Goal: Task Accomplishment & Management: Manage account settings

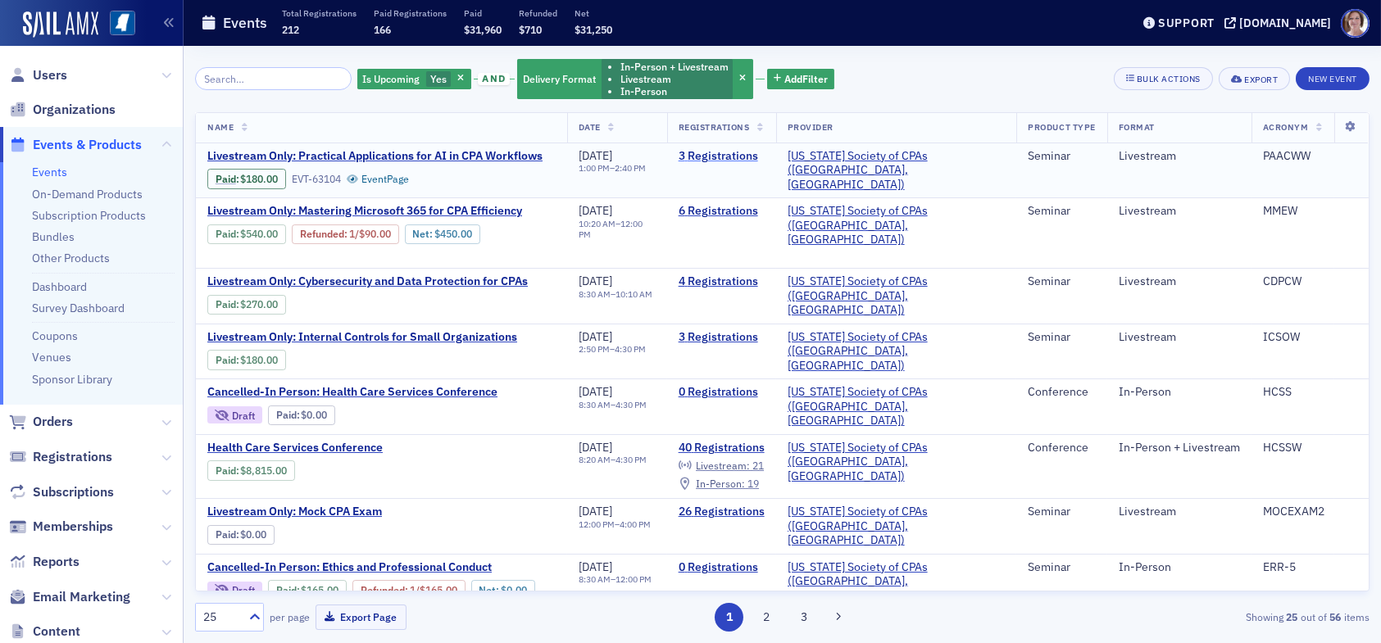
click at [765, 153] on link "3 Registrations" at bounding box center [721, 156] width 86 height 15
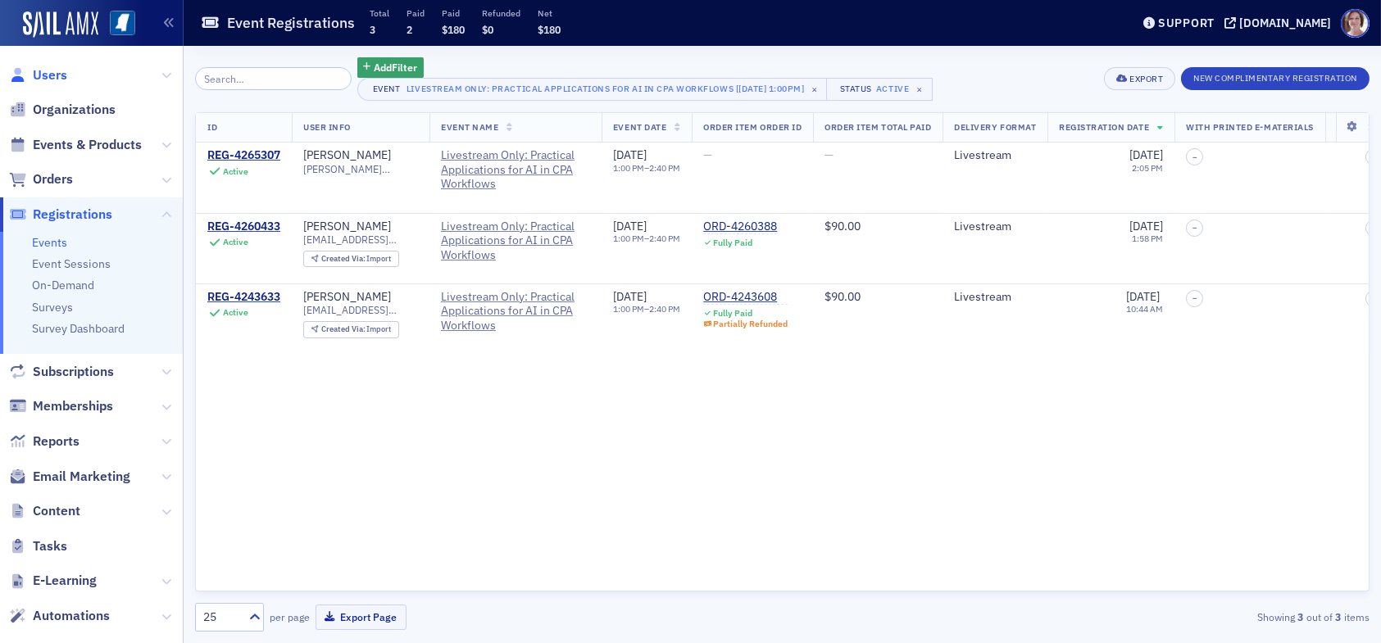
click at [52, 71] on span "Users" at bounding box center [50, 75] width 34 height 18
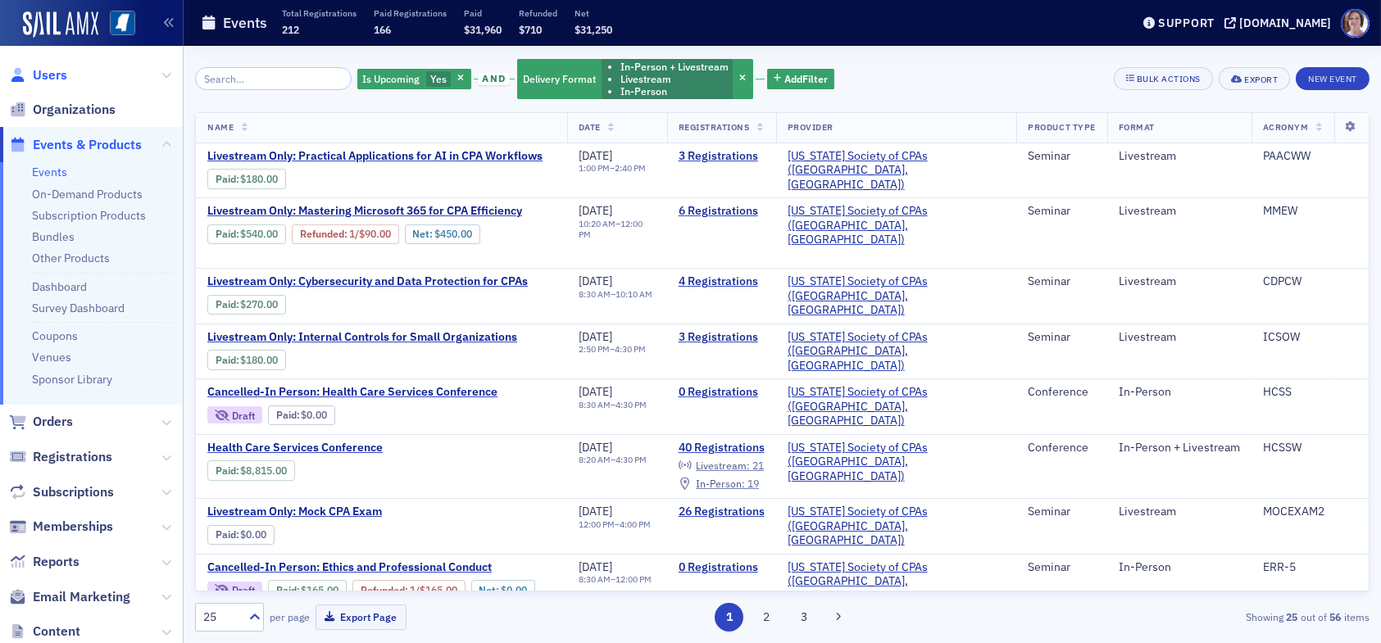
click at [53, 75] on span "Users" at bounding box center [50, 75] width 34 height 18
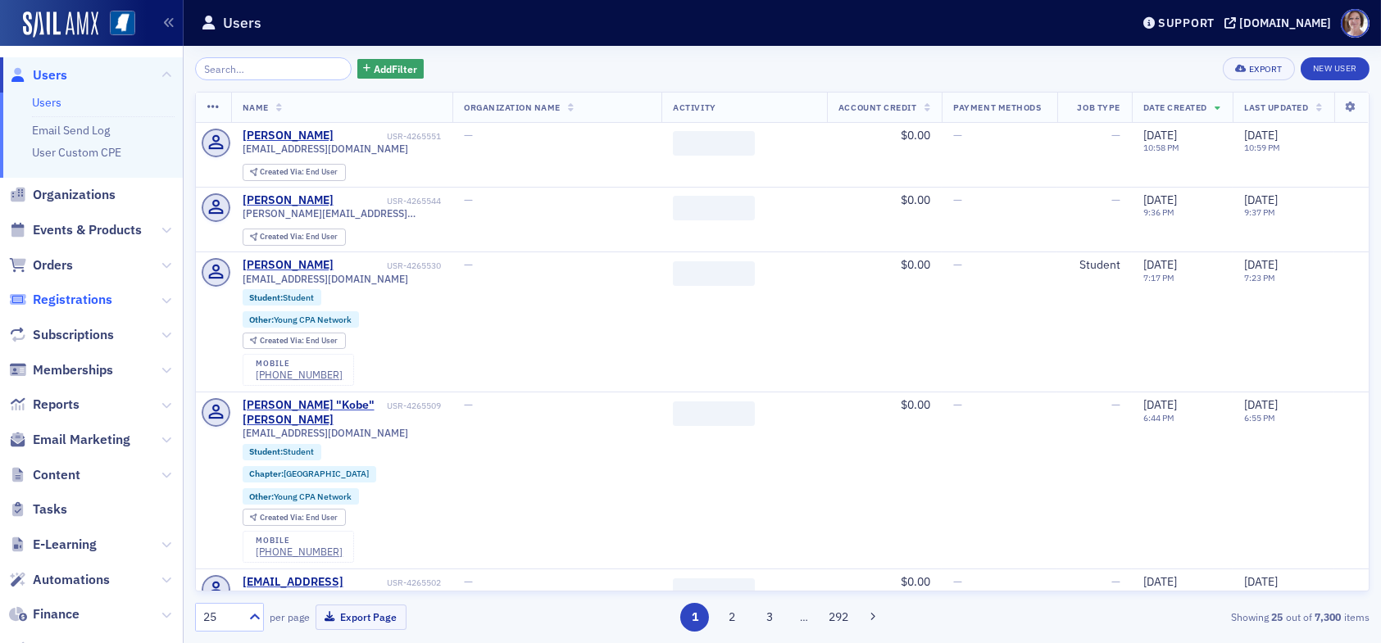
click at [83, 296] on span "Registrations" at bounding box center [72, 300] width 79 height 18
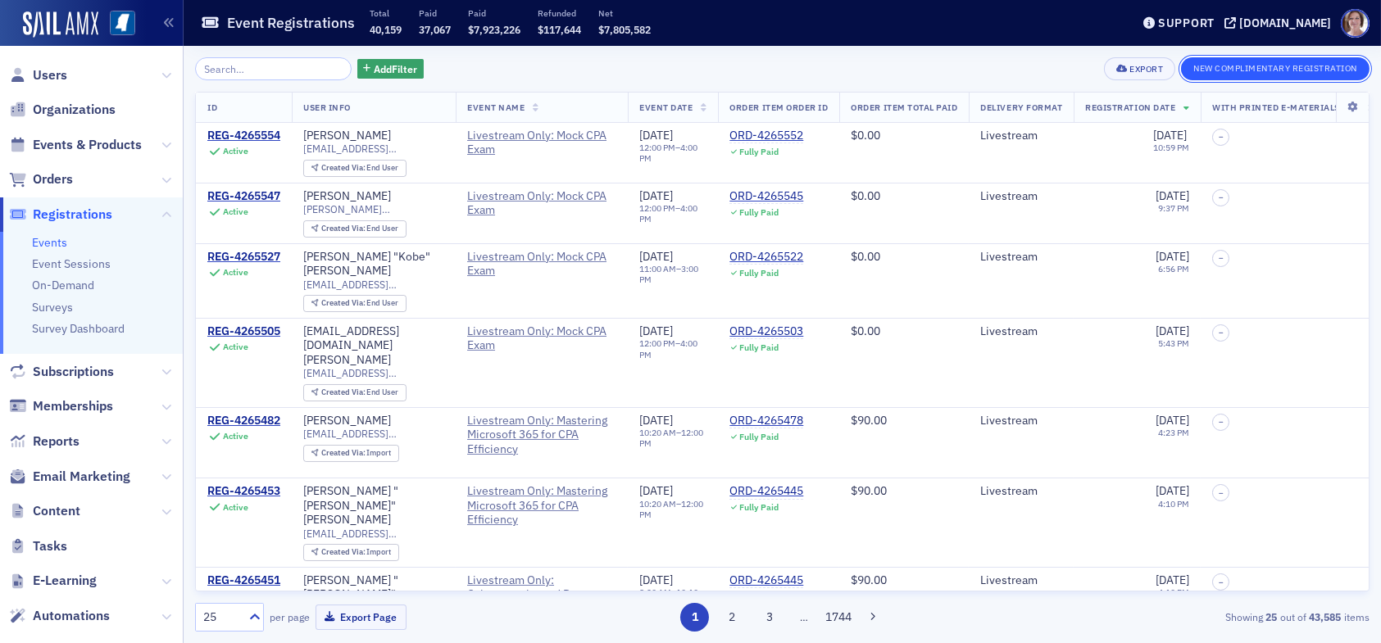
click at [1302, 70] on button "New Complimentary Registration" at bounding box center [1275, 68] width 188 height 23
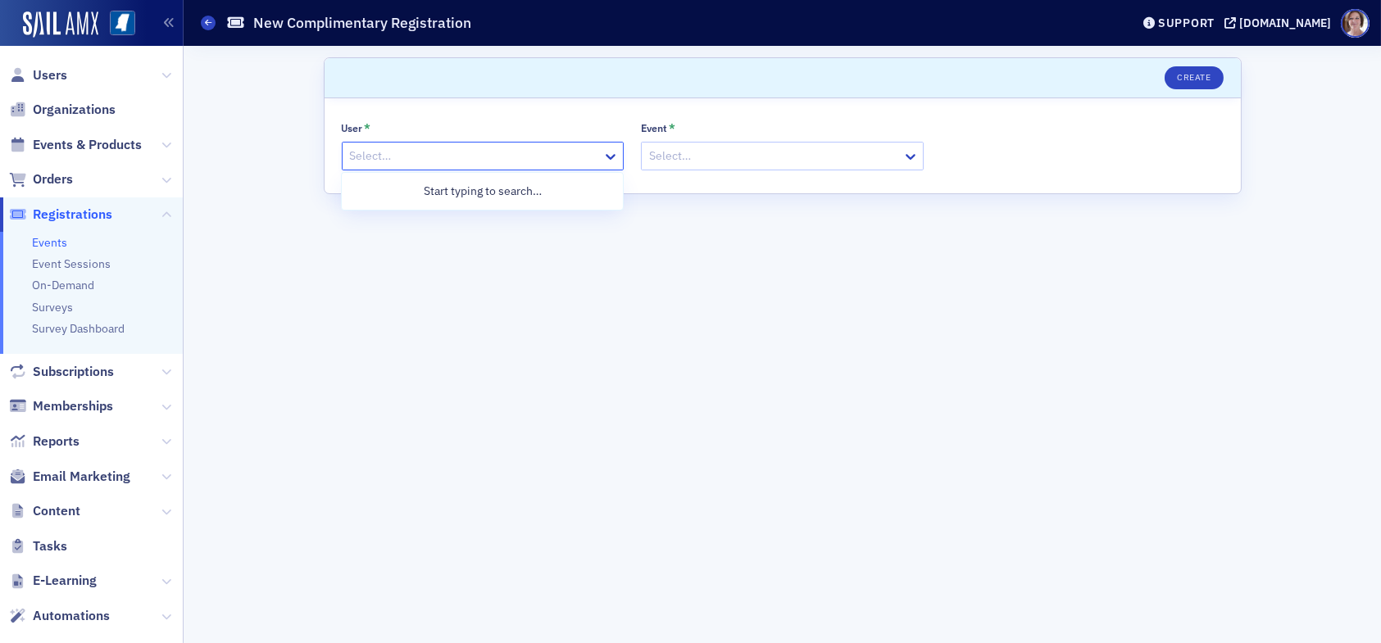
click at [442, 152] on div at bounding box center [474, 156] width 253 height 20
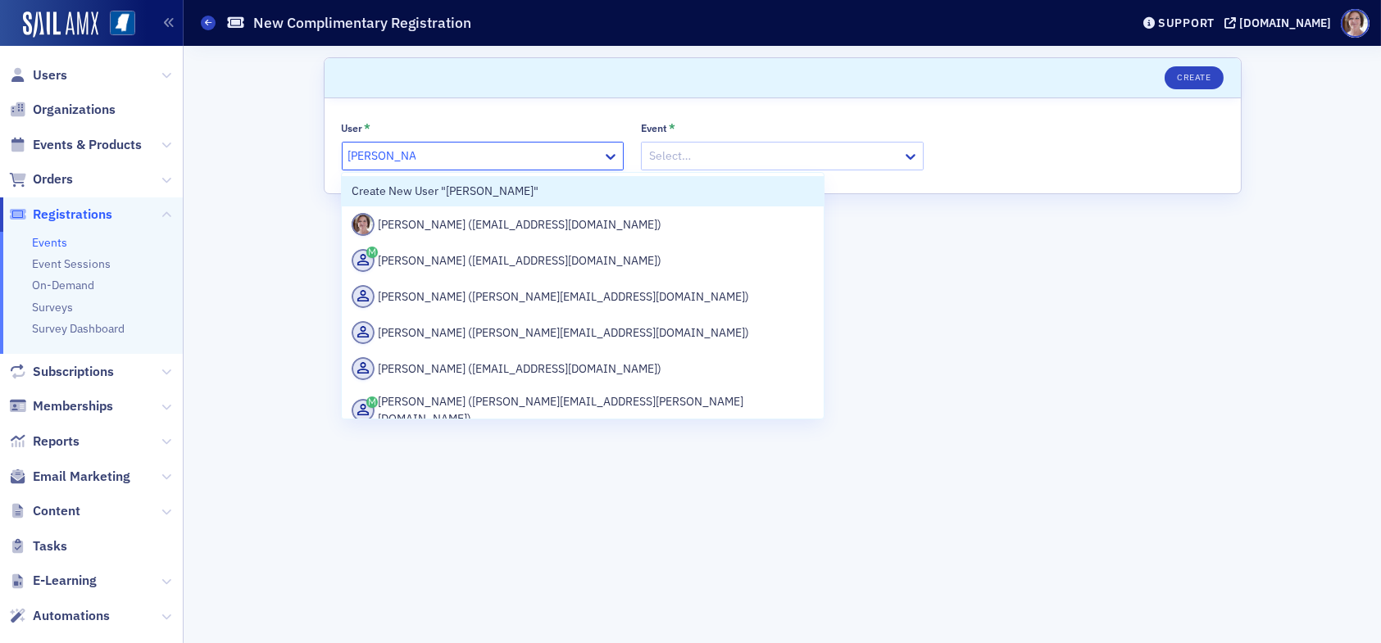
type input "lydia carlisle"
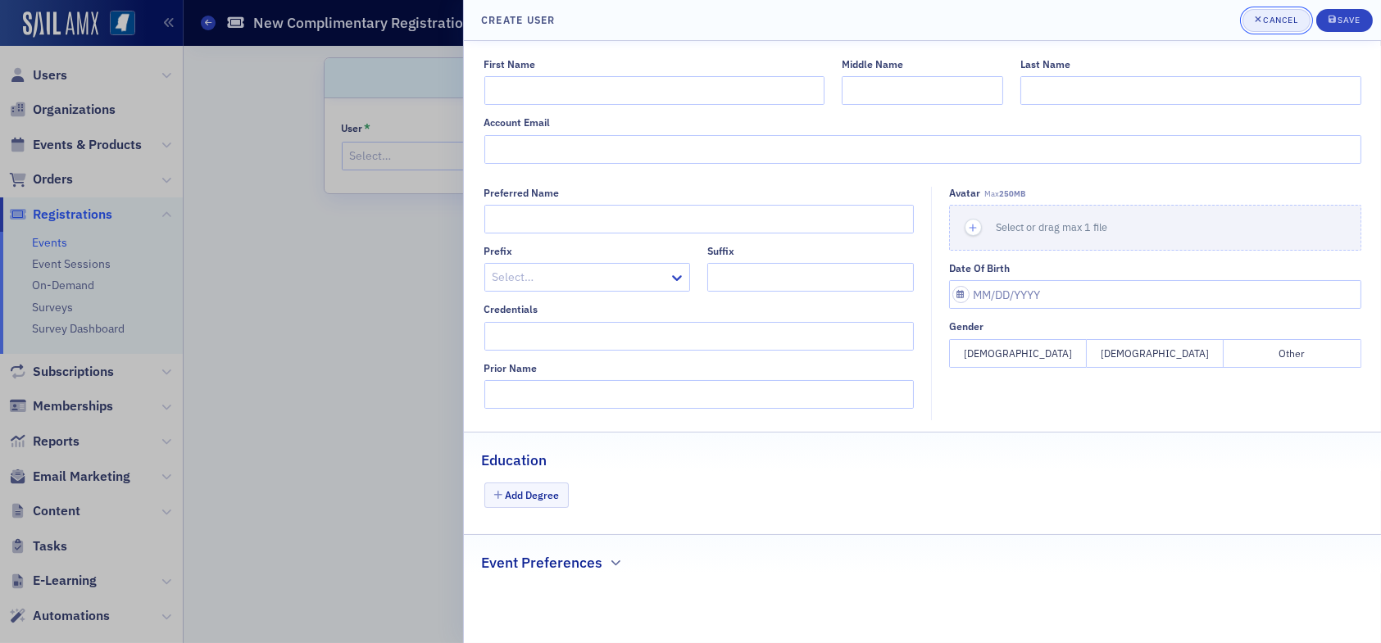
click at [1285, 19] on div "Cancel" at bounding box center [1280, 20] width 34 height 9
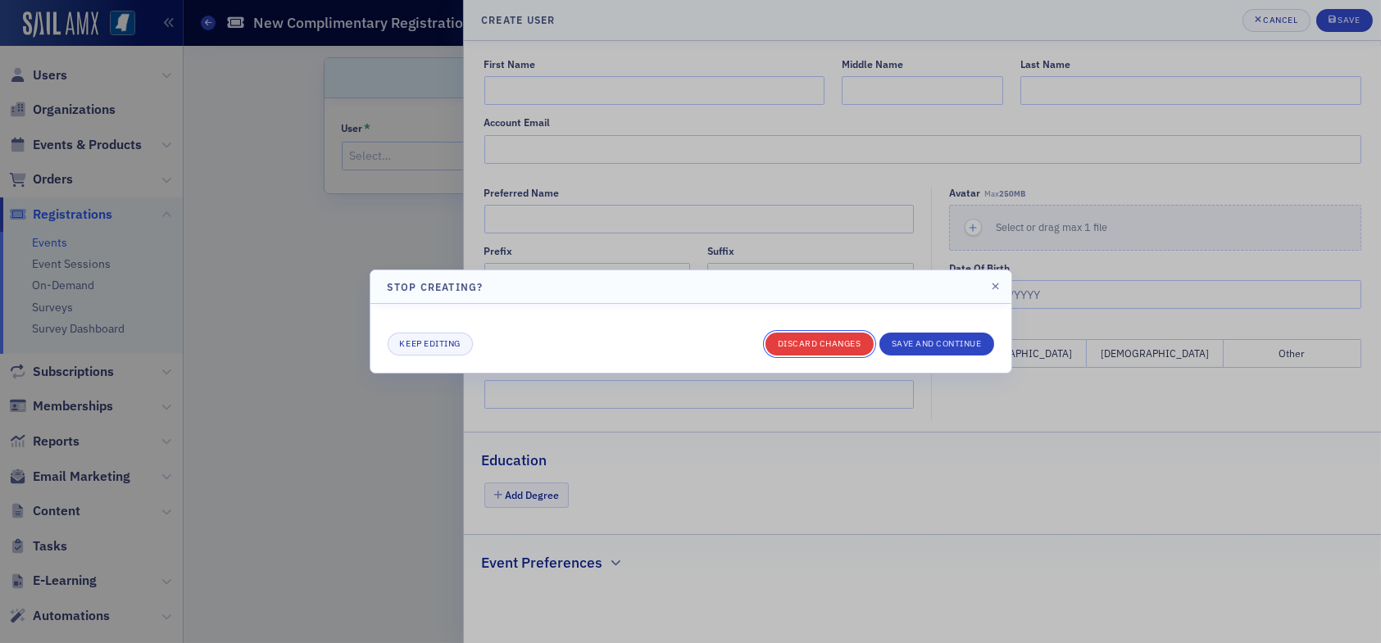
click at [820, 338] on button "Discard changes" at bounding box center [819, 344] width 108 height 23
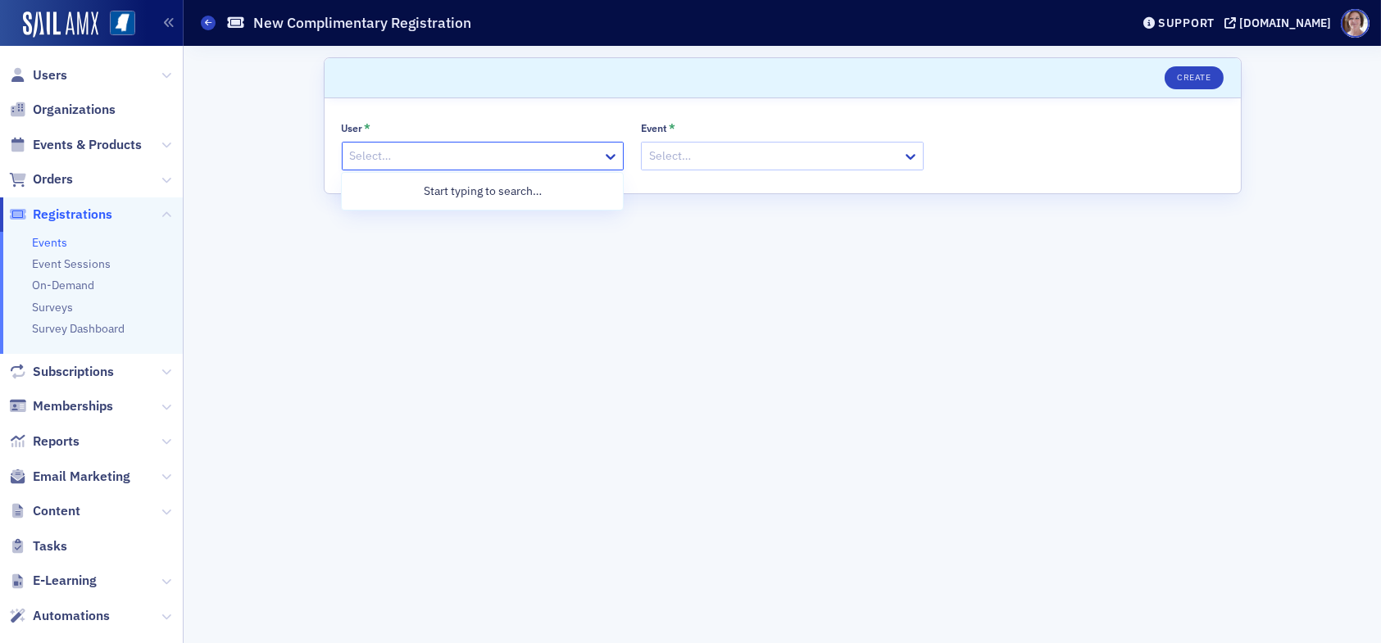
click at [492, 157] on div at bounding box center [474, 156] width 253 height 20
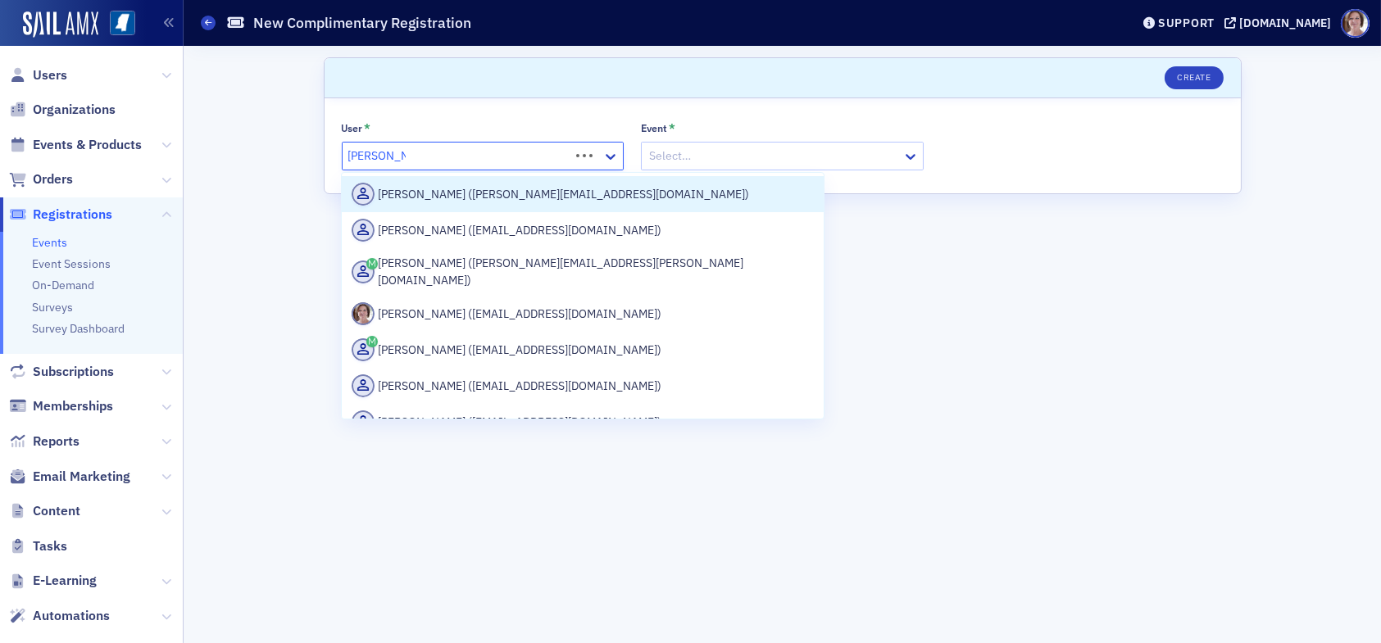
type input "lydia carlisle"
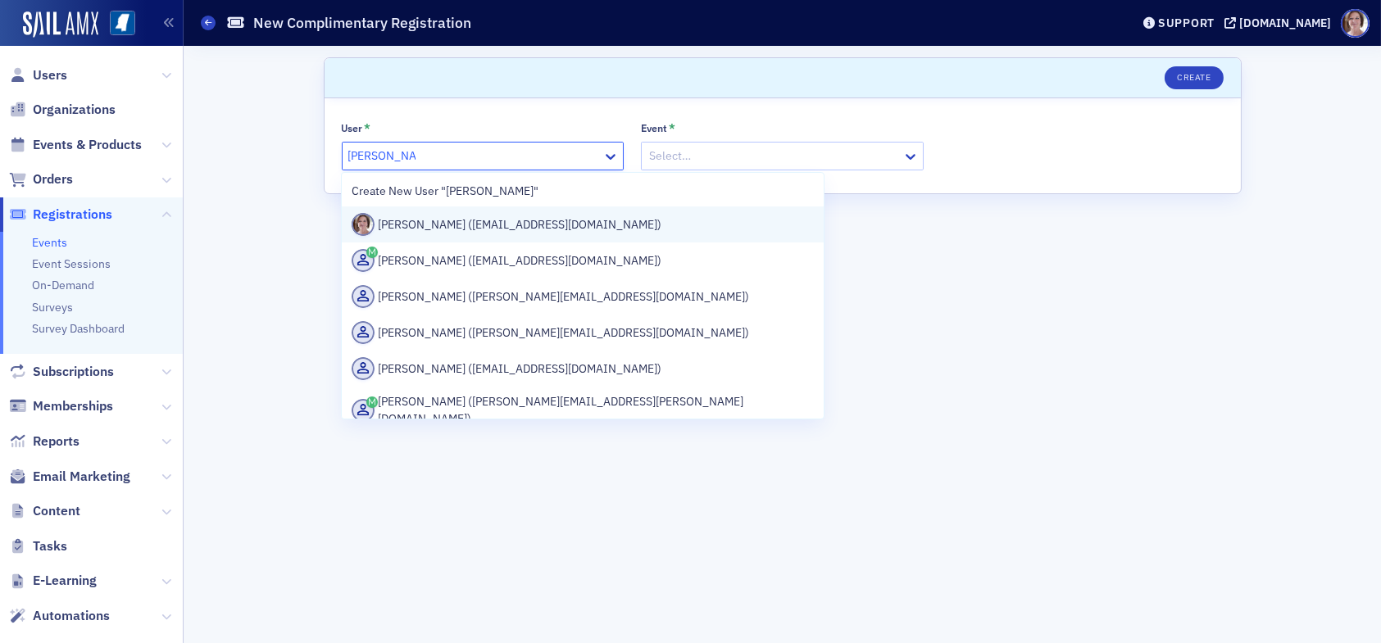
click at [493, 231] on div "Lydia Carlisle (lcarlisle@ms-cpa.org)" at bounding box center [583, 224] width 462 height 23
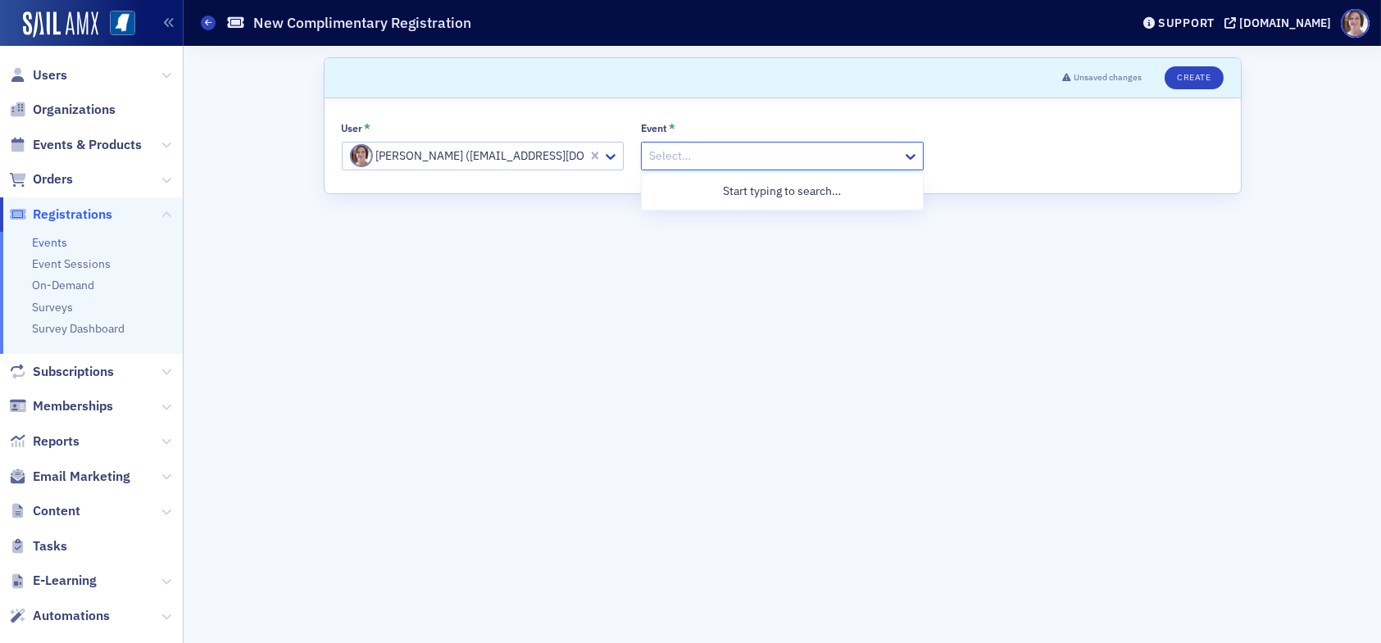
click at [677, 161] on div at bounding box center [773, 156] width 253 height 20
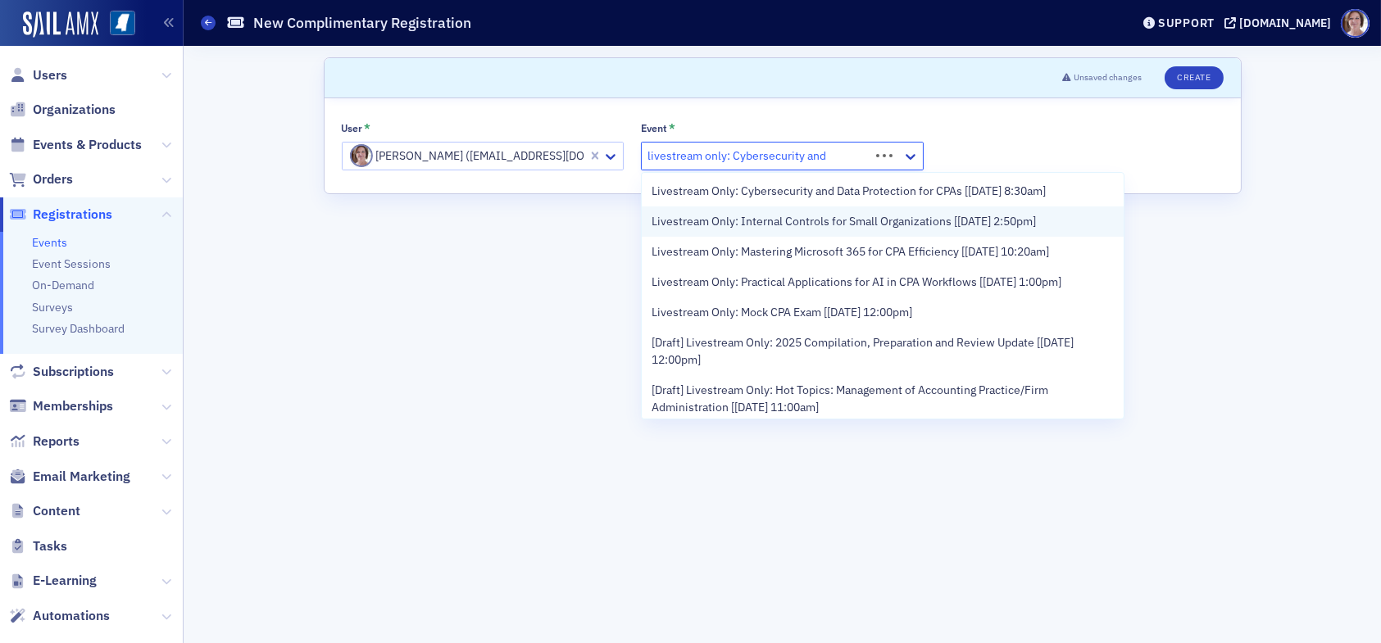
type input "livestream only: Cybersecurity and"
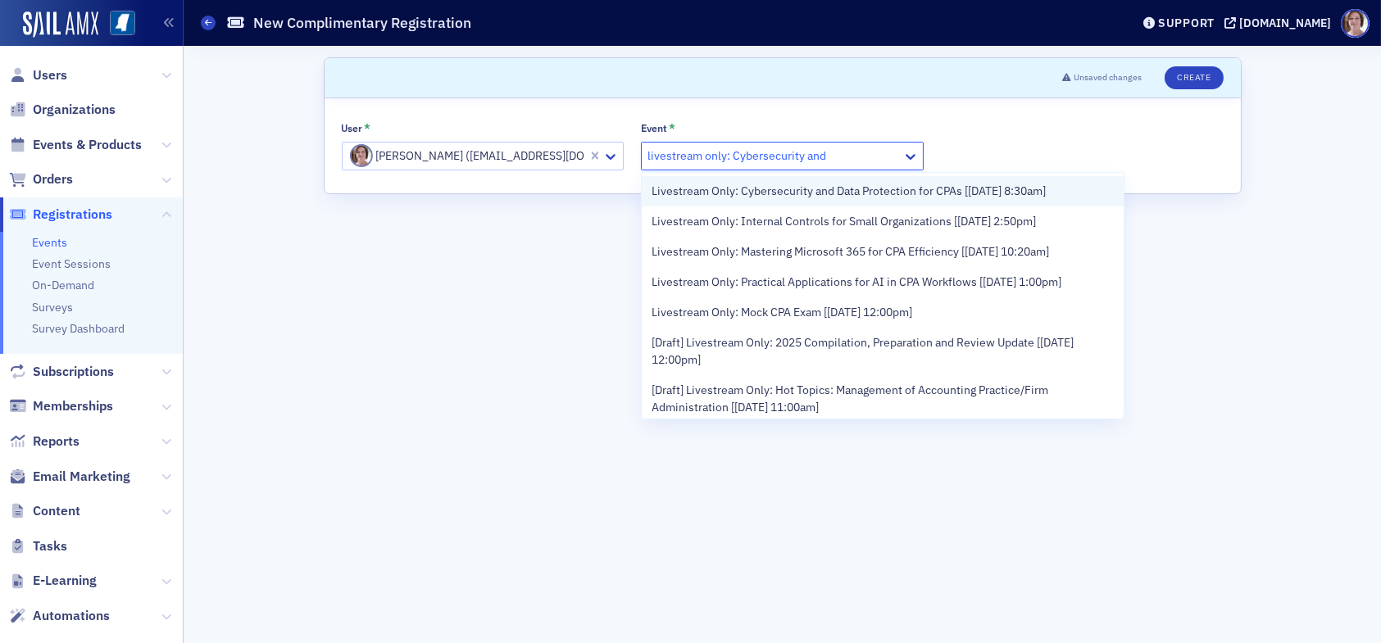
click at [920, 191] on span "Livestream Only: Cybersecurity and Data Protection for CPAs [9/16/2025 8:30am]" at bounding box center [848, 191] width 394 height 17
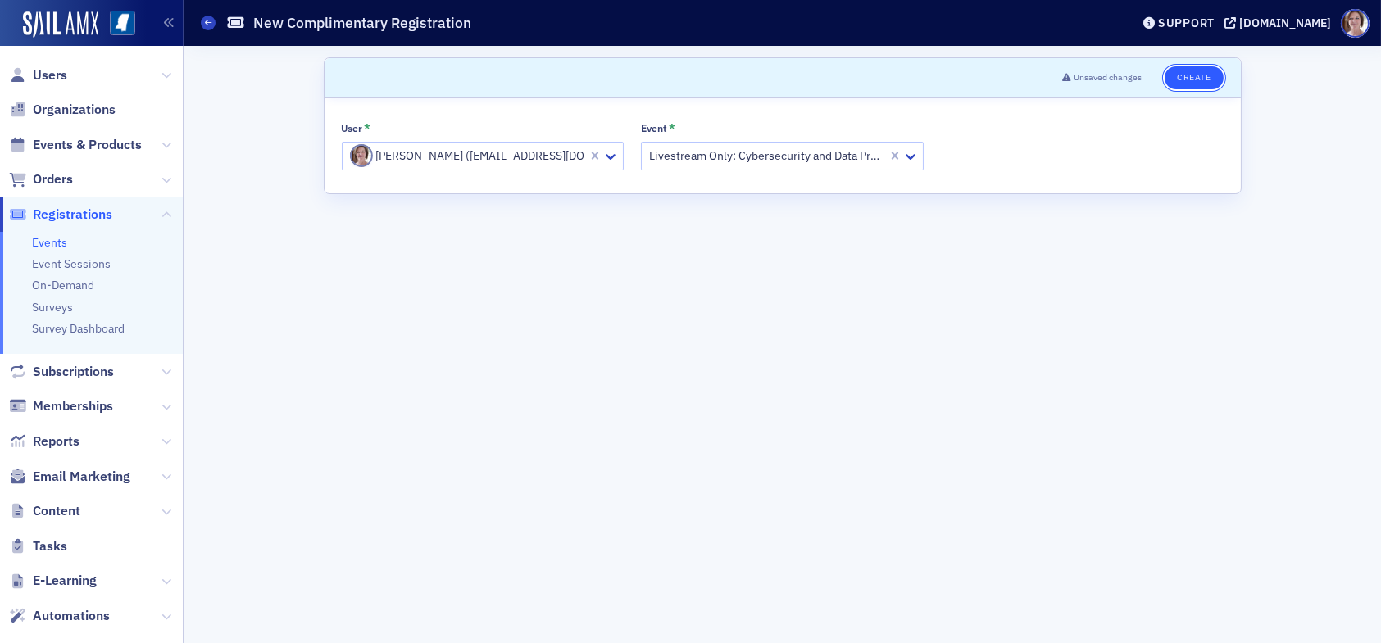
click at [1184, 77] on button "Create" at bounding box center [1193, 77] width 58 height 23
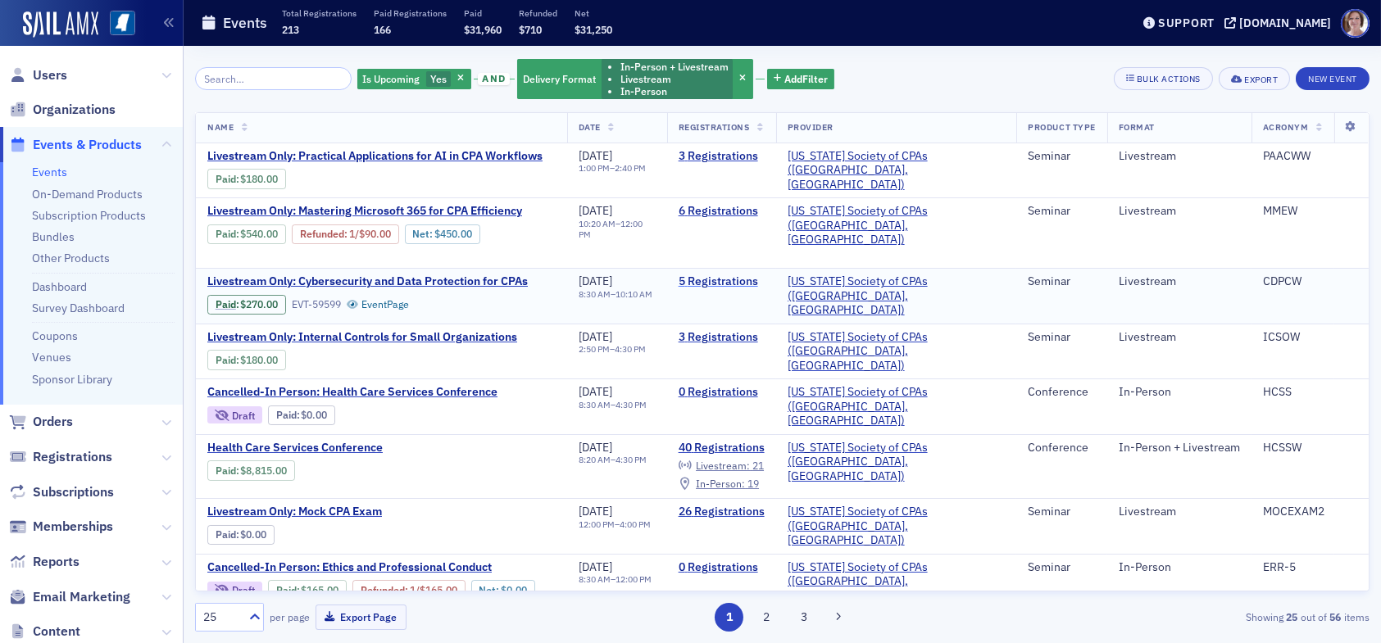
click at [763, 279] on link "5 Registrations" at bounding box center [721, 281] width 86 height 15
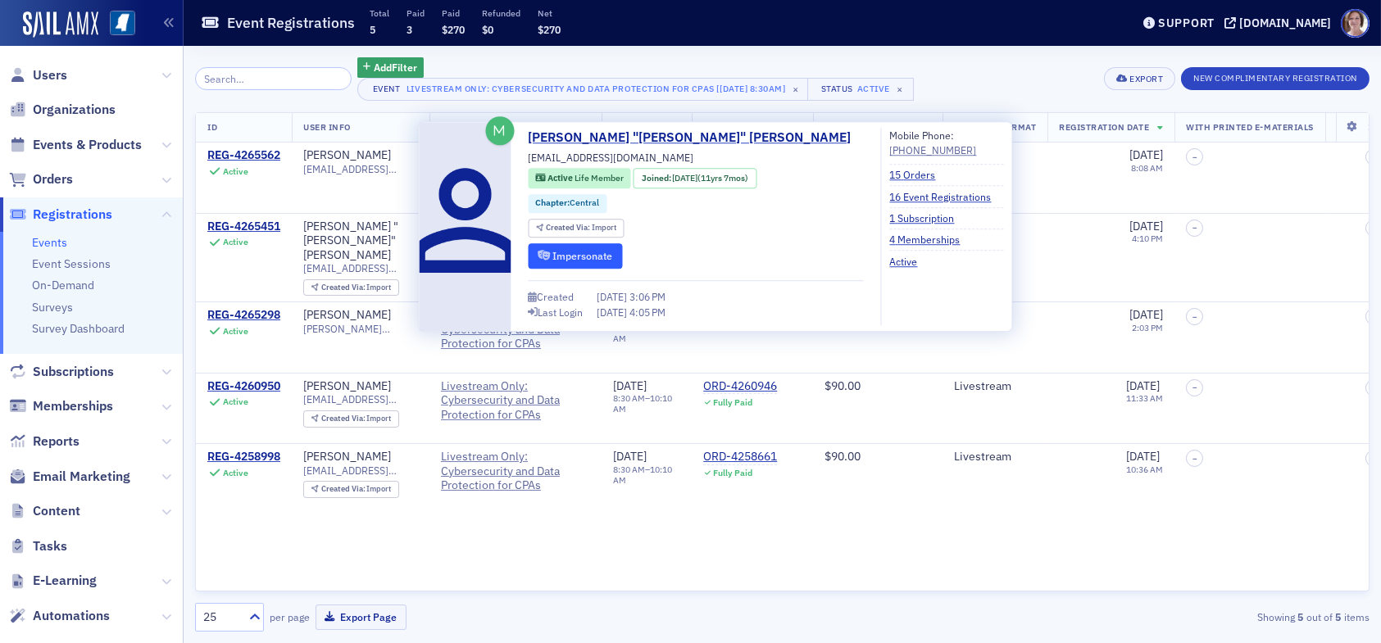
click at [594, 260] on button "Impersonate" at bounding box center [576, 255] width 94 height 25
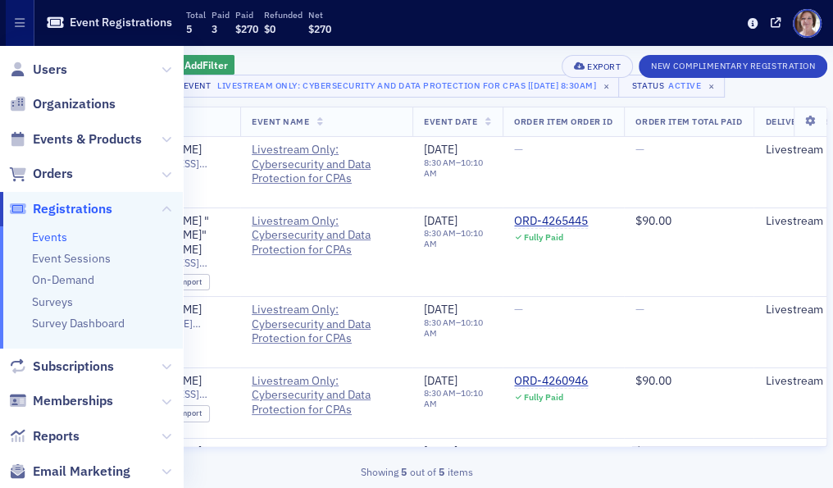
click at [784, 485] on div "Add Filter Event Livestream Only: Cybersecurity and Data Protection for CPAs [9…" at bounding box center [416, 267] width 821 height 442
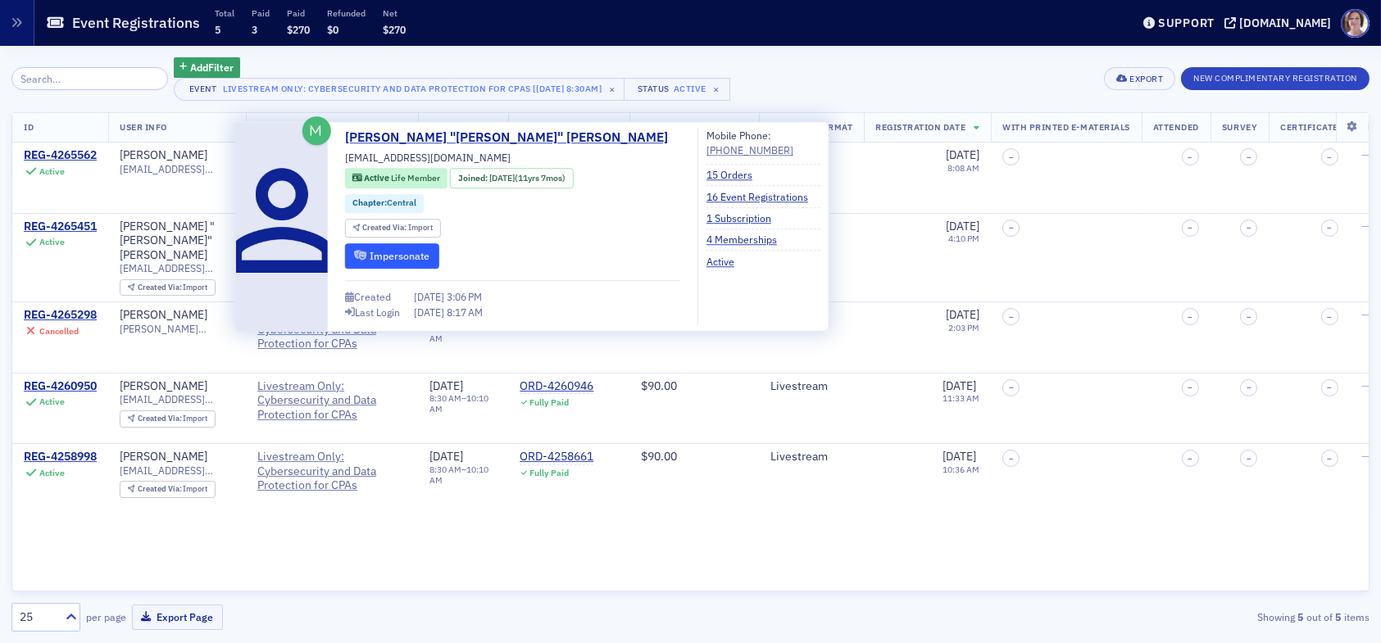
click at [403, 254] on button "Impersonate" at bounding box center [392, 255] width 94 height 25
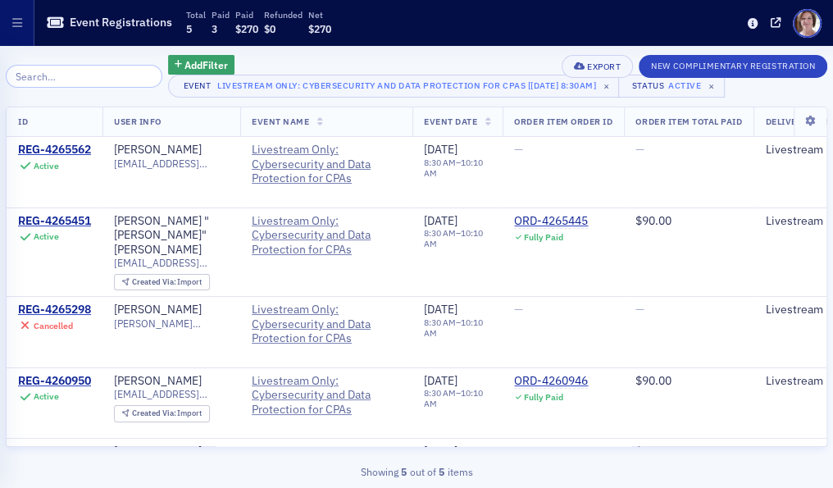
click at [790, 476] on div "Showing 5 out of 5 items" at bounding box center [416, 471] width 821 height 15
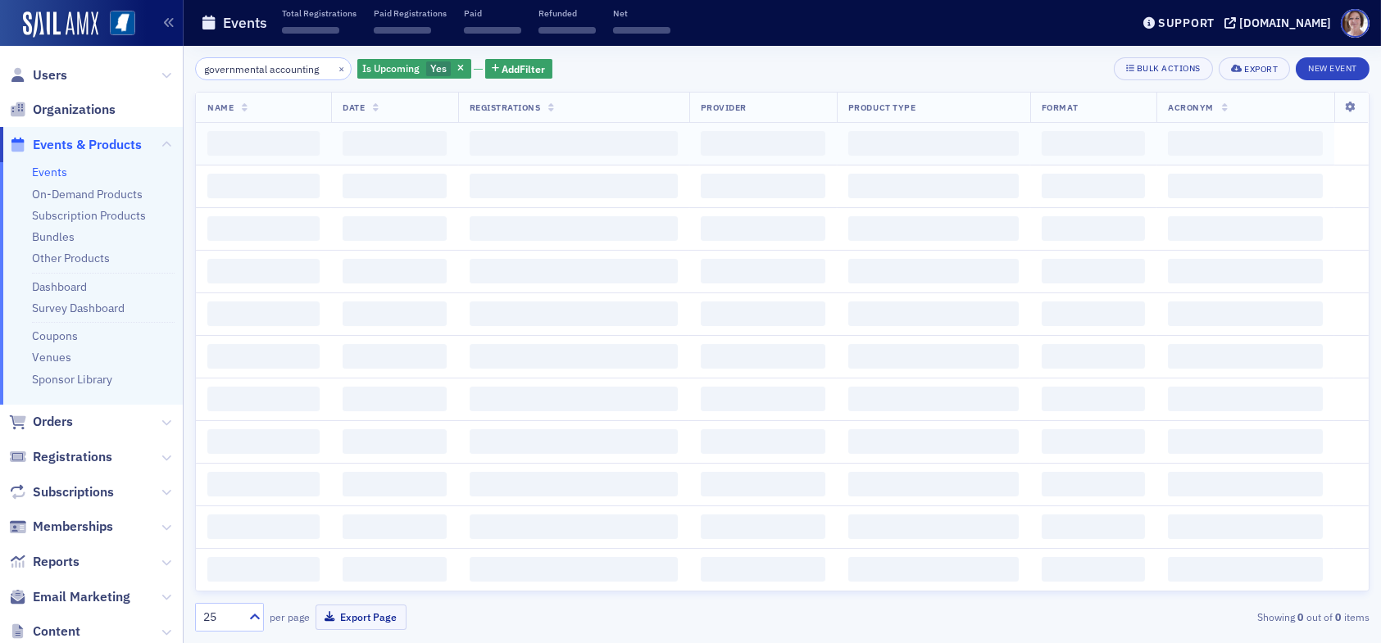
scroll to position [0, 7]
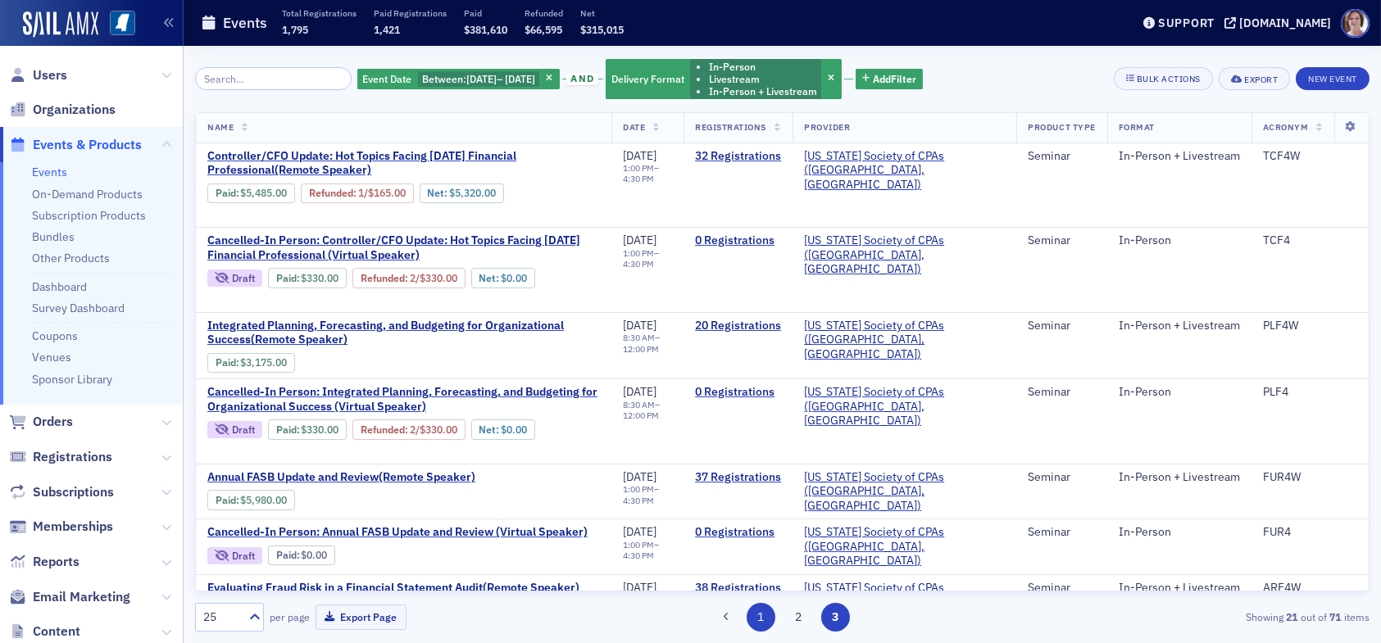
click at [760, 615] on button "1" at bounding box center [760, 617] width 29 height 29
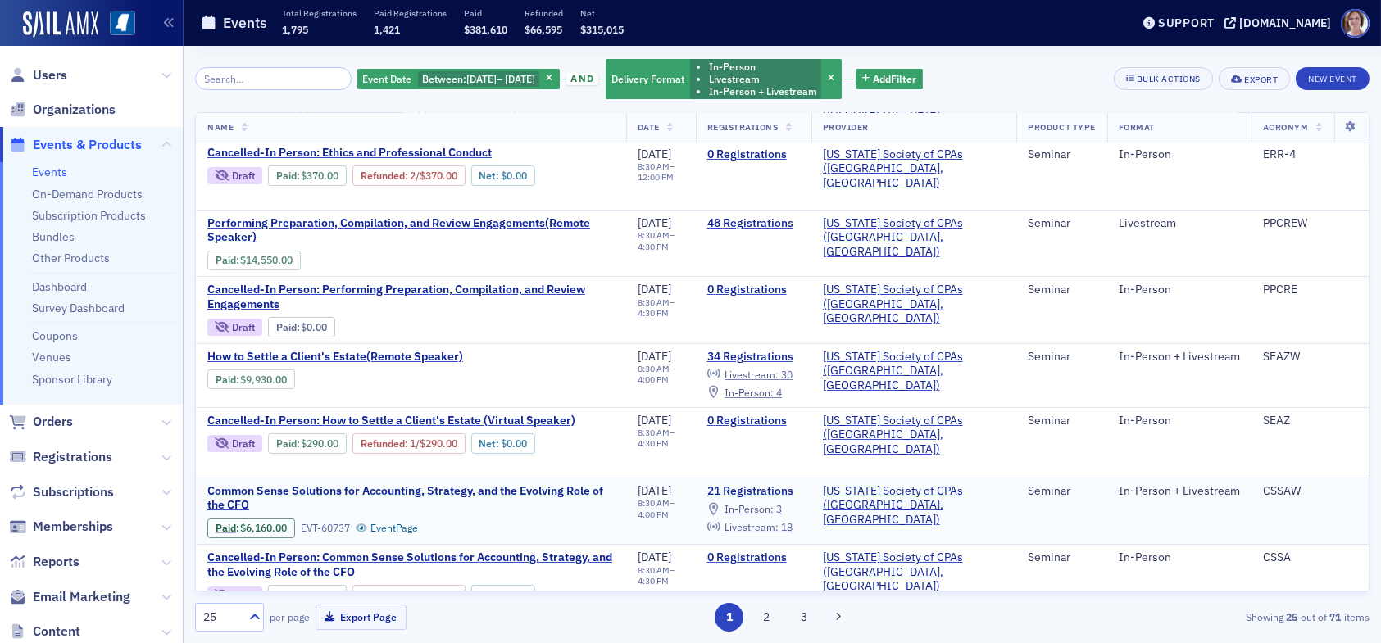
scroll to position [492, 0]
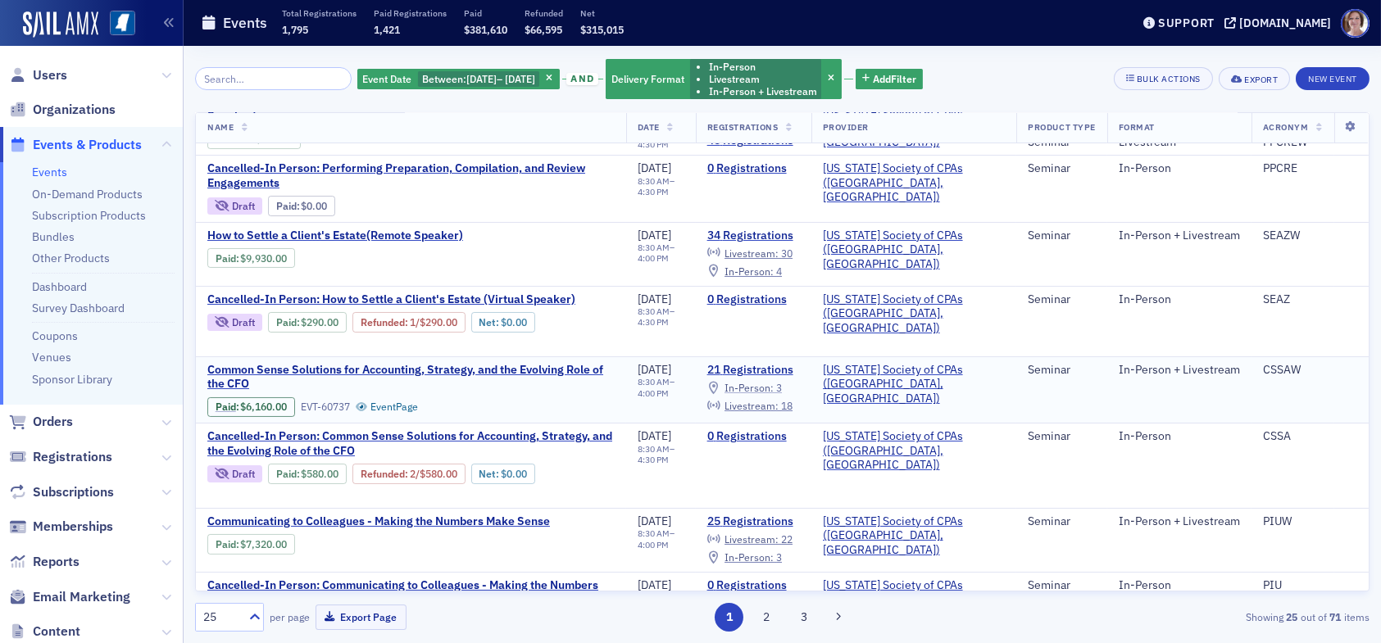
click at [774, 384] on span "In-Person :" at bounding box center [748, 387] width 49 height 13
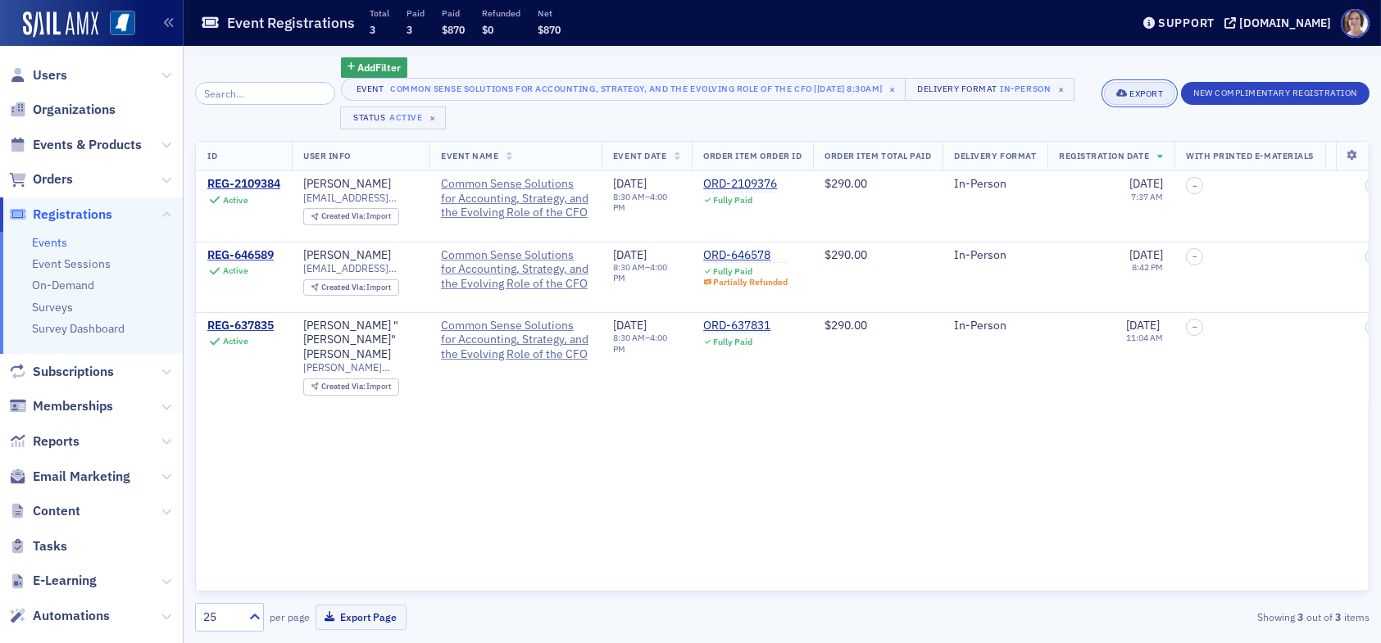
click at [1124, 93] on span "Export" at bounding box center [1139, 93] width 47 height 9
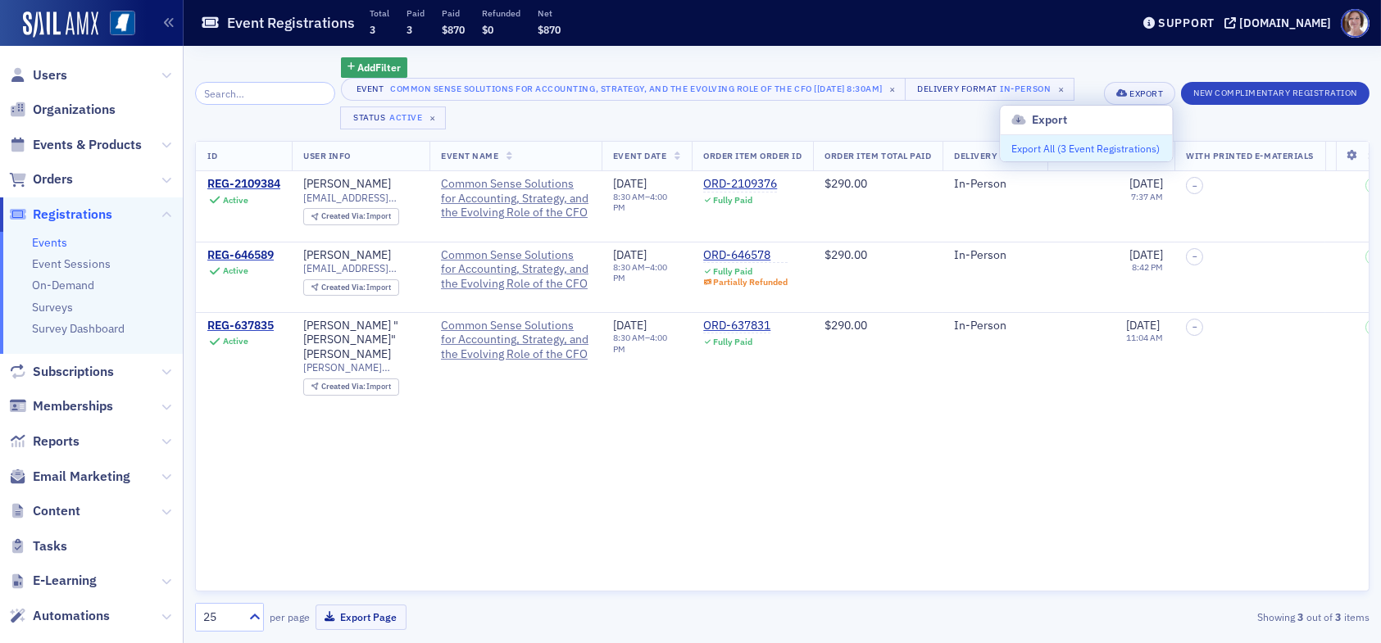
click at [1057, 142] on button "Export All ( 3 Event Registrations )" at bounding box center [1086, 148] width 172 height 26
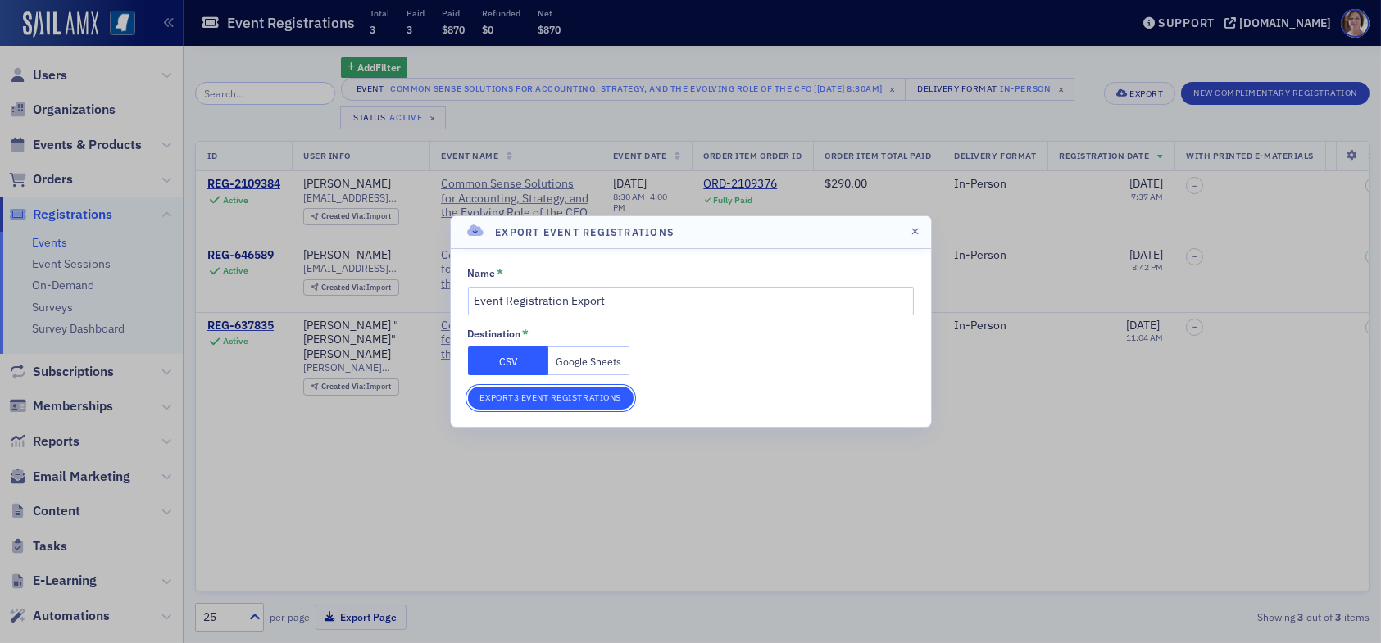
click at [571, 400] on button "Export 3 Event Registrations" at bounding box center [551, 398] width 166 height 23
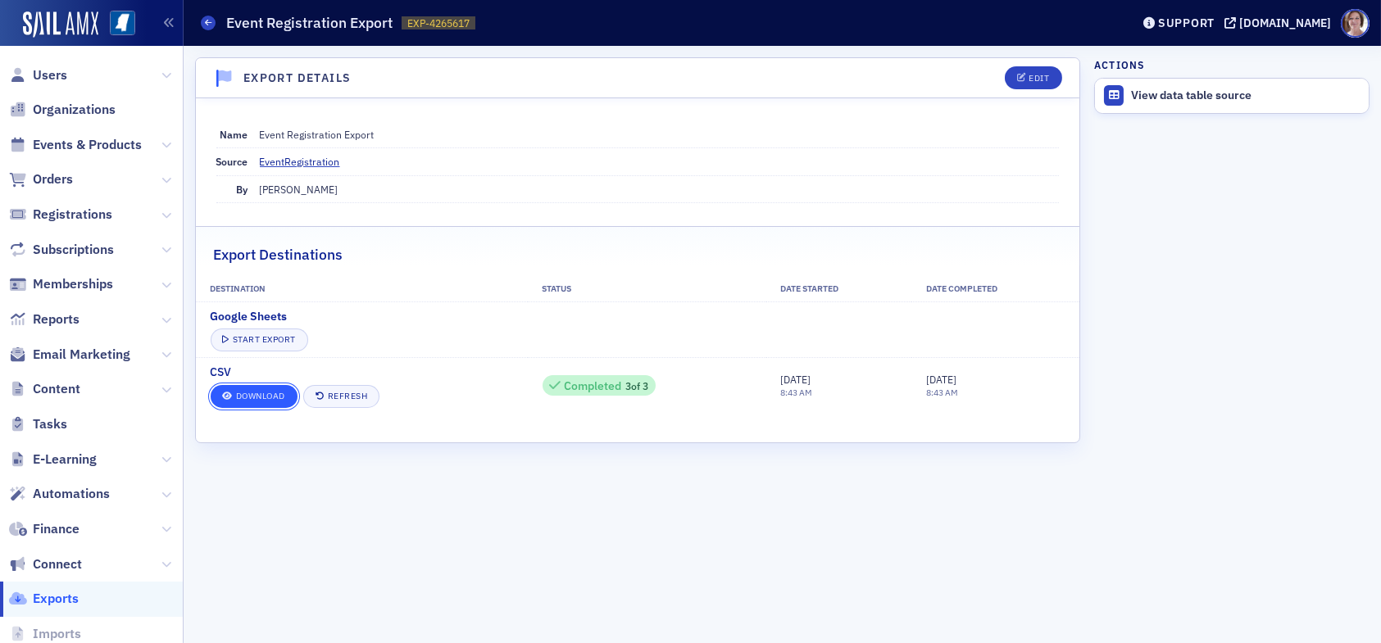
click at [273, 388] on link "Download" at bounding box center [254, 396] width 87 height 23
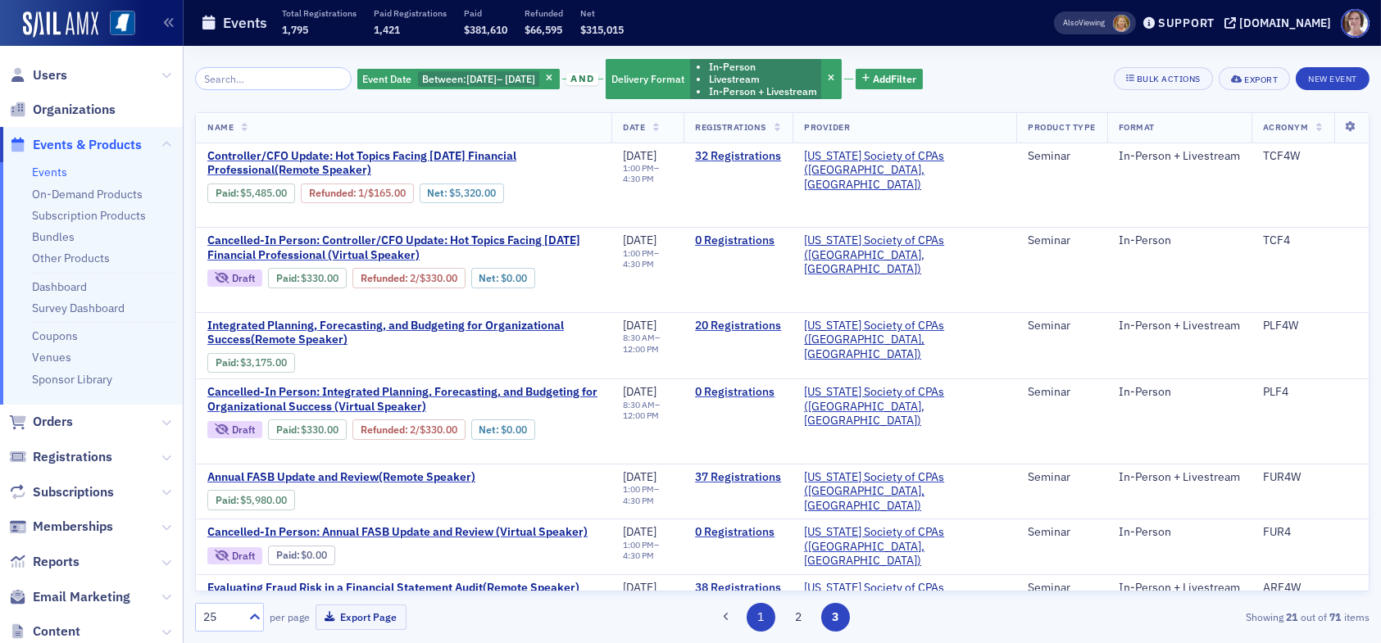
click at [755, 612] on button "1" at bounding box center [760, 617] width 29 height 29
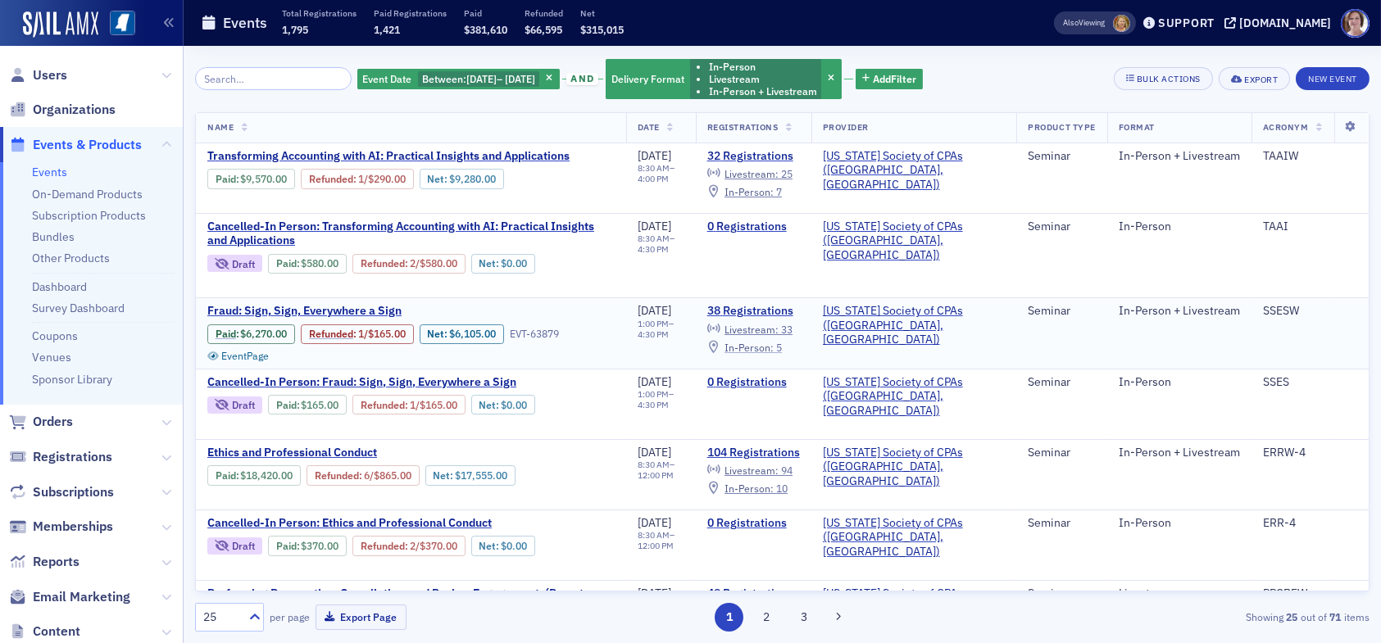
click at [774, 346] on span "In-Person :" at bounding box center [748, 347] width 49 height 13
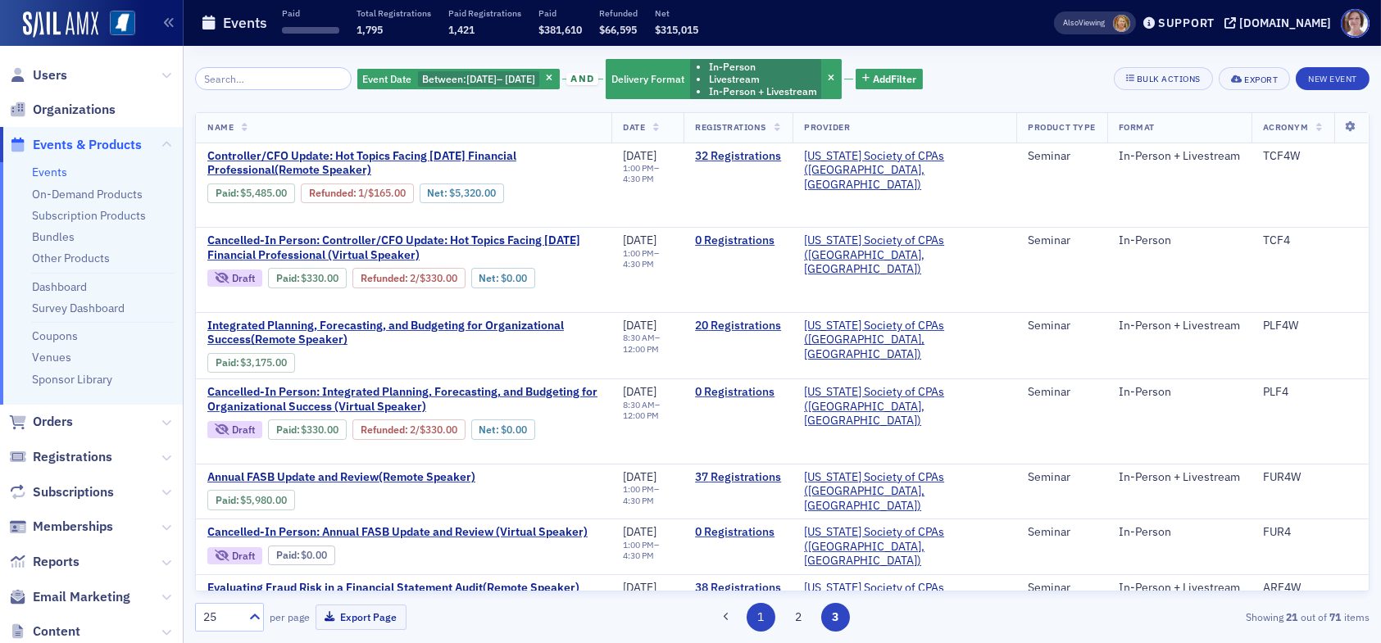
click at [755, 610] on button "1" at bounding box center [760, 617] width 29 height 29
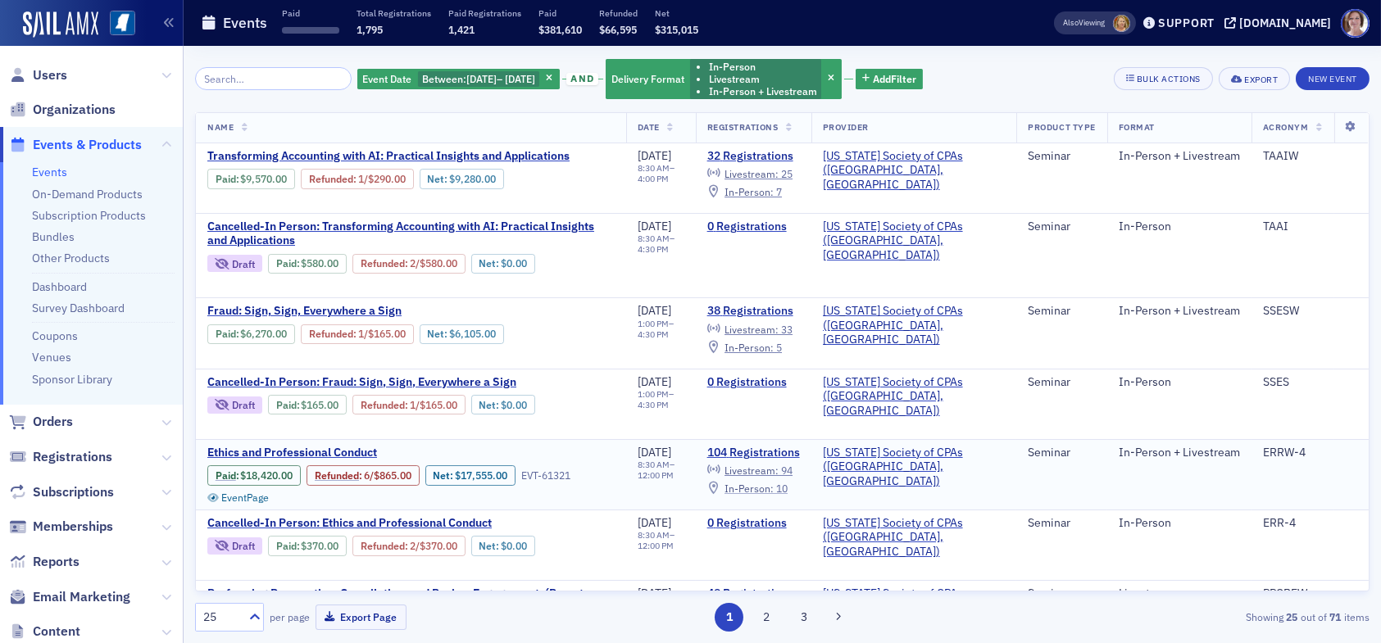
click at [787, 486] on div "In-Person : 10" at bounding box center [755, 488] width 63 height 9
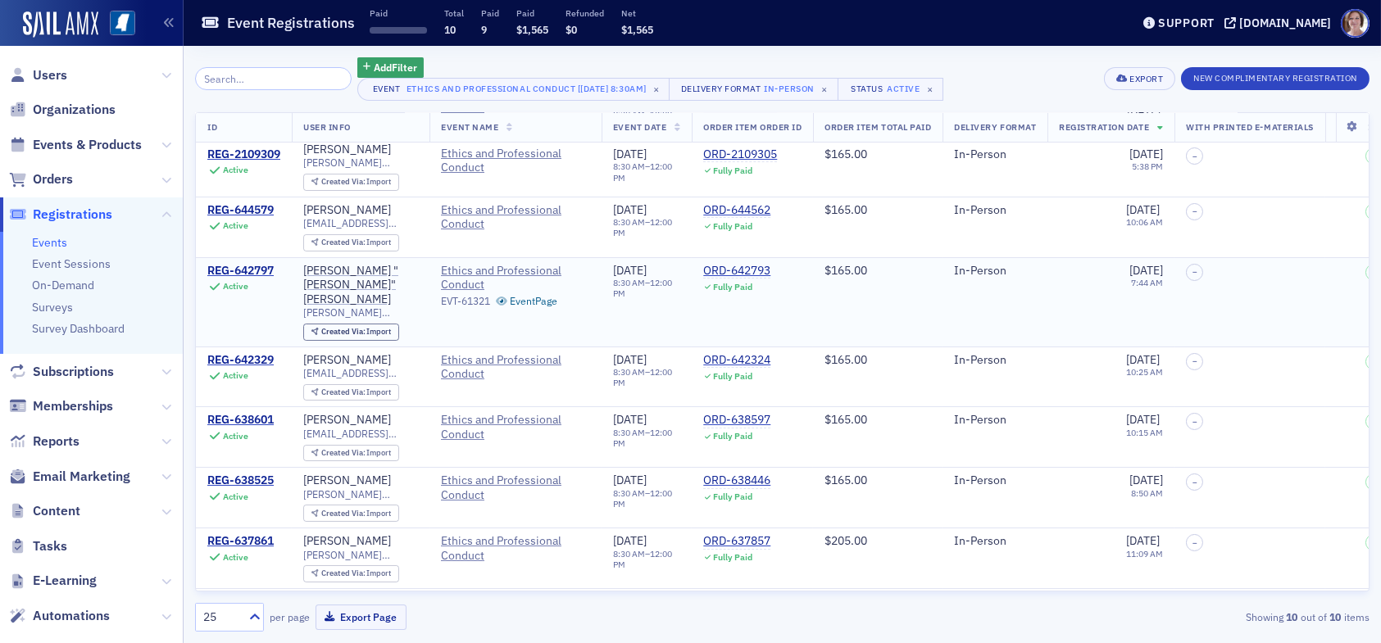
scroll to position [25, 0]
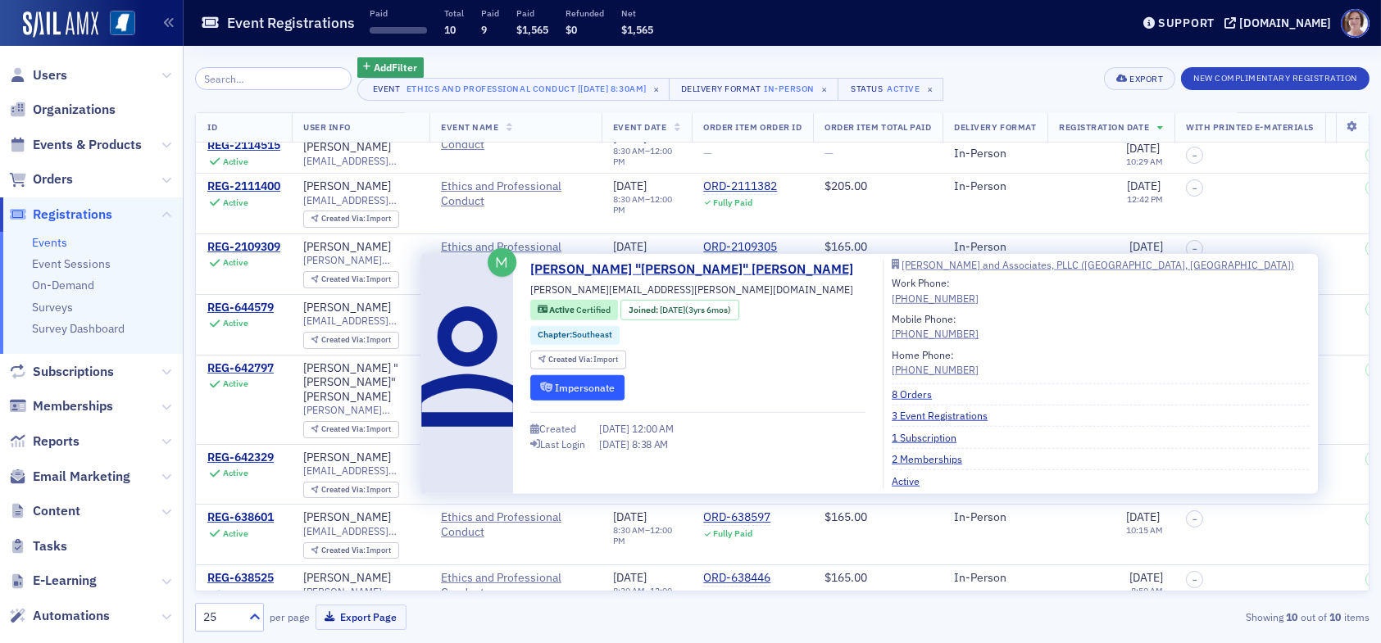
click at [580, 383] on button "Impersonate" at bounding box center [577, 386] width 94 height 25
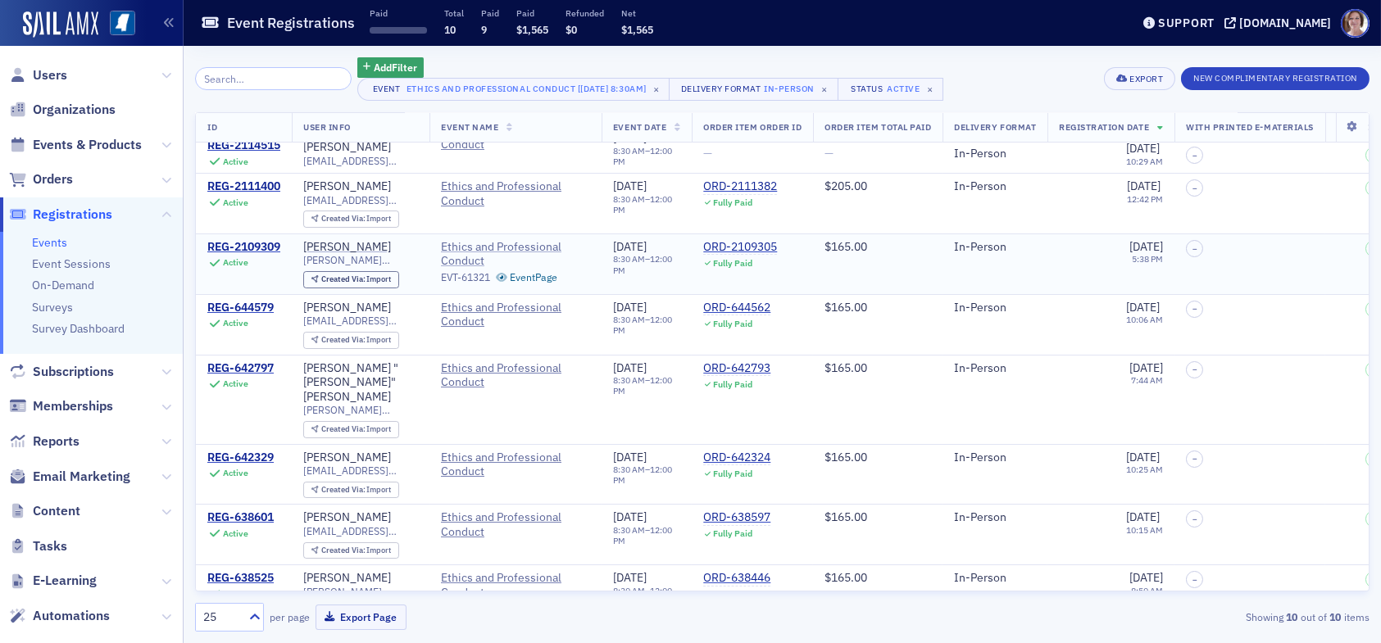
scroll to position [0, 0]
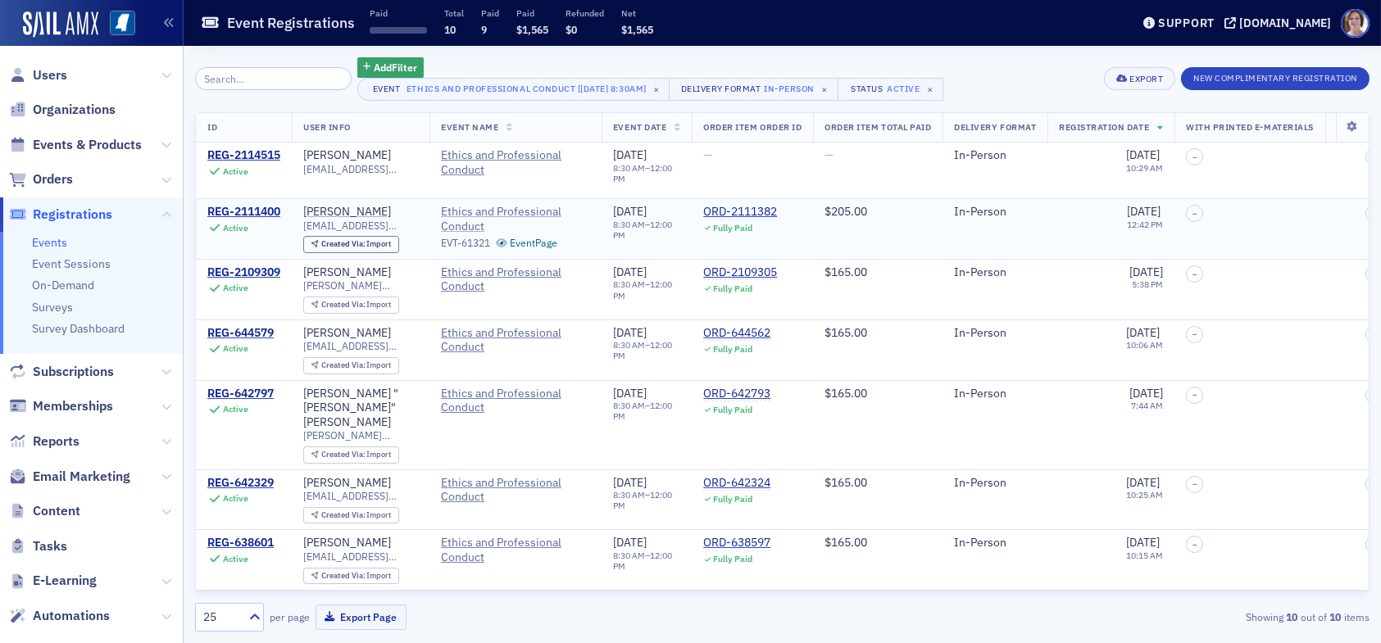
click at [474, 210] on span "Ethics and Professional Conduct" at bounding box center [515, 219] width 149 height 29
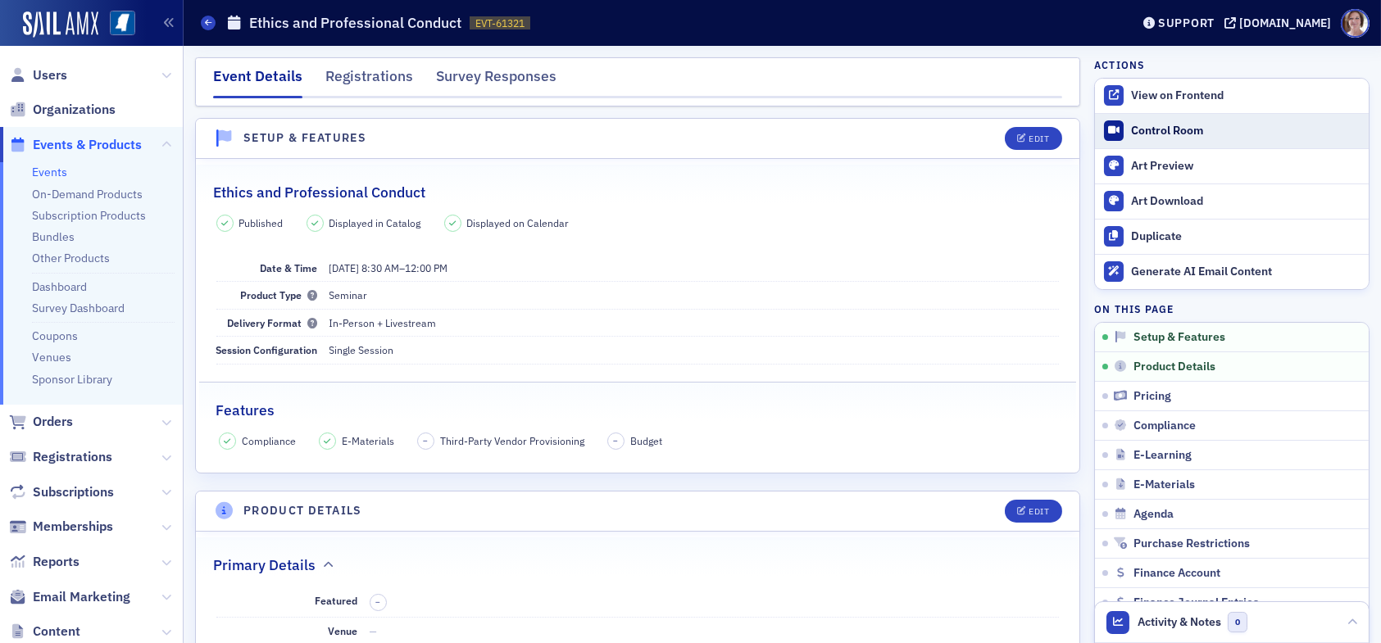
click at [1158, 129] on div "Control Room" at bounding box center [1245, 131] width 229 height 15
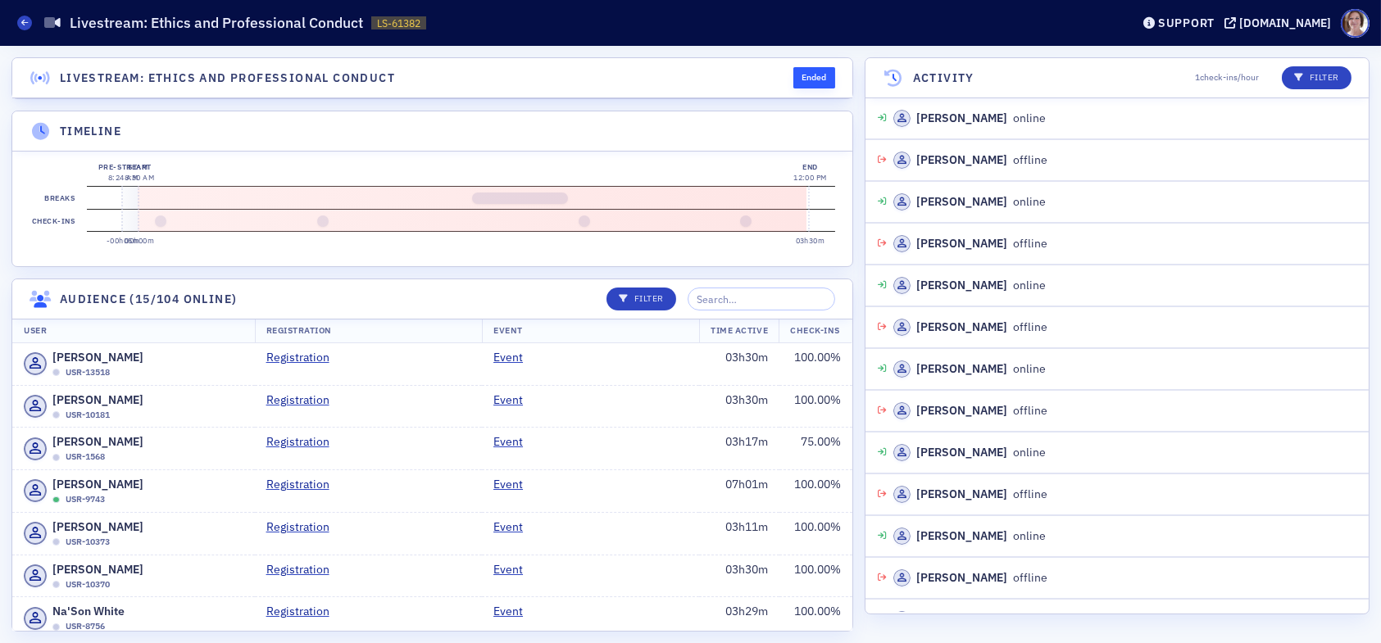
scroll to position [3490, 0]
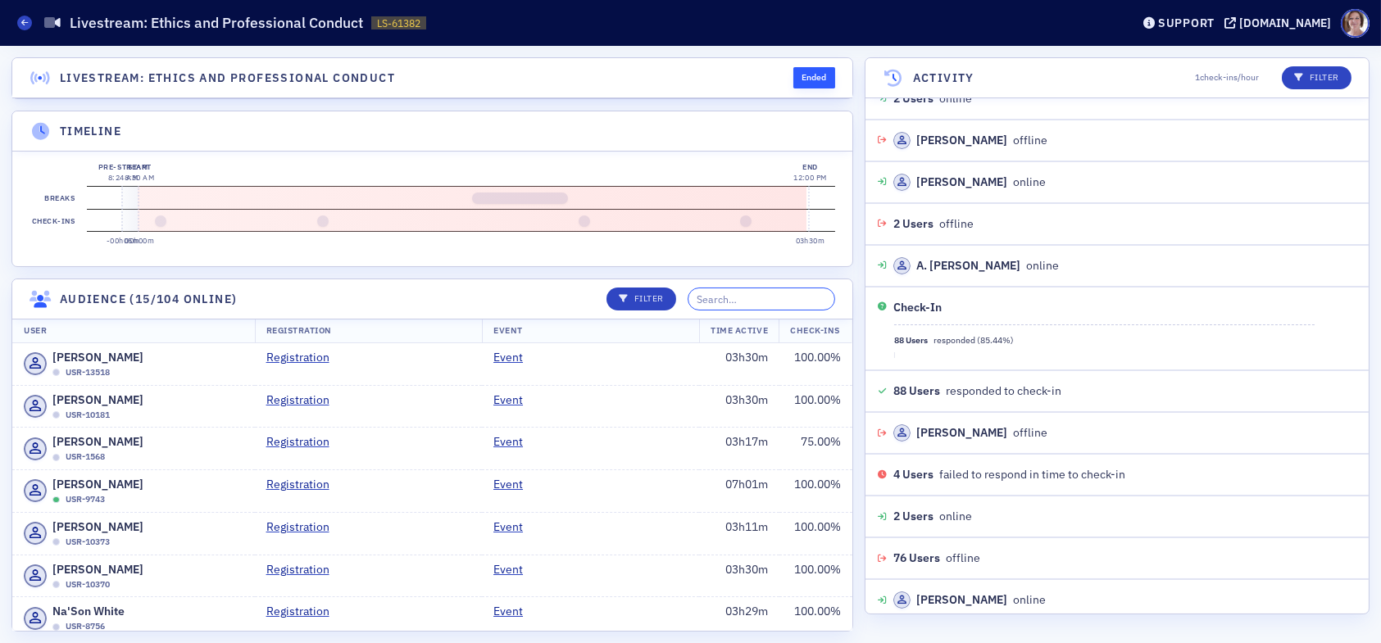
click at [757, 309] on input "search" at bounding box center [760, 299] width 147 height 23
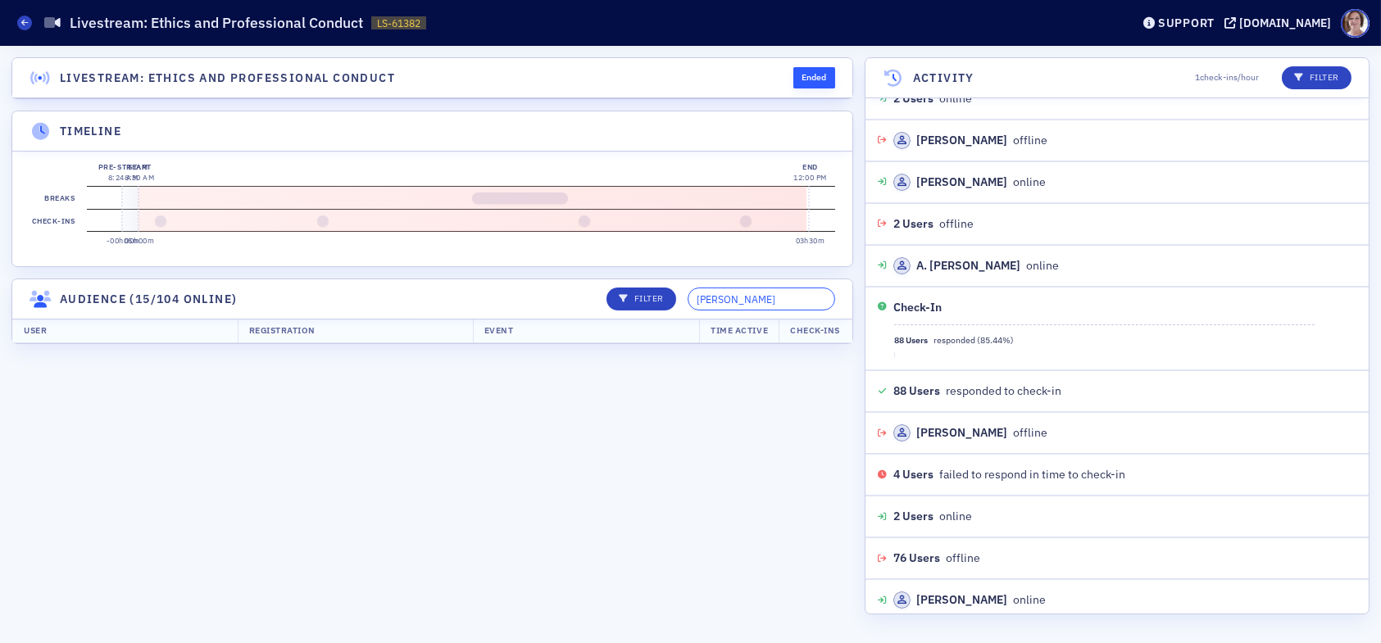
drag, startPoint x: 750, startPoint y: 304, endPoint x: 696, endPoint y: 310, distance: 53.6
click at [696, 310] on div "Filter belin" at bounding box center [715, 299] width 240 height 23
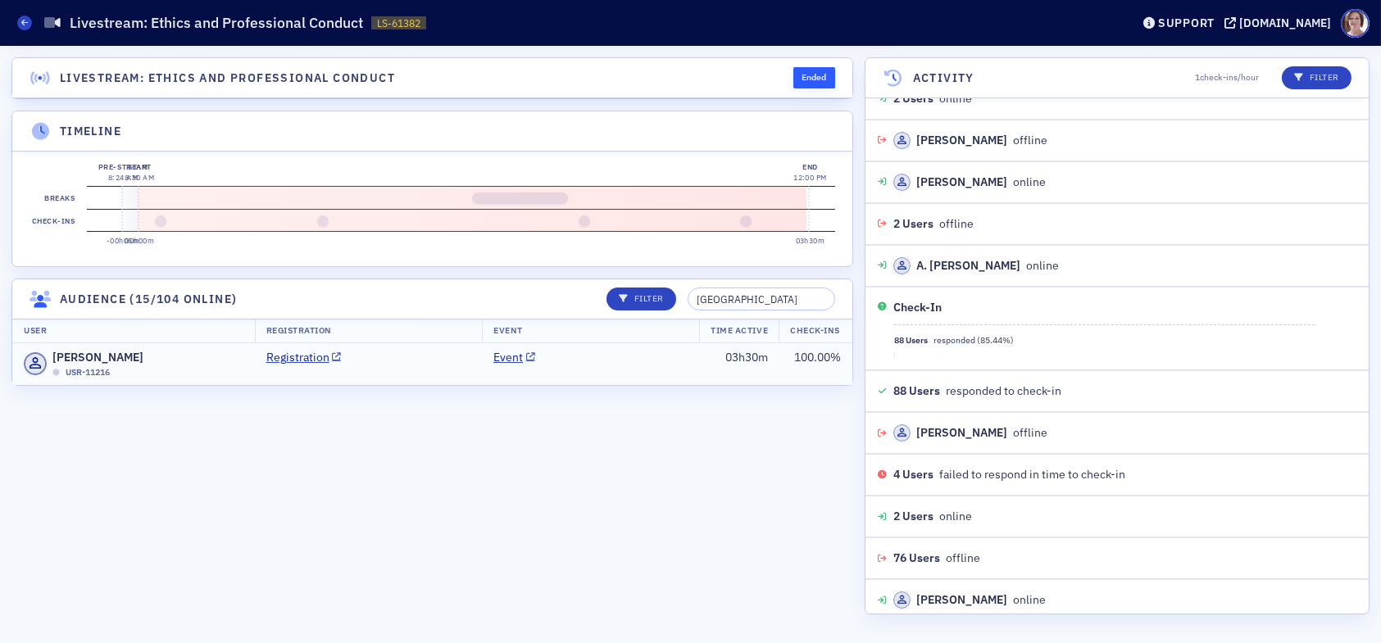
click at [651, 379] on td "Event" at bounding box center [590, 364] width 217 height 42
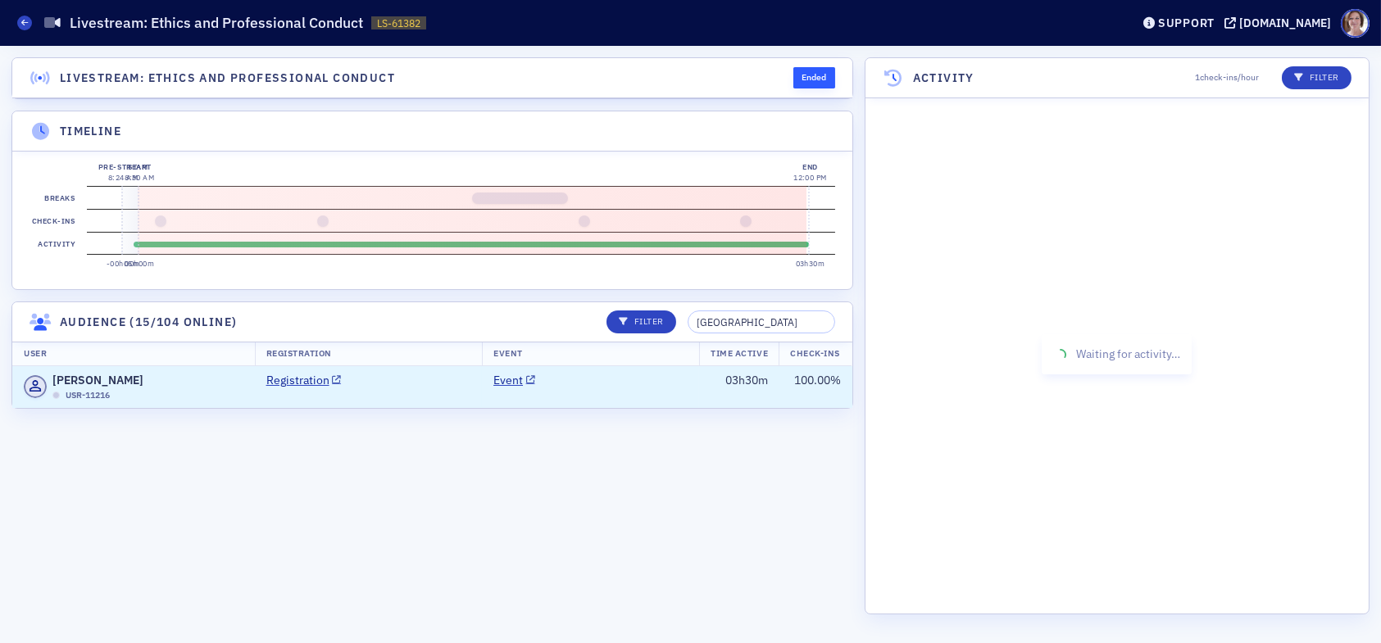
scroll to position [14772, 0]
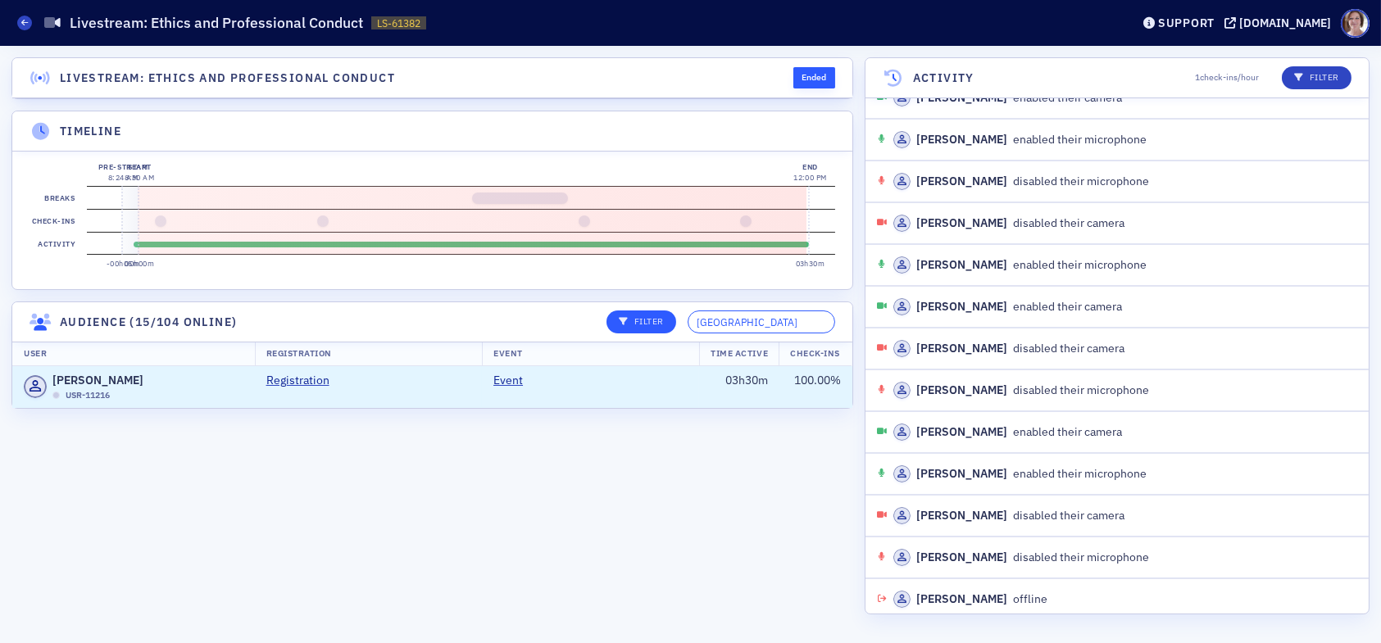
drag, startPoint x: 748, startPoint y: 334, endPoint x: 643, endPoint y: 327, distance: 105.1
click at [648, 329] on div "Filter yale" at bounding box center [715, 322] width 240 height 23
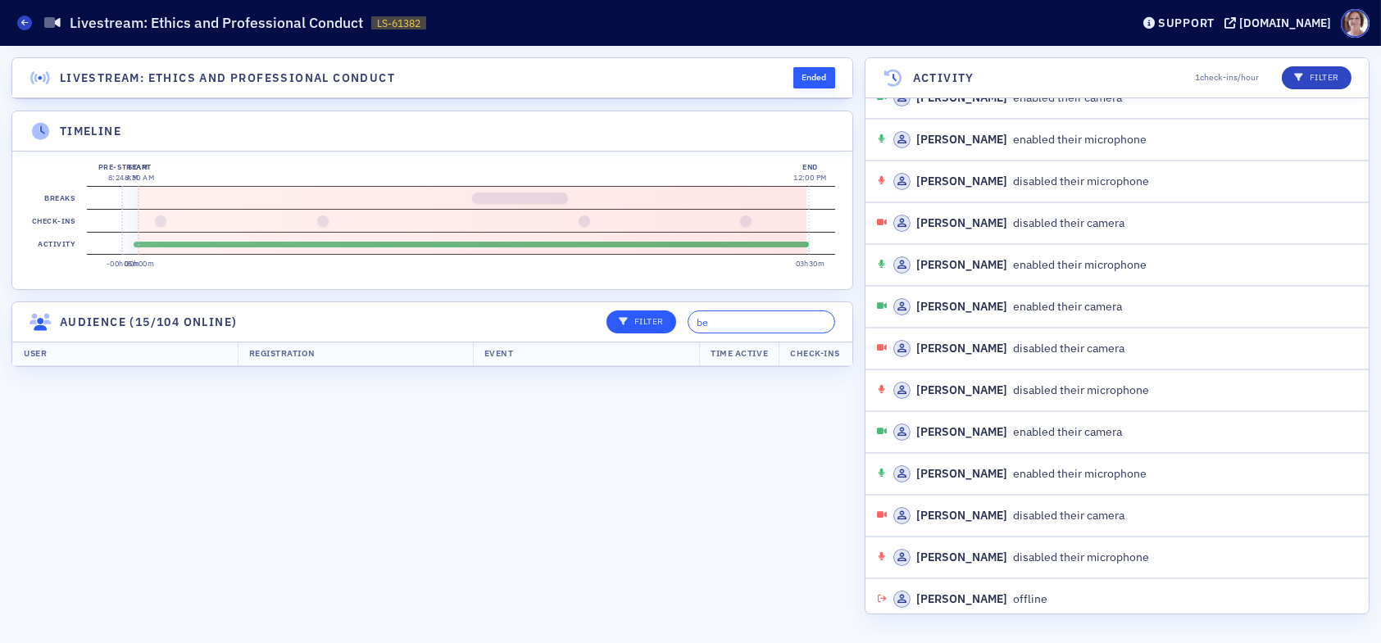
type input "b"
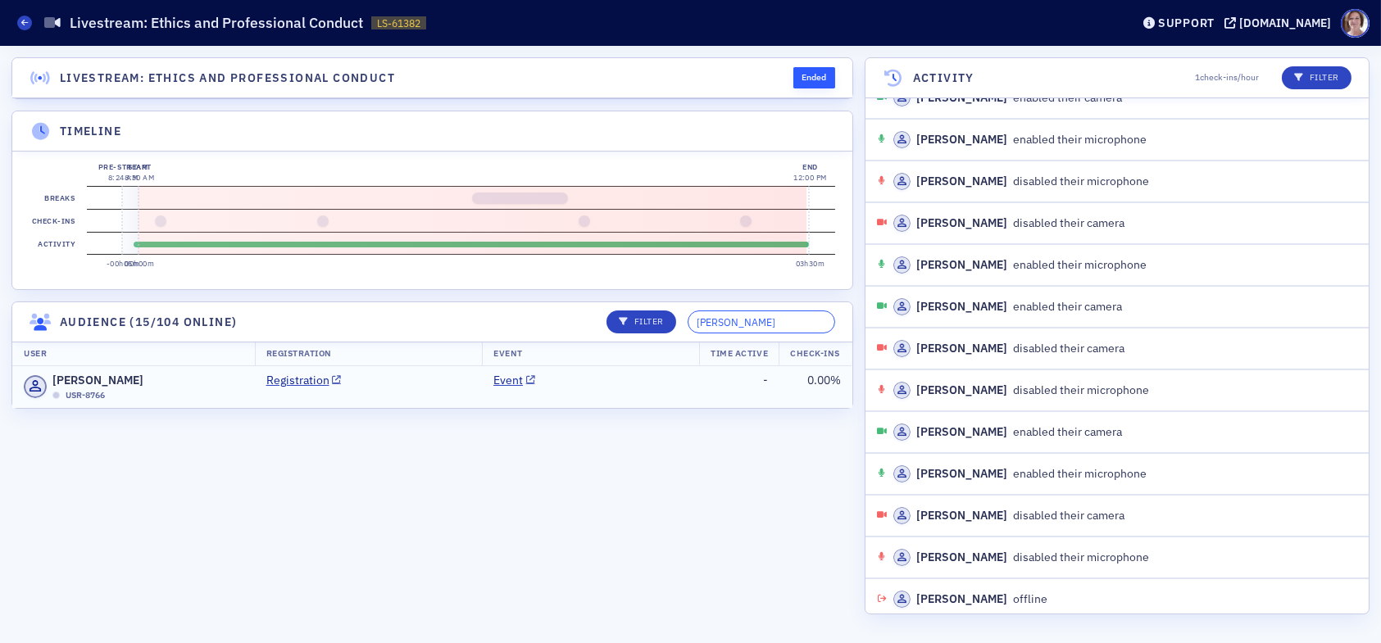
type input "henderson"
click at [623, 403] on td "Event" at bounding box center [590, 387] width 217 height 42
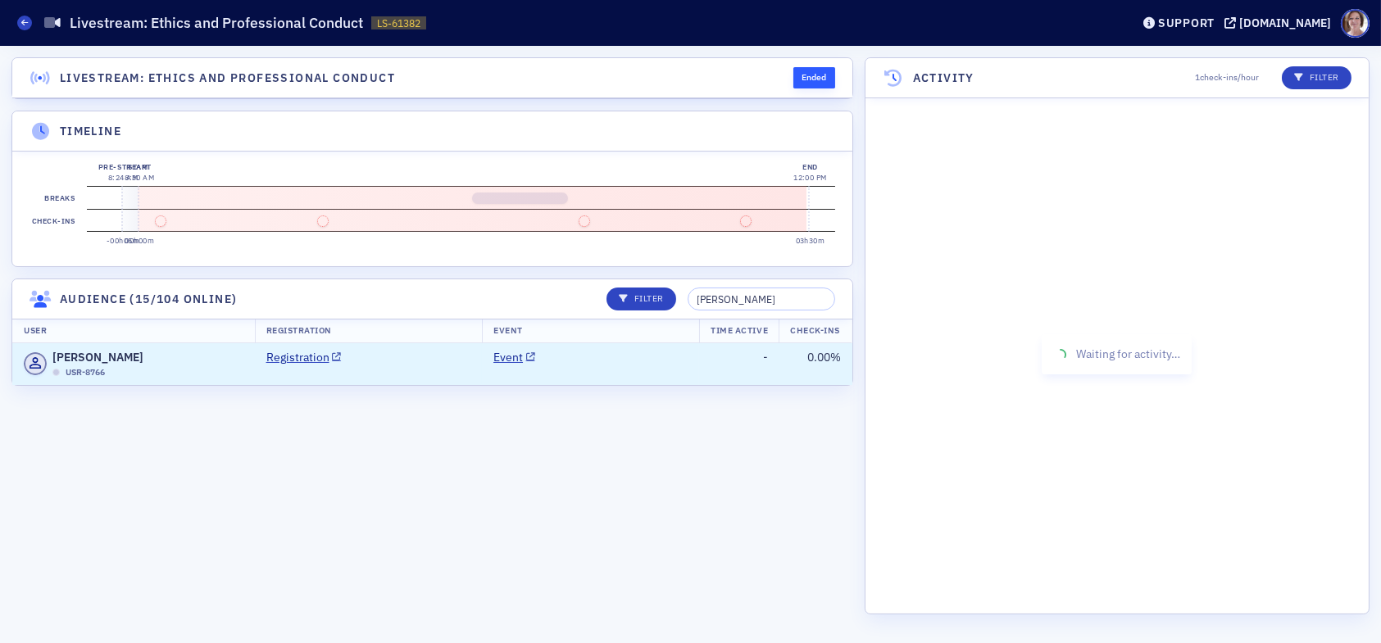
scroll to position [0, 0]
click at [583, 380] on td "Event" at bounding box center [590, 364] width 217 height 42
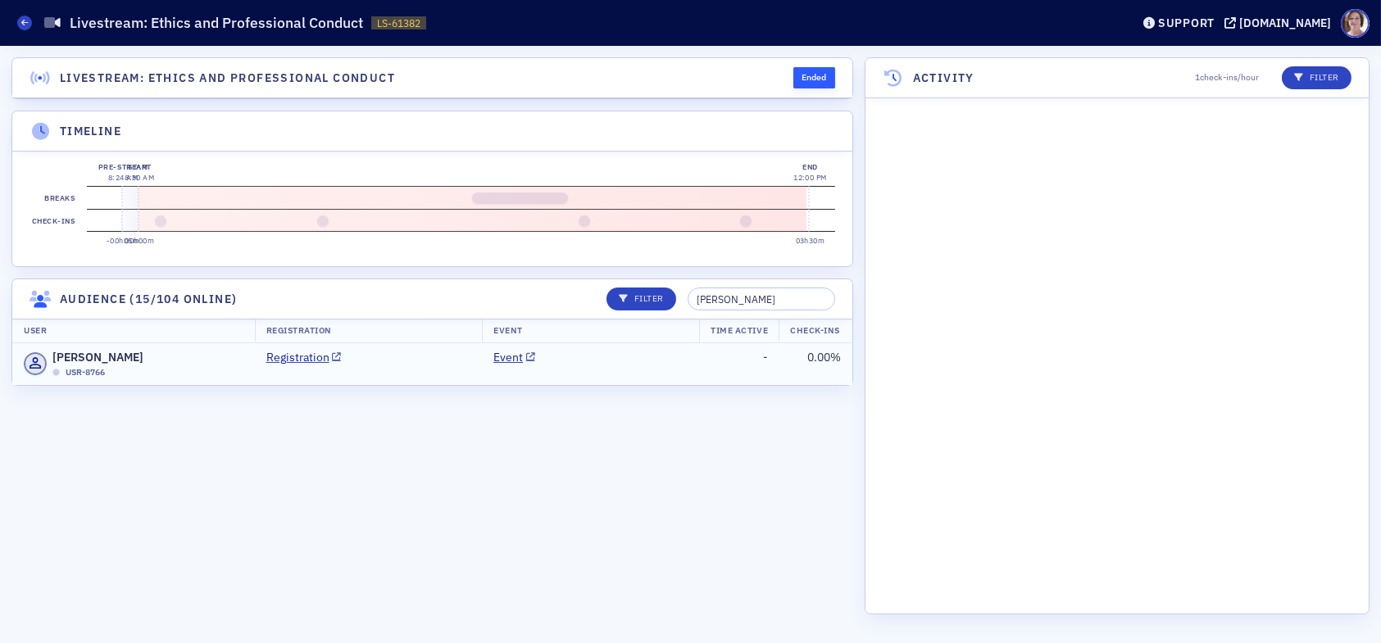
scroll to position [3490, 0]
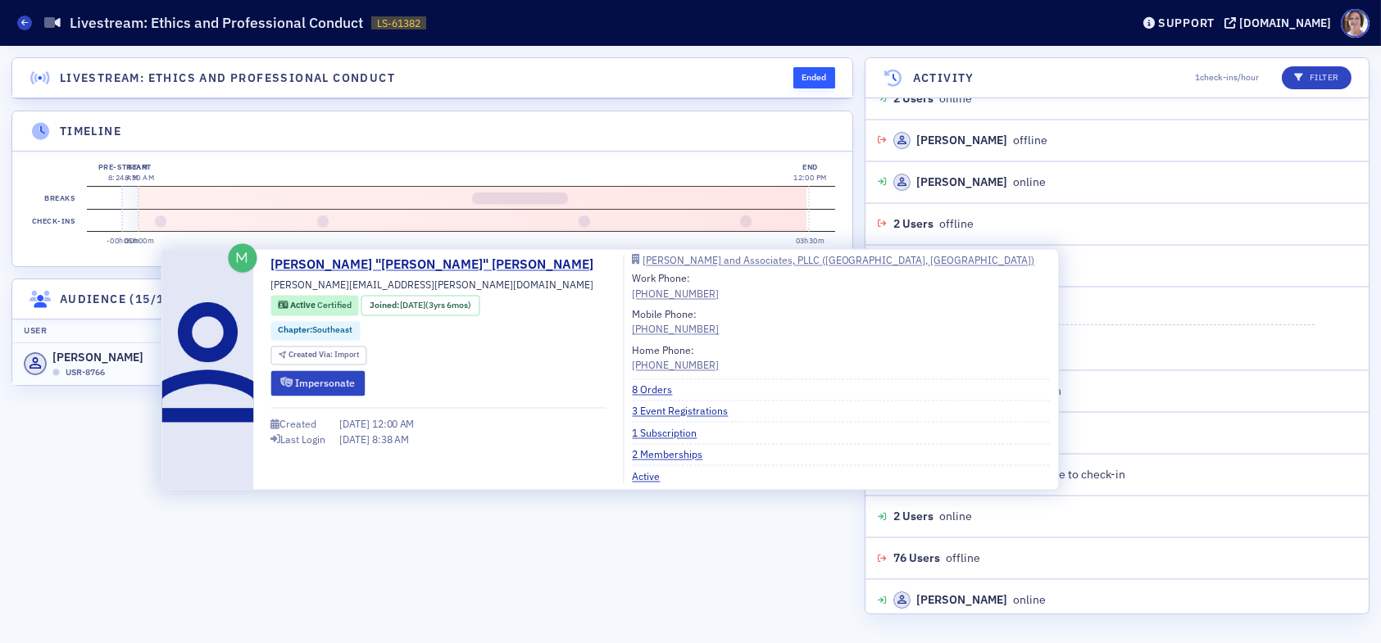
click at [134, 366] on span "Charlene Henderson" at bounding box center [97, 357] width 91 height 17
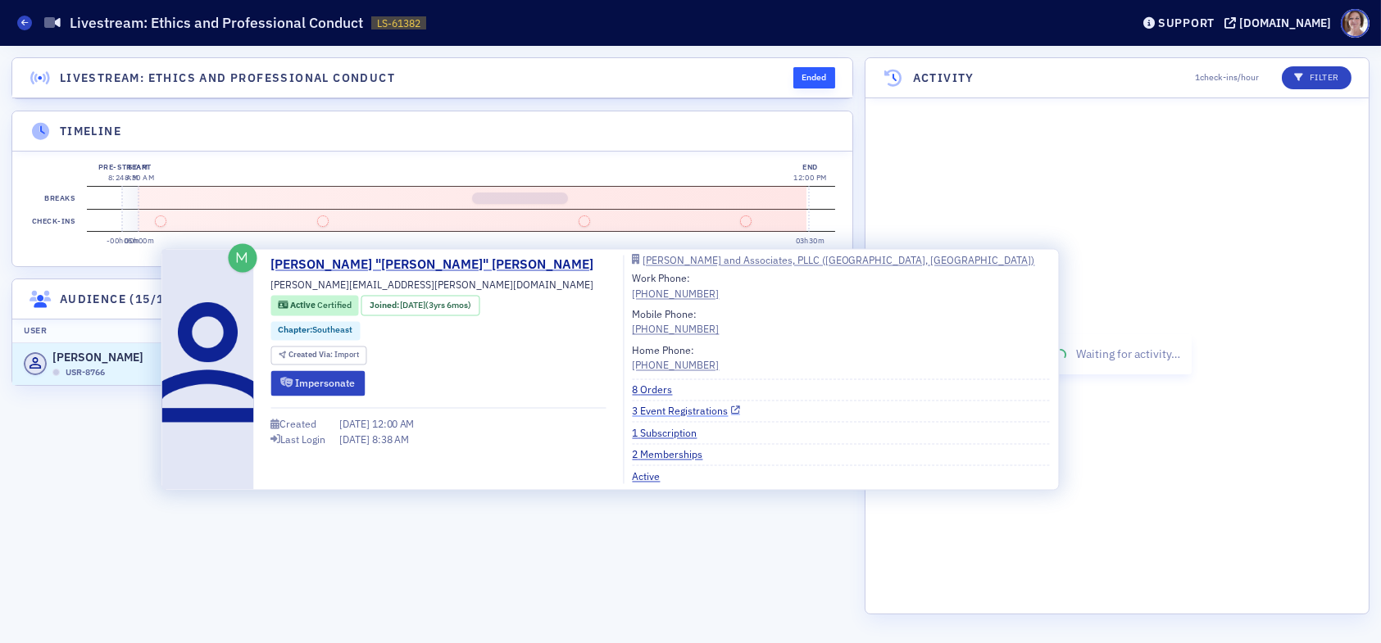
click at [632, 411] on link "3 Event Registrations" at bounding box center [686, 411] width 108 height 15
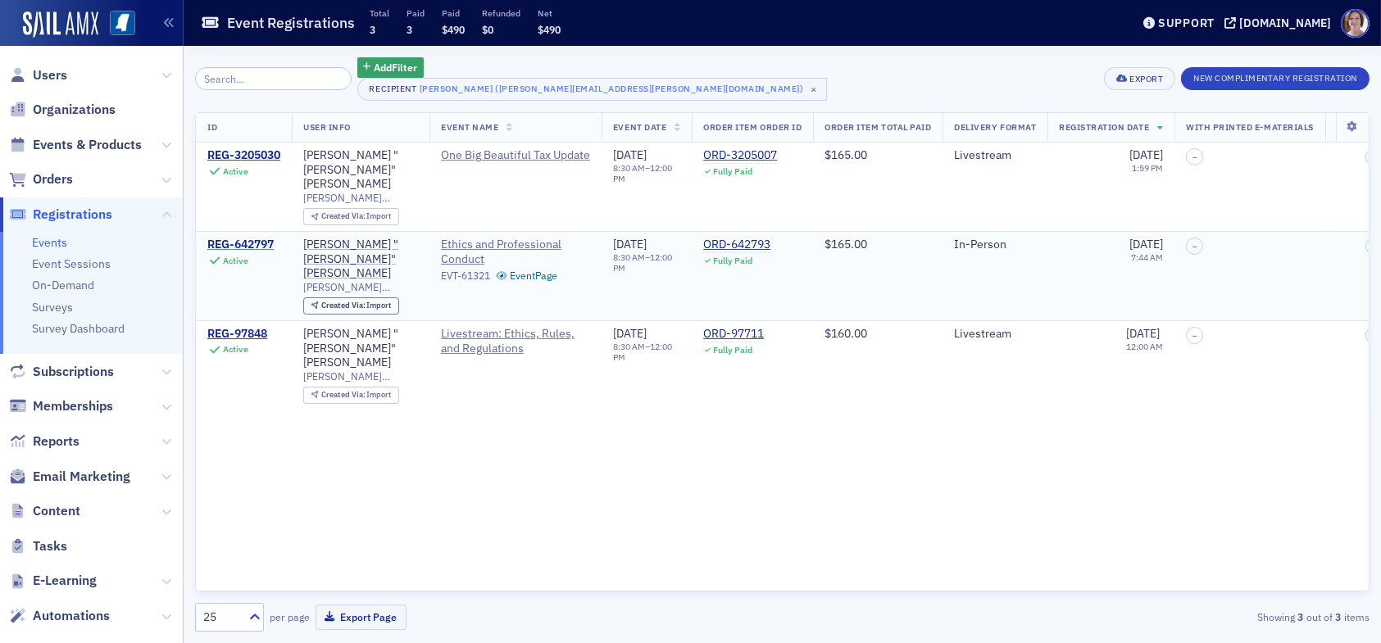
click at [261, 238] on div "REG-642797" at bounding box center [240, 245] width 66 height 15
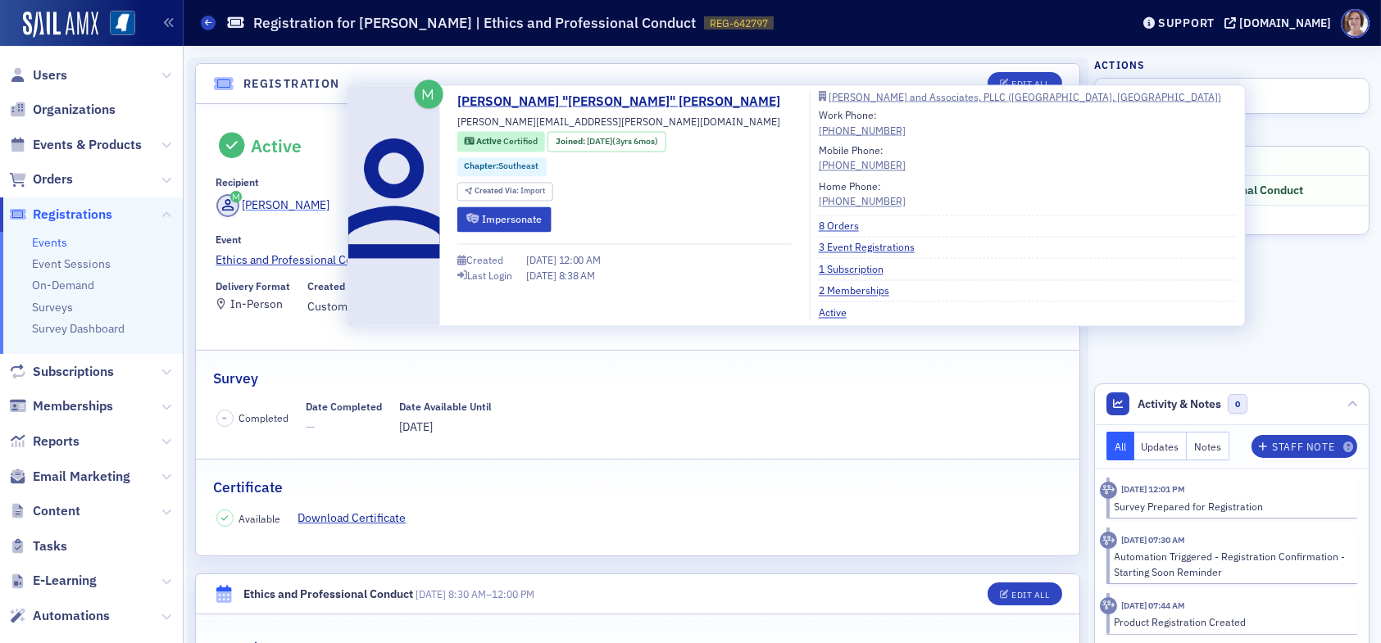
click at [294, 206] on div "Charlene Henderson" at bounding box center [286, 205] width 88 height 17
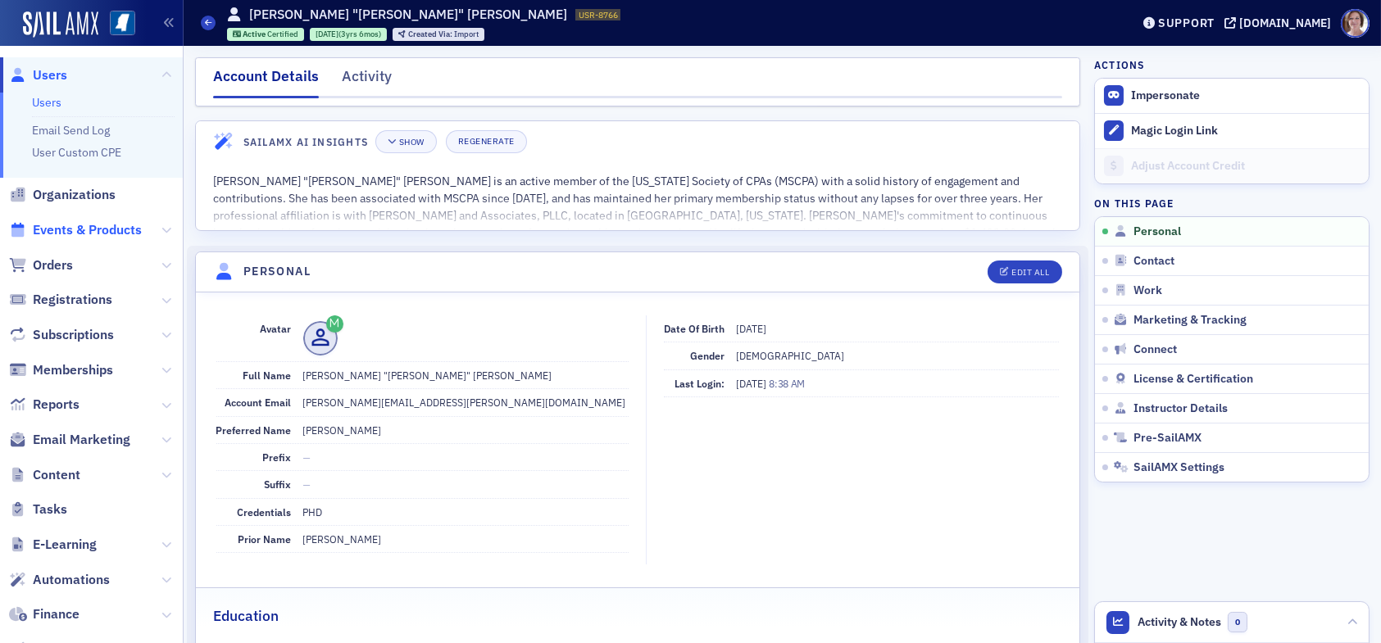
click at [86, 229] on span "Events & Products" at bounding box center [87, 230] width 109 height 18
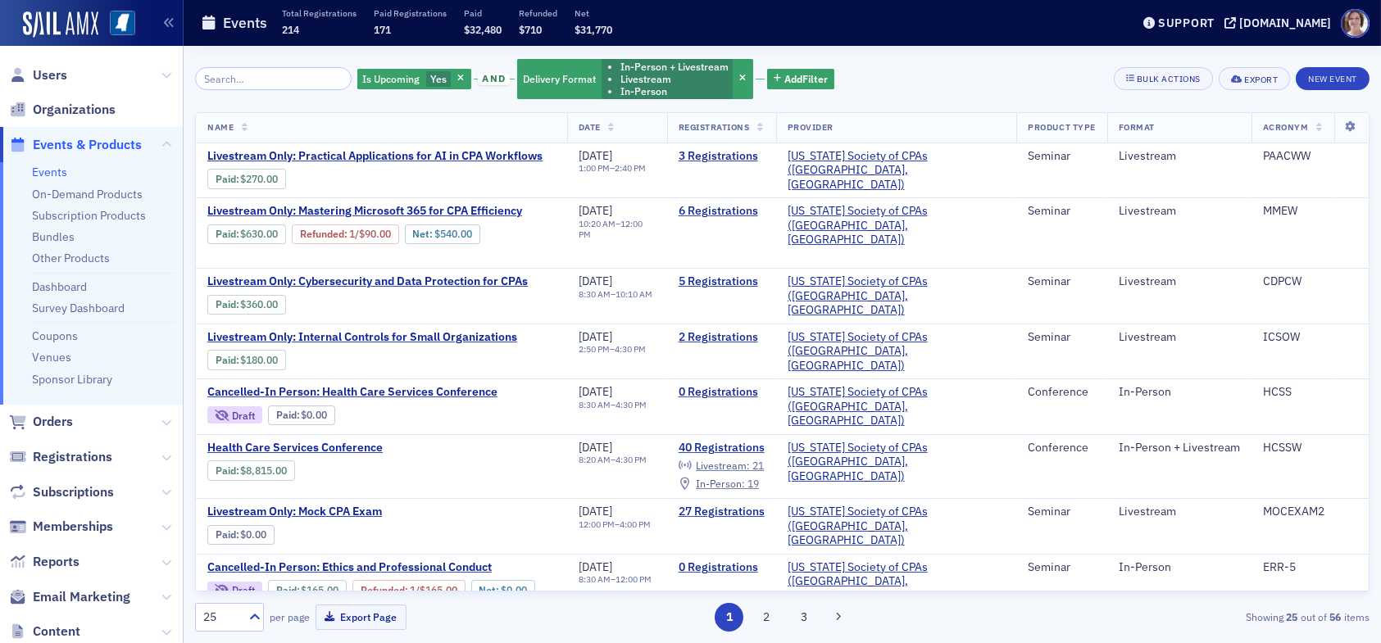
click at [70, 143] on span "Events & Products" at bounding box center [87, 145] width 109 height 18
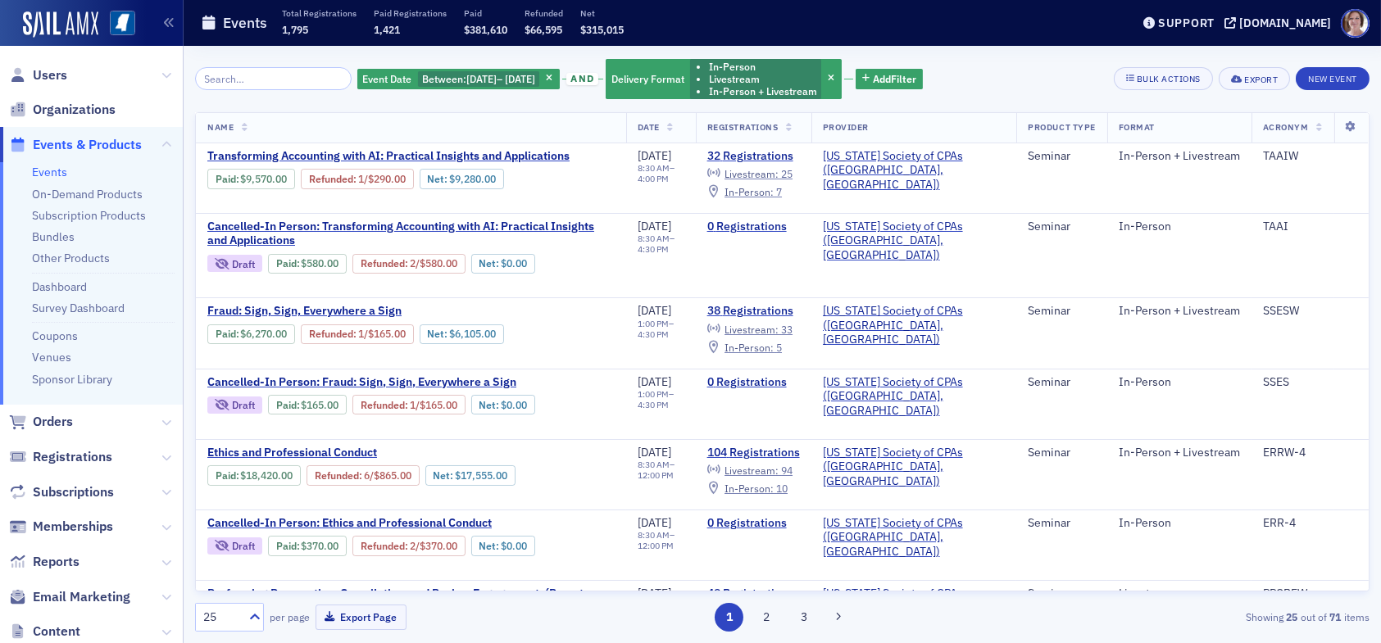
click at [273, 80] on input "search" at bounding box center [273, 78] width 157 height 23
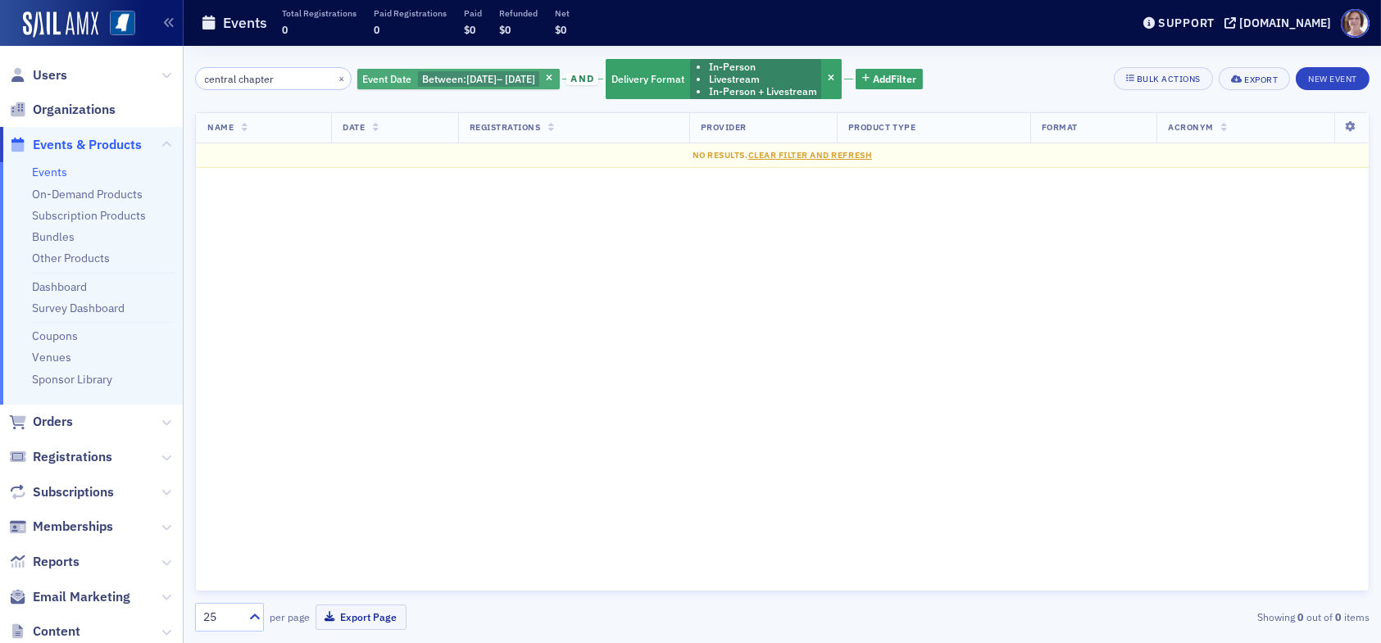
type input "central chapter"
click at [479, 79] on span "[DATE]" at bounding box center [481, 78] width 30 height 13
select select "5"
select select "2025"
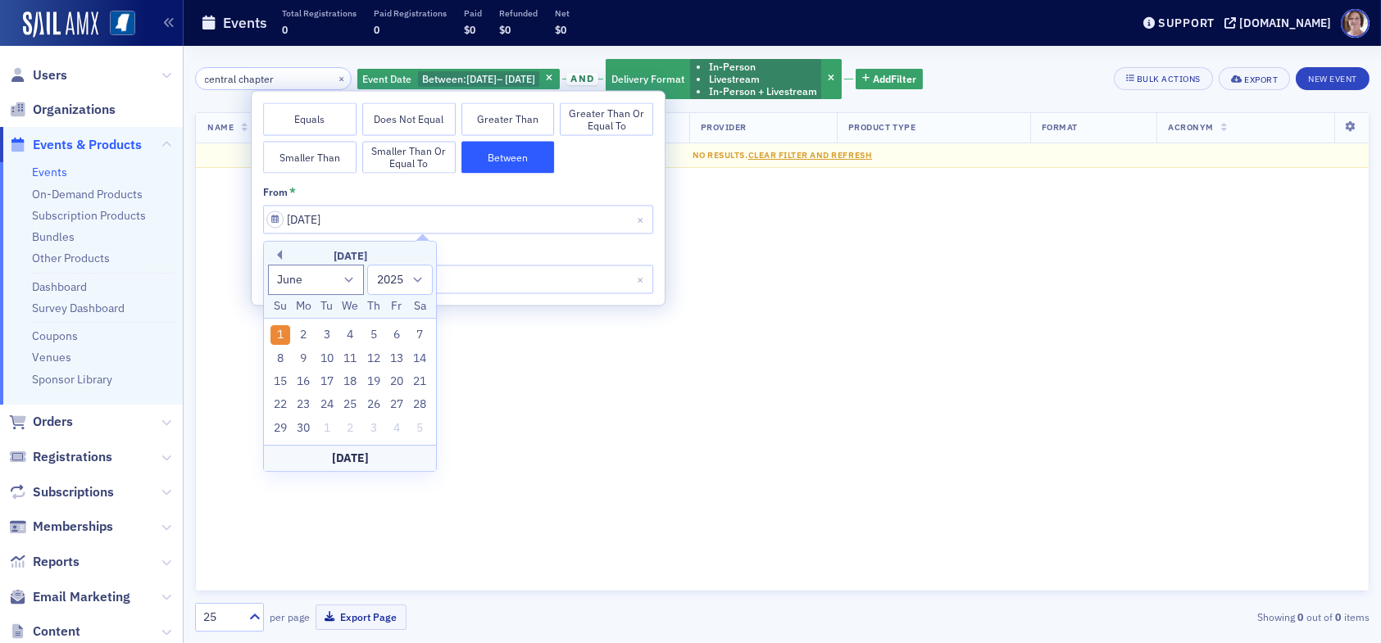
click at [320, 117] on button "Equals" at bounding box center [309, 119] width 93 height 33
select select "5"
select select "2025"
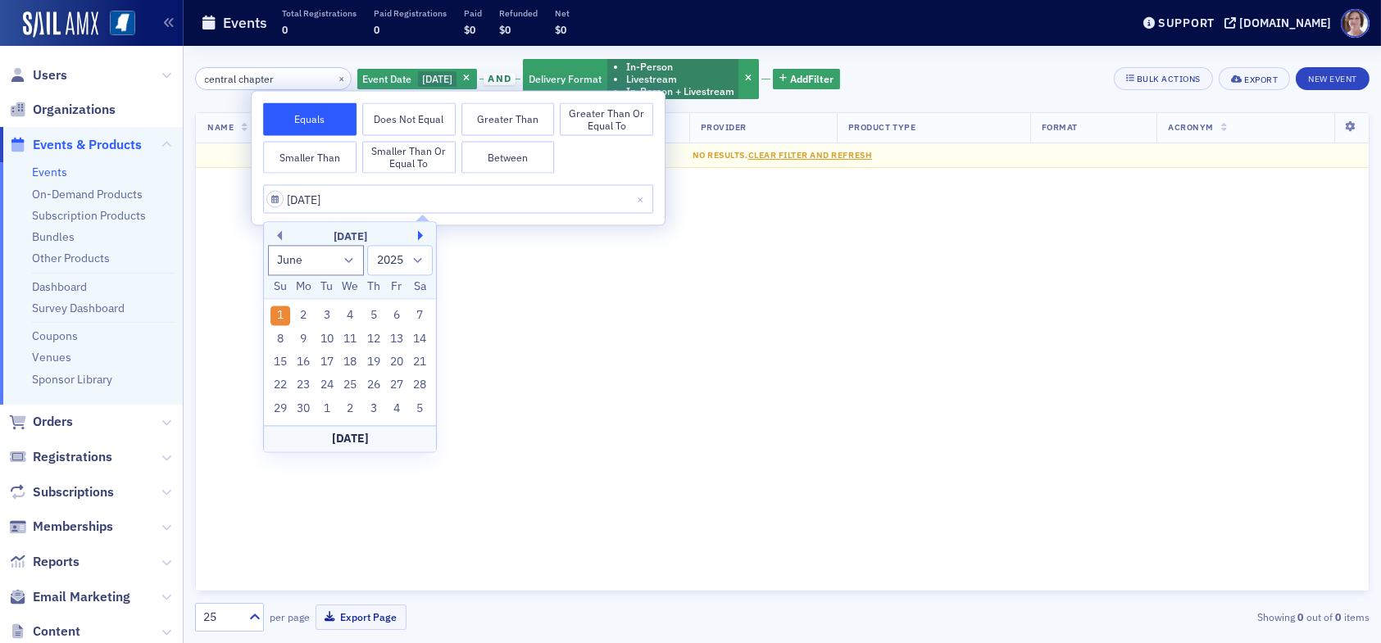
click at [418, 237] on button "Next Month" at bounding box center [423, 235] width 10 height 10
select select "7"
click at [380, 410] on div "28" at bounding box center [374, 409] width 20 height 20
type input "[DATE]"
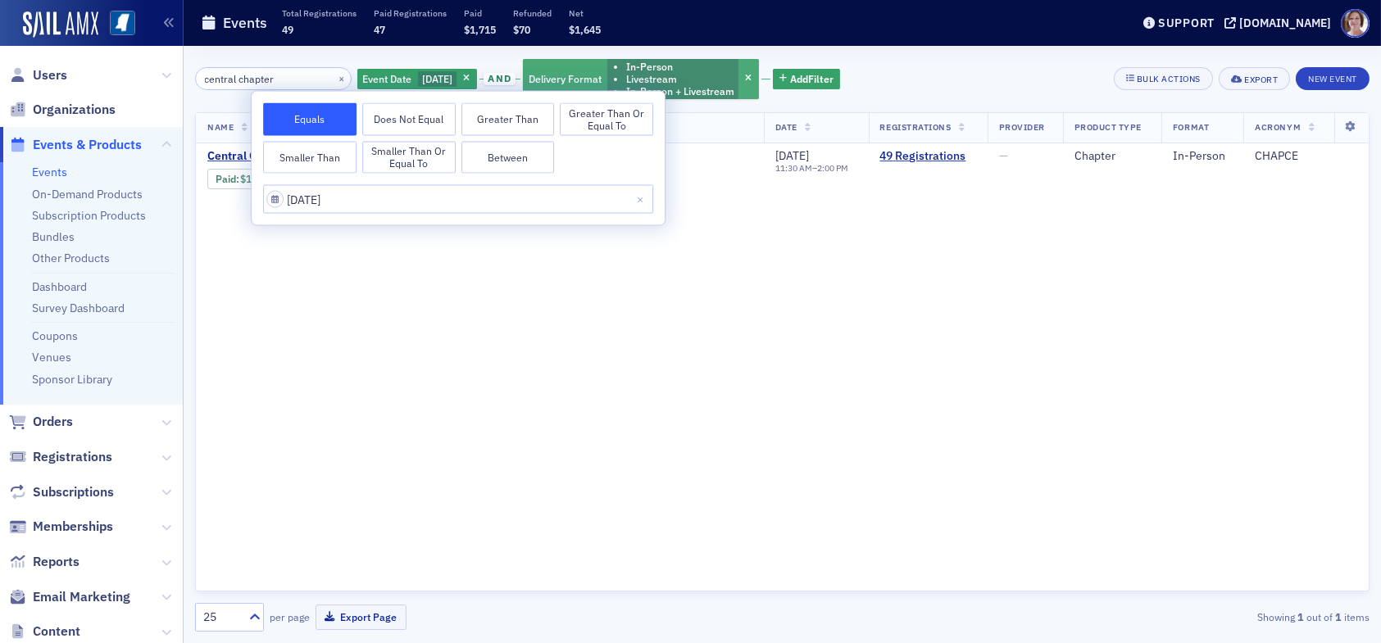
click at [701, 79] on li "Livestream" at bounding box center [680, 79] width 108 height 12
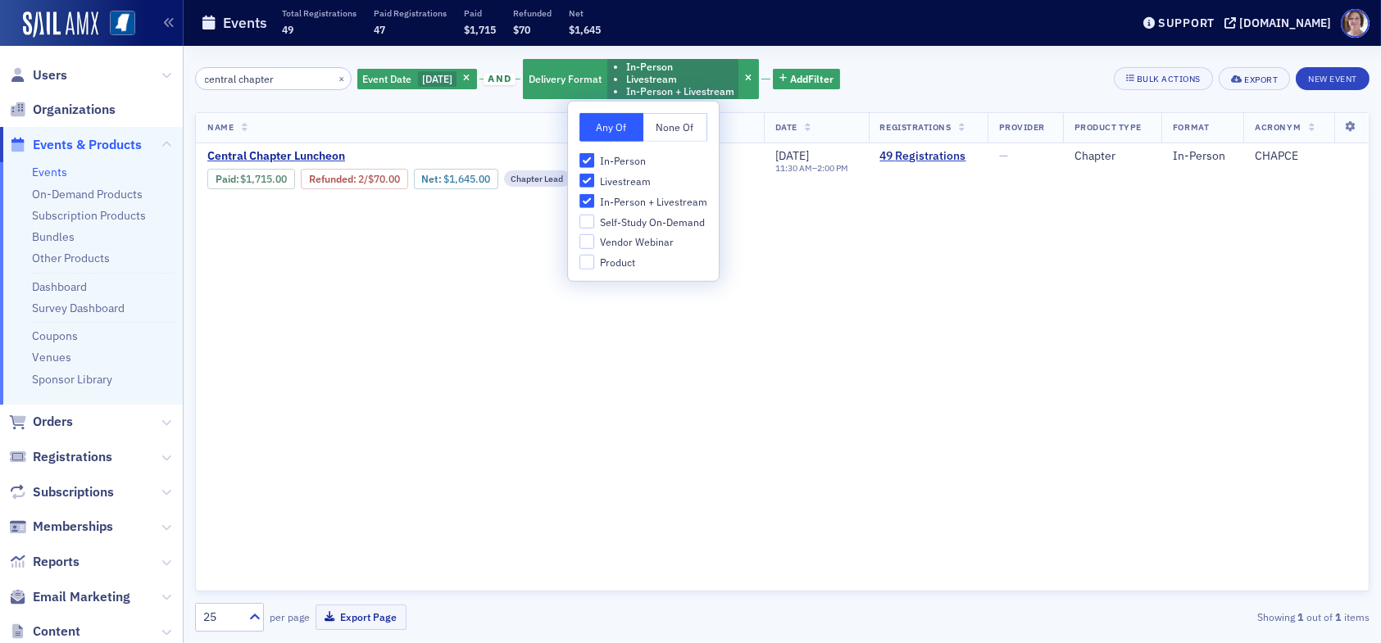
click at [810, 356] on div "Name Date Registrations Provider Product Type Format Acronym Central Chapter Lu…" at bounding box center [782, 351] width 1174 height 479
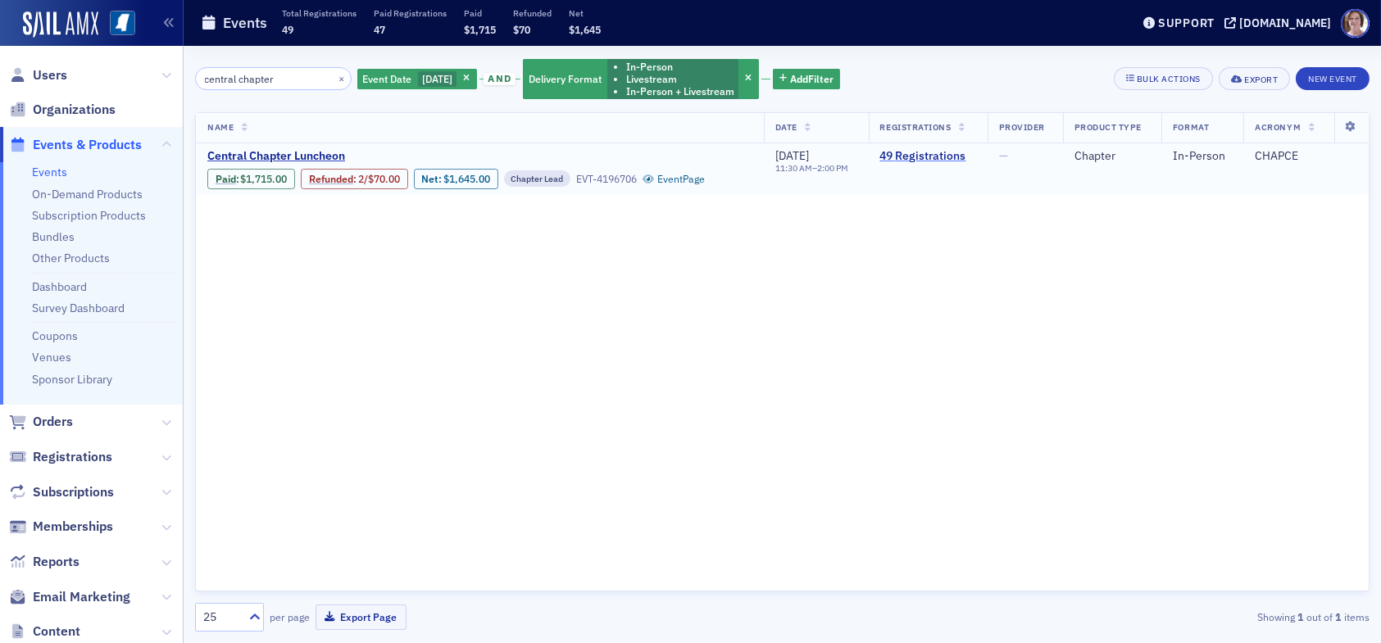
click at [929, 153] on link "49 Registrations" at bounding box center [928, 156] width 96 height 15
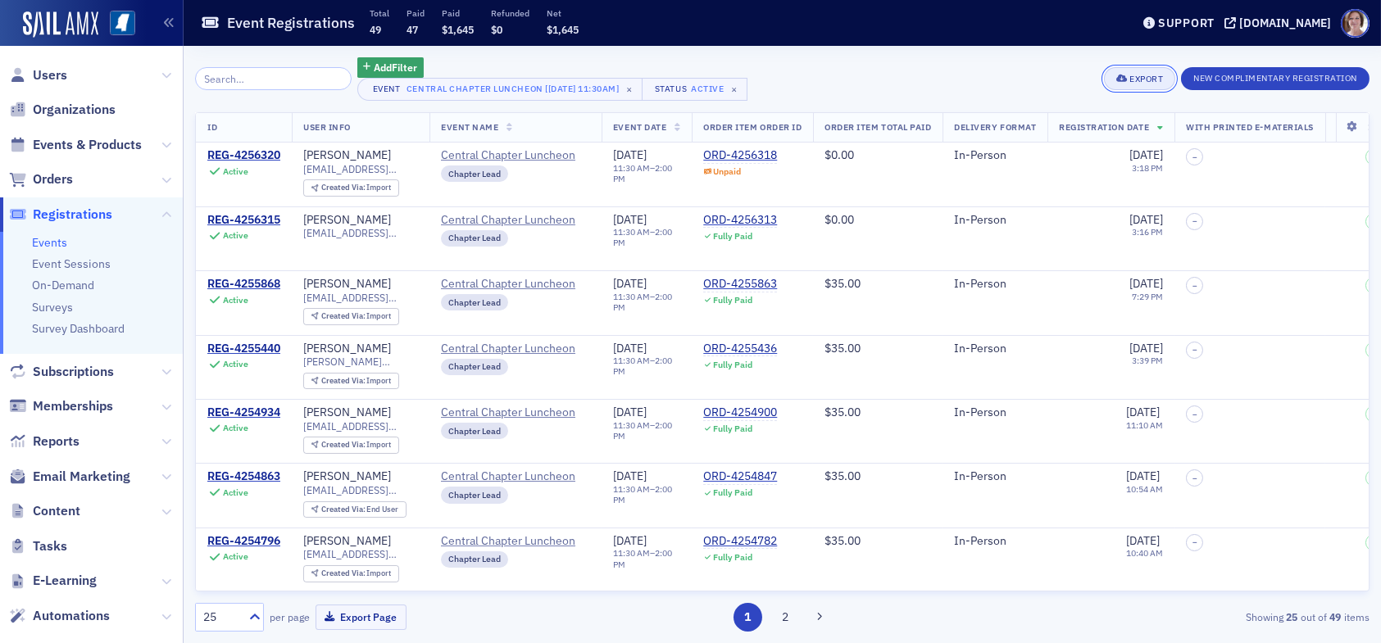
click at [1131, 76] on div "Export" at bounding box center [1146, 79] width 34 height 9
click at [1087, 135] on button "Export All ( 49 Event Registrations )" at bounding box center [1083, 134] width 177 height 26
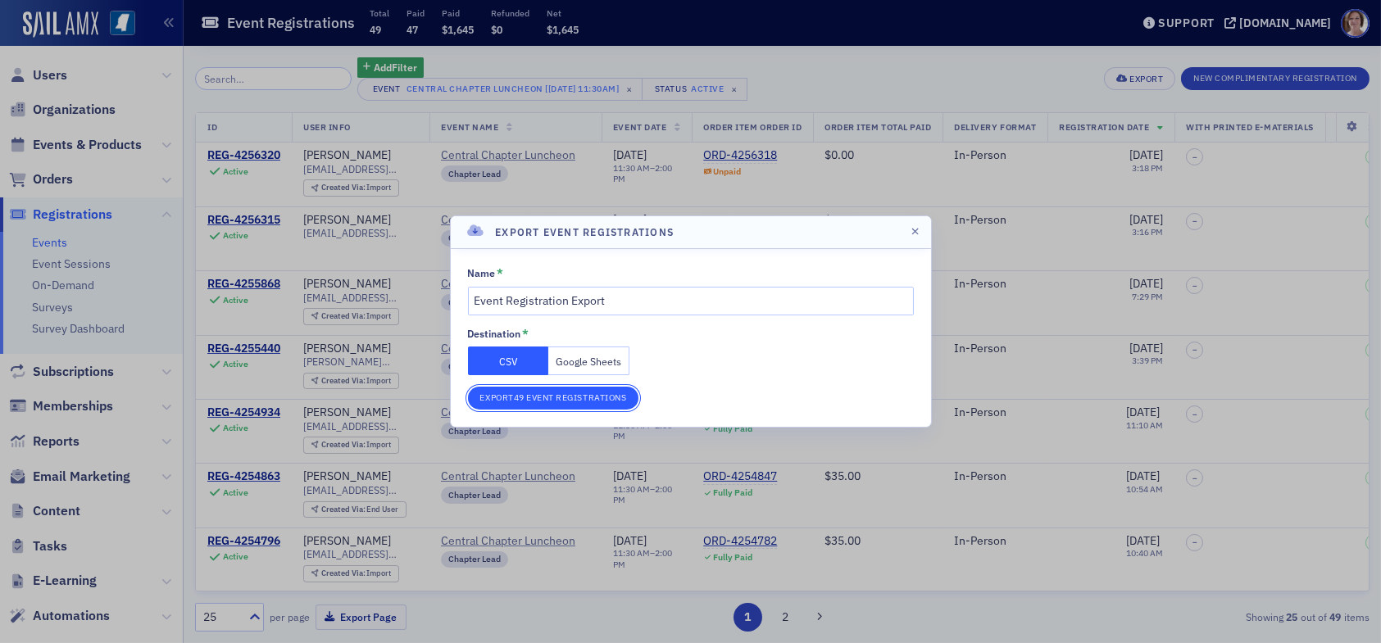
click at [603, 402] on button "Export 49 Event Registrations" at bounding box center [553, 398] width 171 height 23
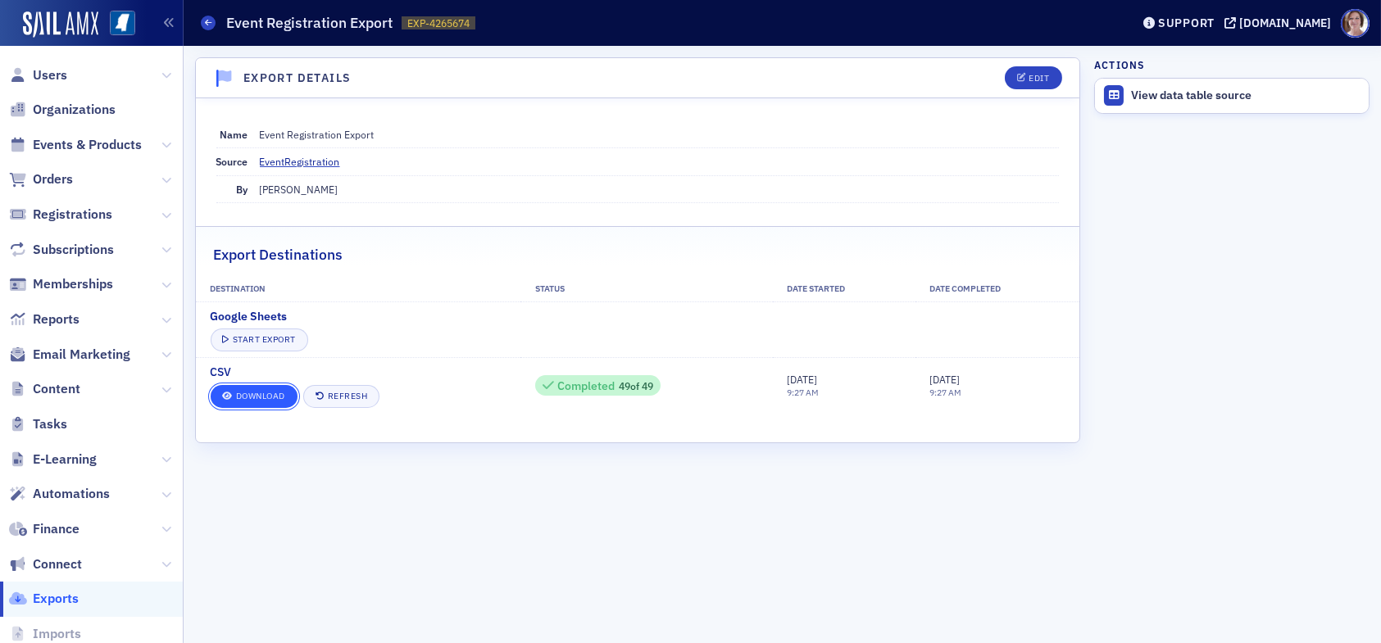
click at [246, 391] on link "Download" at bounding box center [254, 396] width 87 height 23
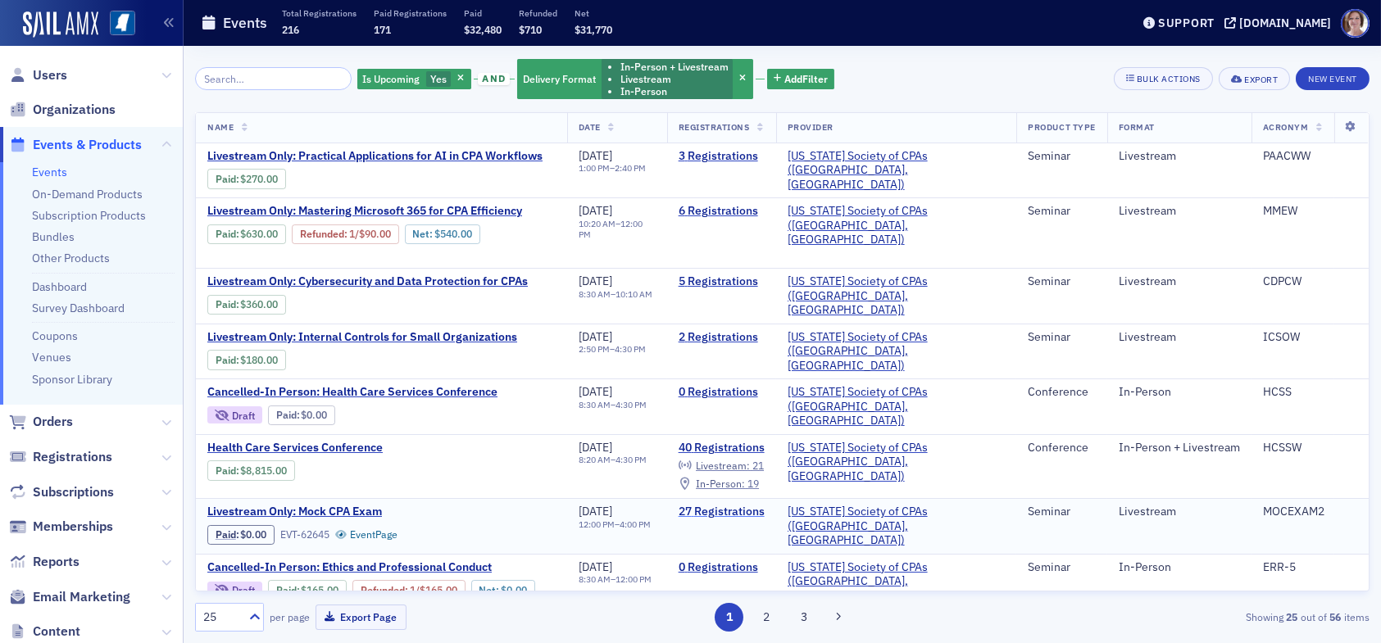
click at [765, 505] on link "27 Registrations" at bounding box center [721, 512] width 86 height 15
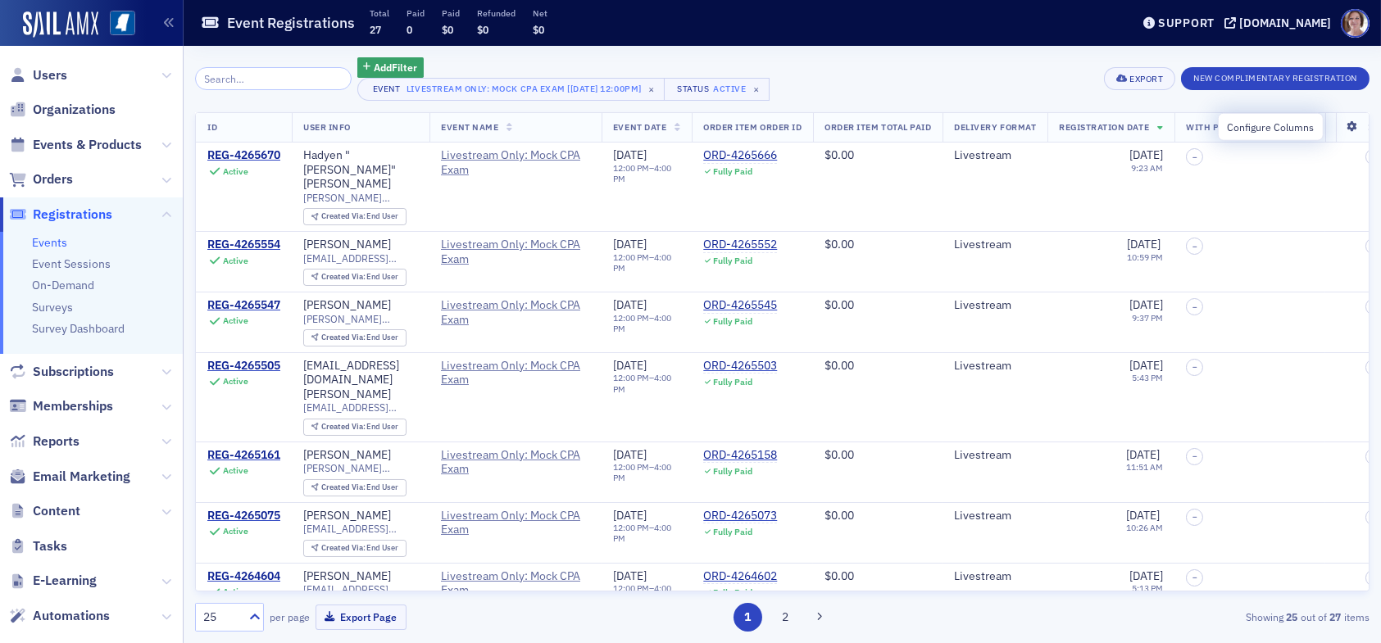
click at [1340, 125] on icon at bounding box center [1352, 127] width 34 height 10
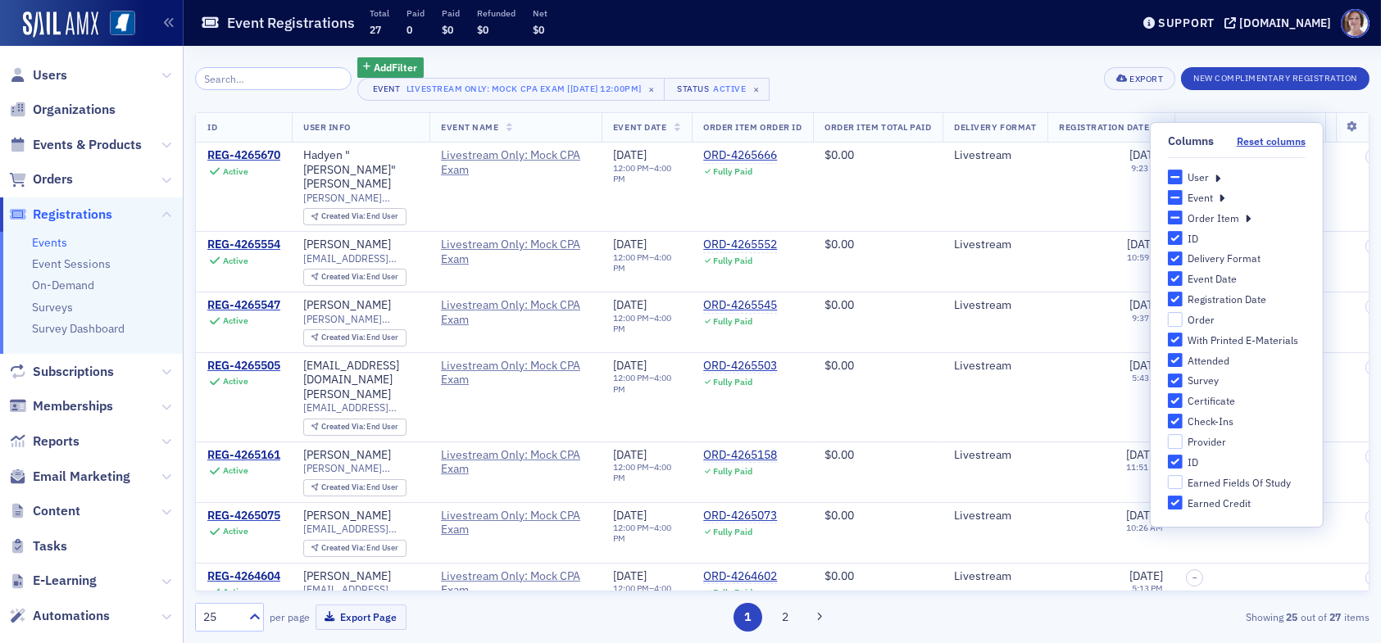
click at [1218, 180] on icon at bounding box center [1217, 177] width 6 height 15
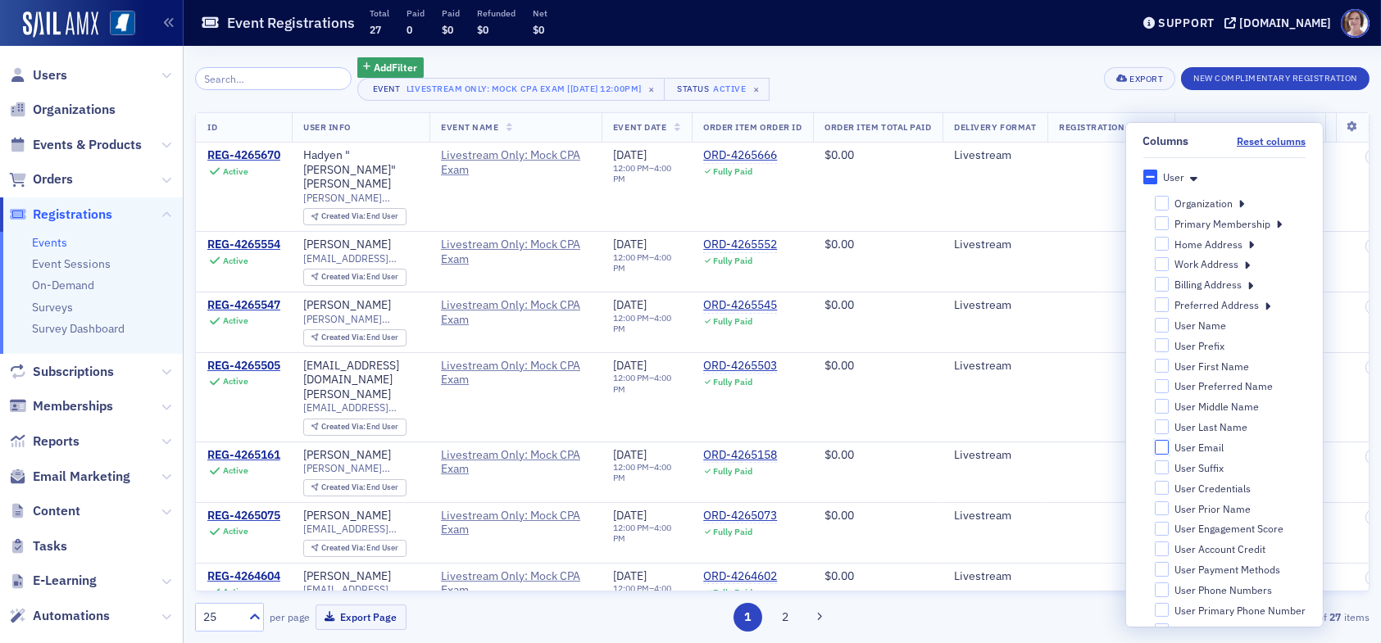
click at [1154, 445] on input "User Email" at bounding box center [1161, 447] width 15 height 15
checkbox input "true"
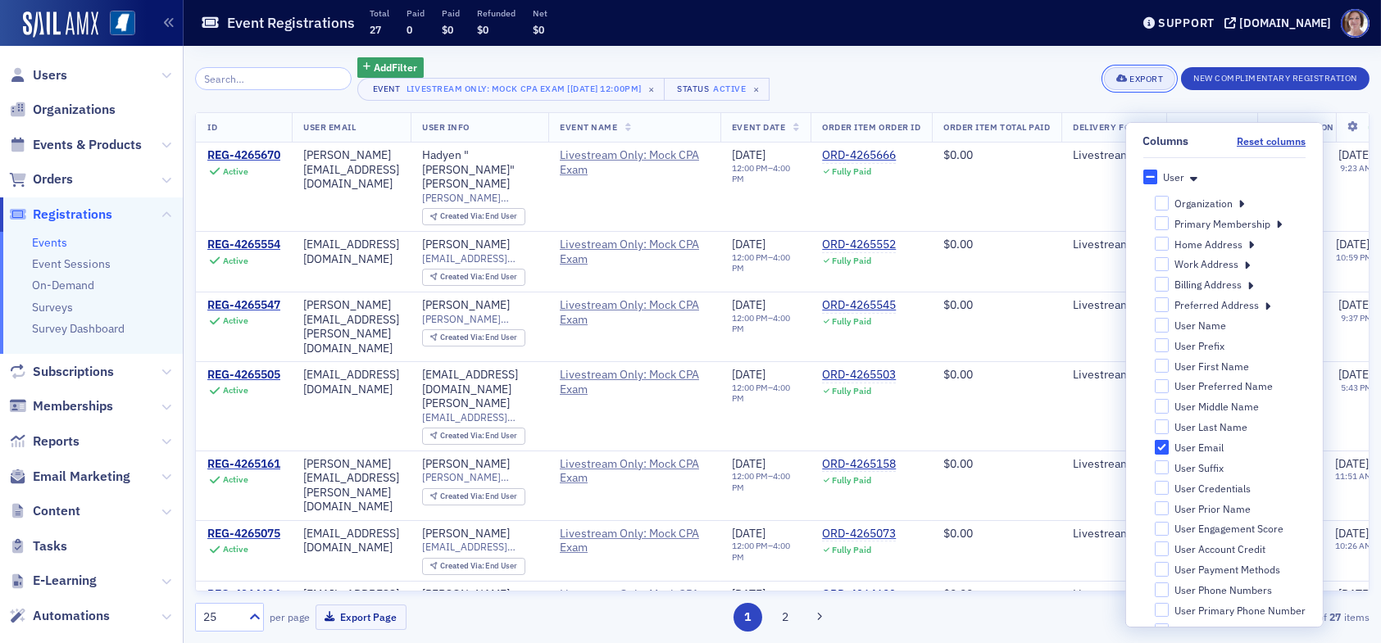
click at [1131, 78] on div "Export" at bounding box center [1146, 79] width 34 height 9
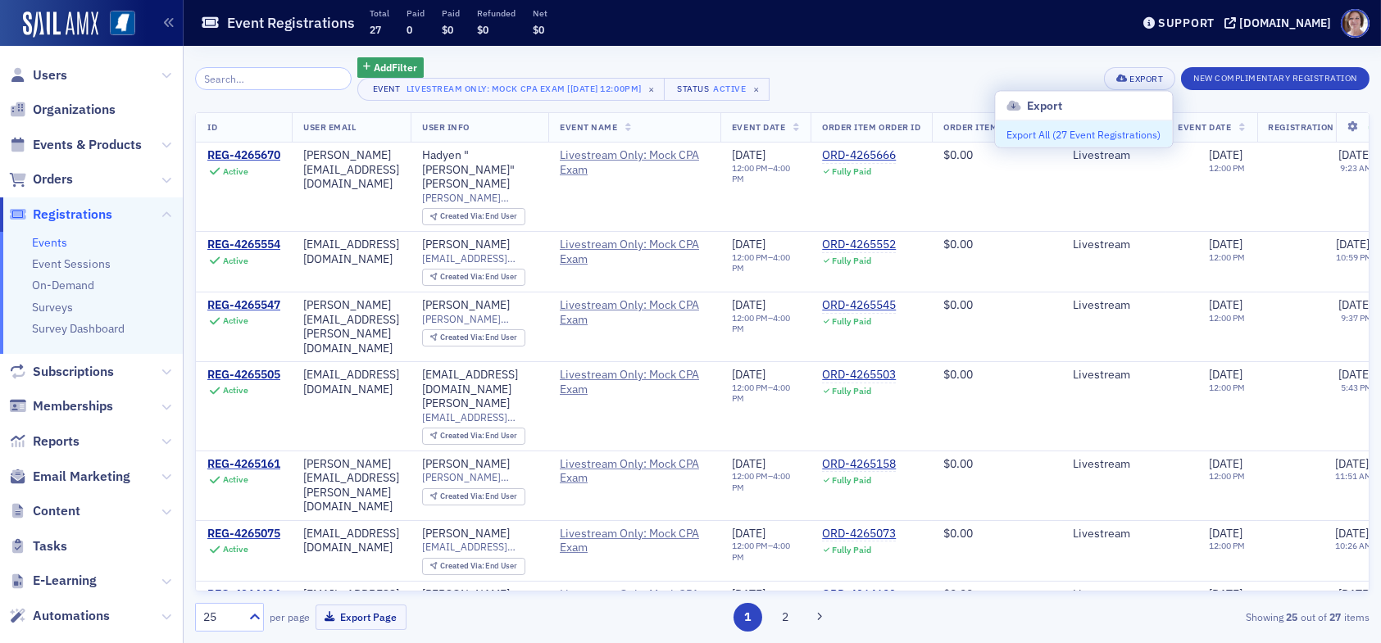
click at [1078, 136] on button "Export All ( 27 Event Registrations )" at bounding box center [1083, 134] width 177 height 26
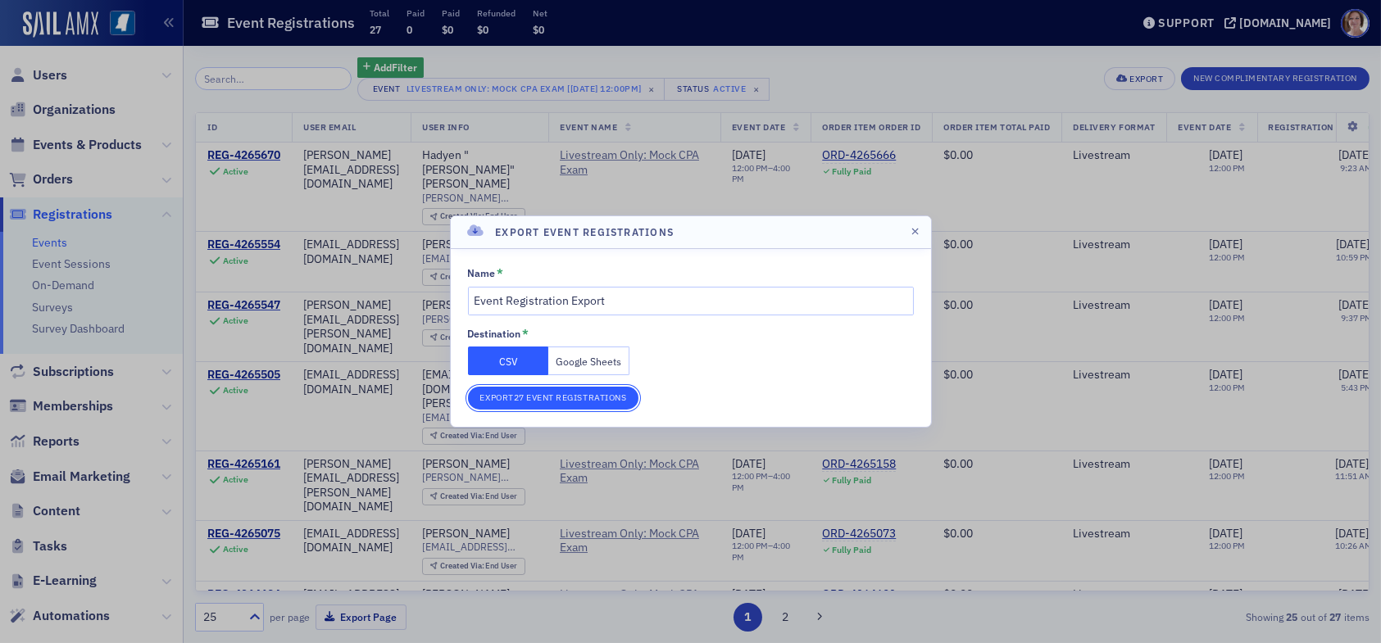
click at [557, 396] on button "Export 27 Event Registrations" at bounding box center [553, 398] width 171 height 23
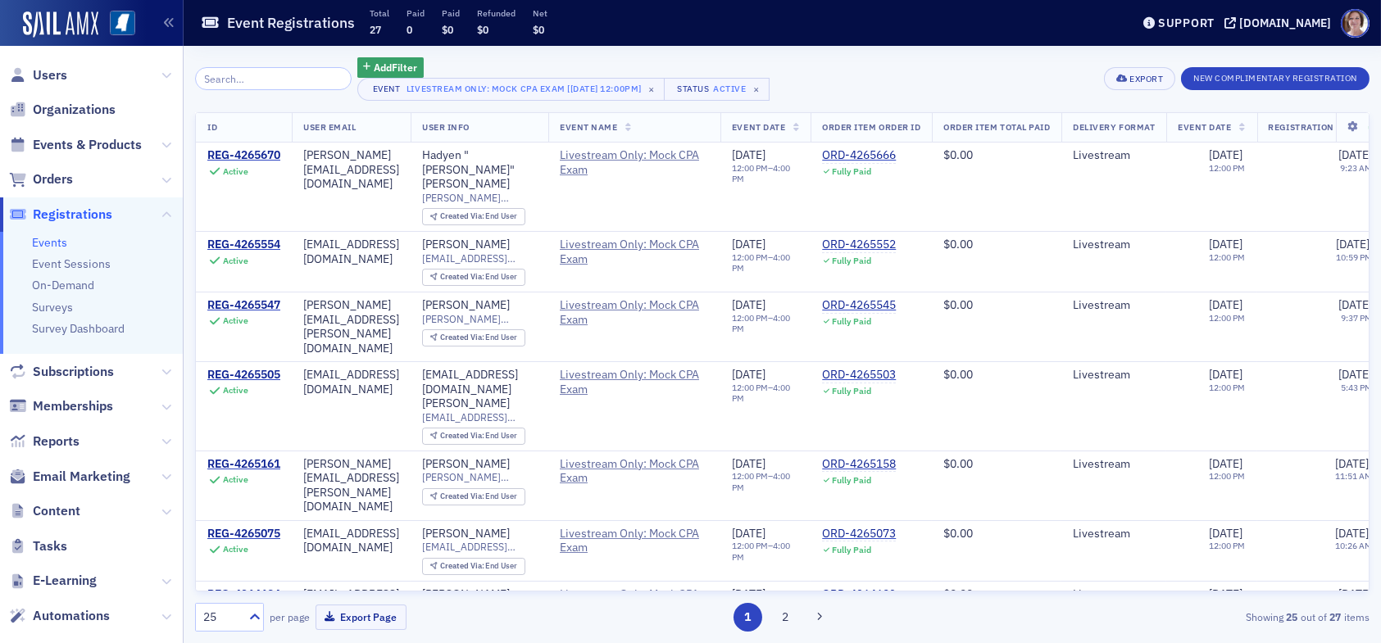
click at [61, 58] on span "Users" at bounding box center [91, 74] width 183 height 35
click at [58, 65] on span "Users" at bounding box center [91, 74] width 183 height 35
click at [54, 72] on span "Users" at bounding box center [50, 75] width 34 height 18
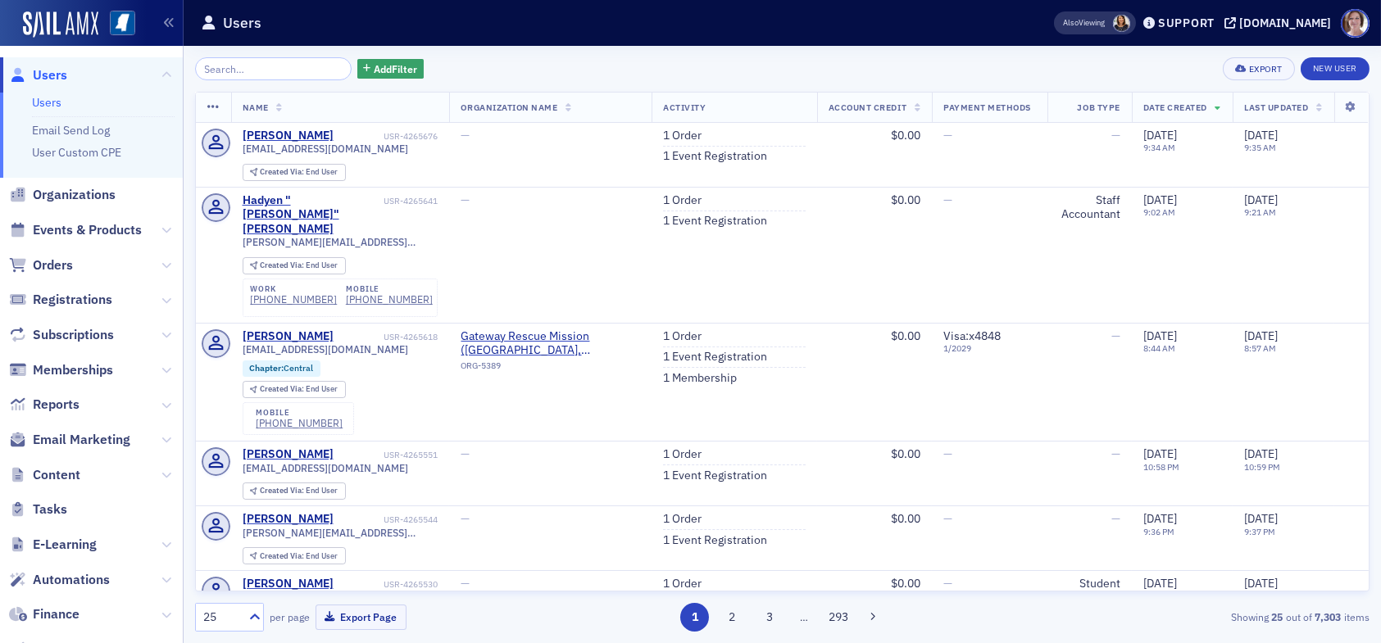
click at [56, 71] on span "Users" at bounding box center [50, 75] width 34 height 18
click at [252, 68] on input "search" at bounding box center [273, 68] width 157 height 23
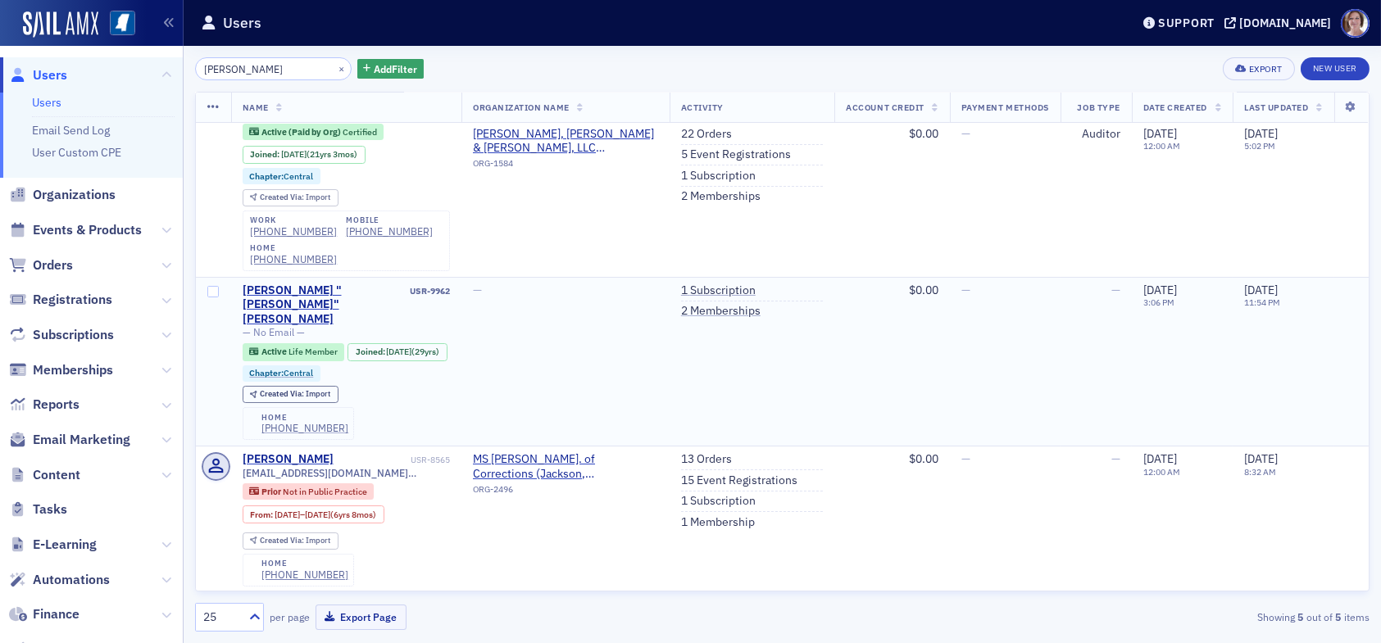
scroll to position [82, 0]
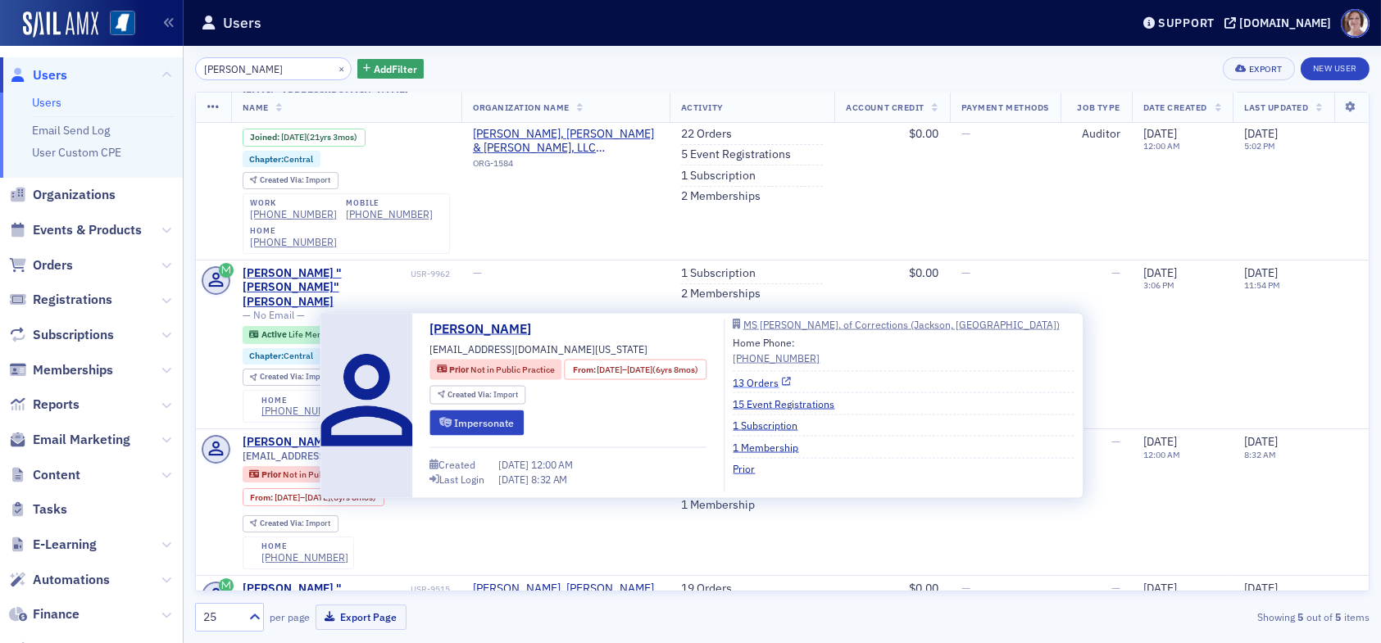
click at [792, 379] on link "13 Orders" at bounding box center [762, 381] width 58 height 15
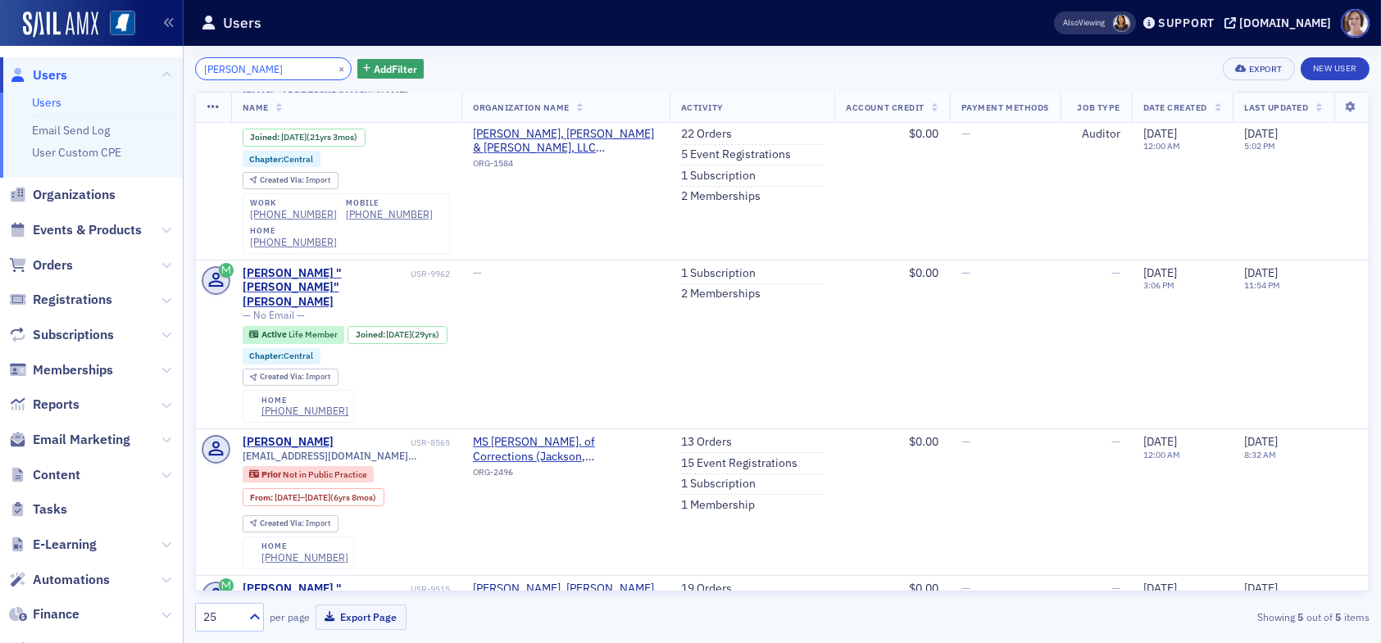
drag, startPoint x: 271, startPoint y: 70, endPoint x: 98, endPoint y: 52, distance: 174.6
click at [98, 52] on div "Users Users Email Send Log User Custom CPE Organizations Events & Products Orde…" at bounding box center [690, 321] width 1381 height 643
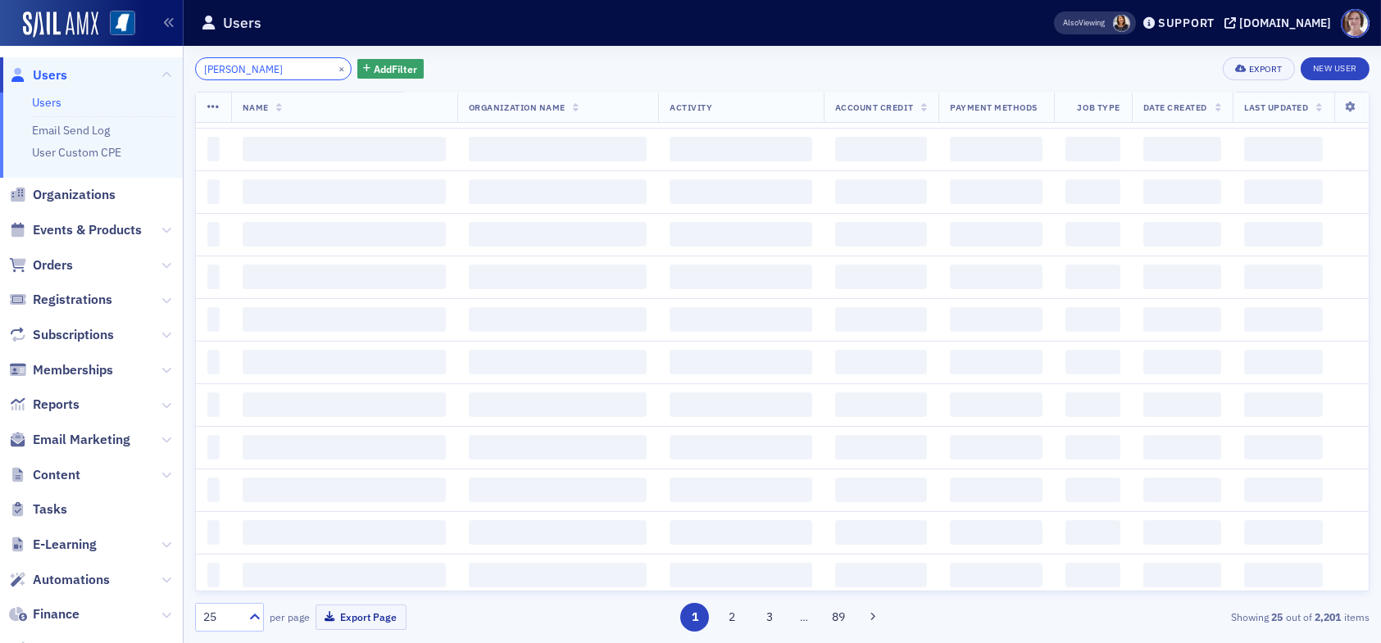
type input "[PERSON_NAME]"
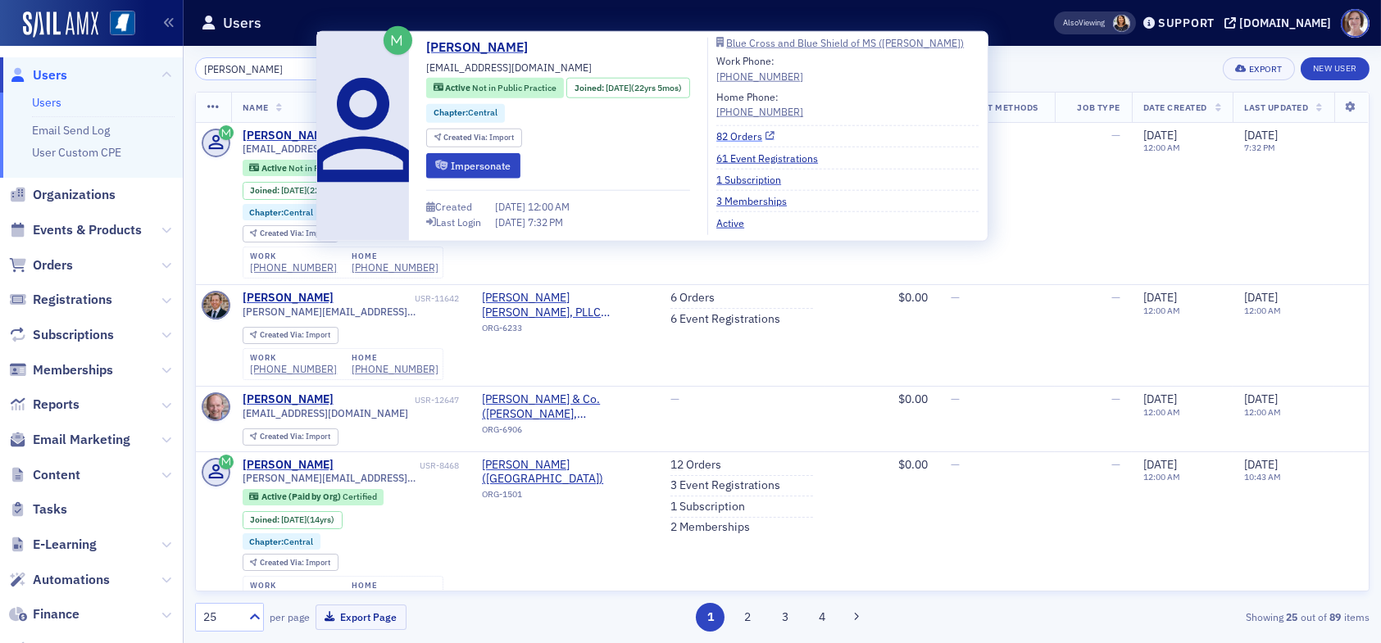
click at [757, 134] on link "82 Orders" at bounding box center [745, 136] width 58 height 15
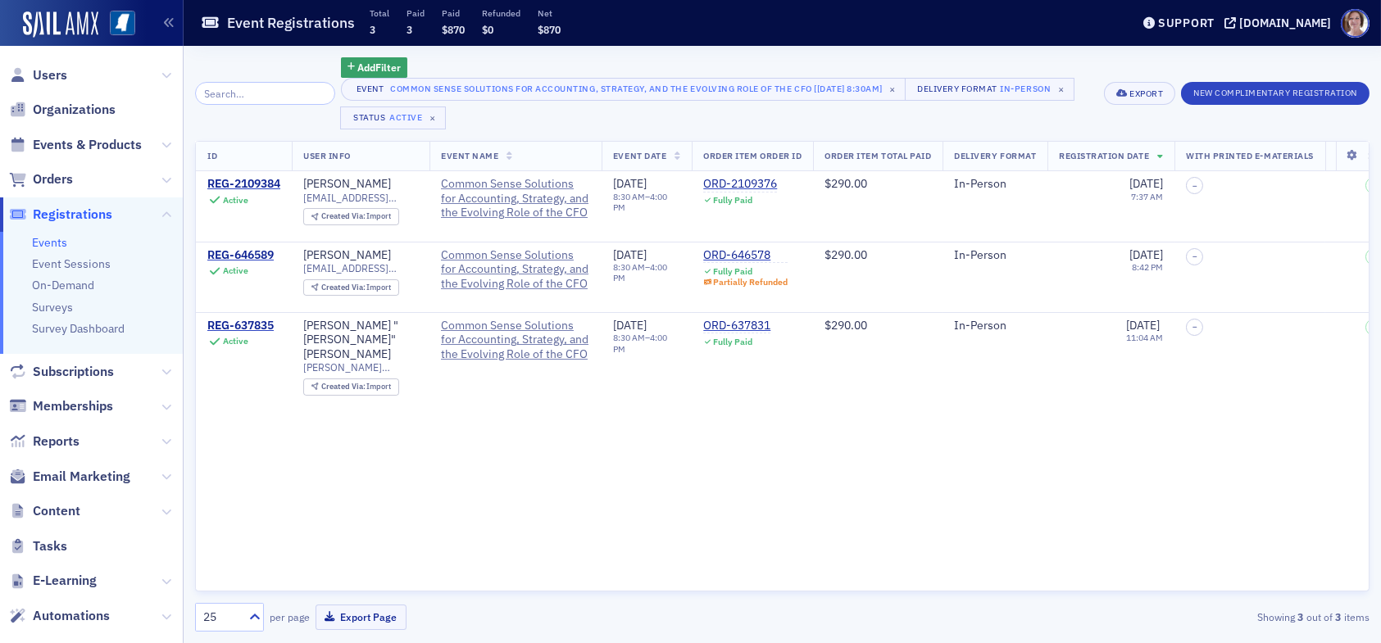
click at [66, 214] on span "Registrations" at bounding box center [72, 215] width 79 height 18
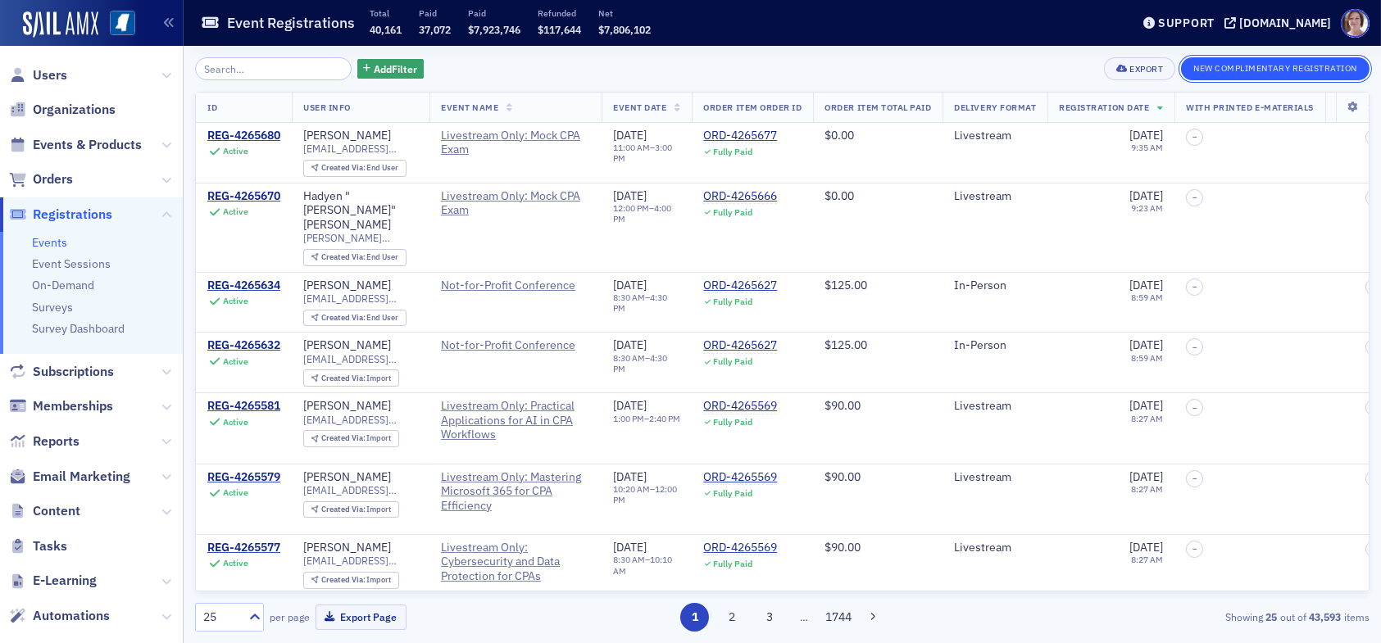
click at [1243, 66] on button "New Complimentary Registration" at bounding box center [1275, 68] width 188 height 23
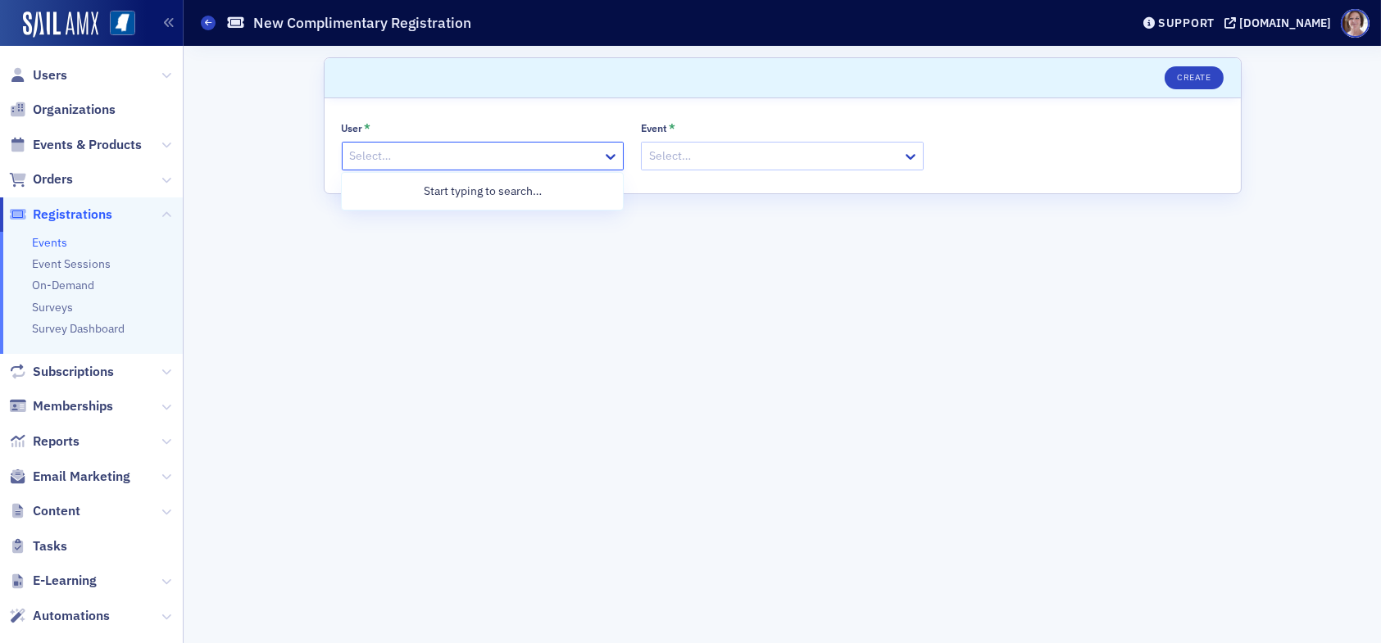
click at [426, 146] on div at bounding box center [474, 156] width 253 height 20
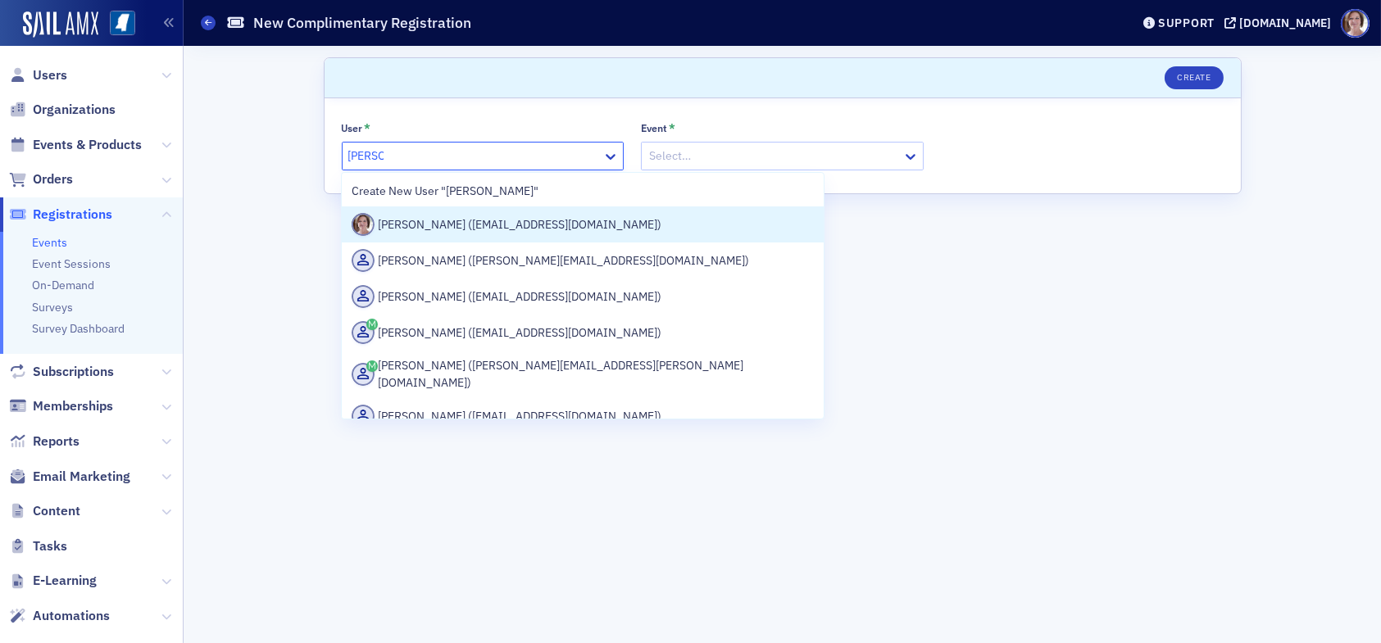
type input "lydia car"
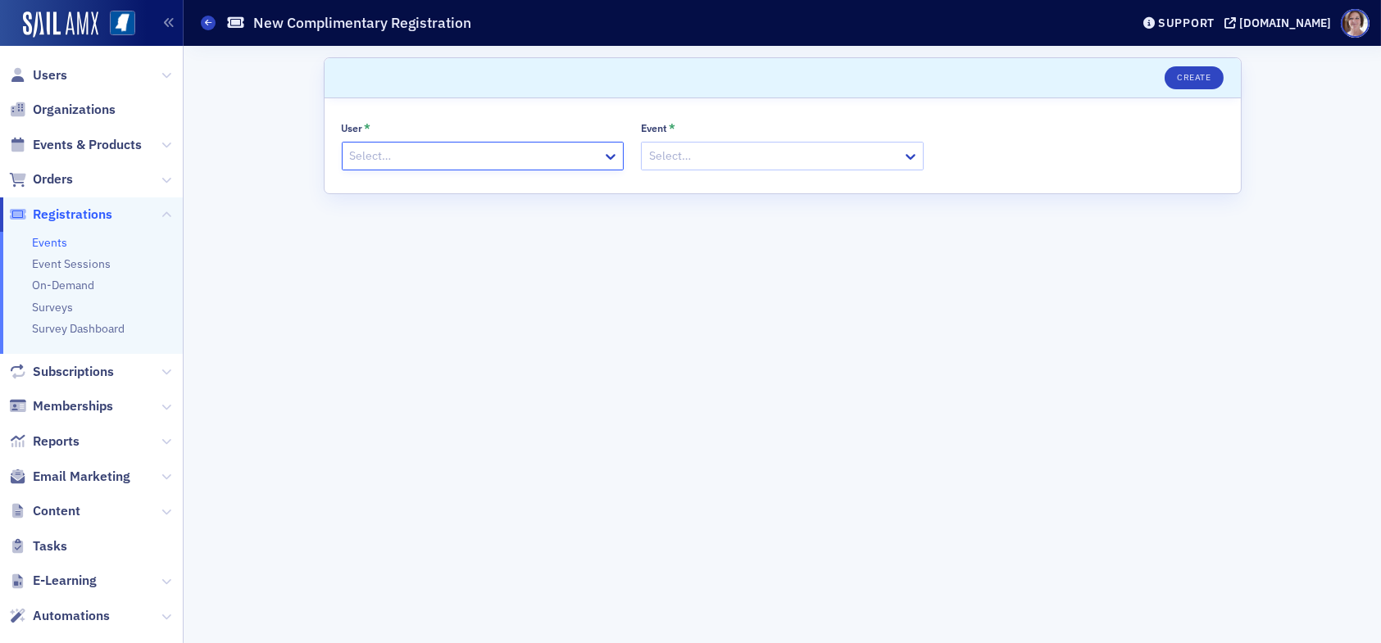
drag, startPoint x: 393, startPoint y: 157, endPoint x: 340, endPoint y: 157, distance: 53.3
click at [343, 157] on div "Select…" at bounding box center [473, 156] width 261 height 24
click at [63, 76] on span "Users" at bounding box center [50, 75] width 34 height 18
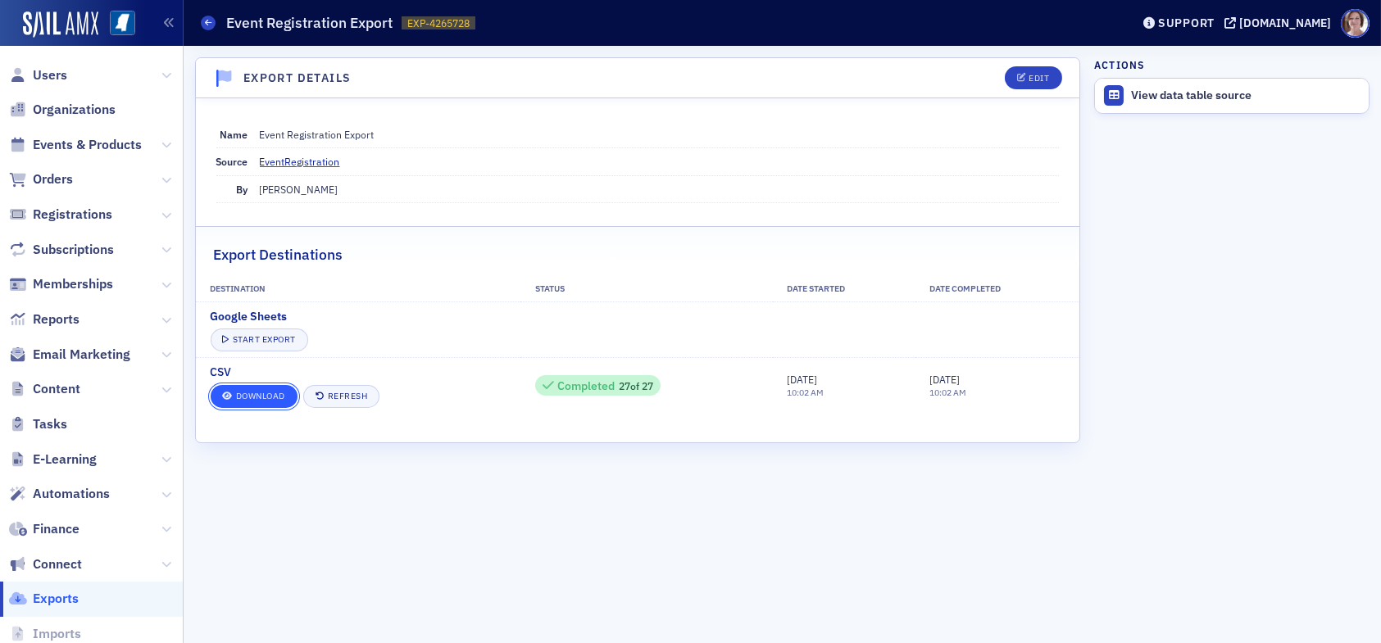
click at [262, 386] on link "Download" at bounding box center [254, 396] width 87 height 23
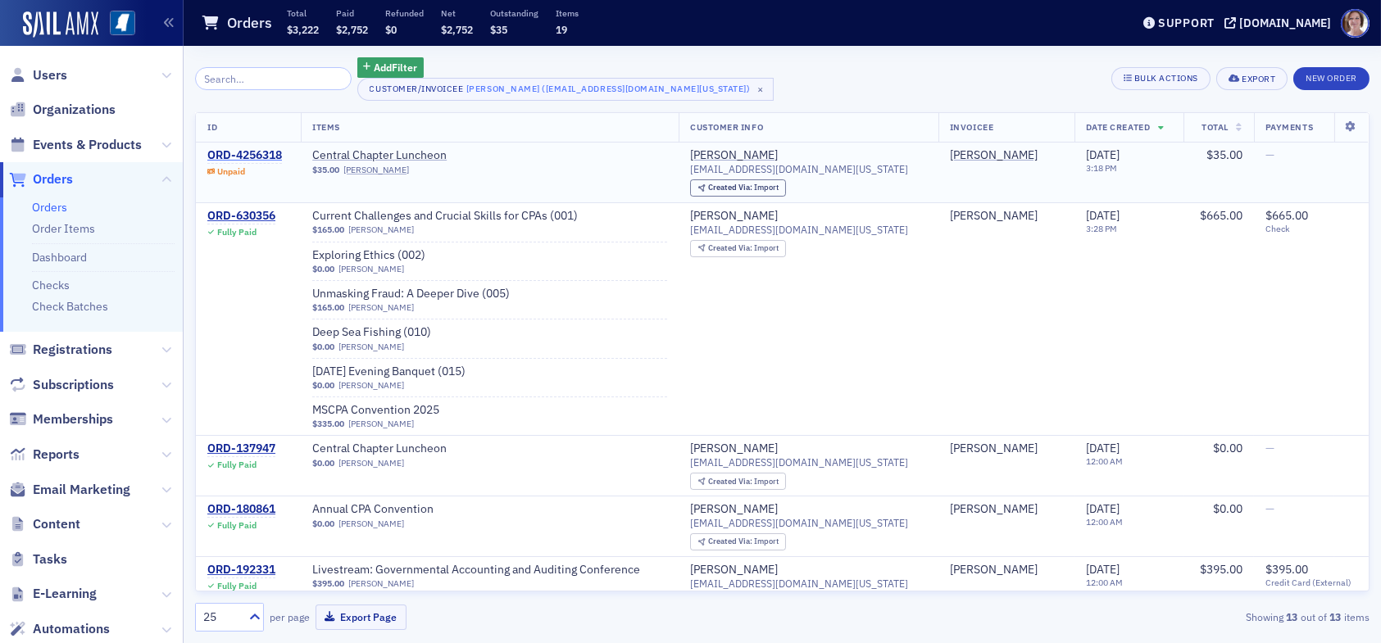
click at [255, 153] on div "ORD-4256318" at bounding box center [244, 155] width 75 height 15
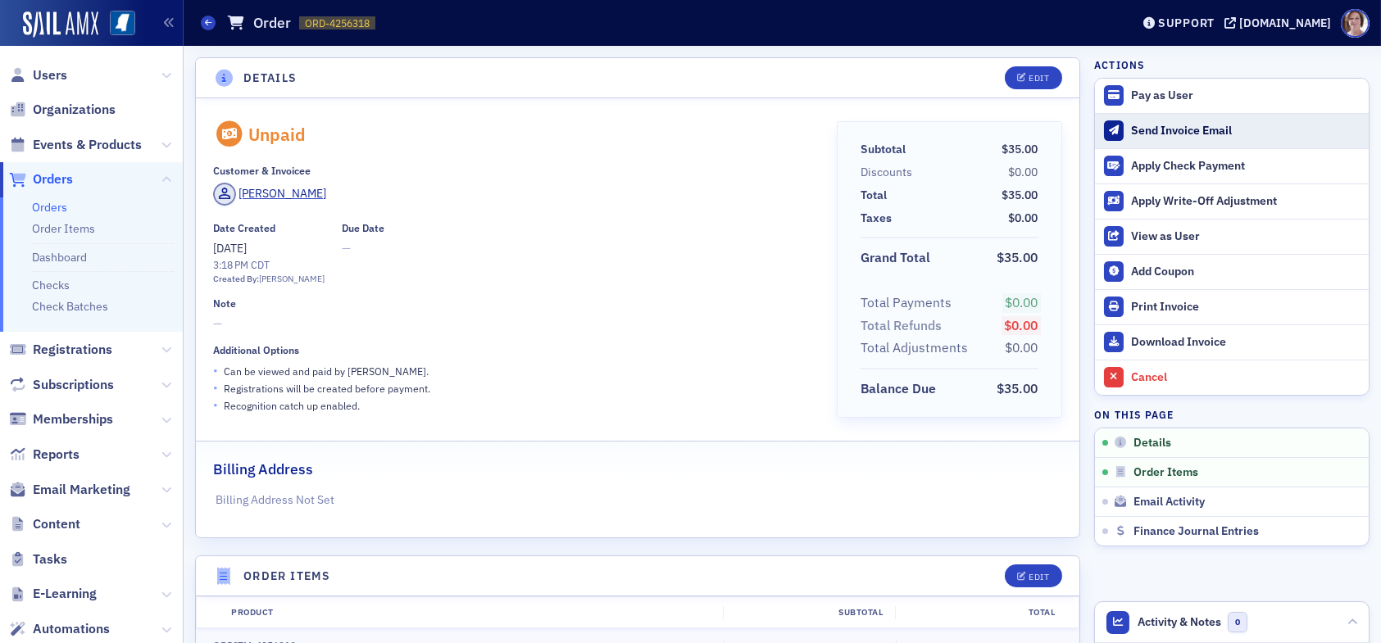
click at [1159, 127] on div "Send Invoice Email" at bounding box center [1245, 131] width 229 height 15
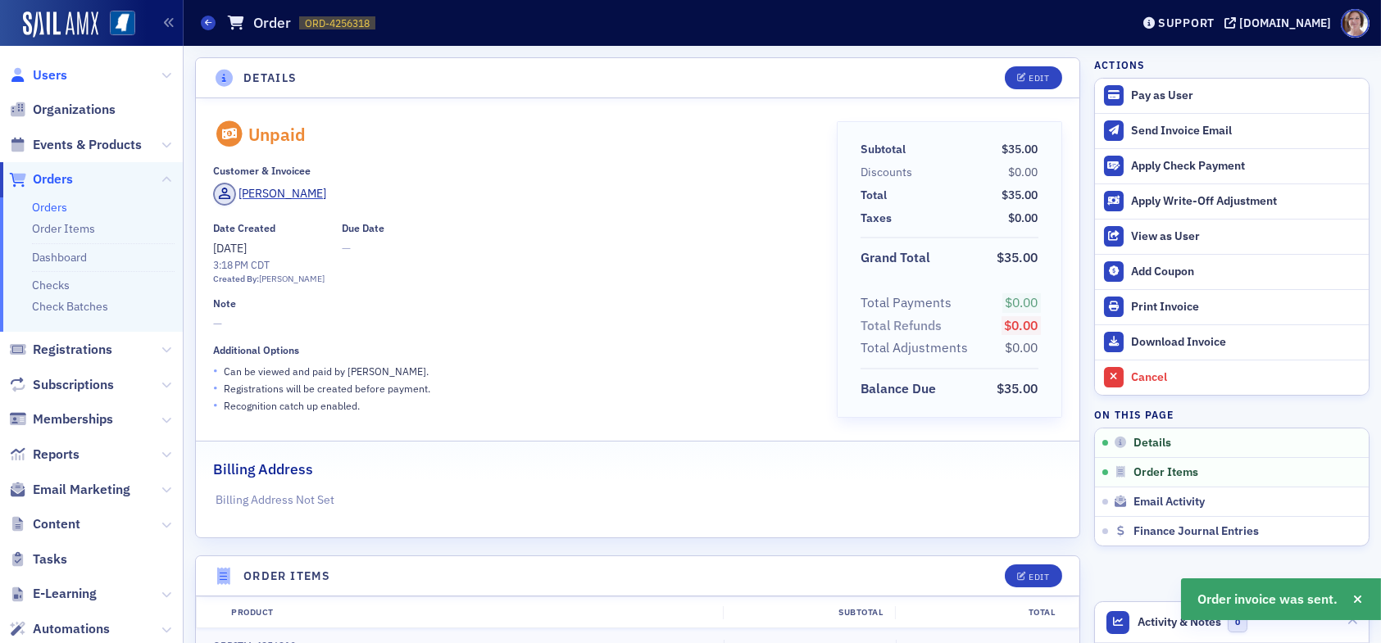
click at [47, 75] on span "Users" at bounding box center [50, 75] width 34 height 18
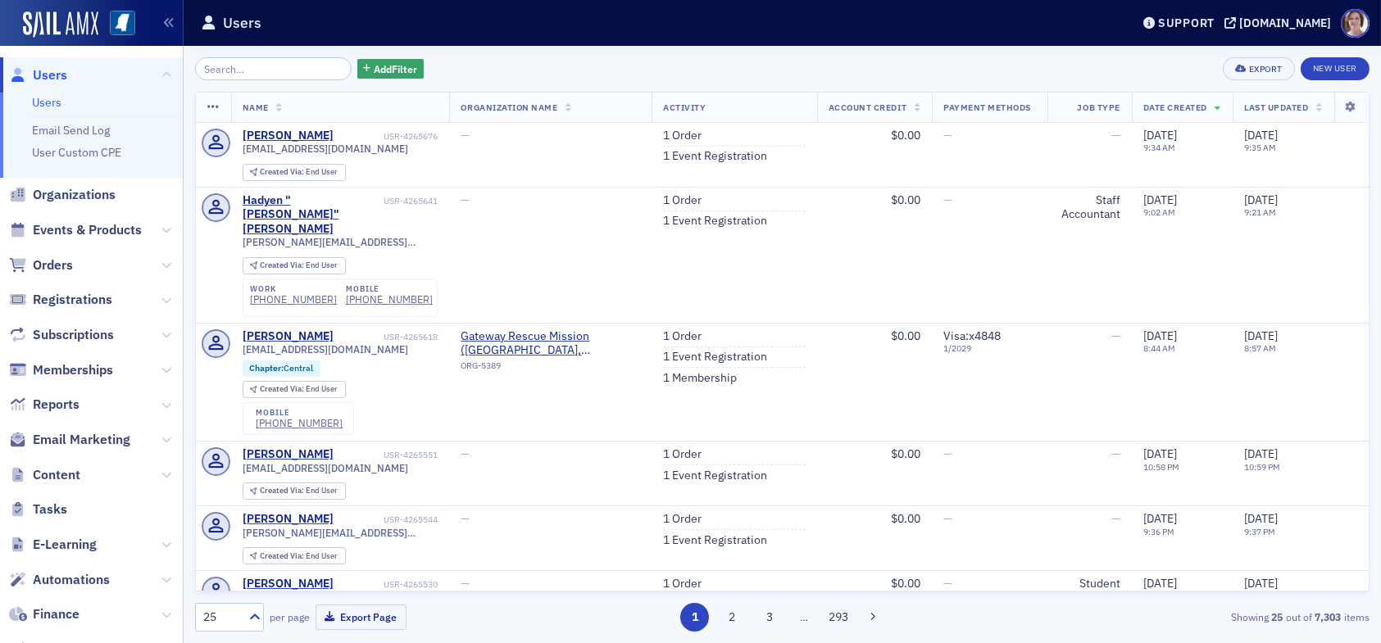
click at [48, 71] on span "Users" at bounding box center [50, 75] width 34 height 18
click at [93, 221] on span "Events & Products" at bounding box center [87, 230] width 109 height 18
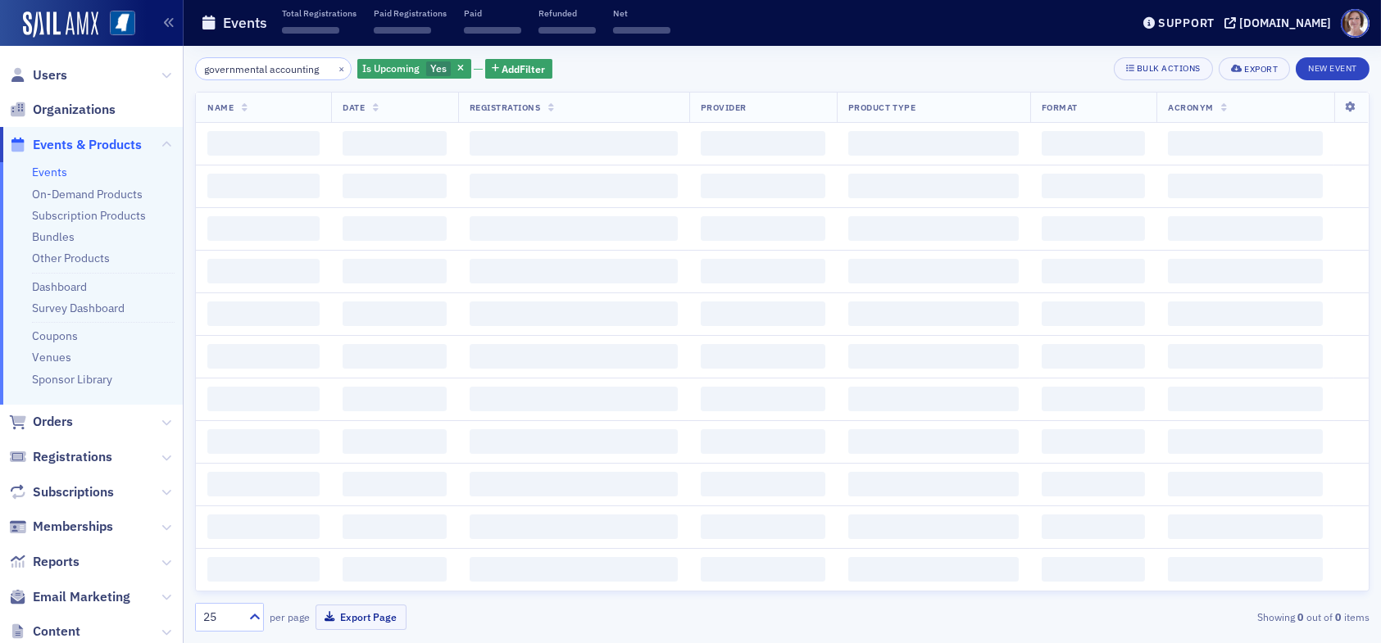
scroll to position [0, 7]
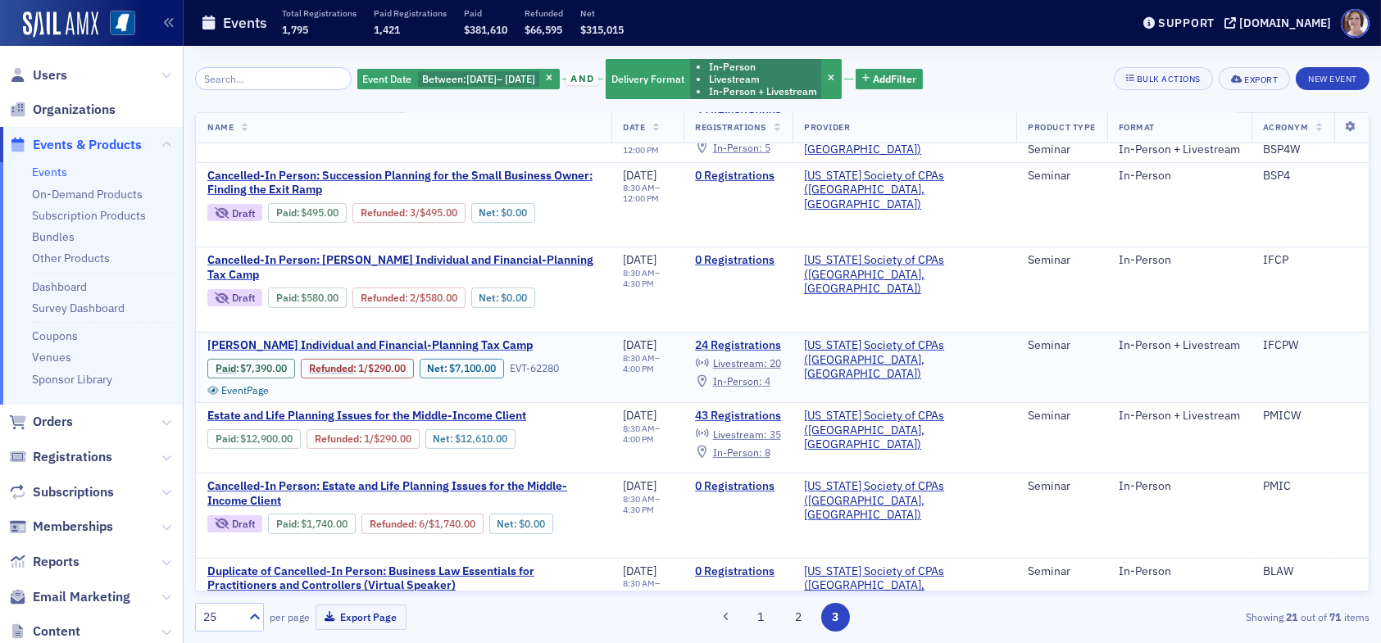
scroll to position [1041, 0]
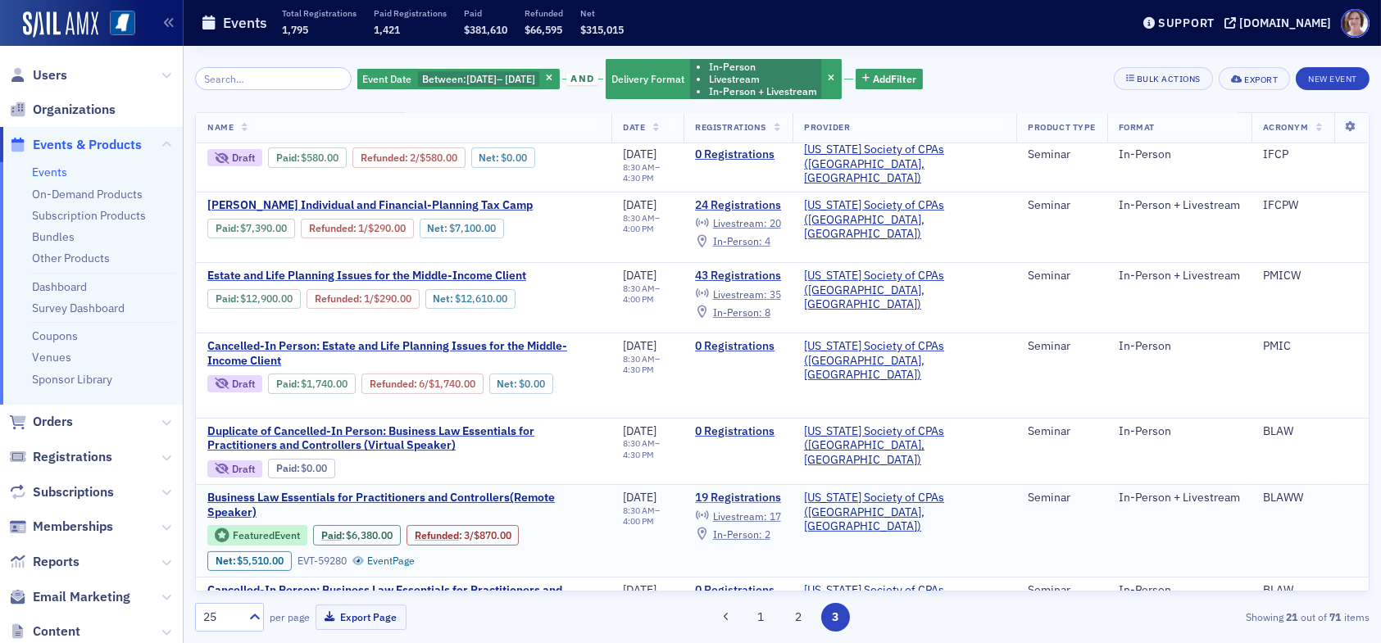
click at [765, 491] on link "19 Registrations" at bounding box center [738, 498] width 86 height 15
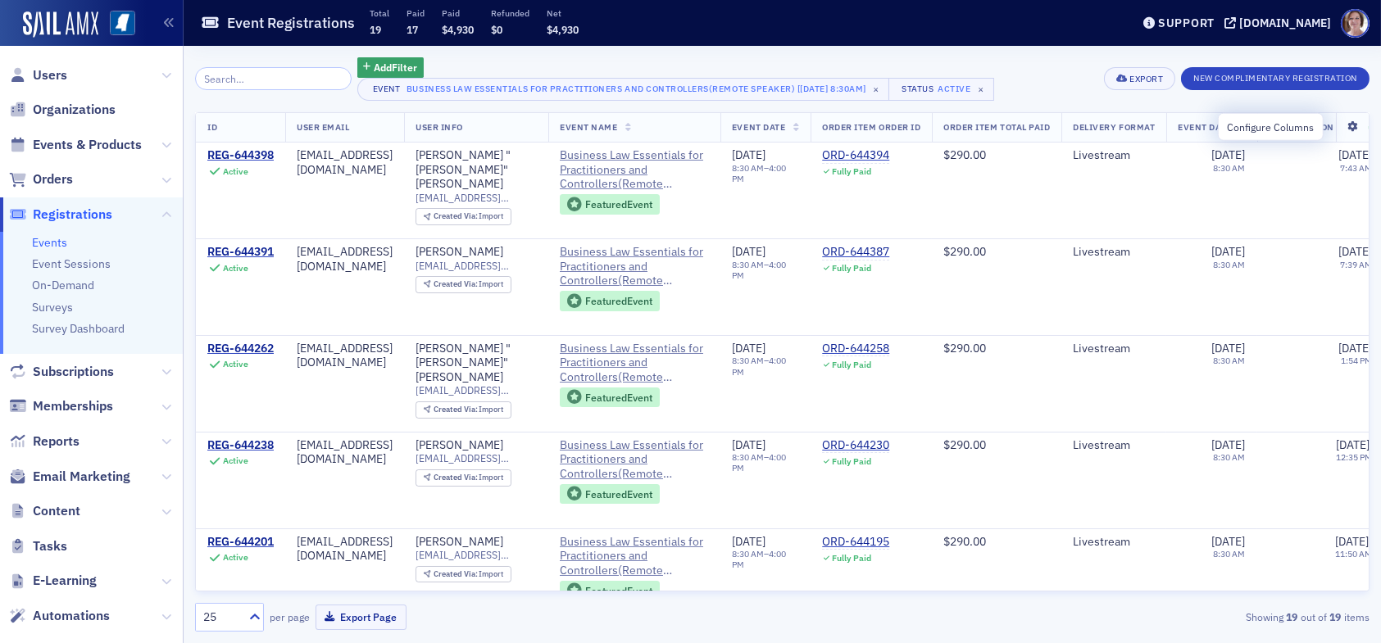
click at [1341, 125] on icon at bounding box center [1352, 127] width 34 height 10
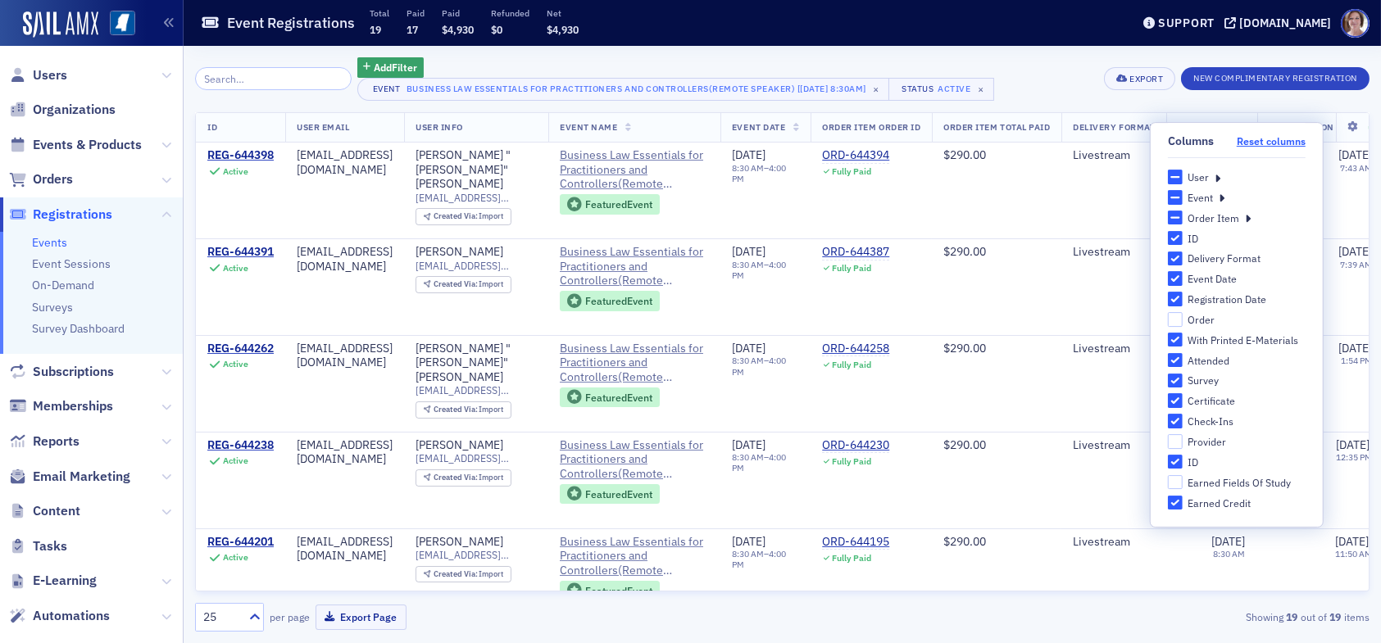
click at [1262, 143] on button "Reset columns" at bounding box center [1270, 141] width 69 height 12
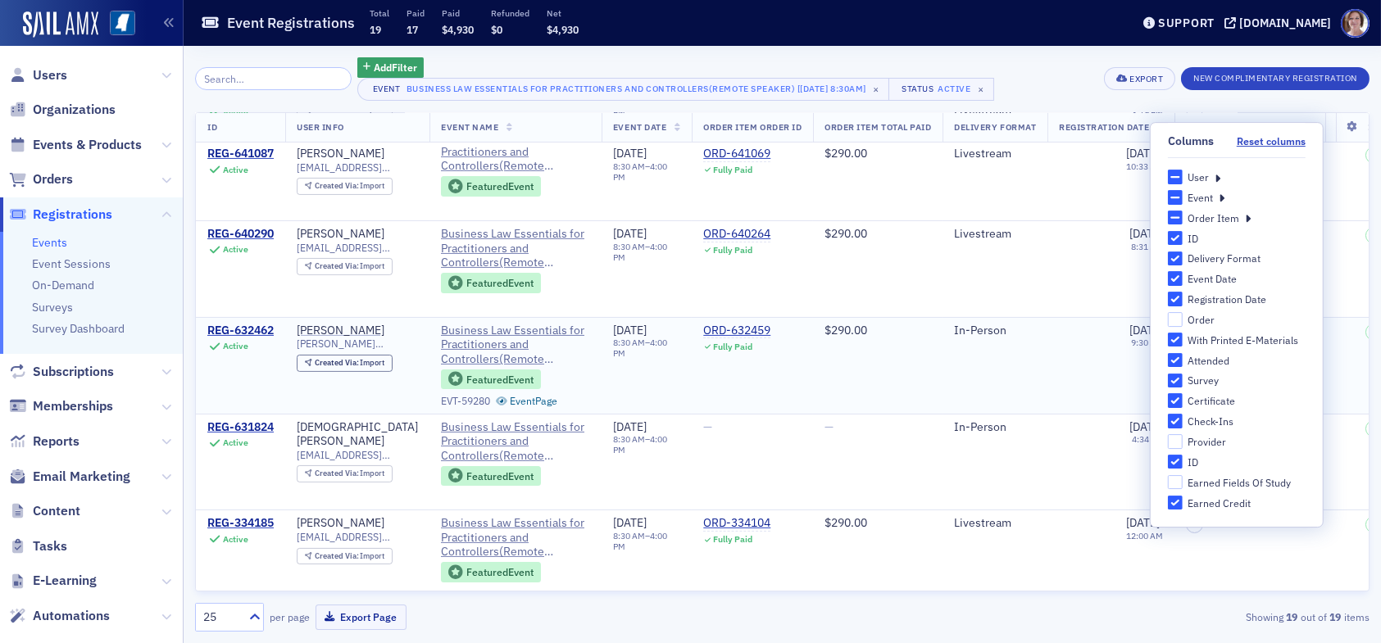
scroll to position [1065, 0]
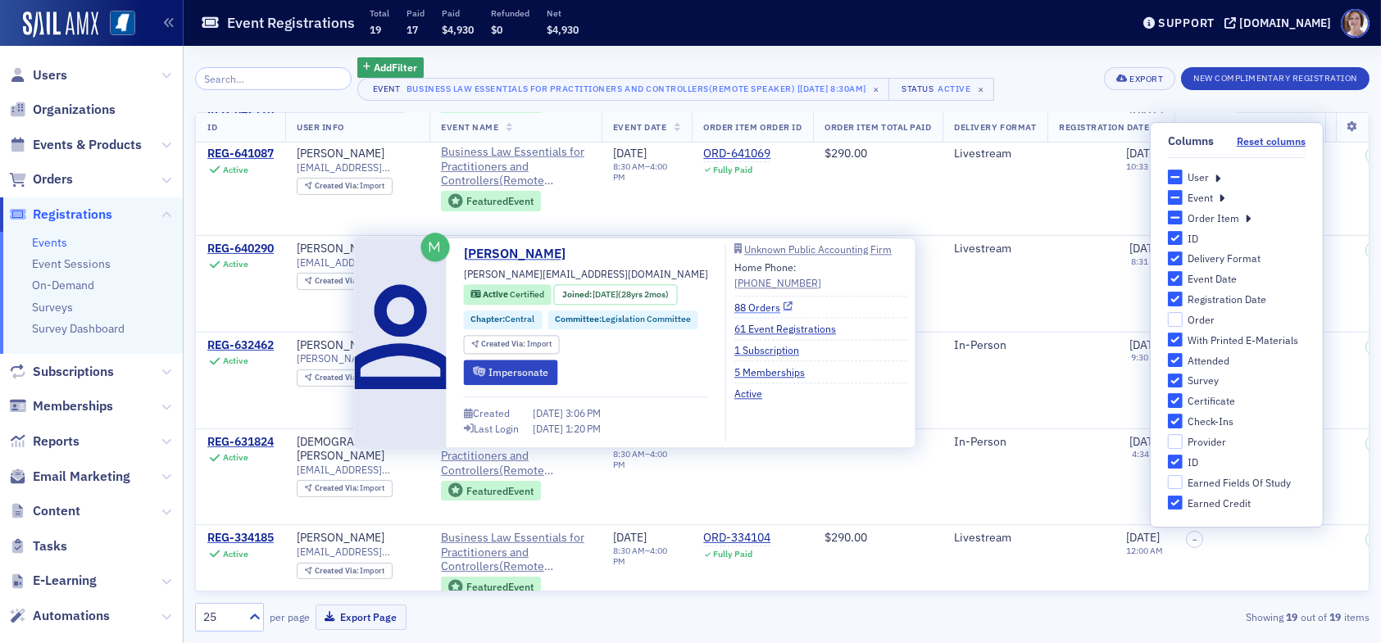
click at [758, 307] on link "88 Orders" at bounding box center [763, 307] width 58 height 15
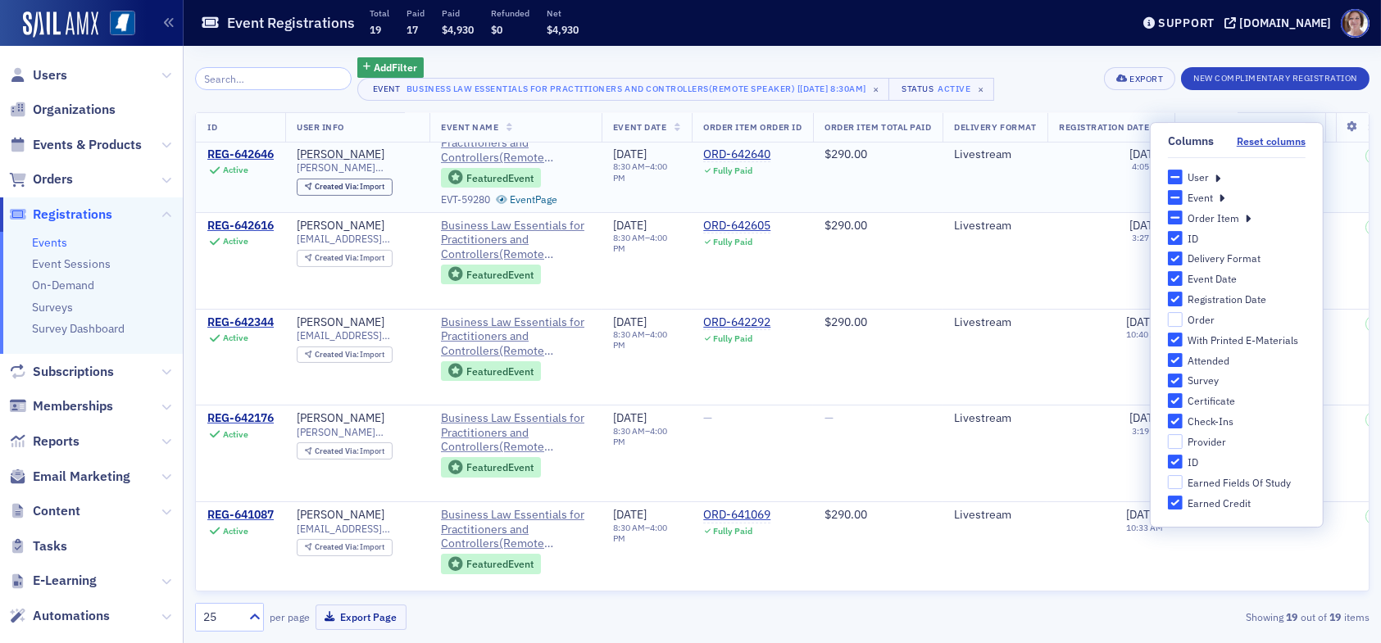
scroll to position [656, 0]
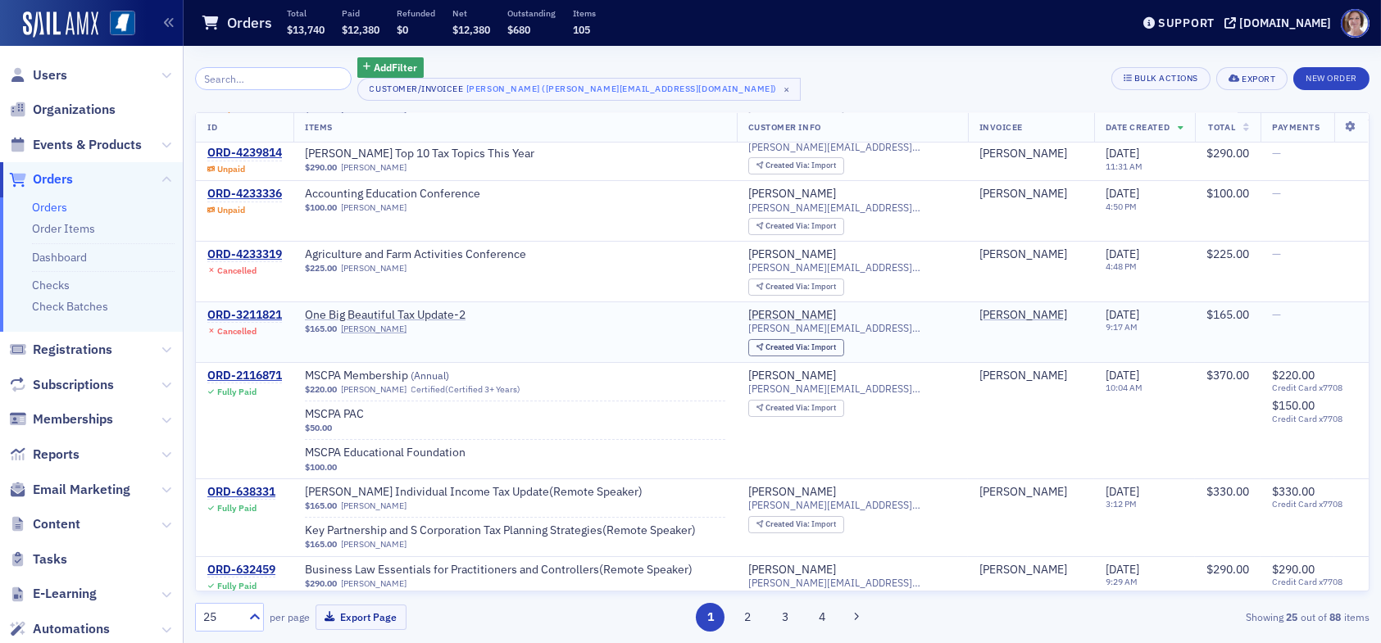
scroll to position [164, 0]
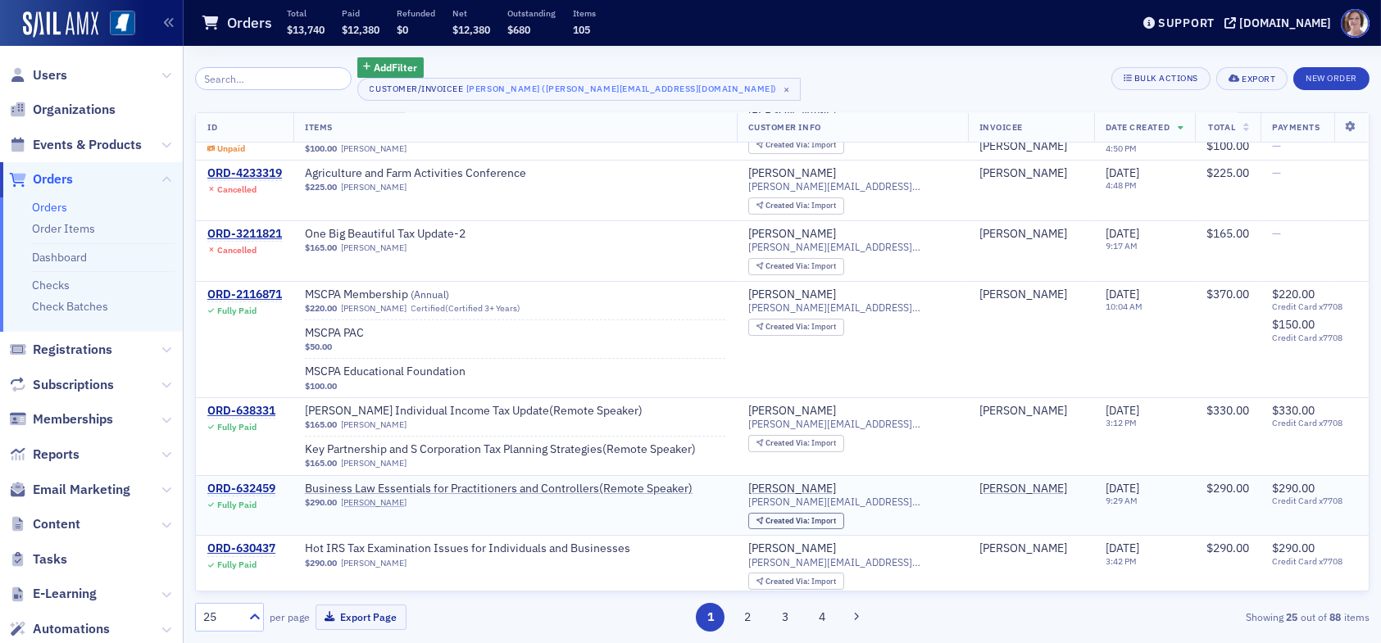
click at [247, 483] on div "ORD-632459" at bounding box center [241, 489] width 68 height 15
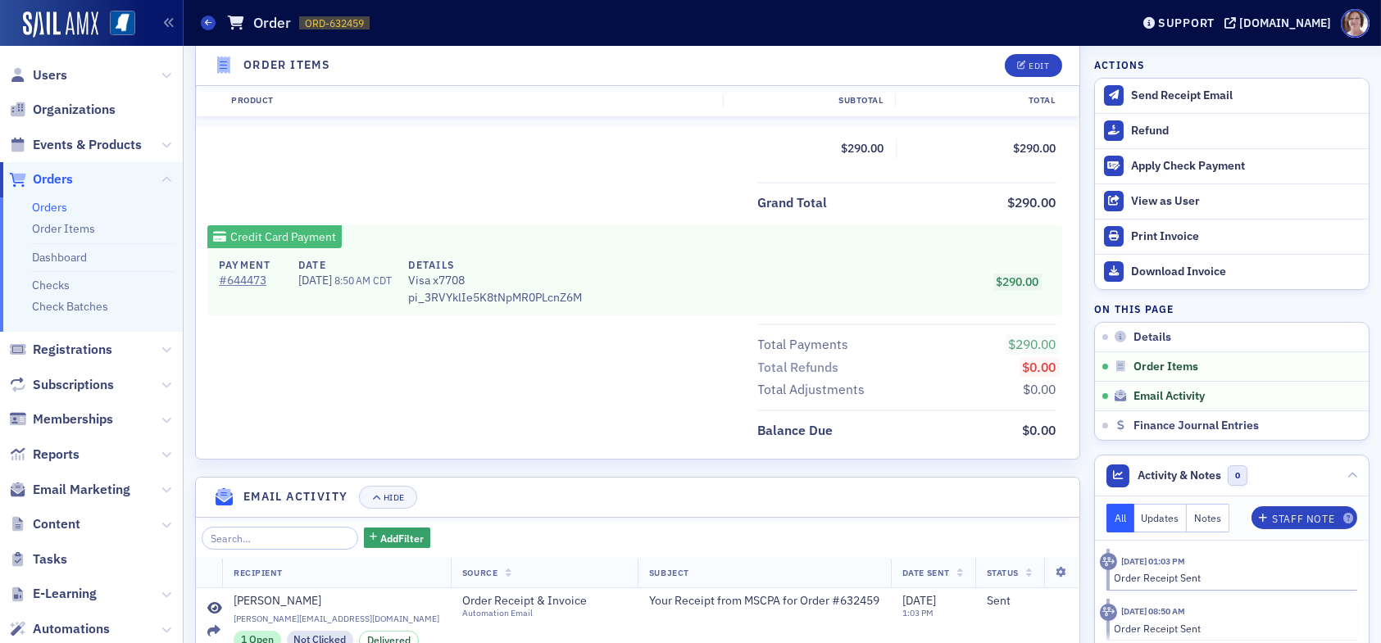
scroll to position [863, 0]
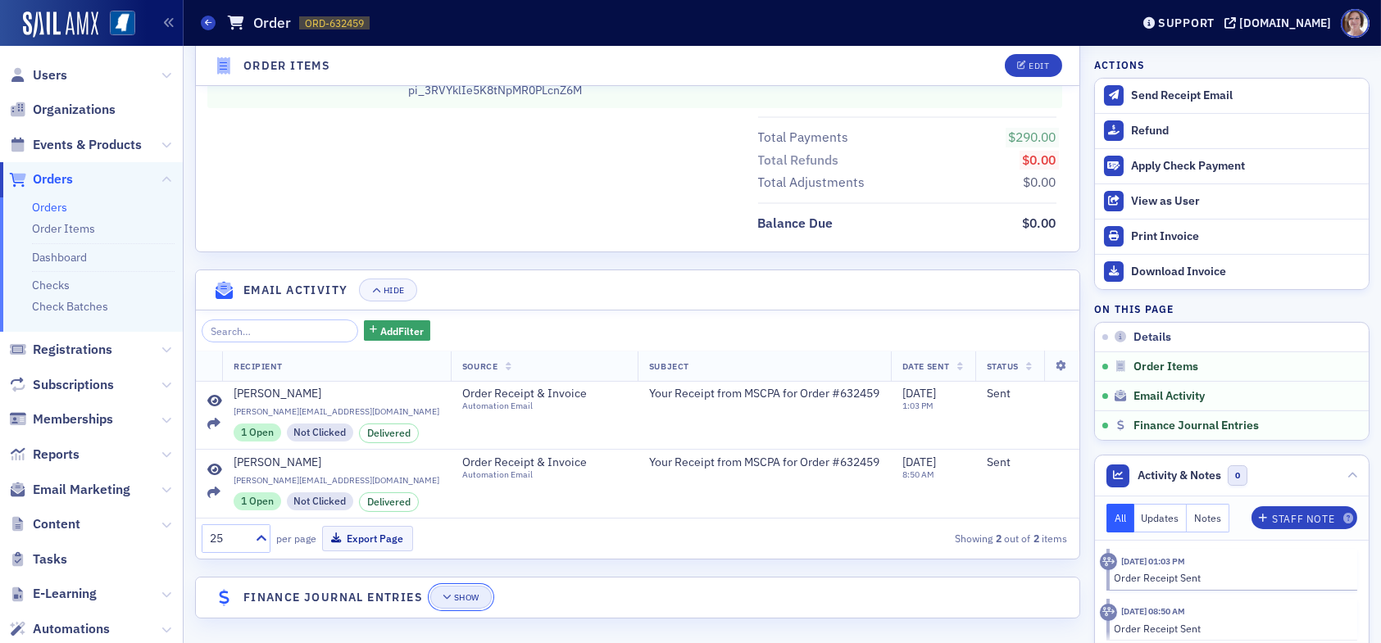
click at [460, 601] on button "Show" at bounding box center [460, 597] width 61 height 23
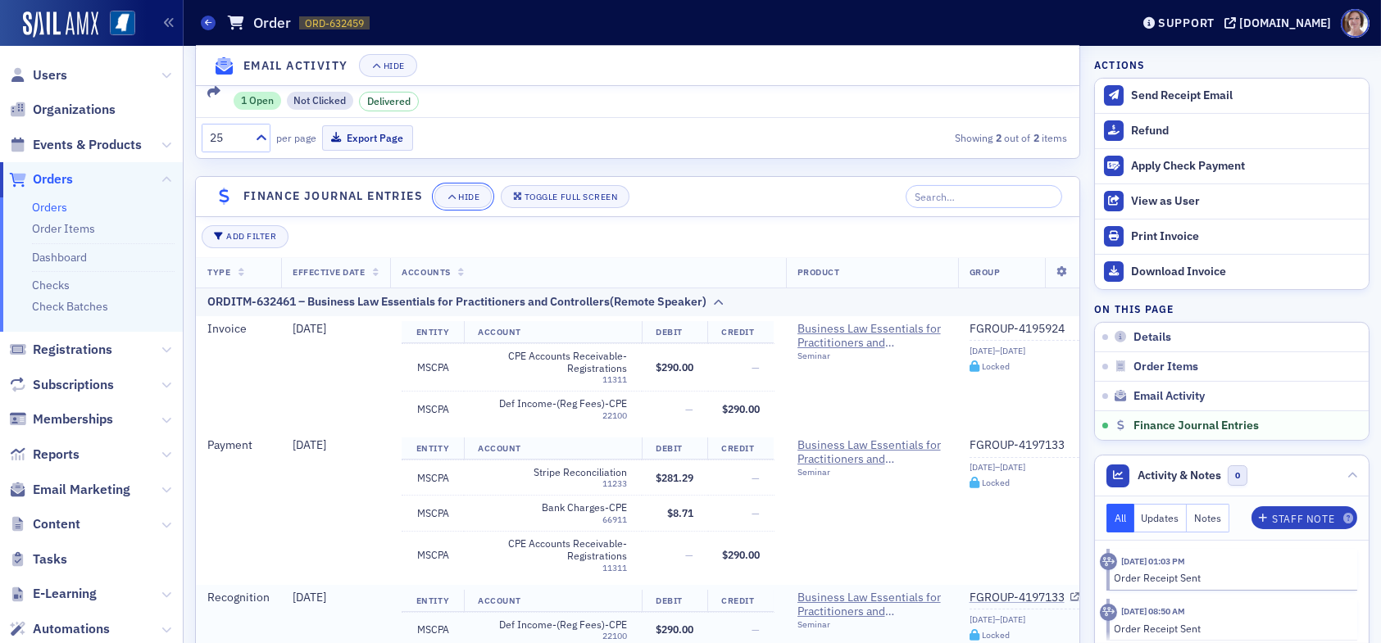
scroll to position [1386, 0]
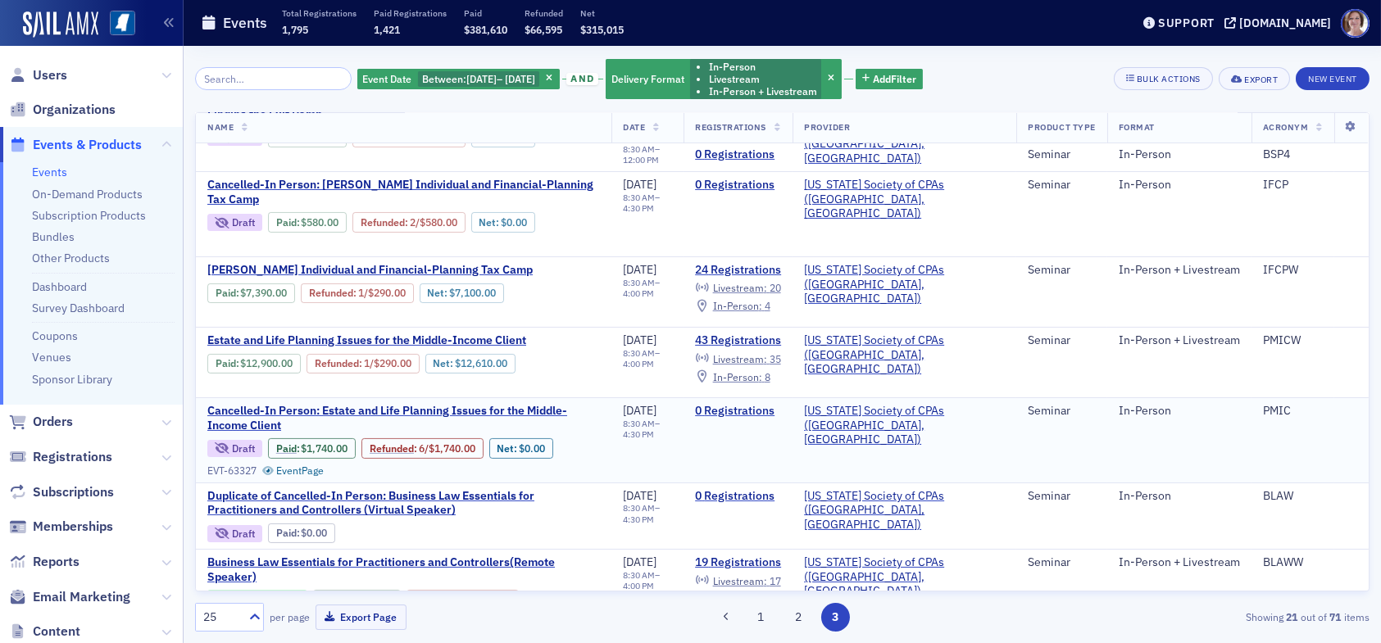
scroll to position [1041, 0]
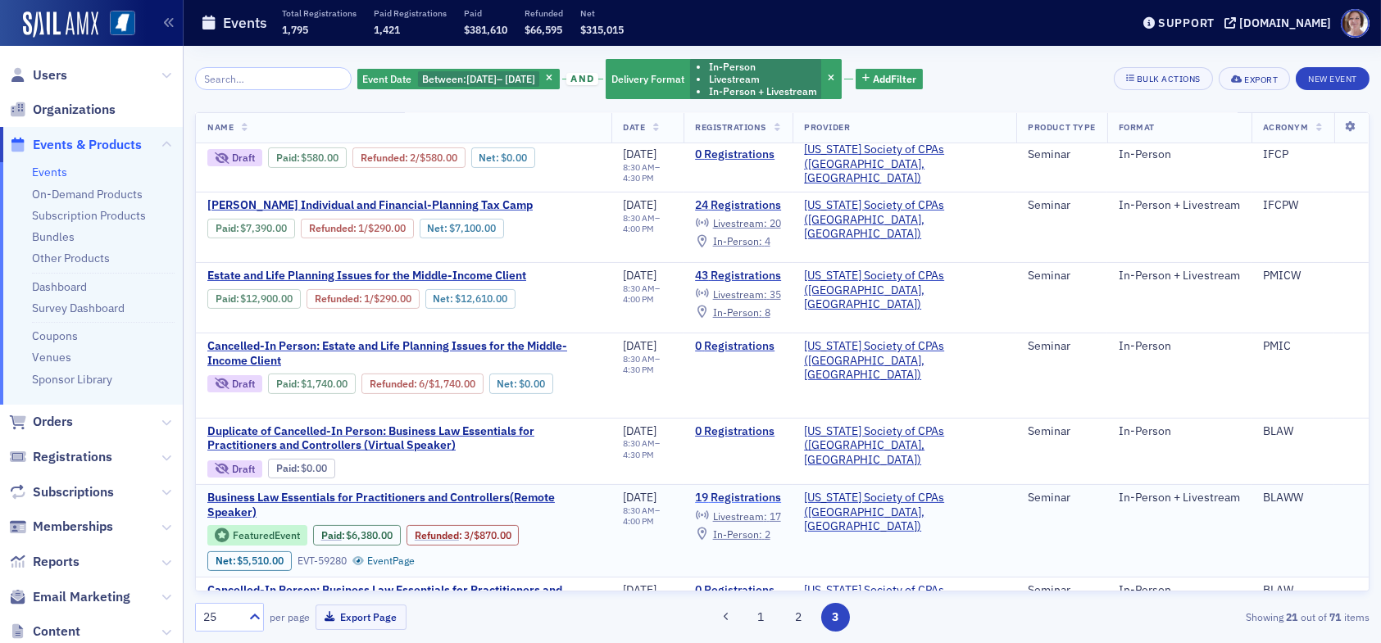
click at [777, 491] on link "19 Registrations" at bounding box center [738, 498] width 86 height 15
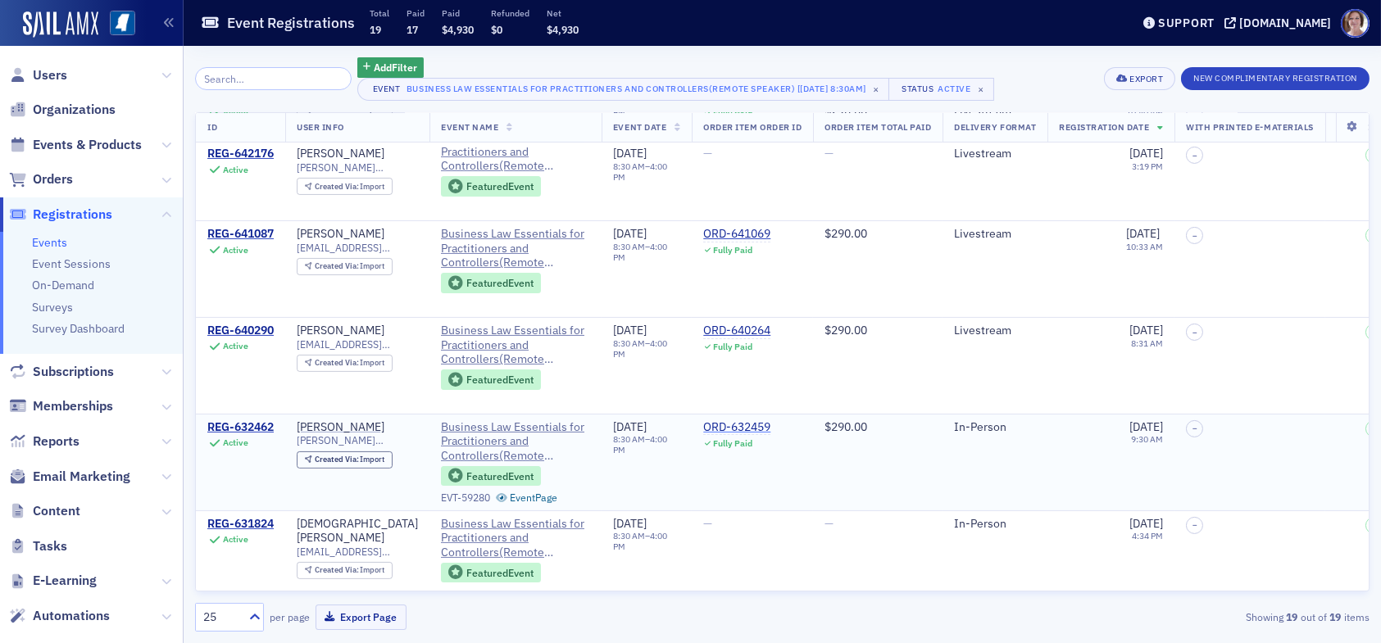
scroll to position [1065, 0]
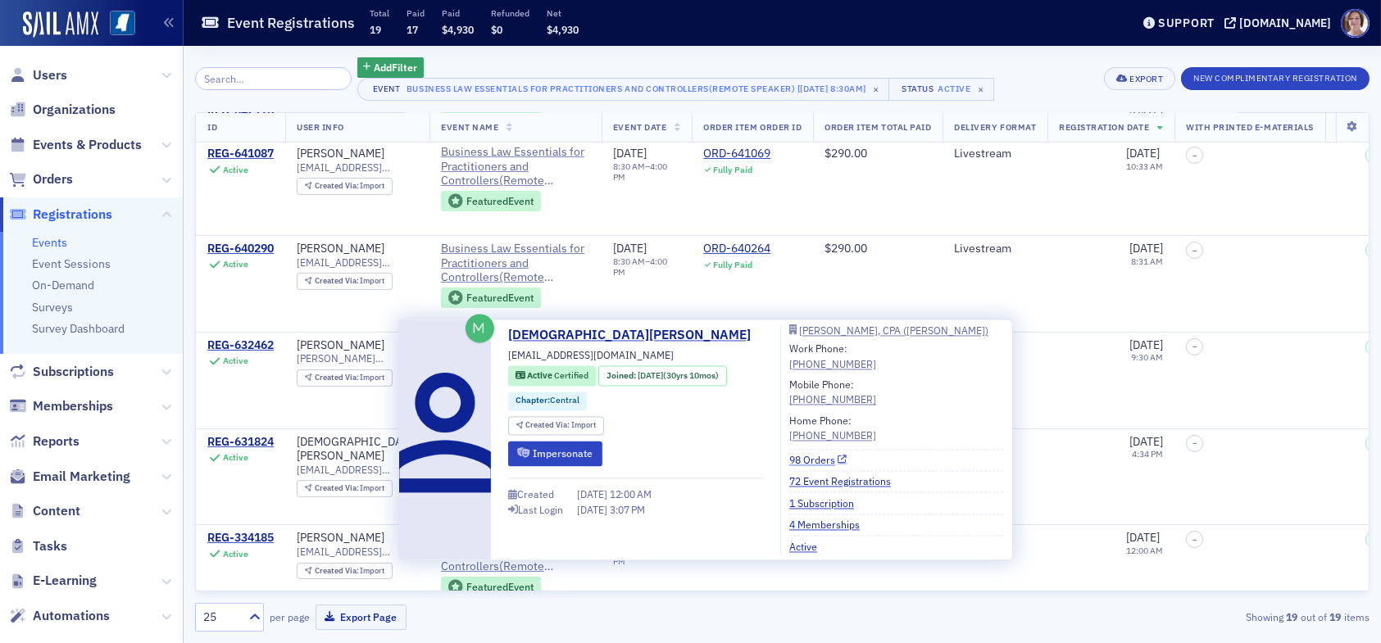
click at [792, 463] on link "98 Orders" at bounding box center [818, 459] width 58 height 15
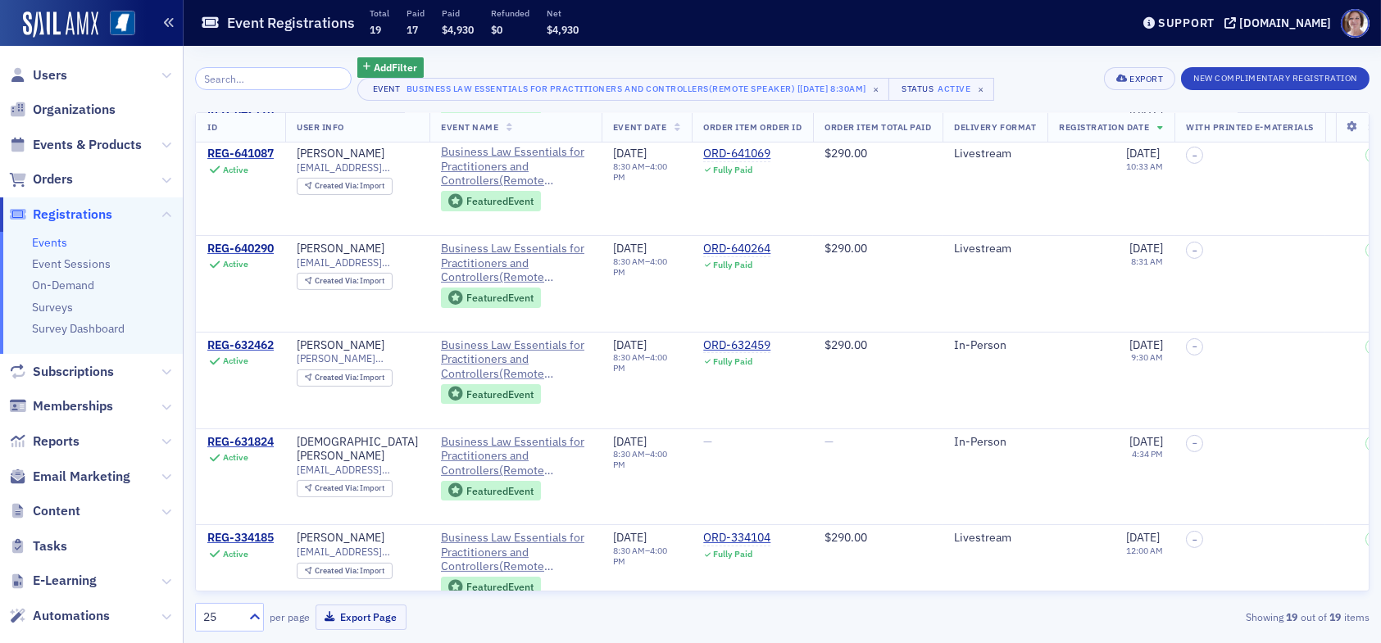
click at [164, 22] on icon "button" at bounding box center [168, 22] width 11 height 11
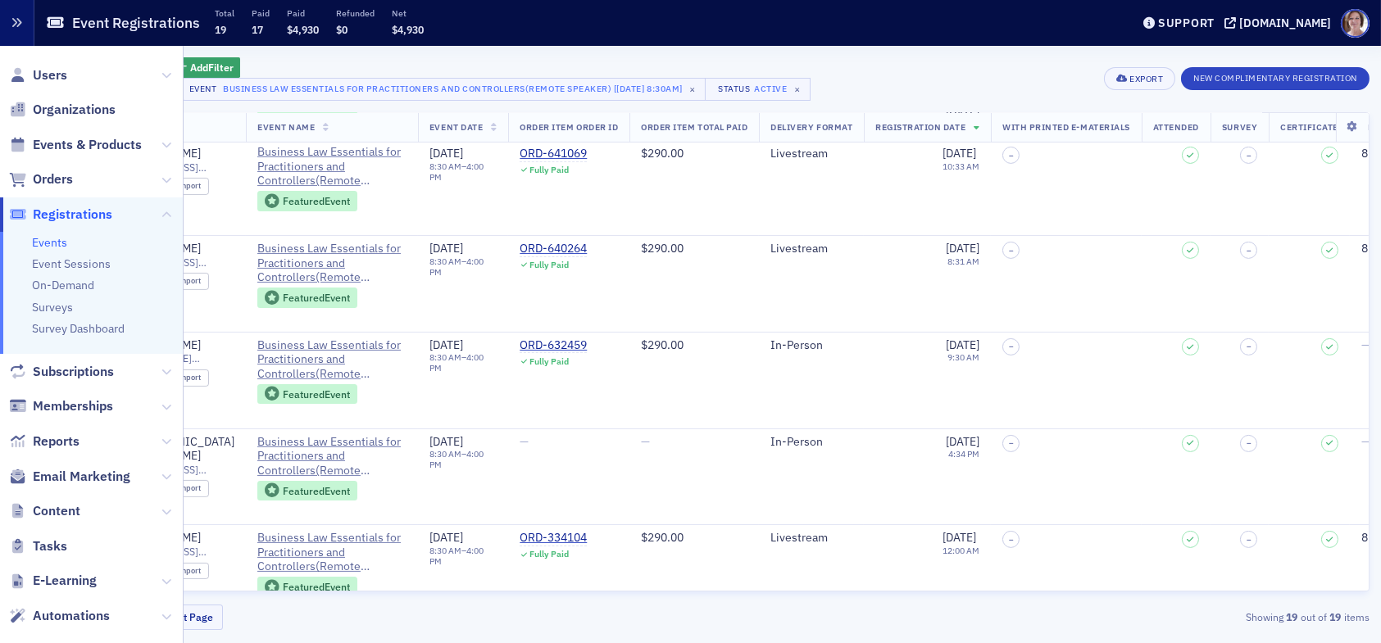
click at [20, 19] on icon "button" at bounding box center [16, 22] width 11 height 11
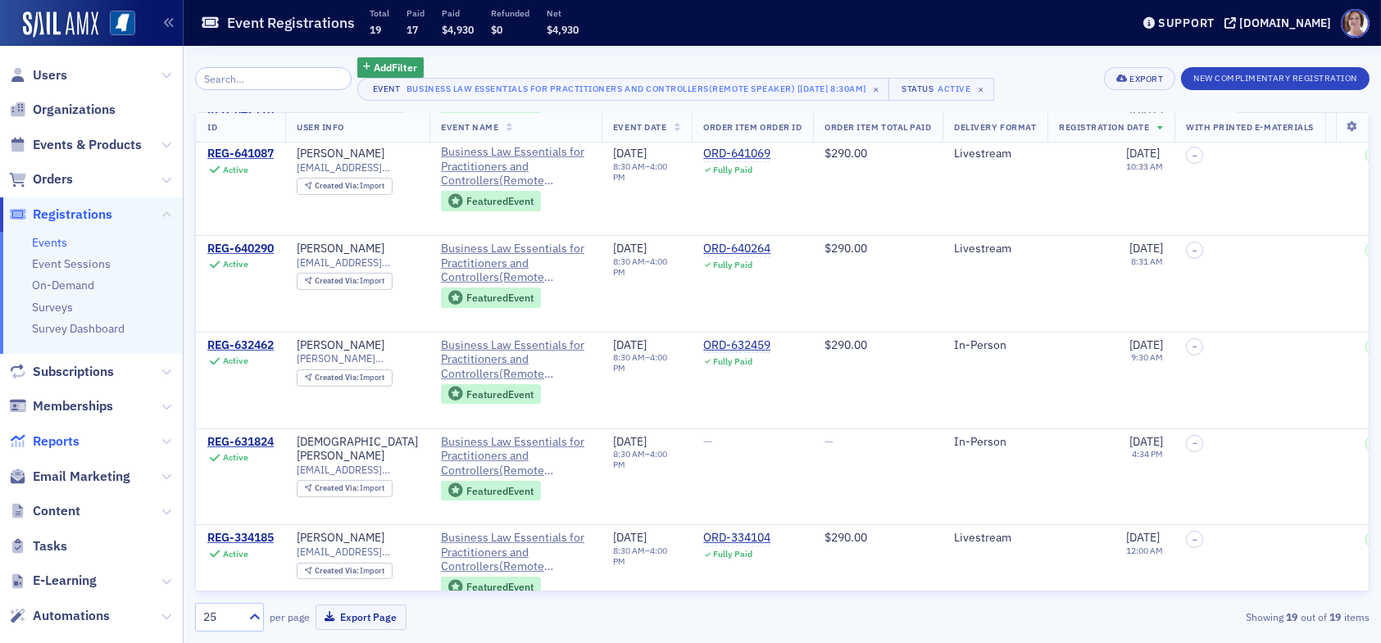
click at [64, 439] on span "Reports" at bounding box center [56, 442] width 47 height 18
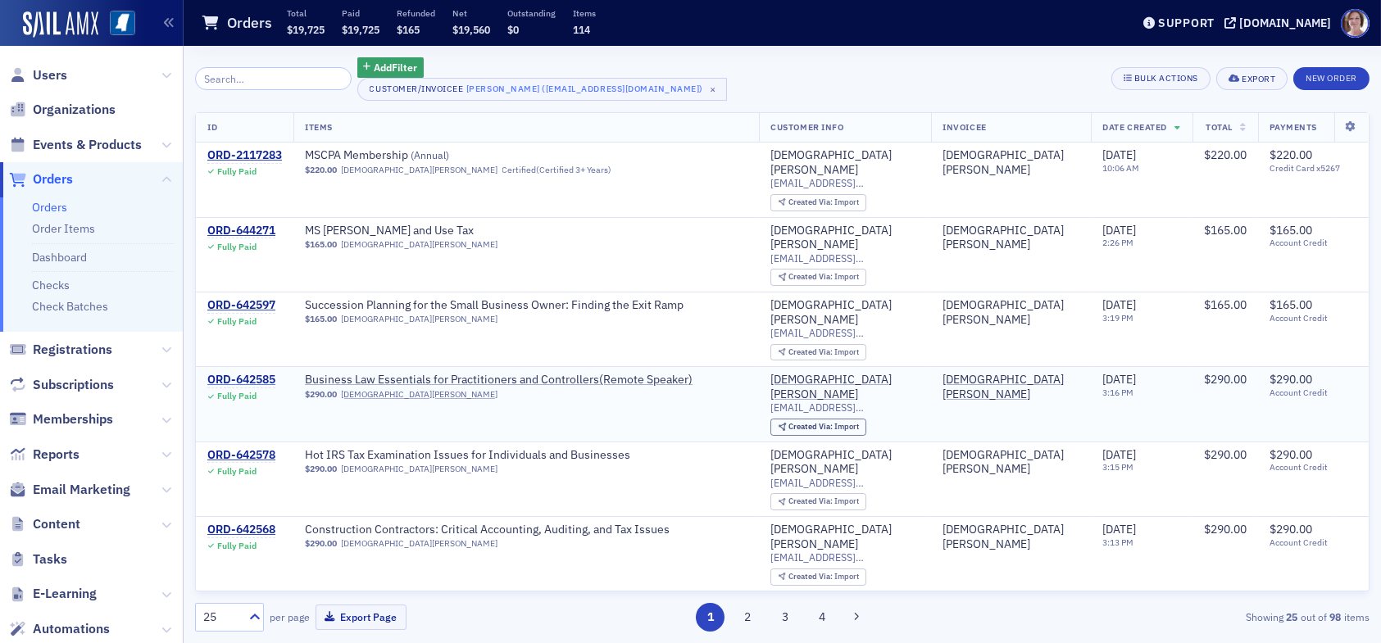
click at [258, 373] on div "ORD-642585" at bounding box center [241, 380] width 68 height 15
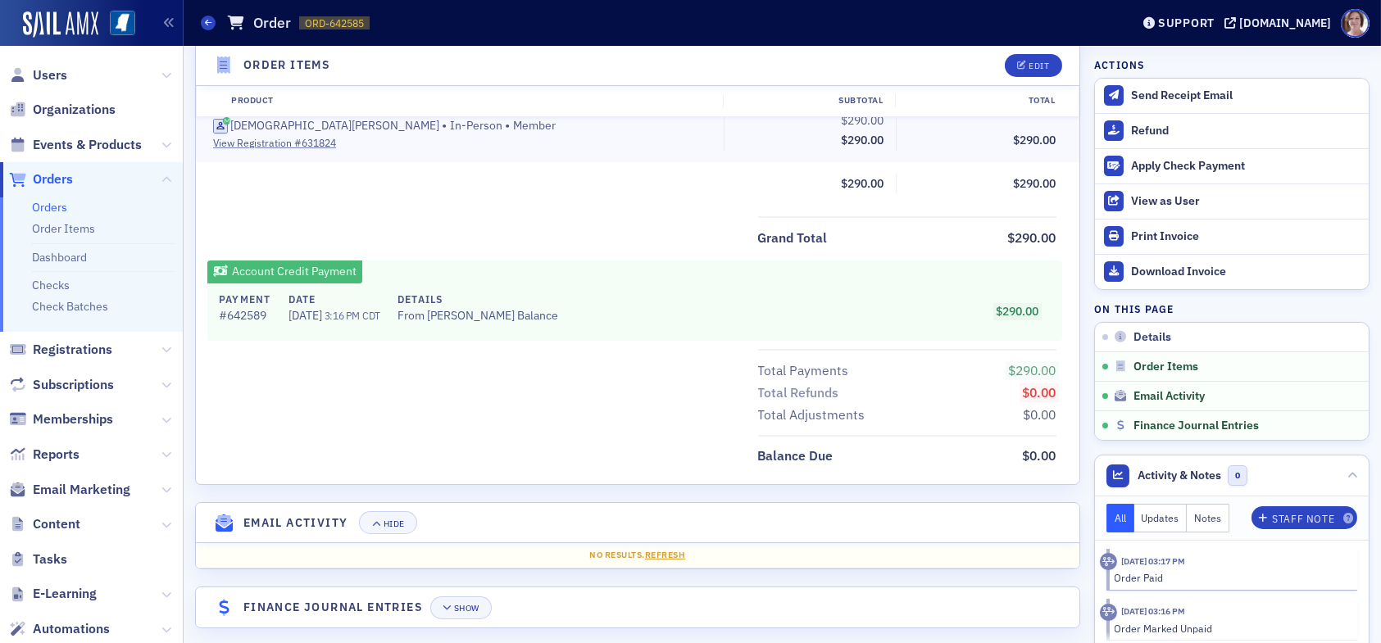
scroll to position [583, 0]
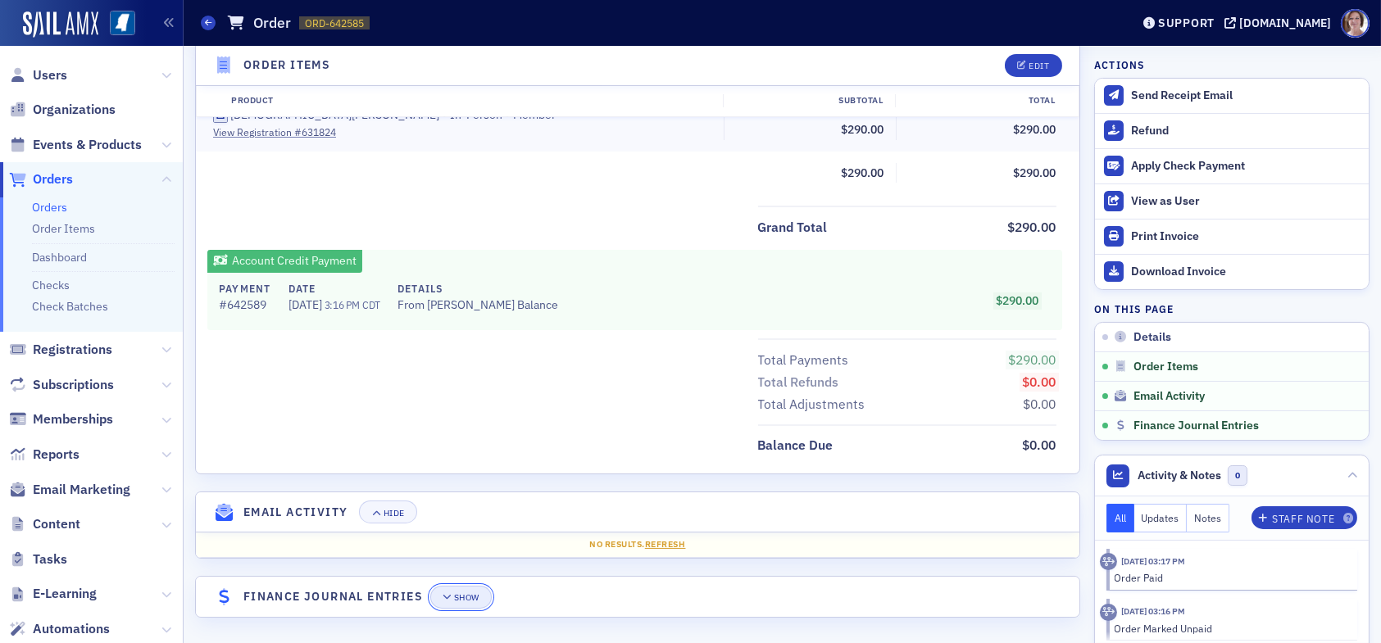
click at [462, 594] on div "Show" at bounding box center [466, 597] width 25 height 9
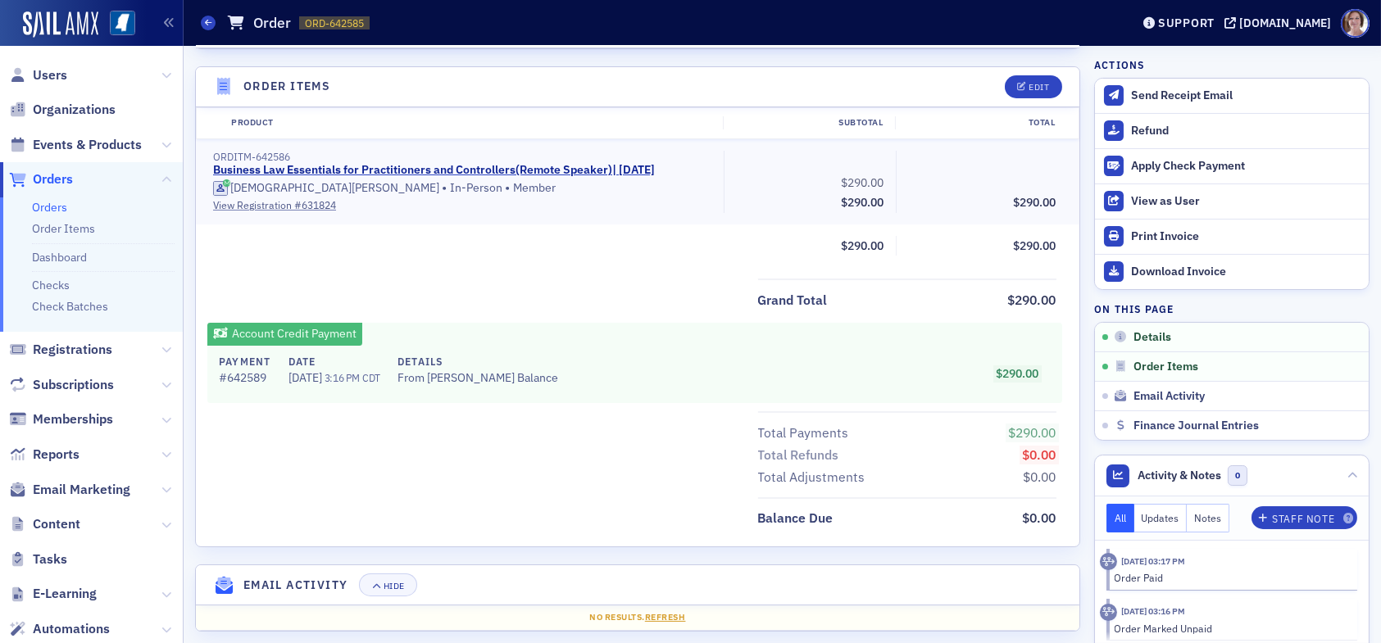
scroll to position [0, 0]
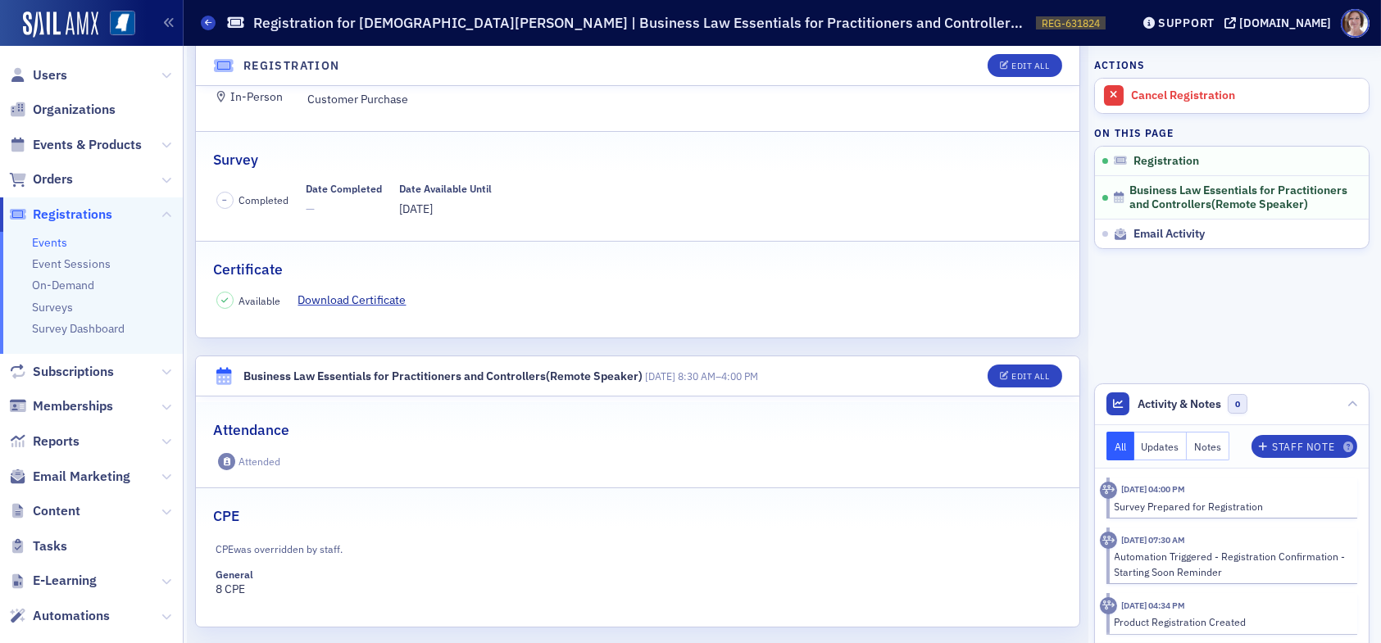
scroll to position [179, 0]
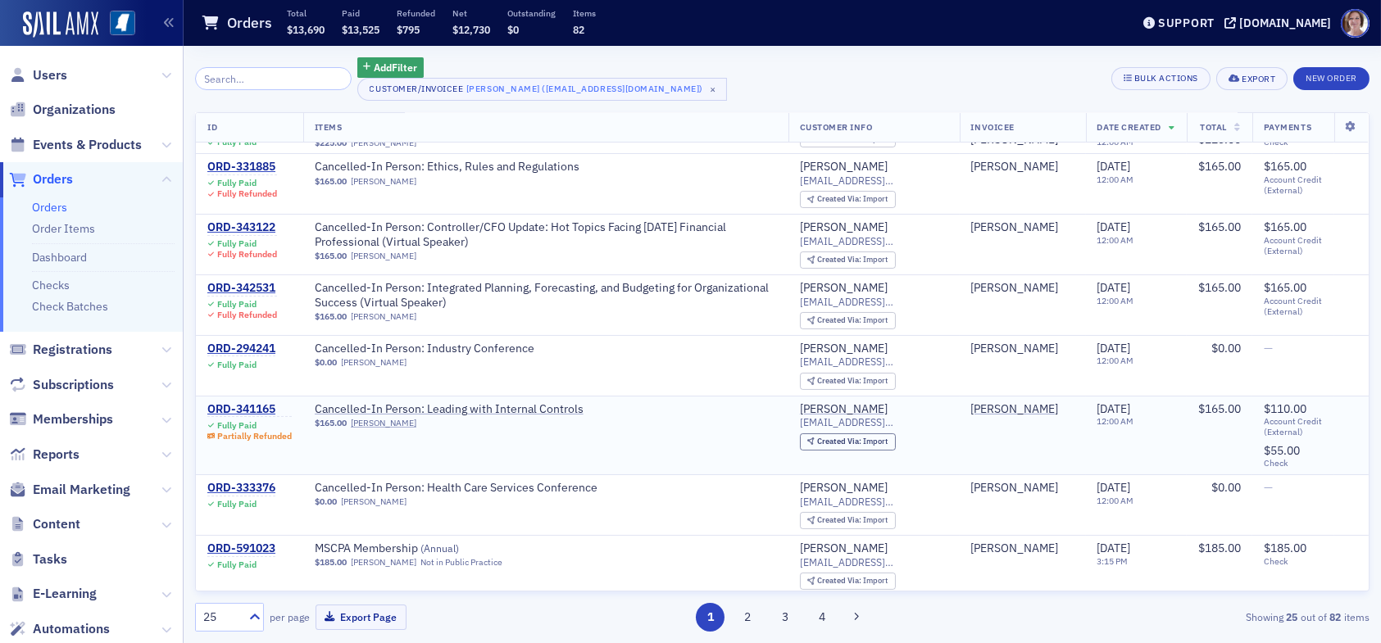
scroll to position [574, 0]
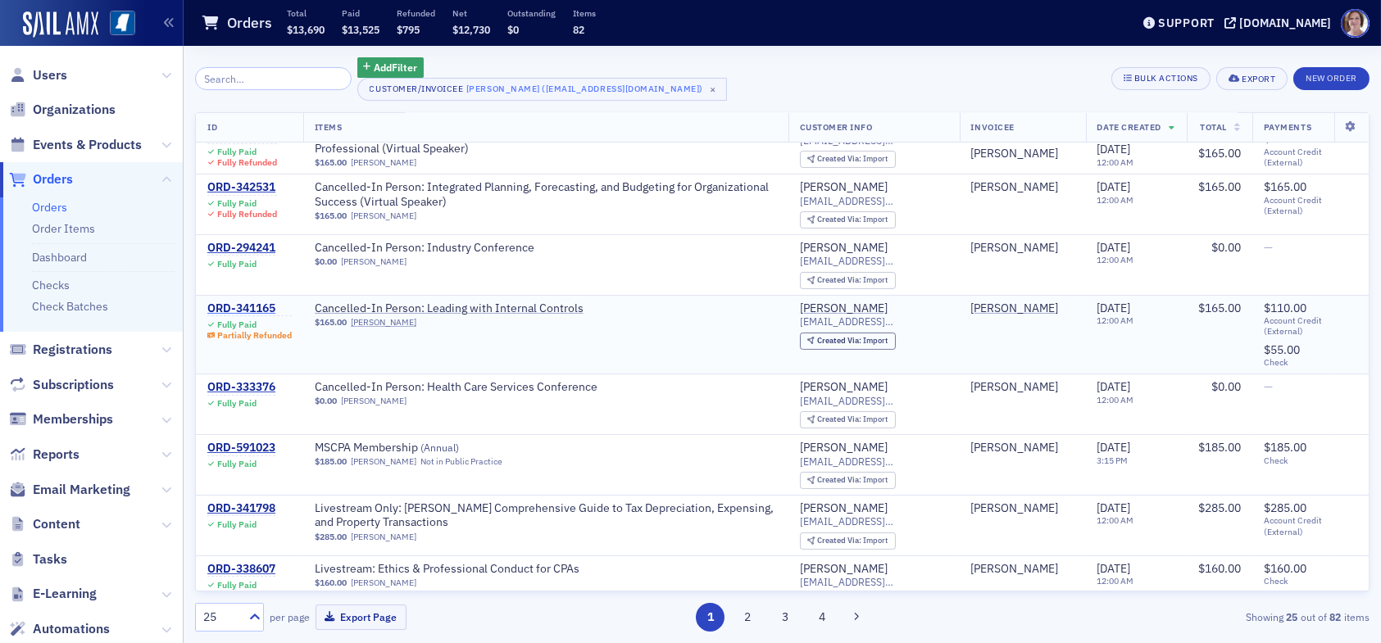
click at [258, 302] on div "ORD-341165" at bounding box center [249, 309] width 84 height 15
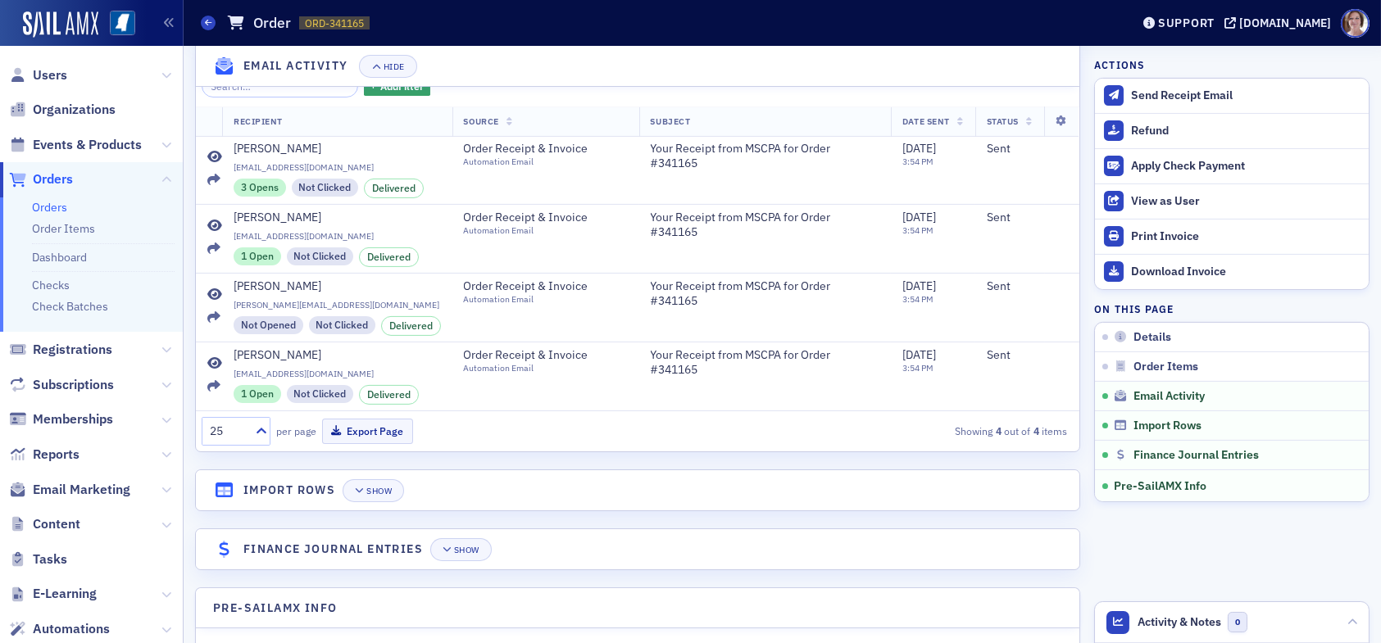
scroll to position [1385, 0]
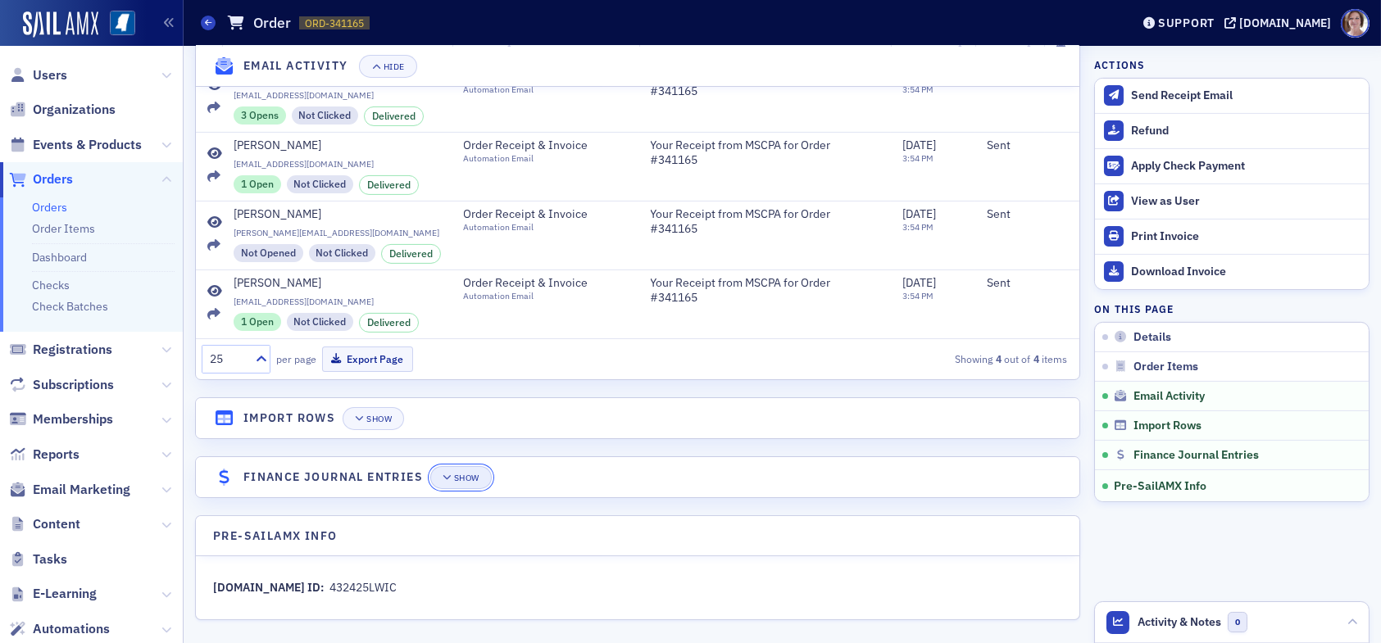
click at [483, 470] on button "Show" at bounding box center [460, 477] width 61 height 23
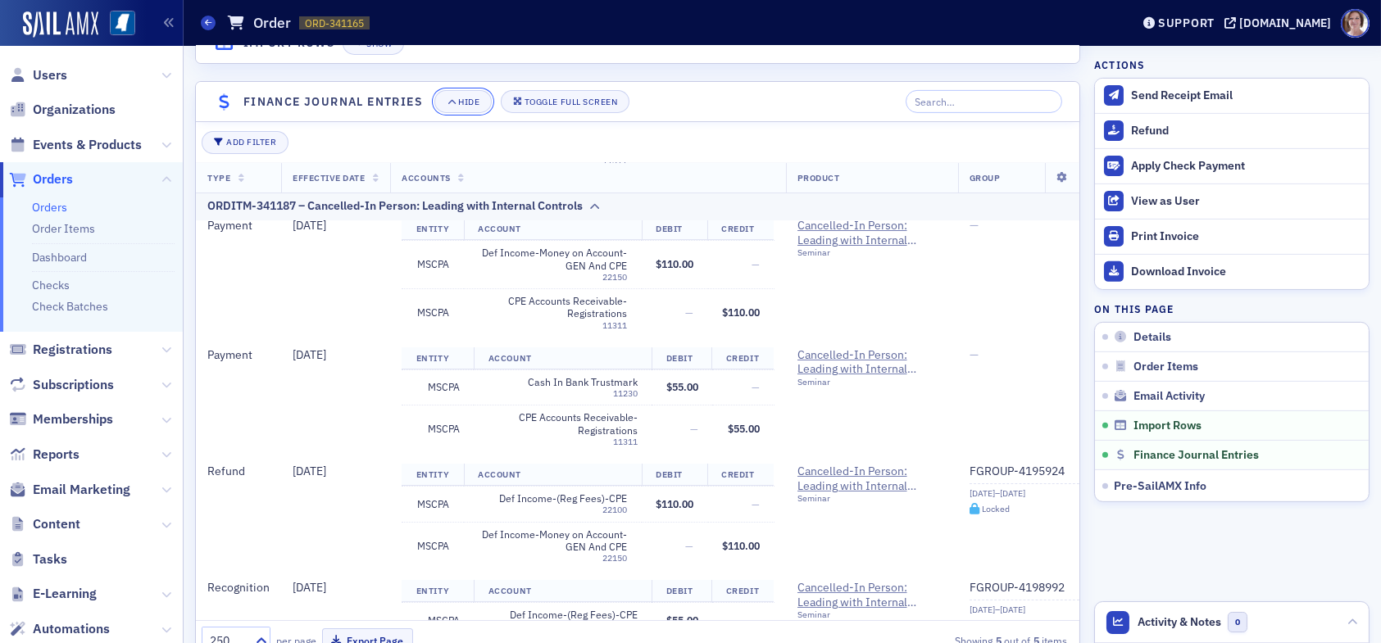
scroll to position [0, 0]
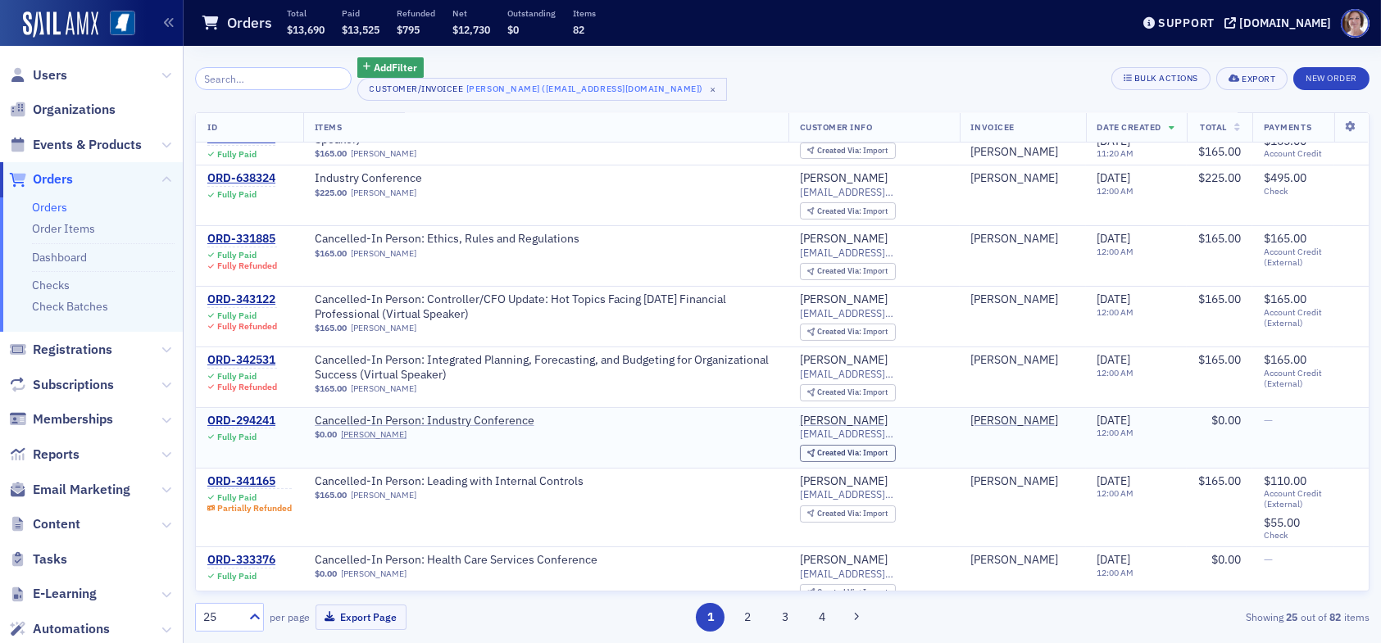
scroll to position [410, 0]
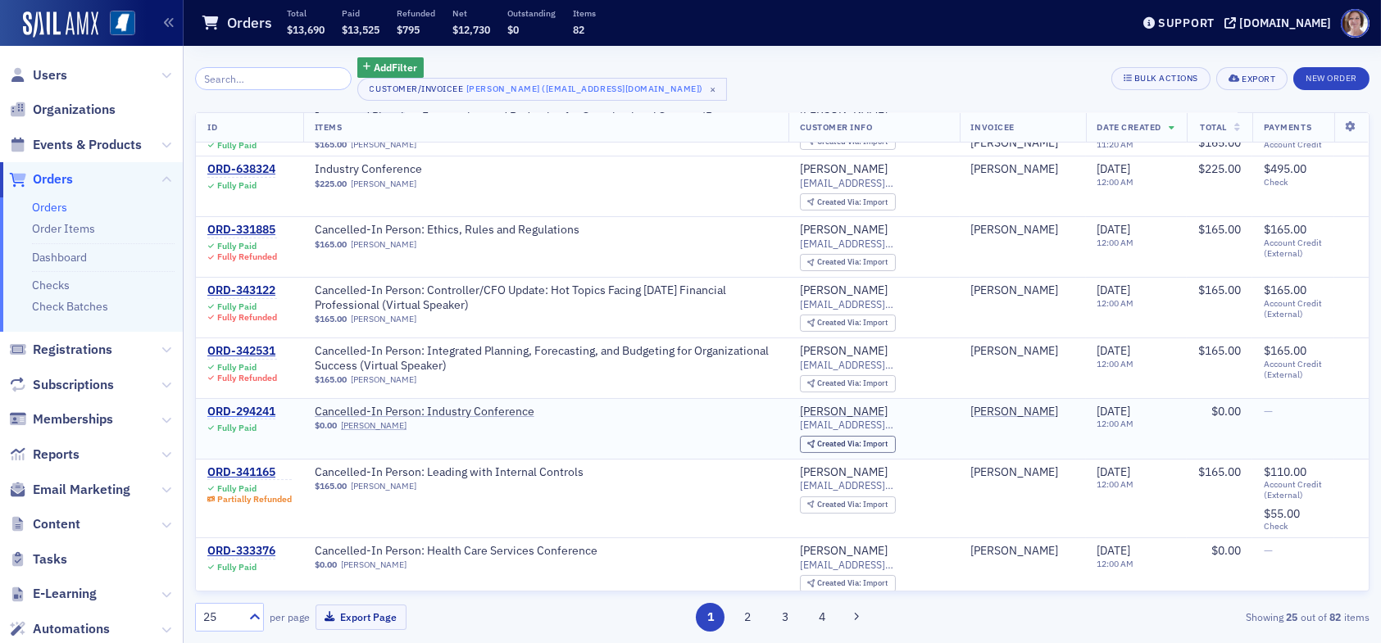
click at [261, 405] on div "ORD-294241" at bounding box center [241, 412] width 68 height 15
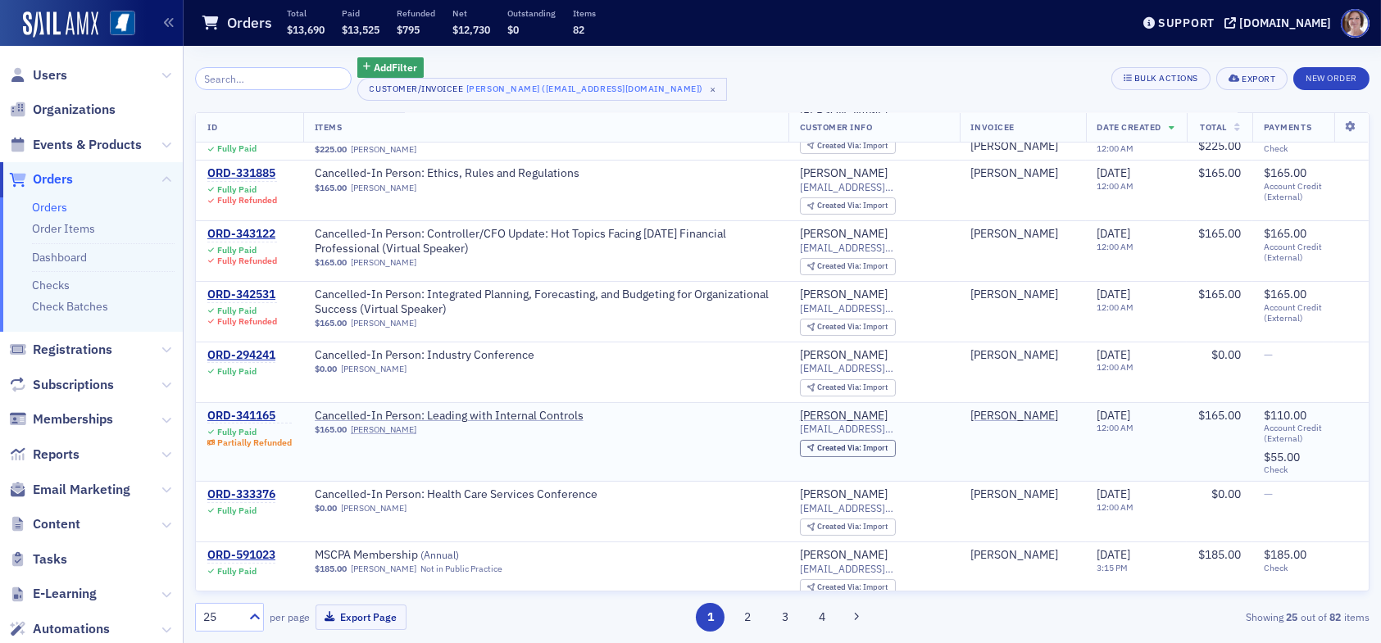
scroll to position [492, 0]
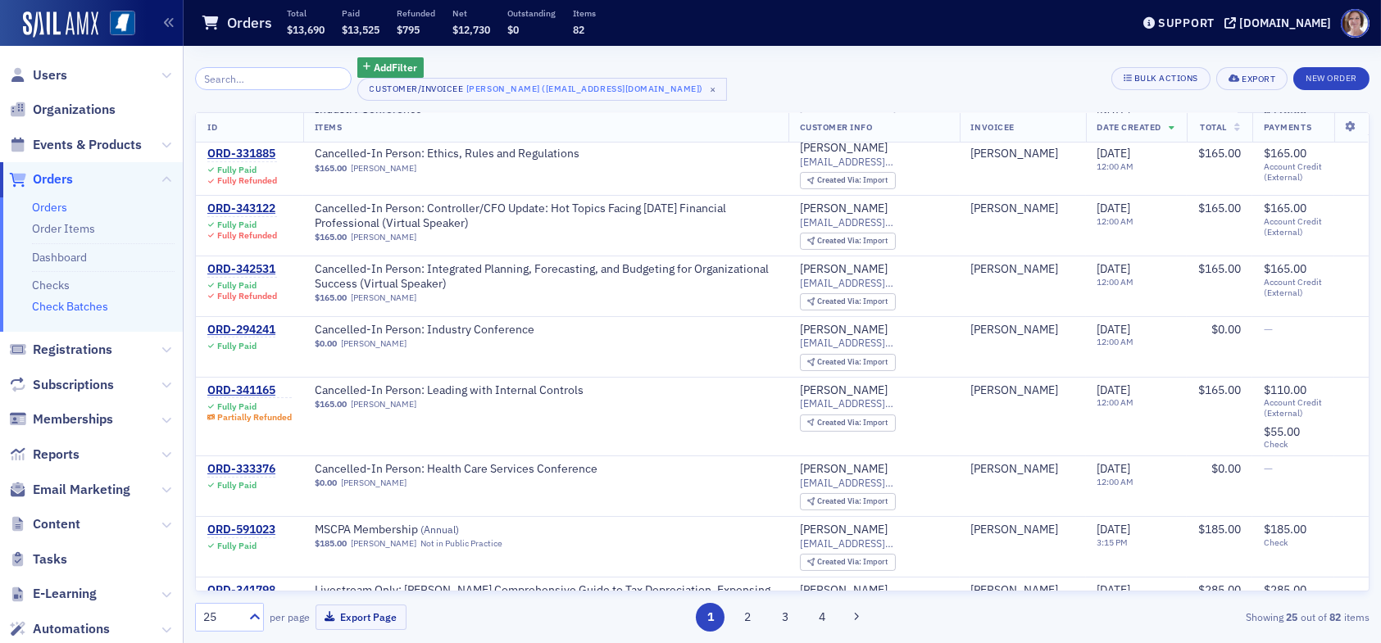
click at [95, 307] on link "Check Batches" at bounding box center [70, 306] width 76 height 15
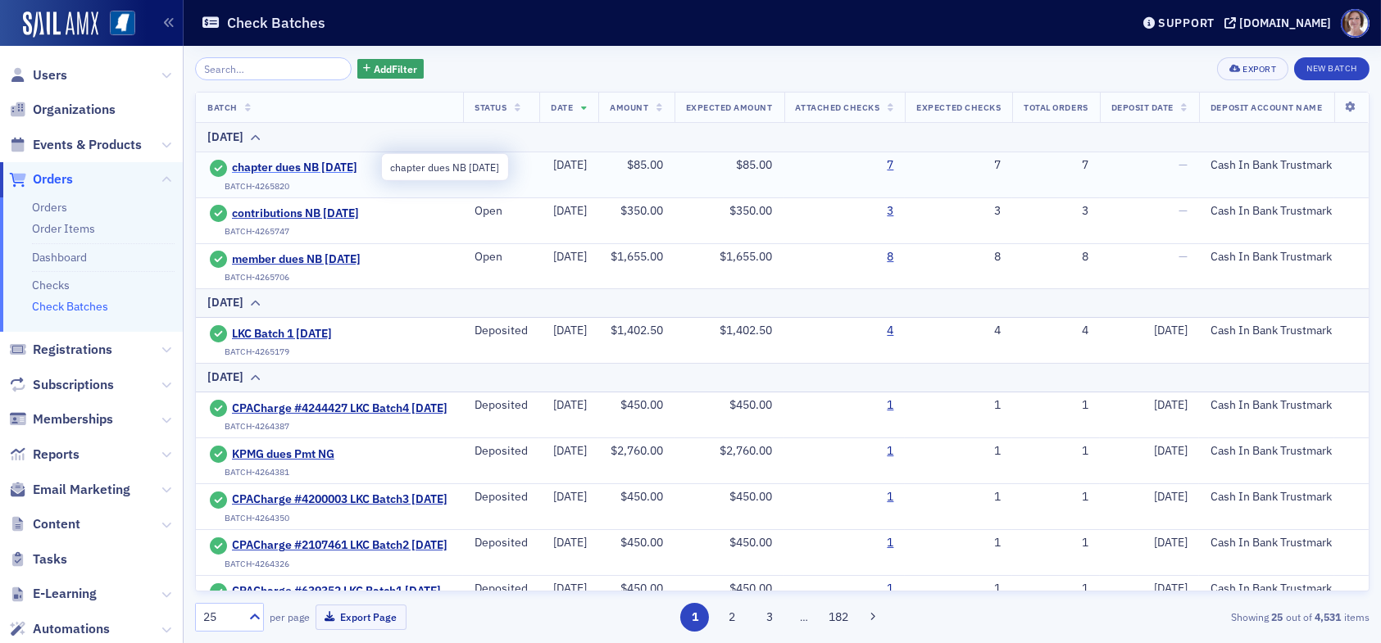
click at [346, 165] on span "chapter dues NB [DATE]" at bounding box center [306, 168] width 149 height 15
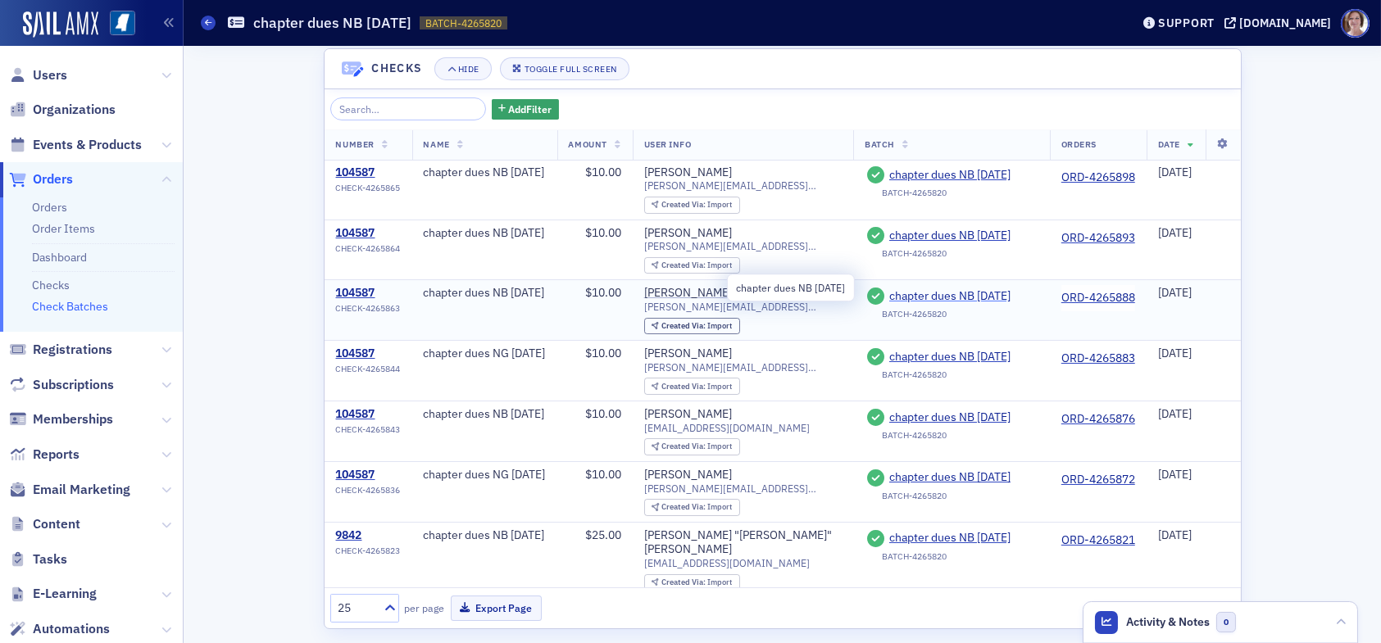
scroll to position [452, 0]
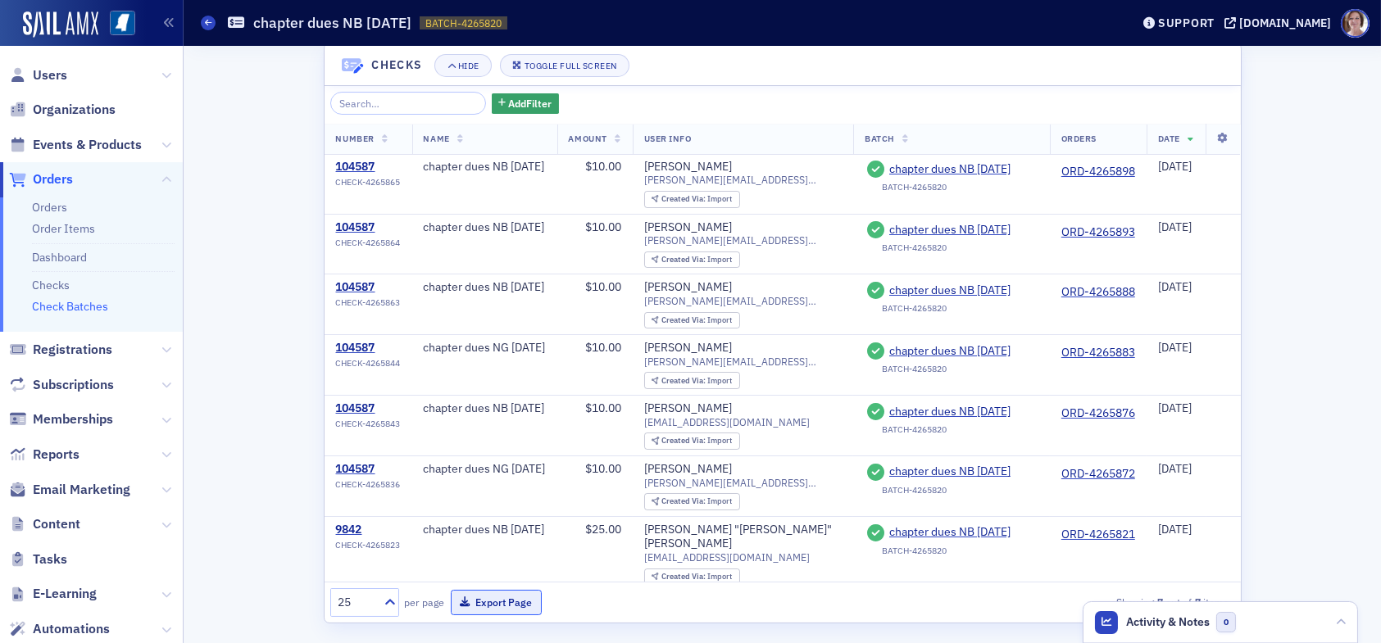
click at [482, 594] on button "Export Page" at bounding box center [496, 602] width 91 height 25
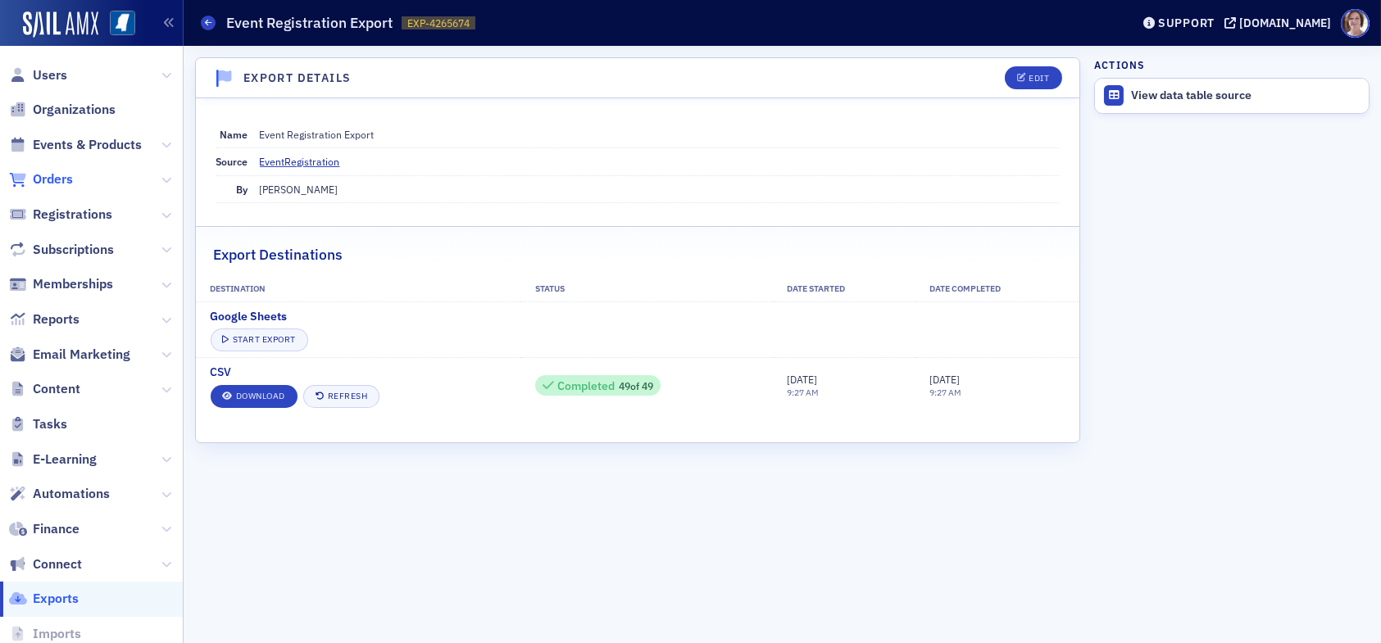
click at [64, 181] on span "Orders" at bounding box center [53, 179] width 40 height 18
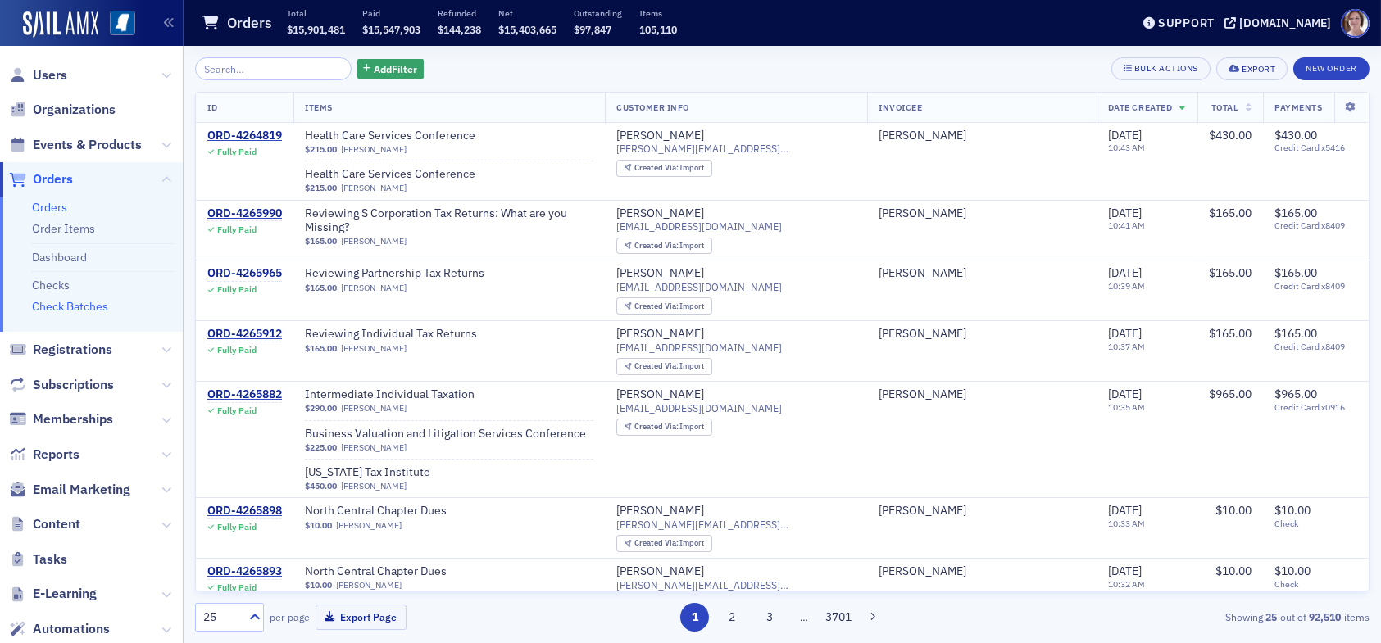
click at [75, 309] on link "Check Batches" at bounding box center [70, 306] width 76 height 15
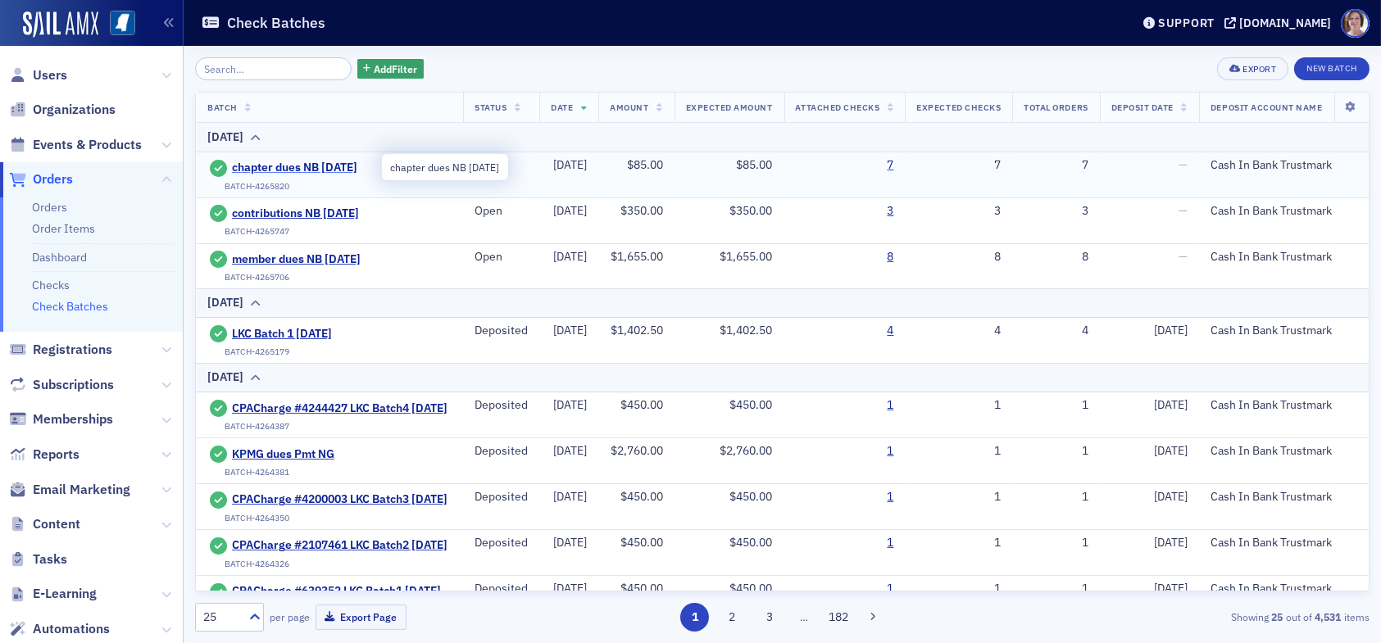
click at [319, 163] on span "chapter dues NB 9.16.25" at bounding box center [306, 168] width 149 height 15
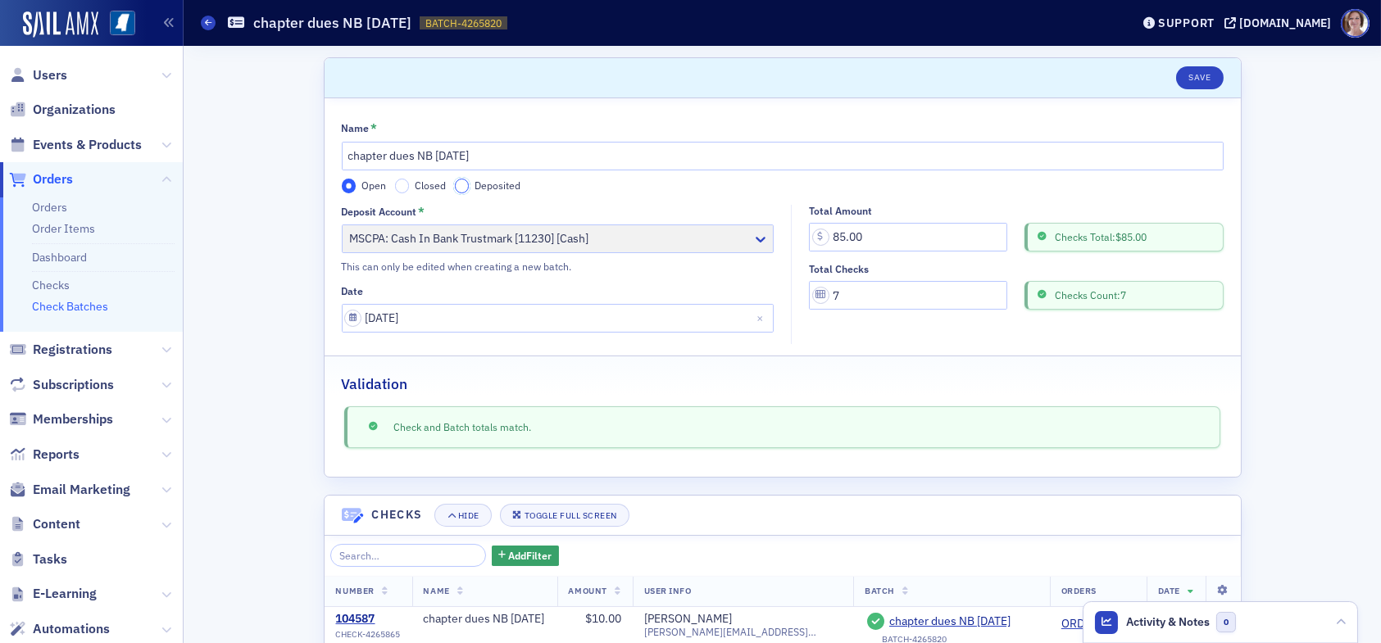
click at [455, 188] on input "Deposited" at bounding box center [462, 186] width 15 height 15
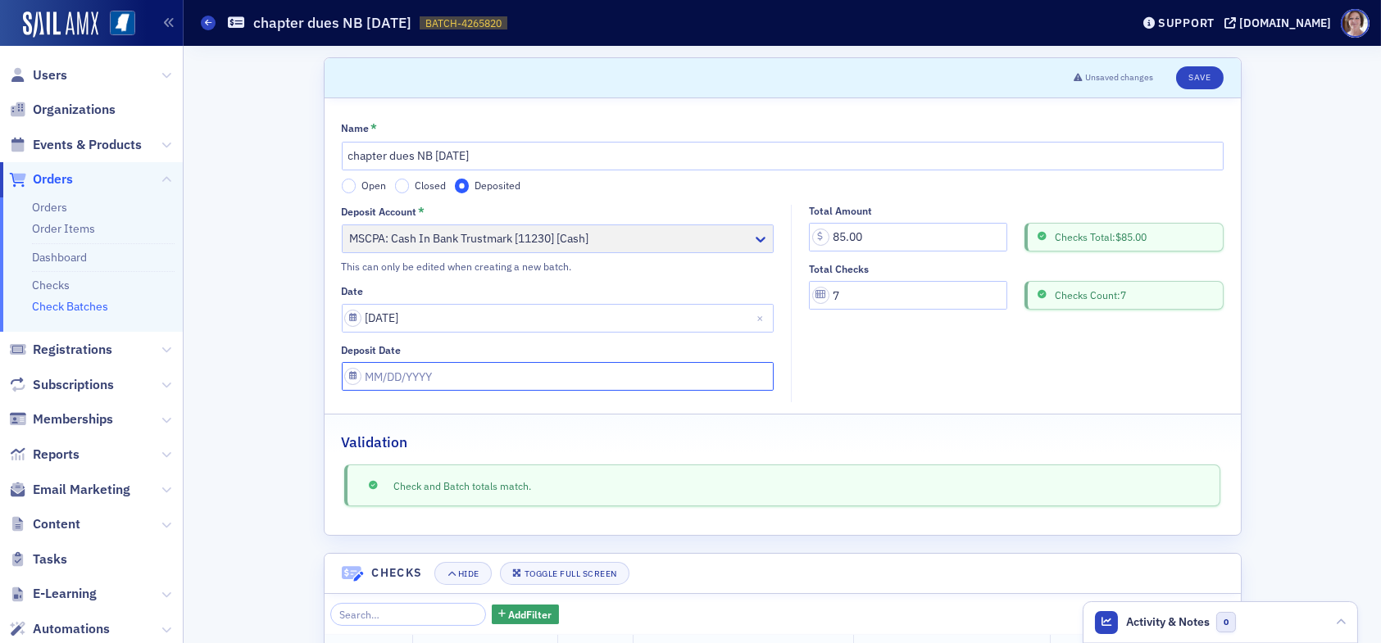
select select "8"
select select "2025"
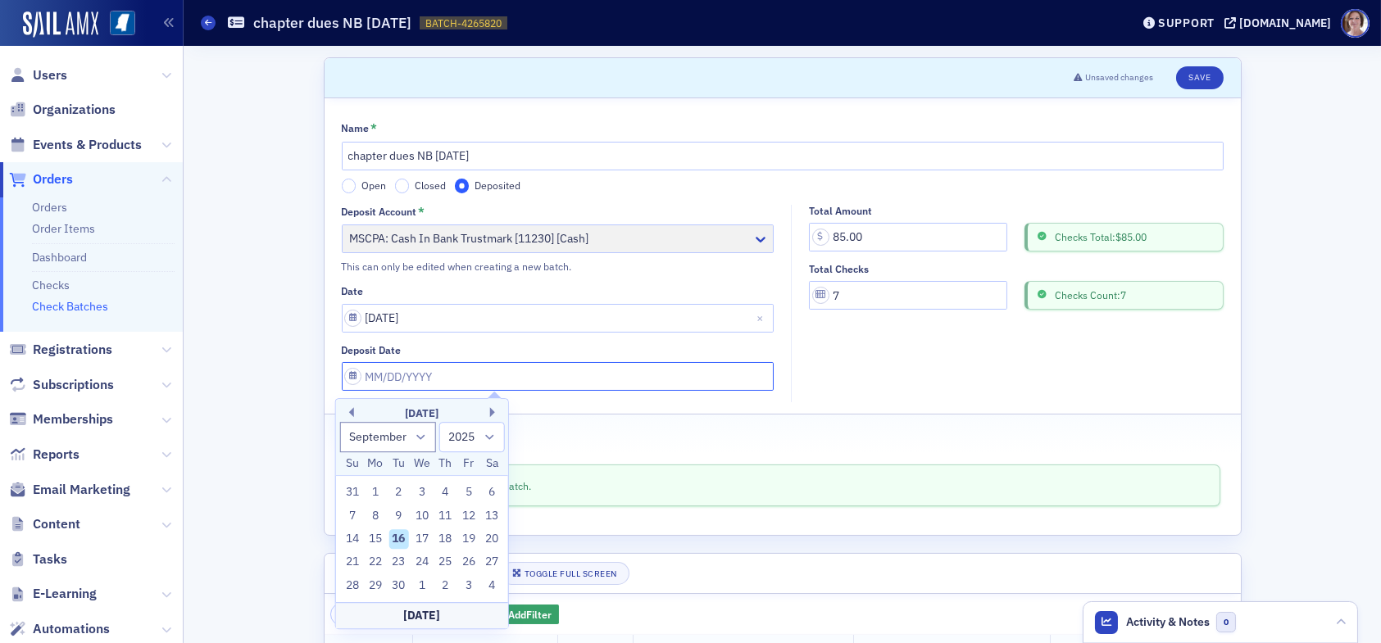
click at [433, 380] on input "Deposit Date" at bounding box center [558, 376] width 433 height 29
drag, startPoint x: 398, startPoint y: 533, endPoint x: 425, endPoint y: 510, distance: 35.5
click at [399, 533] on div "16" at bounding box center [399, 539] width 20 height 20
type input "[DATE]"
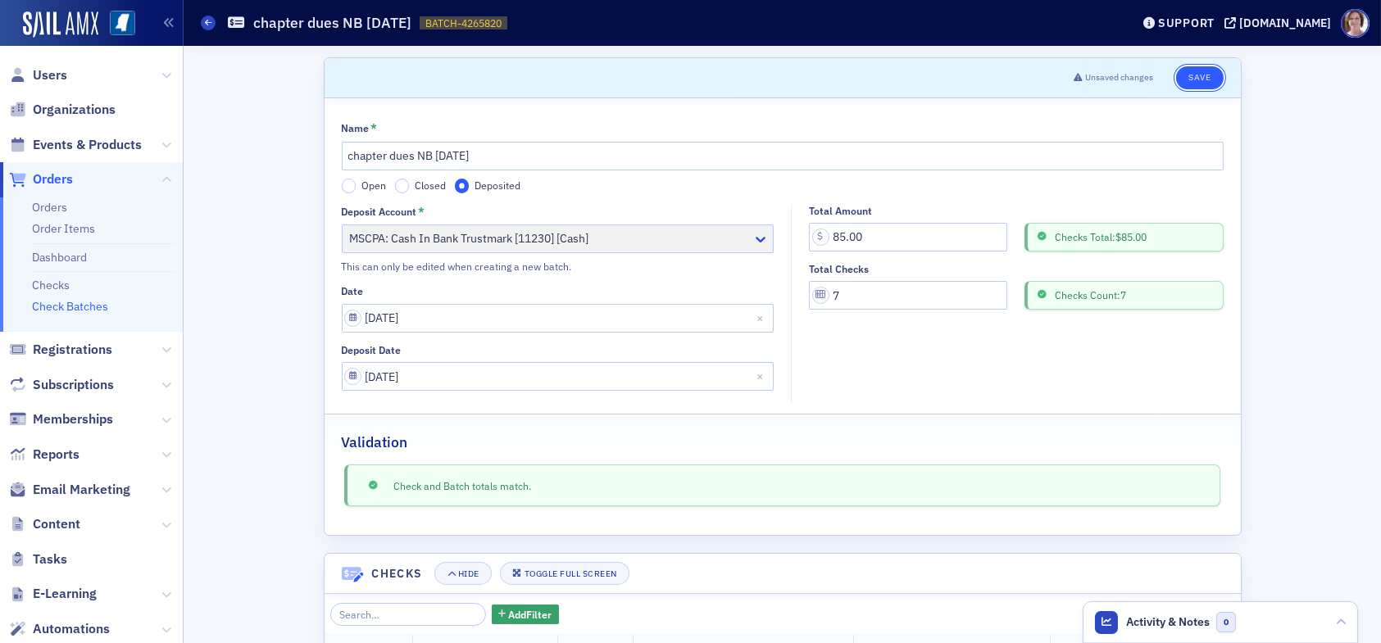
click at [1205, 74] on button "Save" at bounding box center [1199, 77] width 47 height 23
click at [1199, 77] on button "Save" at bounding box center [1199, 77] width 47 height 23
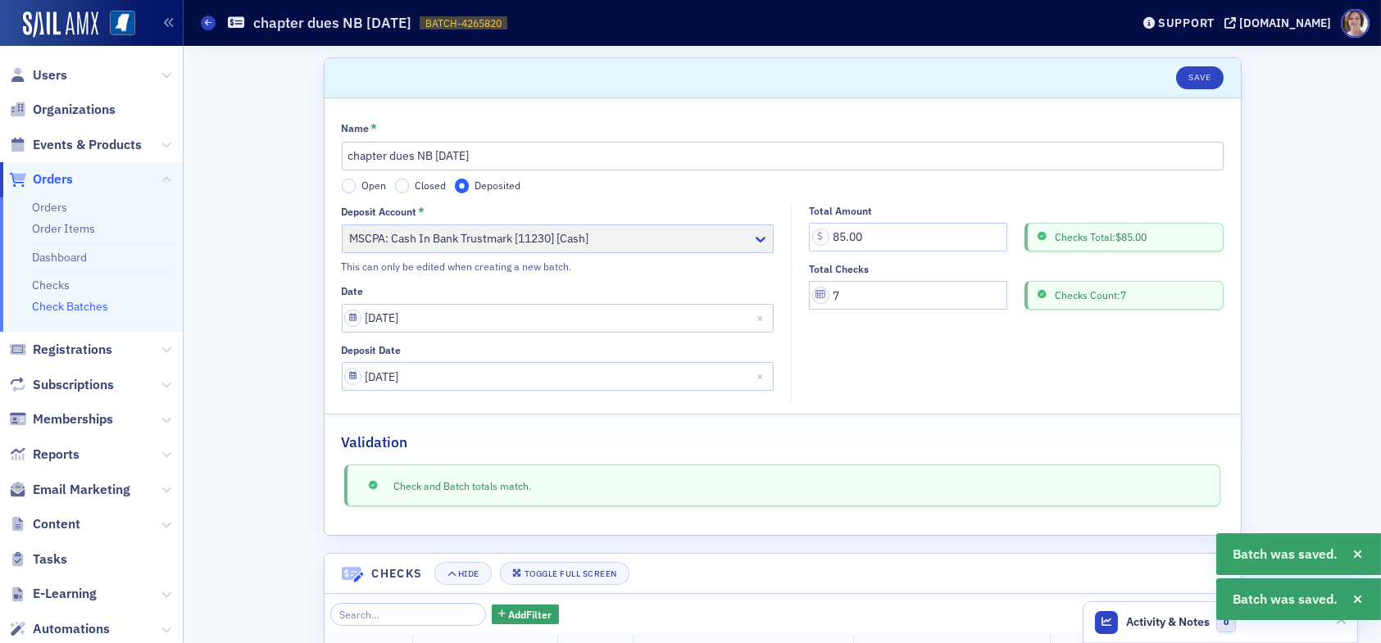
click at [75, 309] on link "Check Batches" at bounding box center [70, 306] width 76 height 15
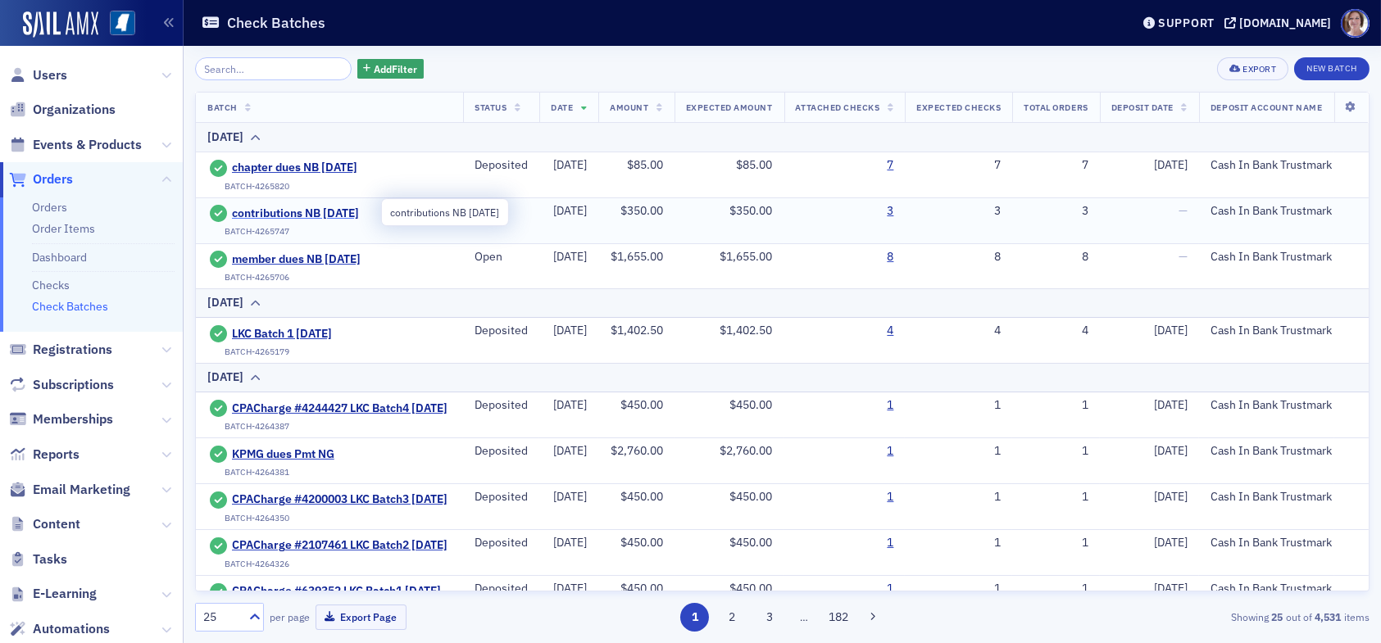
click at [320, 211] on span "contributions NB [DATE]" at bounding box center [306, 213] width 149 height 15
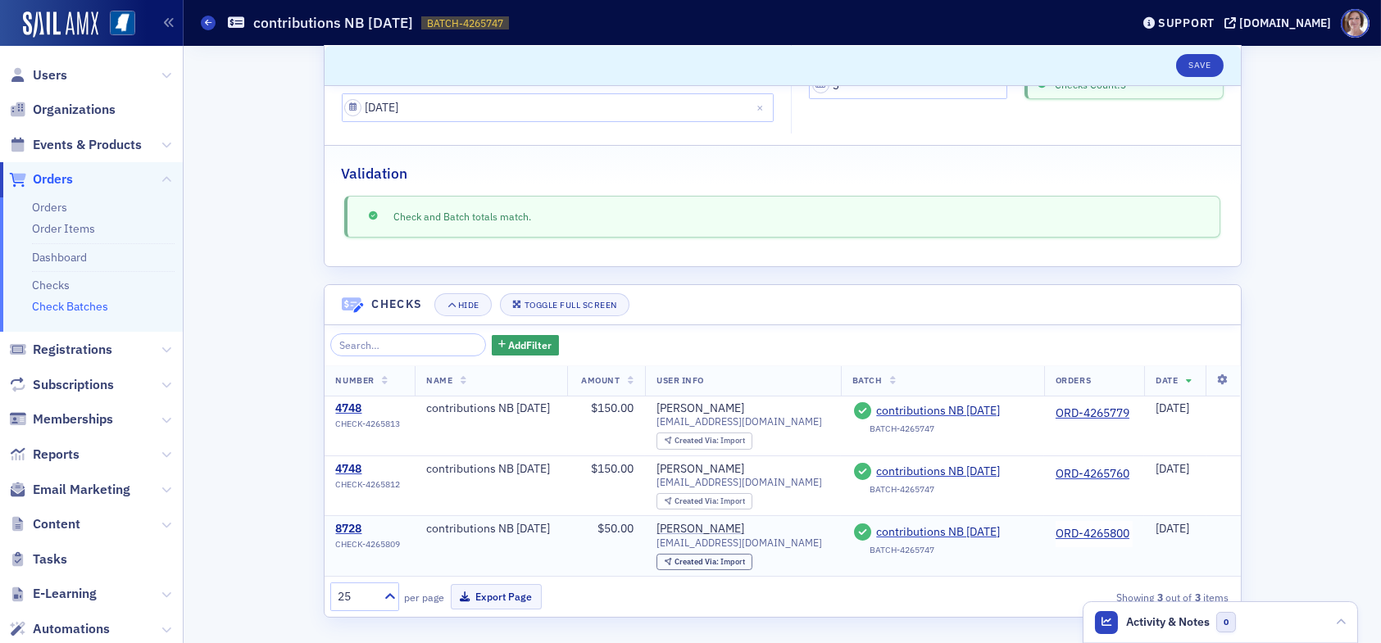
scroll to position [211, 0]
click at [347, 524] on div "8728" at bounding box center [368, 528] width 65 height 15
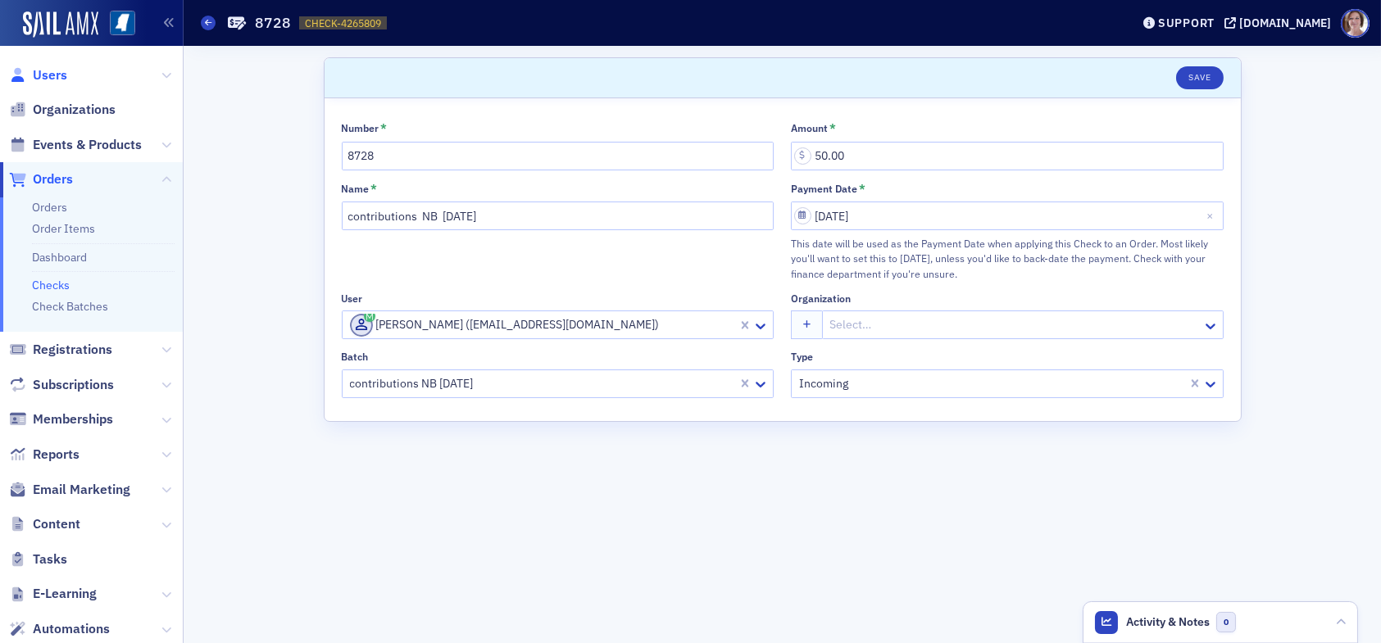
click at [52, 74] on span "Users" at bounding box center [50, 75] width 34 height 18
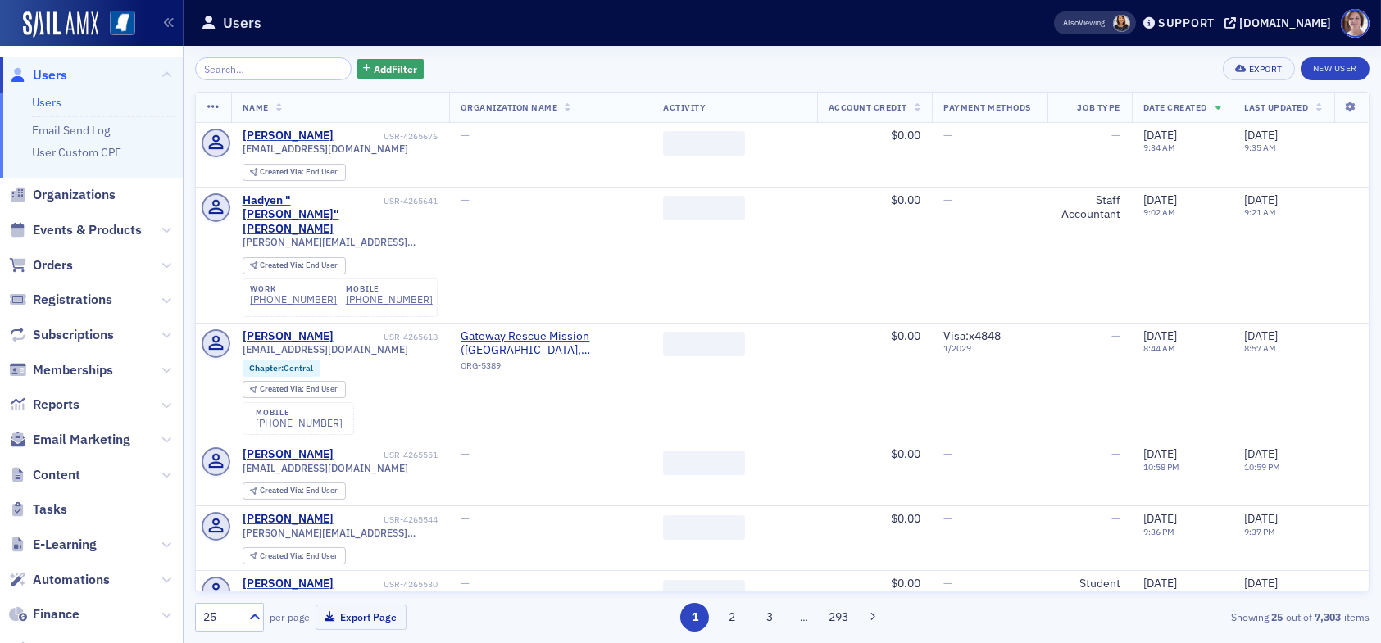
click at [282, 70] on input "search" at bounding box center [273, 68] width 157 height 23
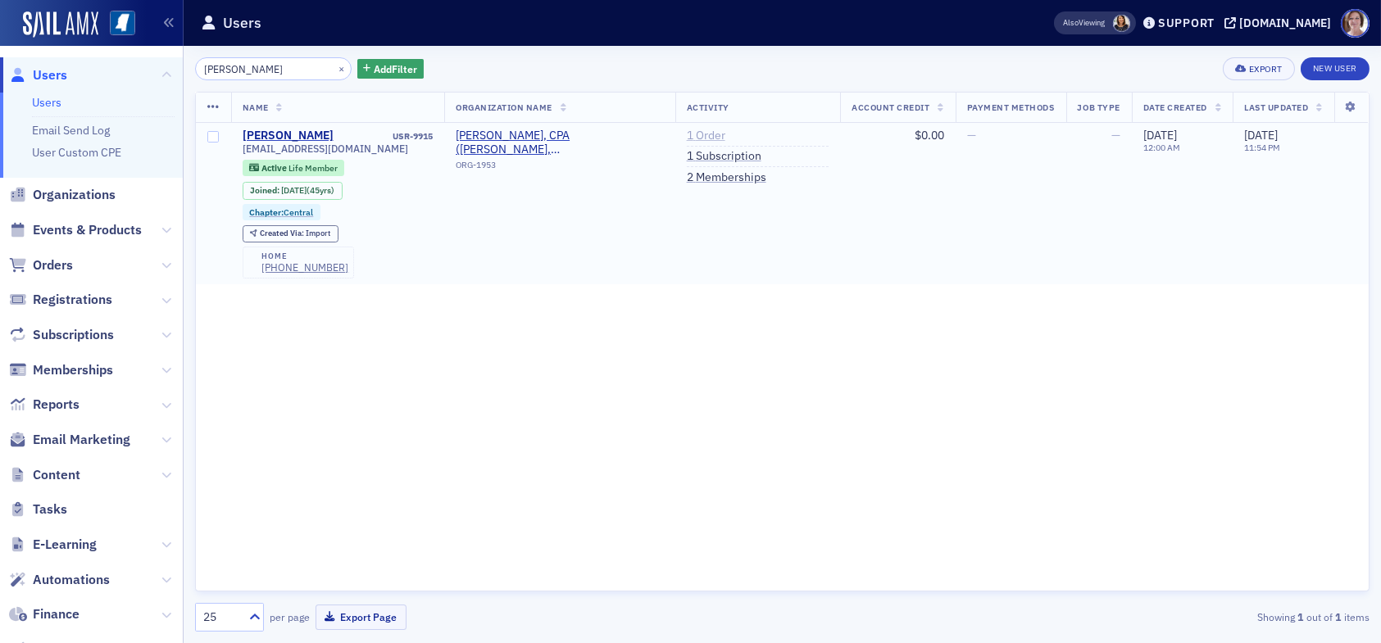
type input "bigham"
click at [710, 133] on link "1 Order" at bounding box center [706, 136] width 39 height 15
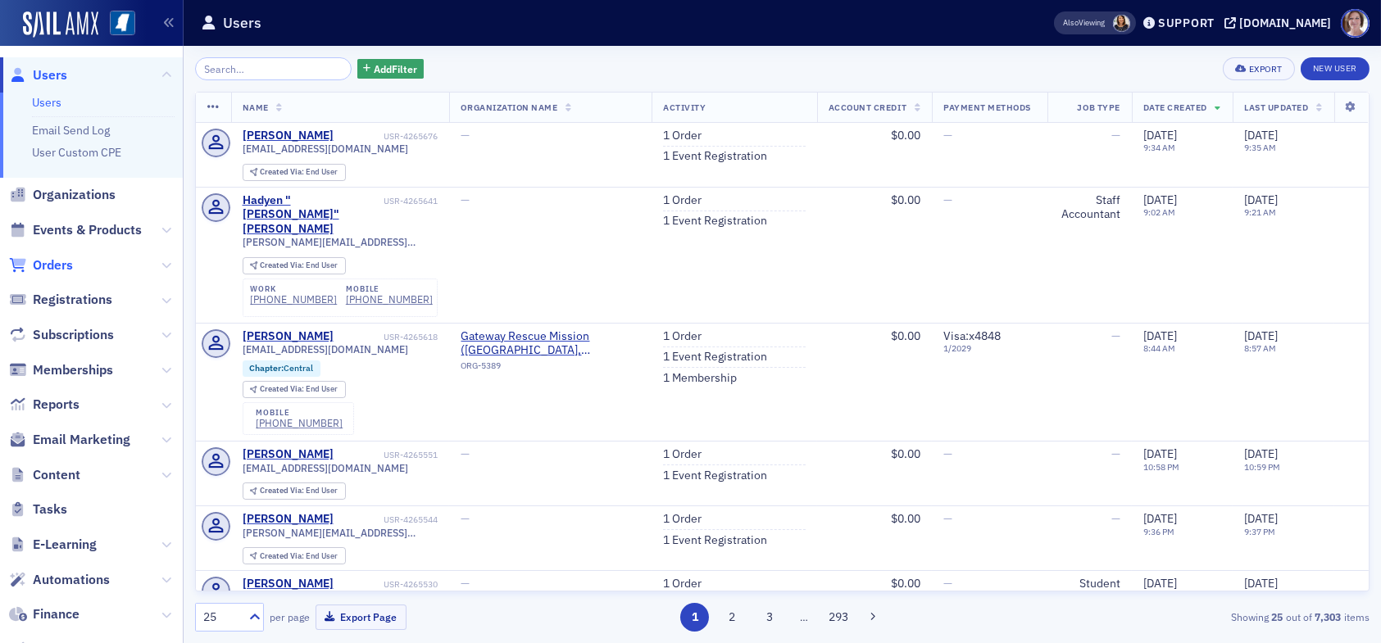
click at [61, 263] on span "Orders" at bounding box center [53, 265] width 40 height 18
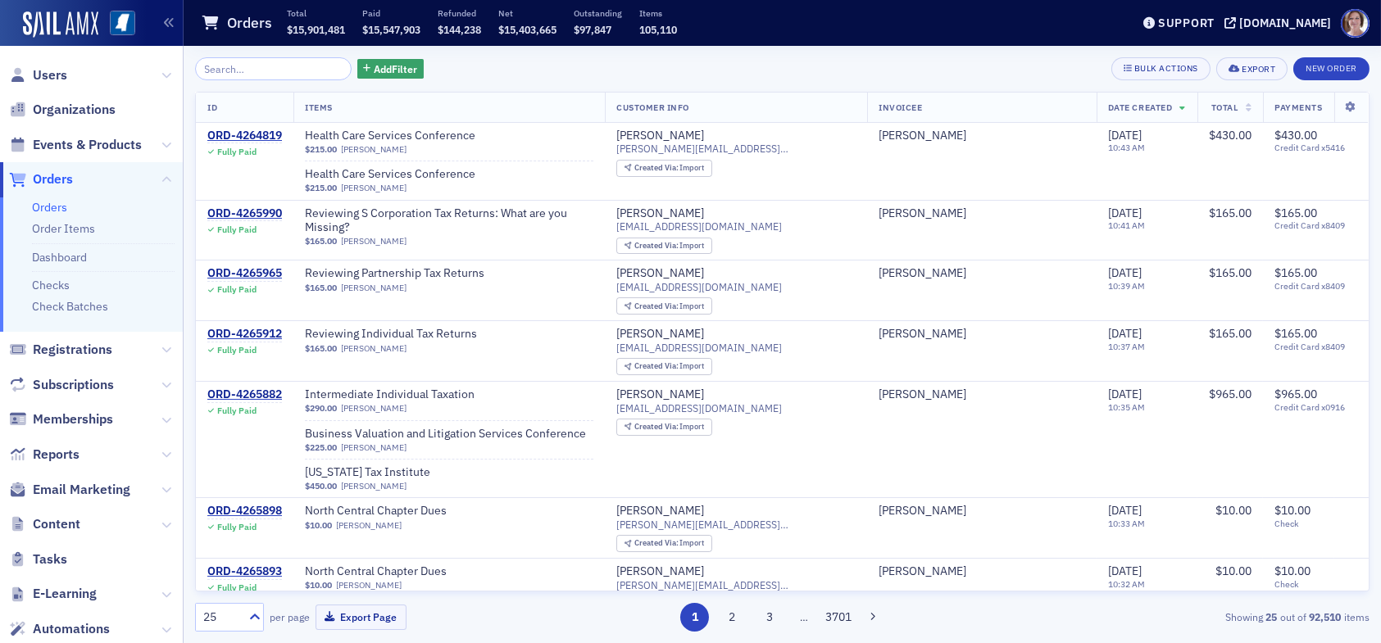
click at [80, 313] on li "Check Batches" at bounding box center [103, 307] width 143 height 16
click at [93, 305] on link "Check Batches" at bounding box center [70, 306] width 76 height 15
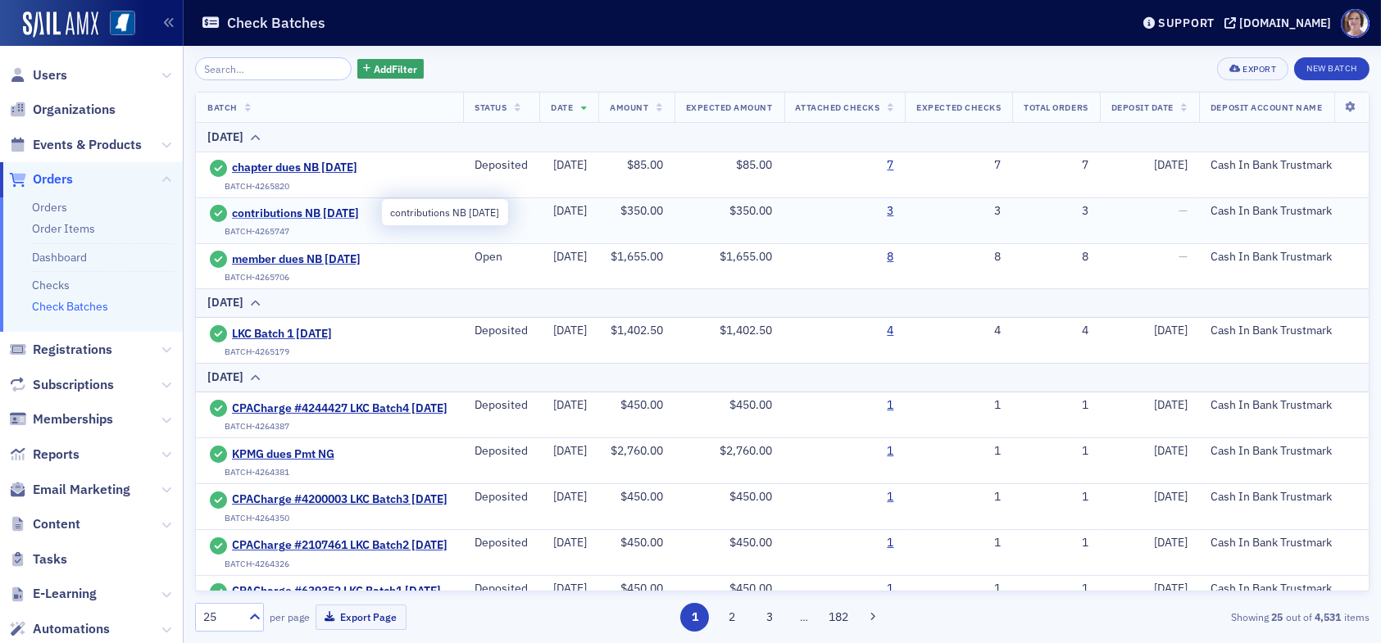
click at [340, 214] on span "contributions NB 9.16.25" at bounding box center [306, 213] width 149 height 15
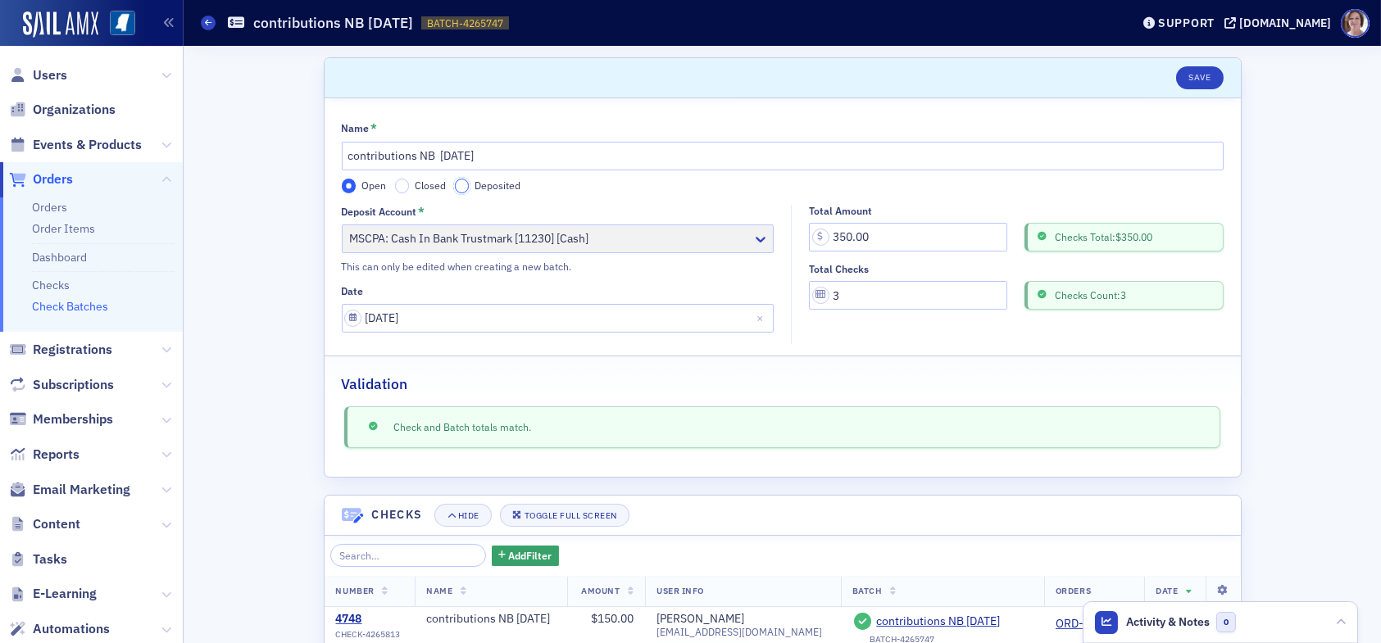
click at [456, 187] on input "Deposited" at bounding box center [462, 186] width 15 height 15
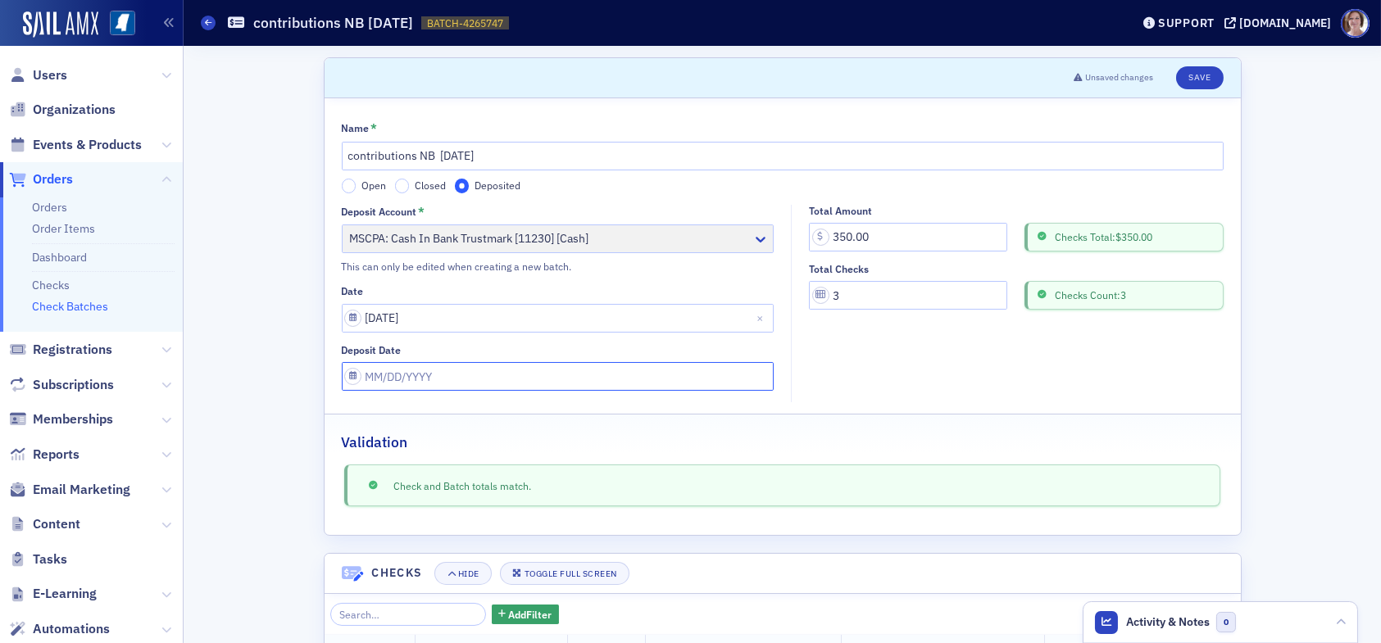
click at [440, 383] on input "Deposit Date" at bounding box center [558, 376] width 433 height 29
select select "8"
select select "2025"
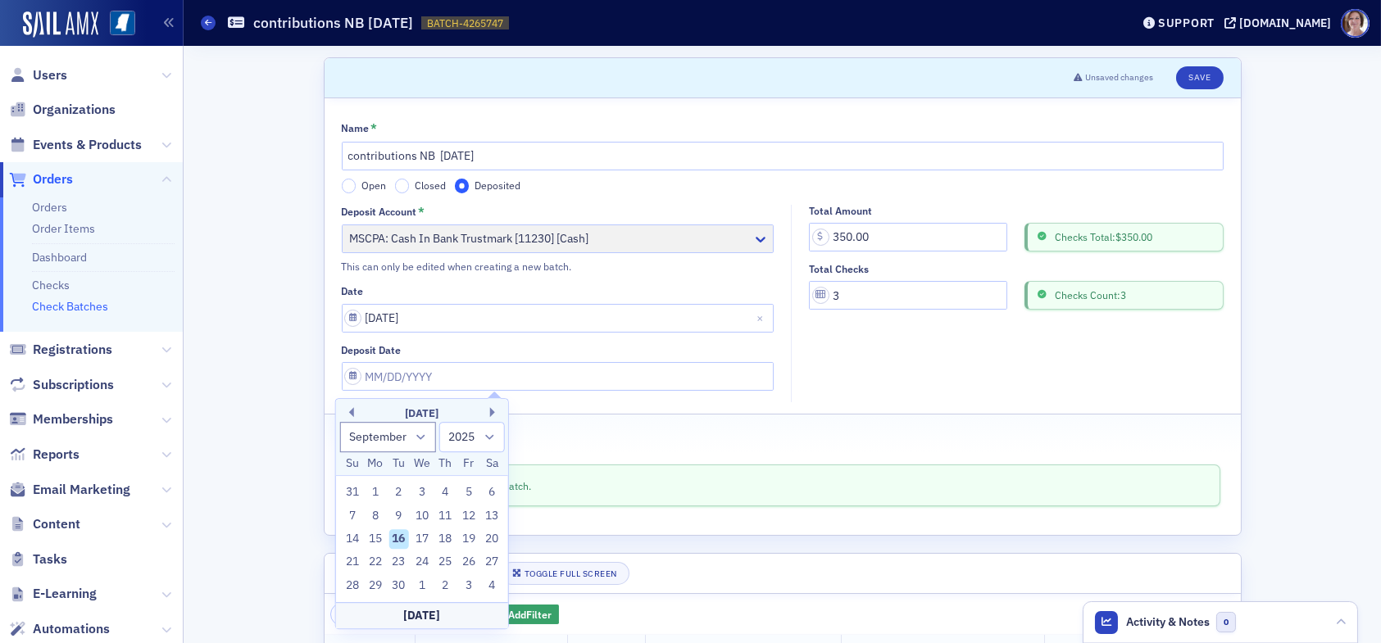
click at [397, 540] on div "16" at bounding box center [399, 539] width 20 height 20
type input "09/16/2025"
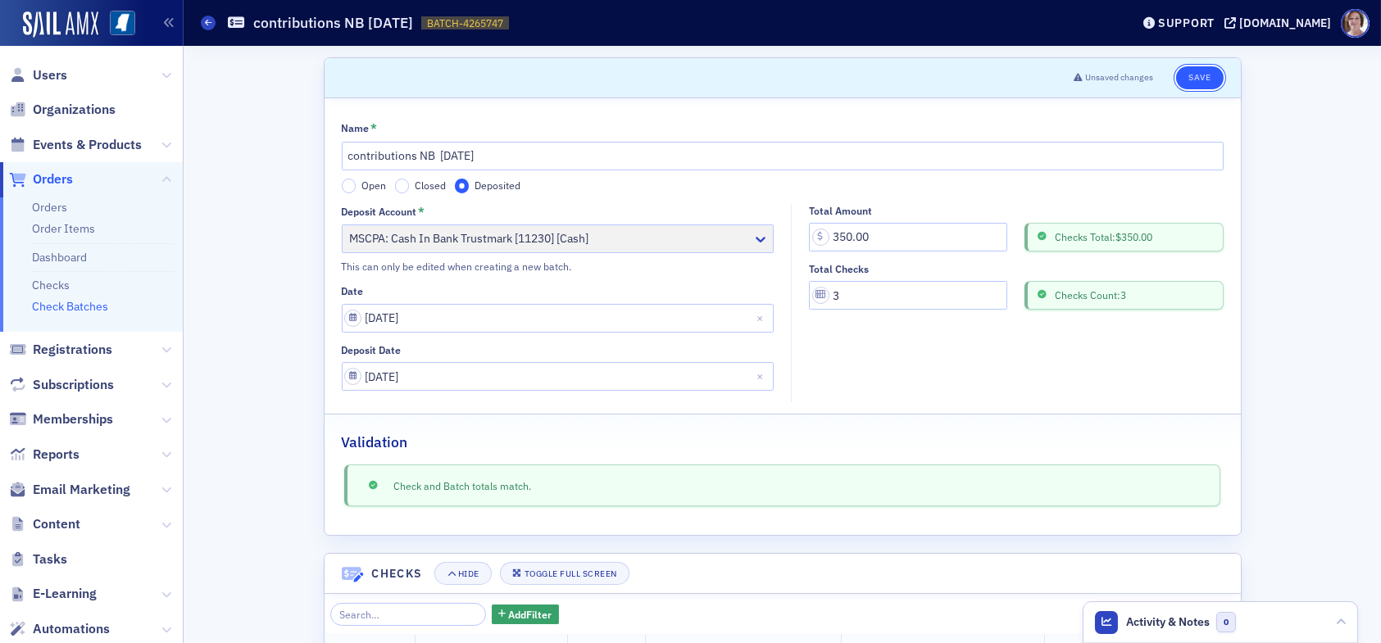
click at [1191, 71] on button "Save" at bounding box center [1199, 77] width 47 height 23
click at [1194, 77] on button "Save" at bounding box center [1199, 77] width 47 height 23
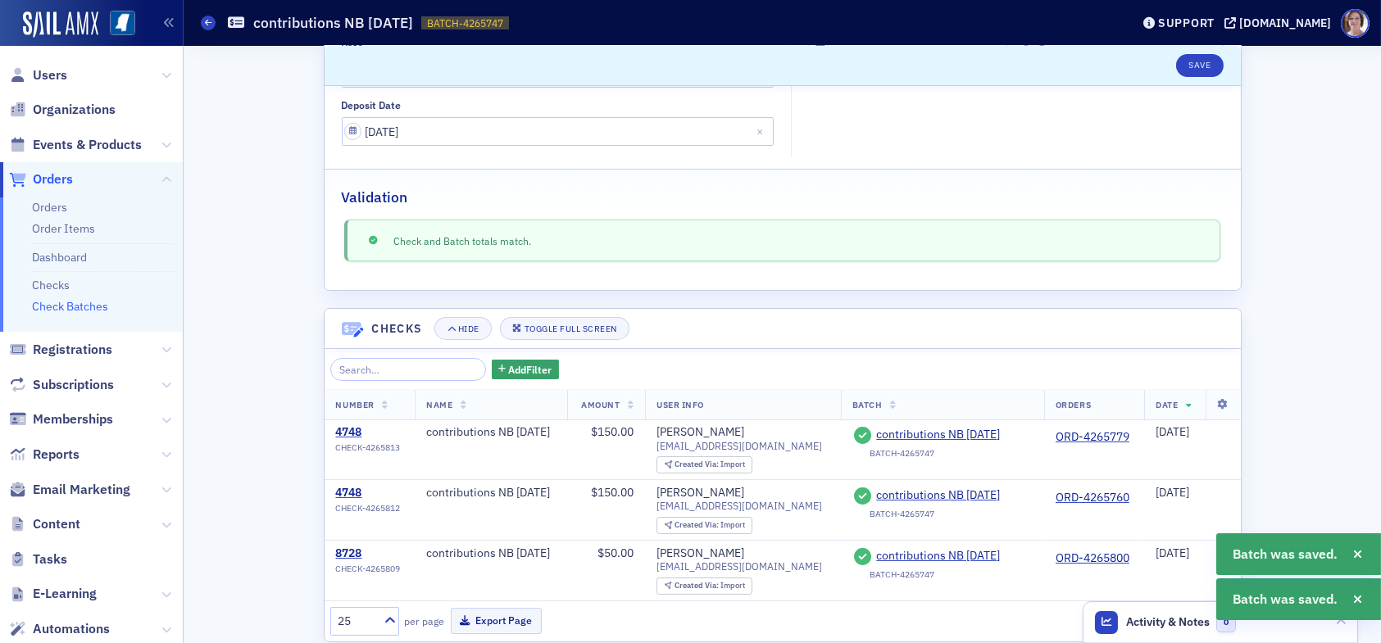
scroll to position [270, 0]
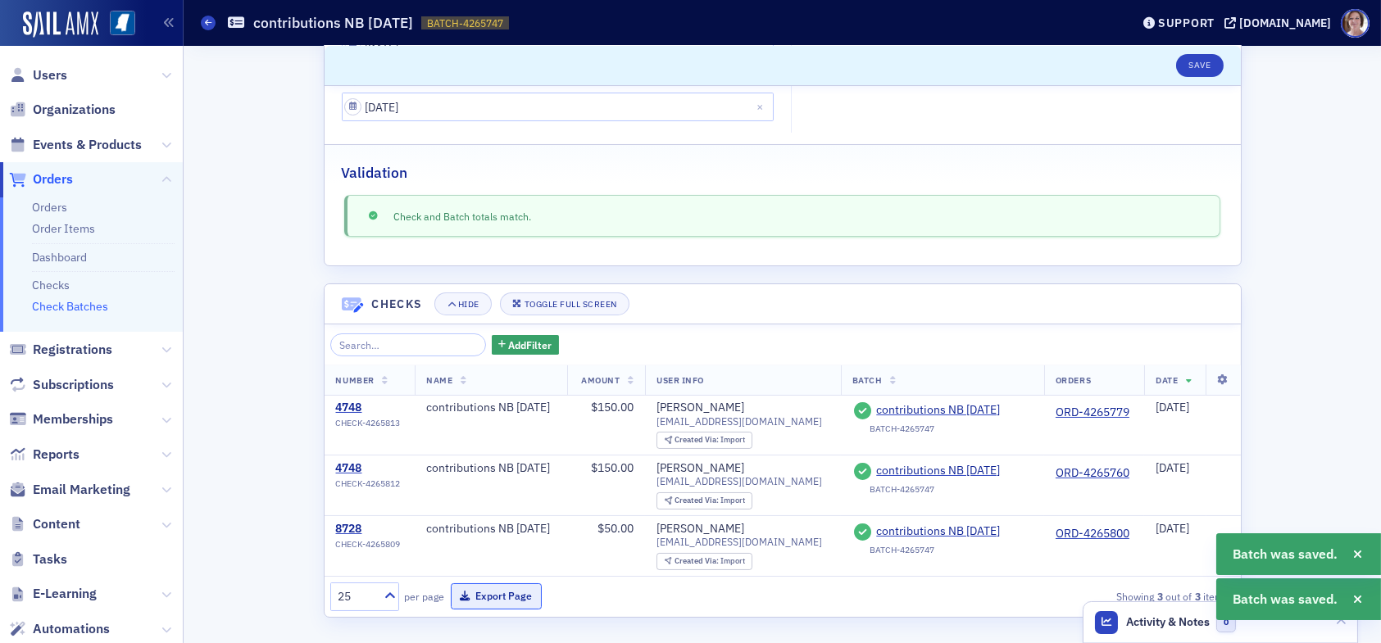
click at [470, 595] on button "Export Page" at bounding box center [496, 595] width 91 height 25
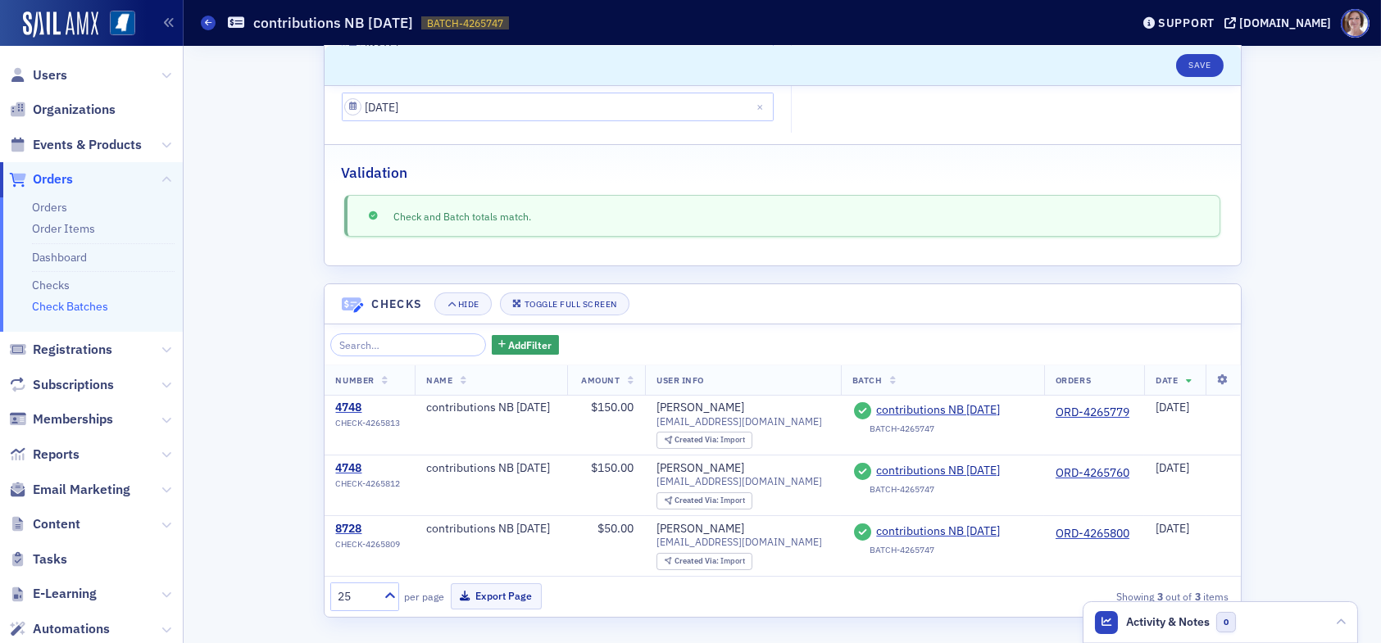
scroll to position [0, 0]
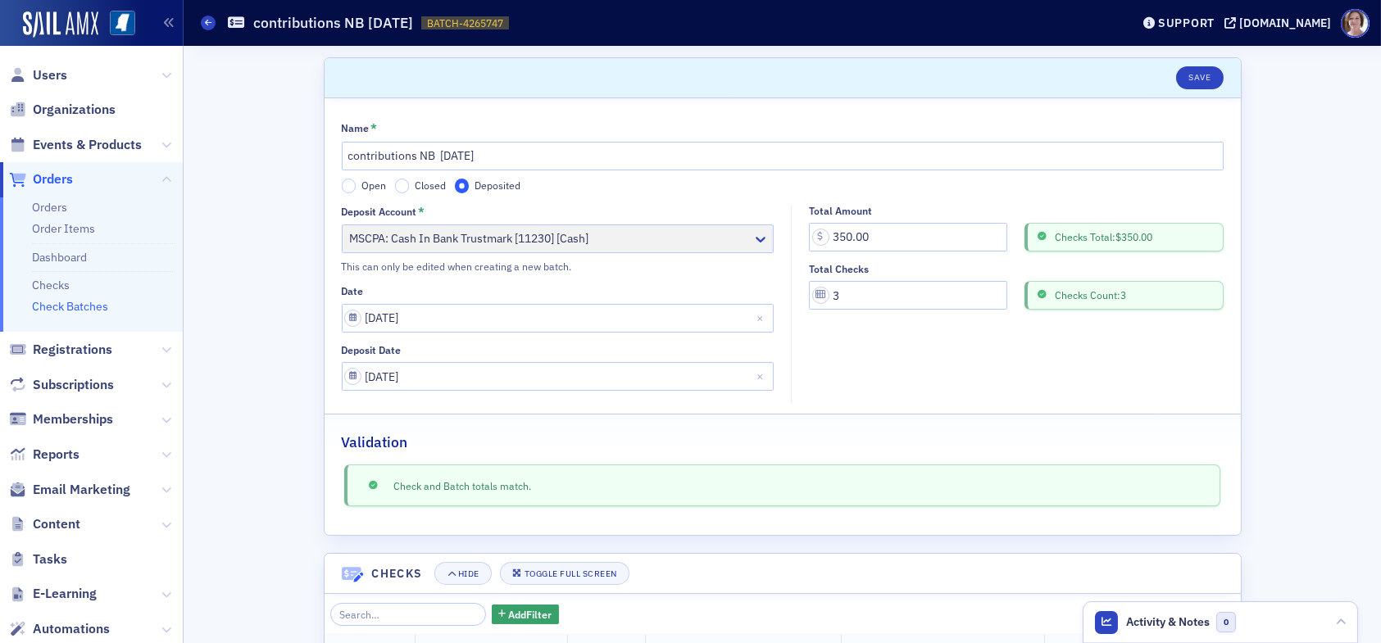
click at [84, 299] on link "Check Batches" at bounding box center [70, 306] width 76 height 15
click at [93, 309] on link "Check Batches" at bounding box center [70, 306] width 76 height 15
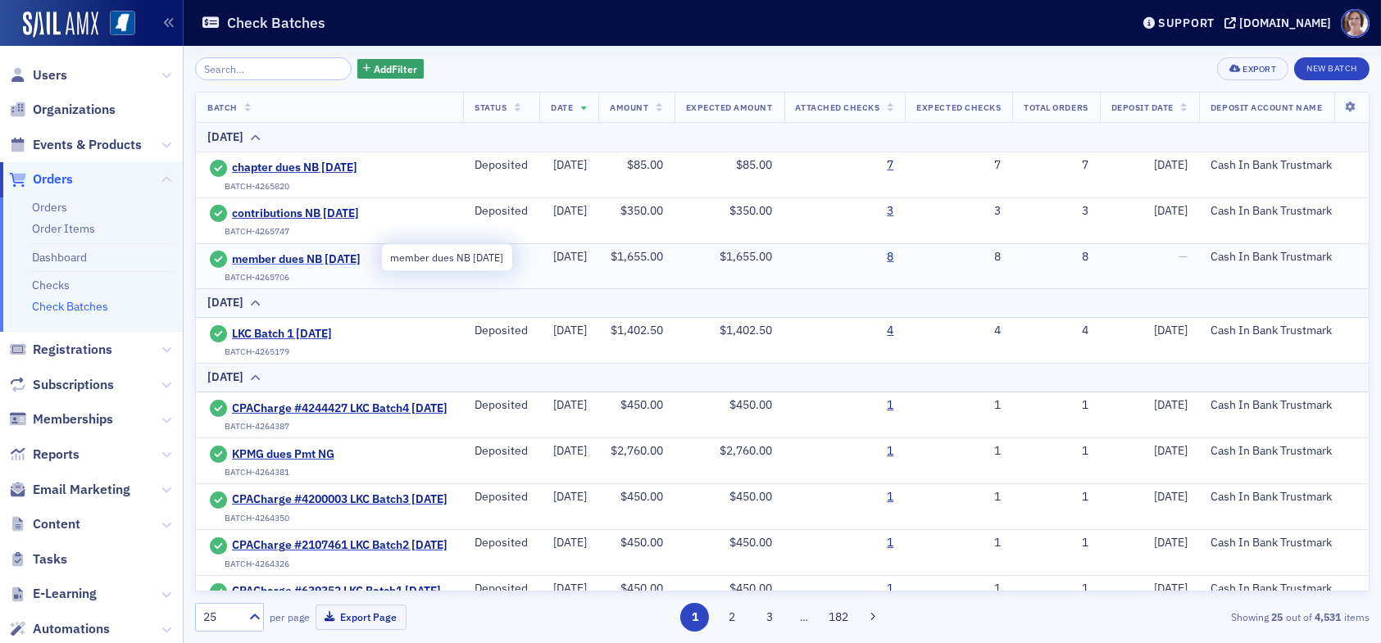
click at [316, 252] on span "member dues NB 9.16.25" at bounding box center [306, 259] width 149 height 15
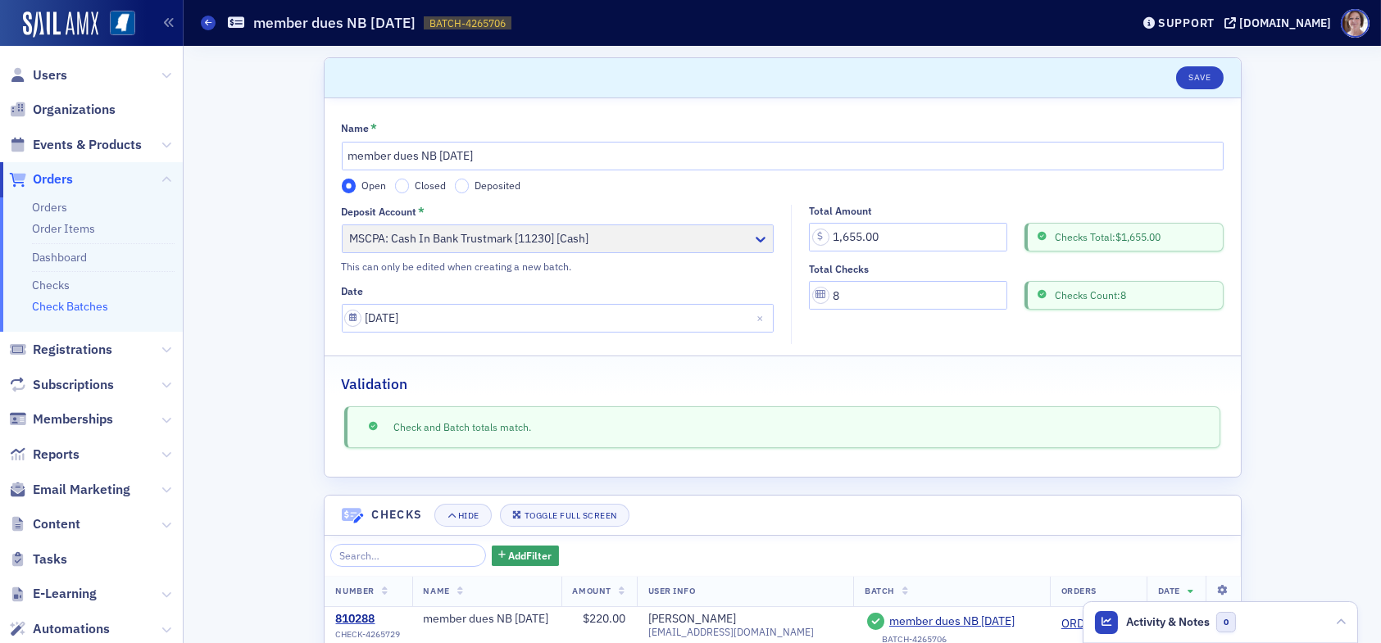
click at [352, 642] on html "Users Organizations Events & Products Orders Orders Order Items Dashboard Check…" at bounding box center [690, 321] width 1381 height 643
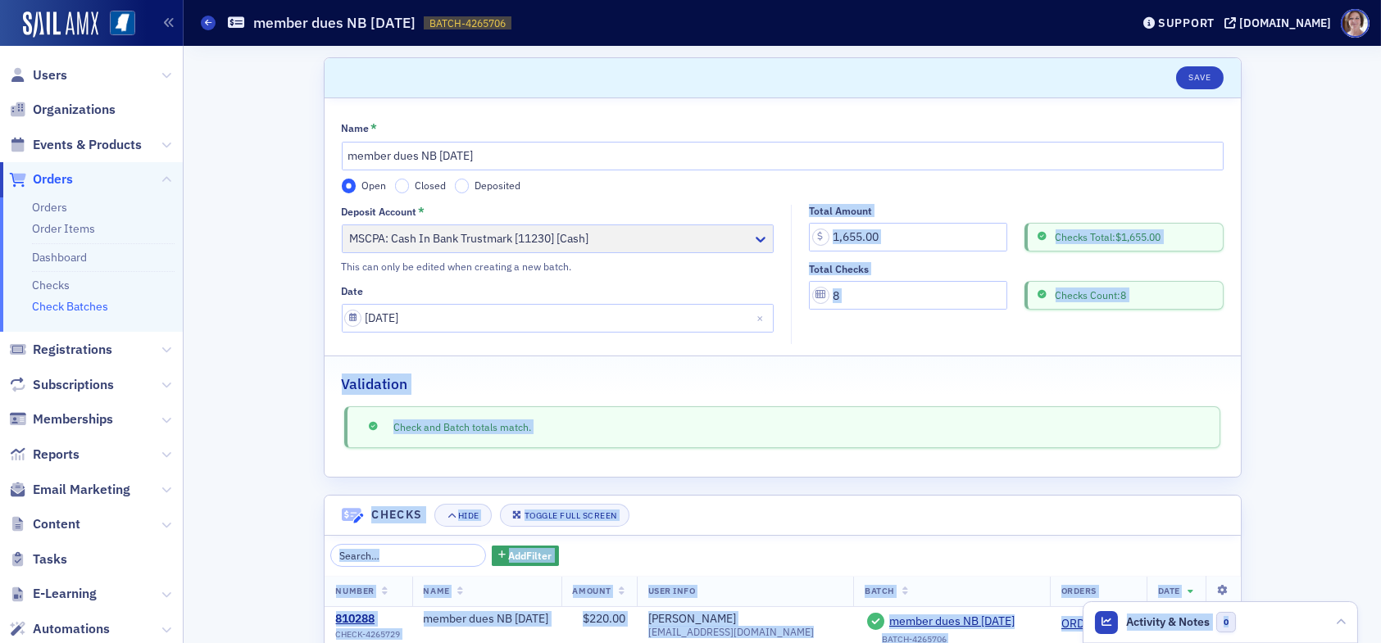
click at [1293, 427] on div "Scroll to Save Name * member dues NB 9.16.25 Open Closed Deposited Deposit Acco…" at bounding box center [782, 575] width 1174 height 1059
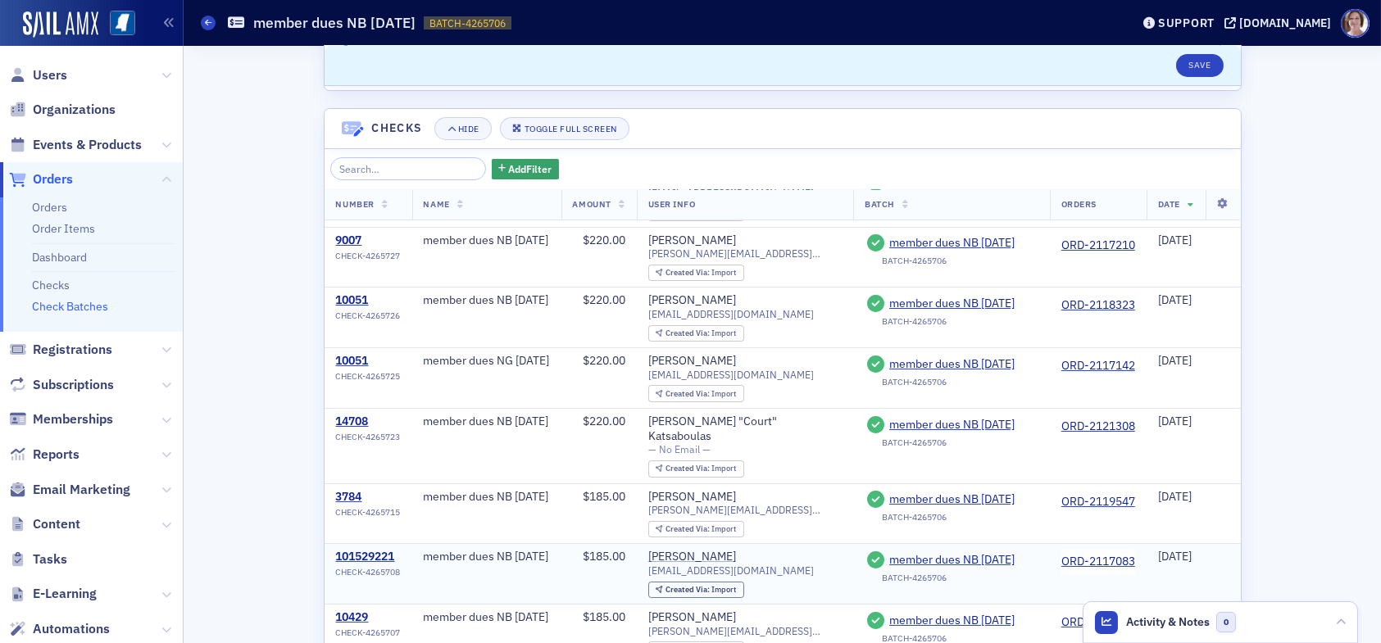
scroll to position [460, 0]
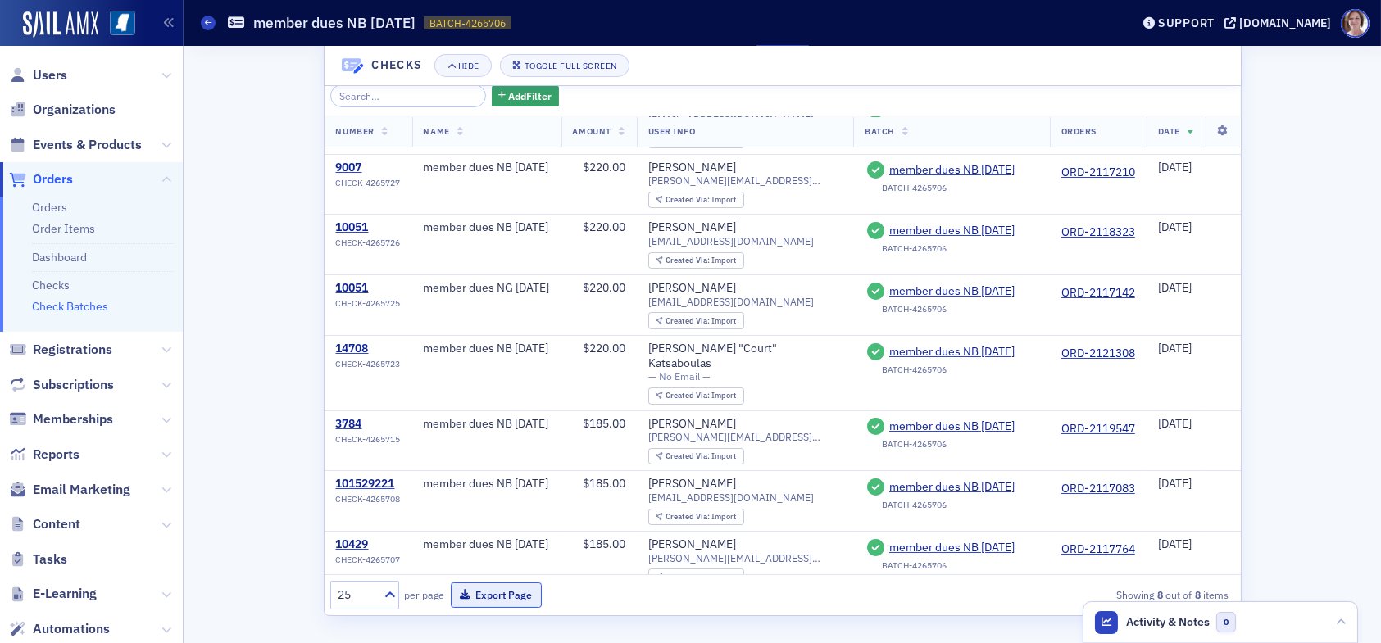
click at [497, 592] on button "Export Page" at bounding box center [496, 595] width 91 height 25
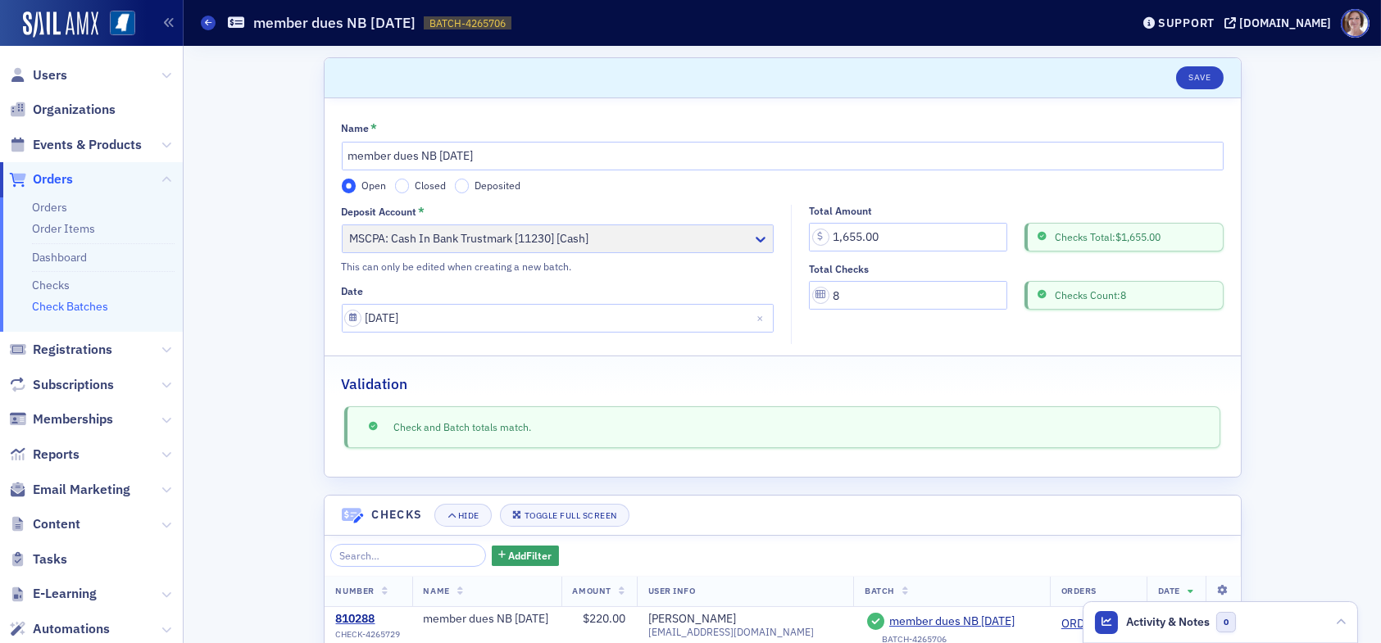
scroll to position [0, 0]
click at [461, 182] on label "Deposited" at bounding box center [488, 186] width 66 height 15
click at [461, 182] on input "Deposited" at bounding box center [462, 186] width 15 height 15
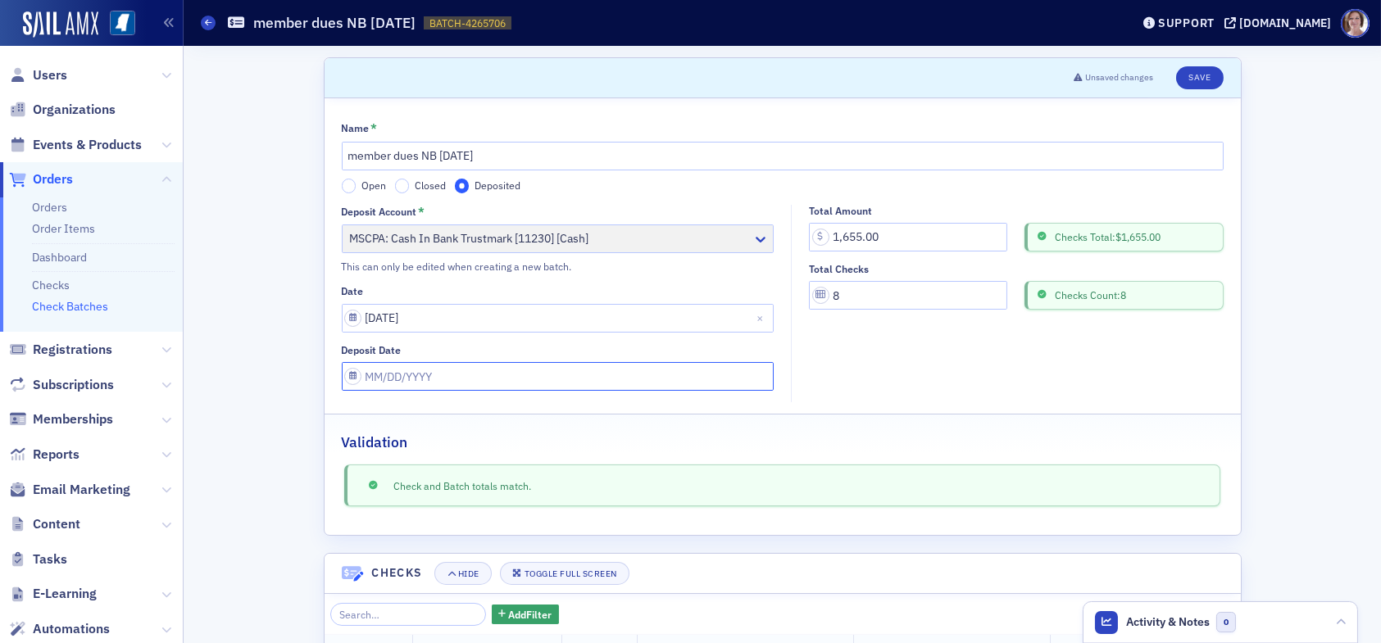
click at [421, 370] on input "Deposit Date" at bounding box center [558, 376] width 433 height 29
select select "8"
select select "2025"
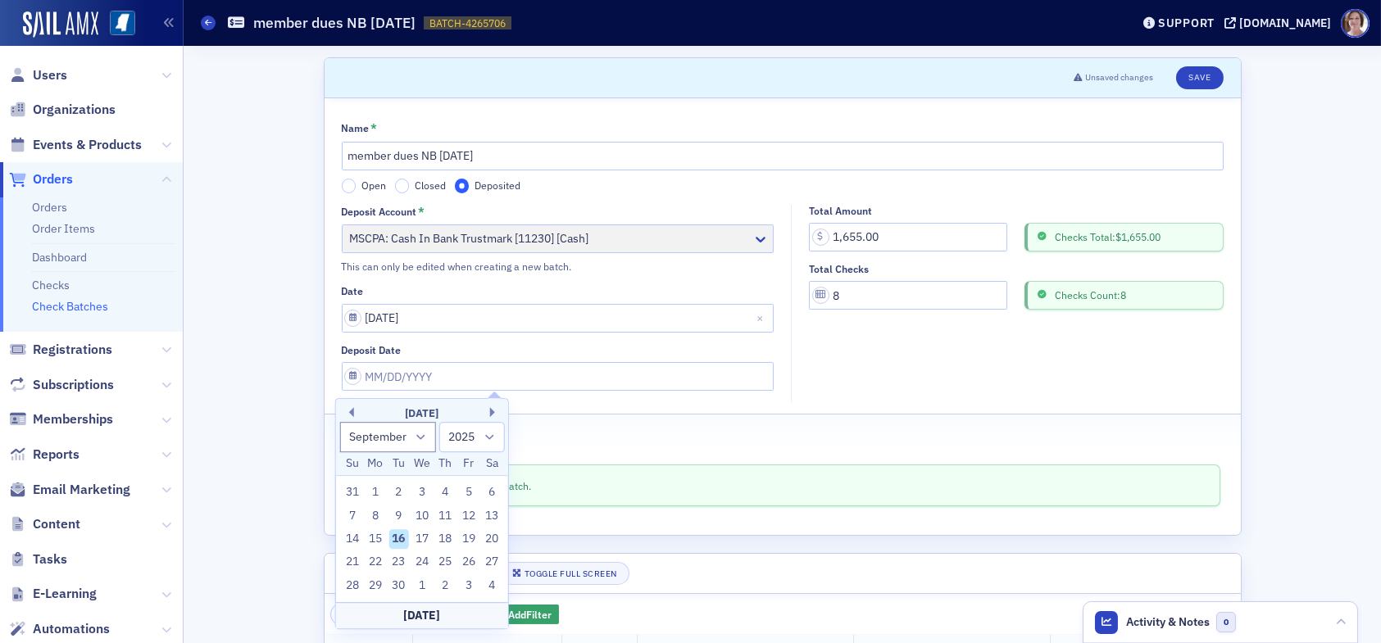
click at [403, 538] on div "16" at bounding box center [399, 539] width 20 height 20
type input "09/16/2025"
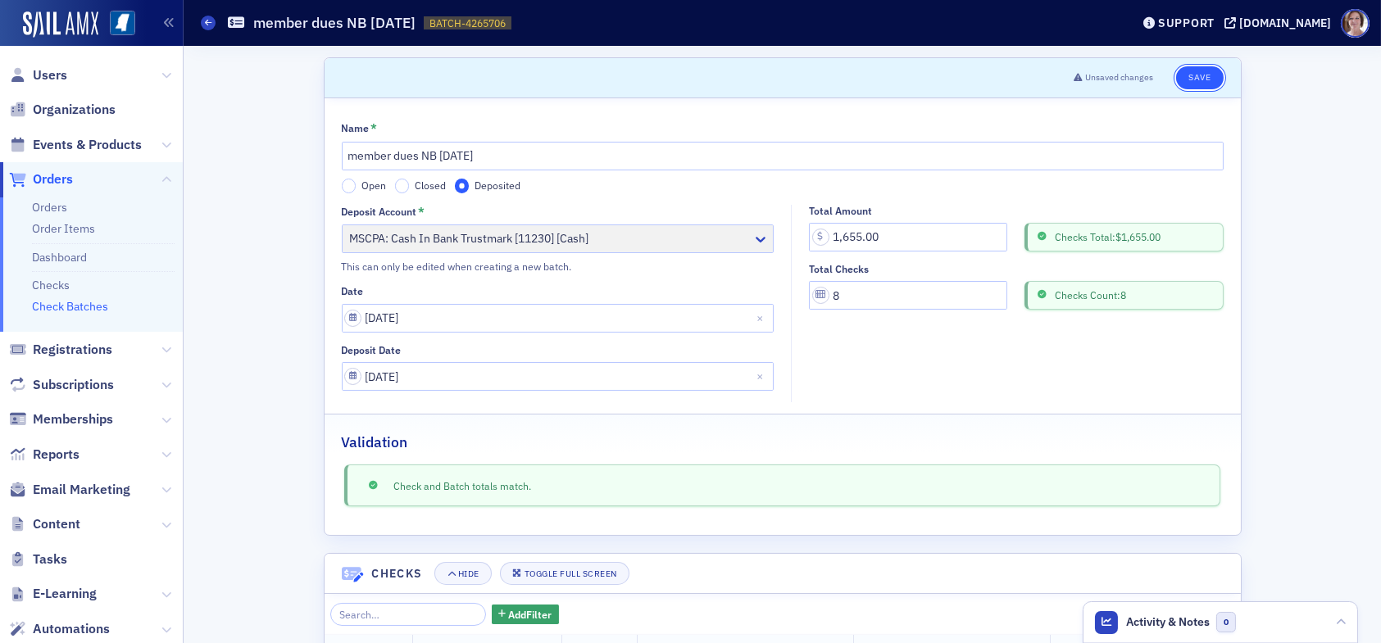
click at [1189, 71] on button "Save" at bounding box center [1199, 77] width 47 height 23
click at [1199, 75] on button "Save" at bounding box center [1199, 77] width 47 height 23
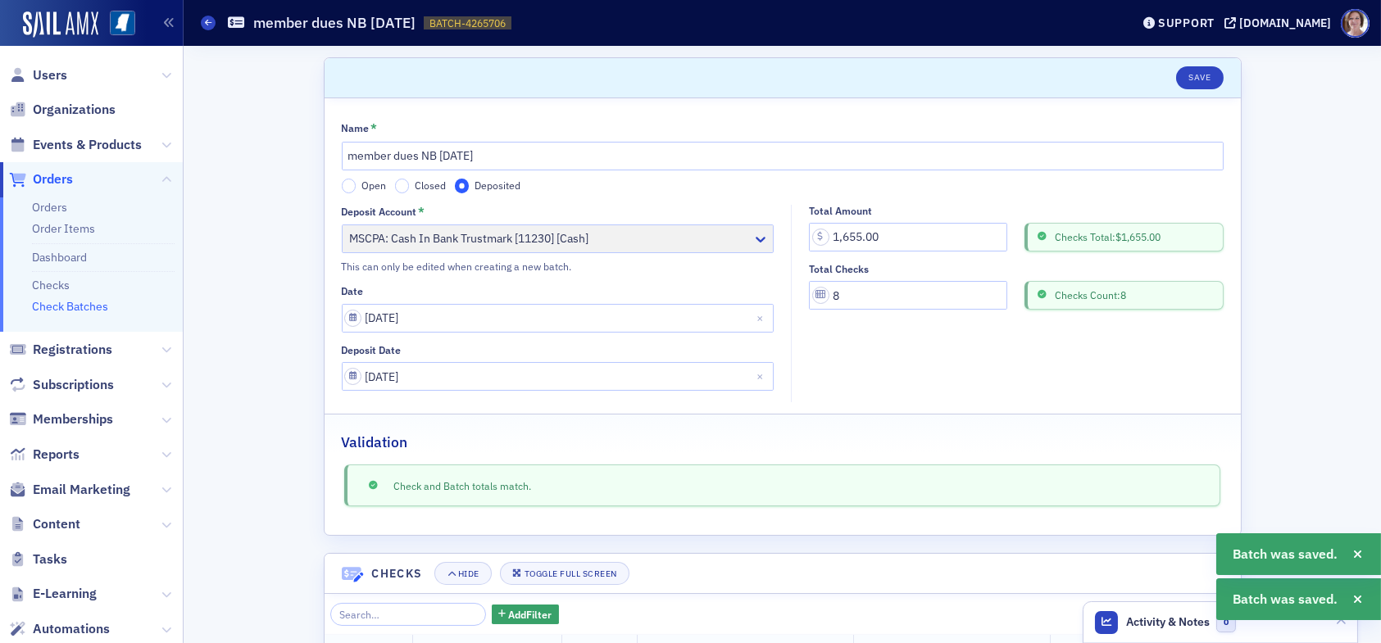
click at [80, 306] on link "Check Batches" at bounding box center [70, 306] width 76 height 15
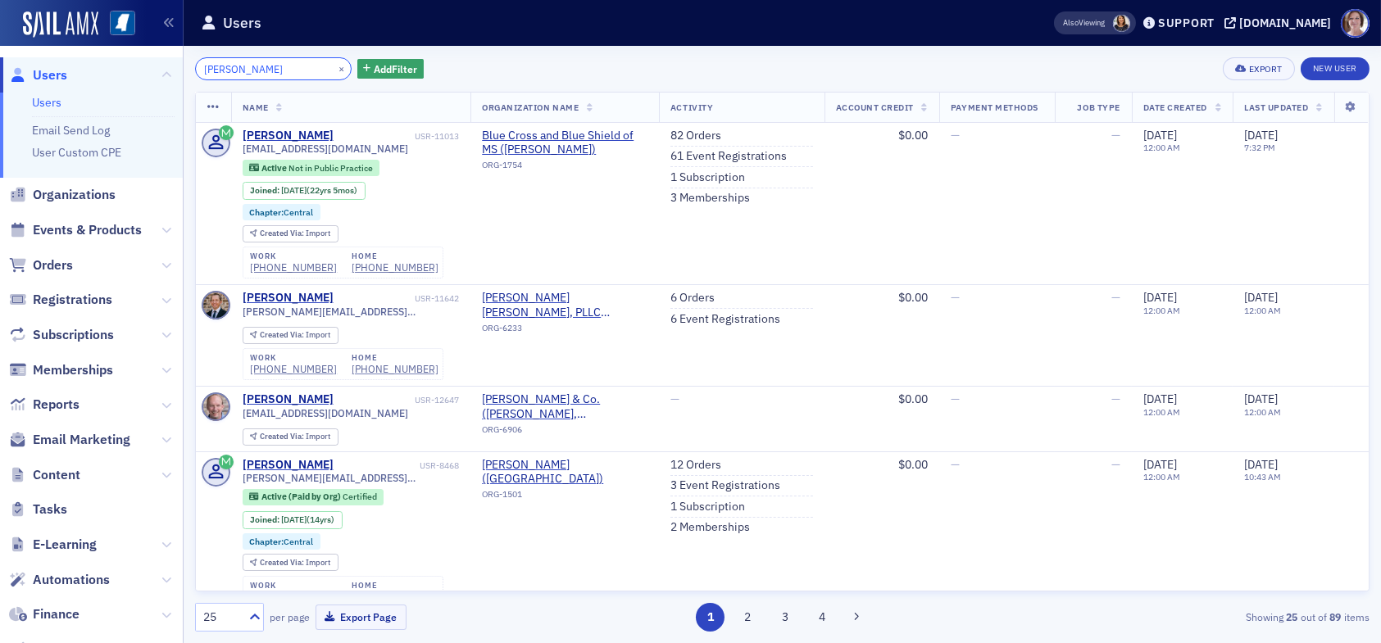
drag, startPoint x: 273, startPoint y: 65, endPoint x: 75, endPoint y: 62, distance: 198.3
click at [75, 63] on div "Users Users Email Send Log User Custom CPE Organizations Events & Products Orde…" at bounding box center [690, 321] width 1381 height 643
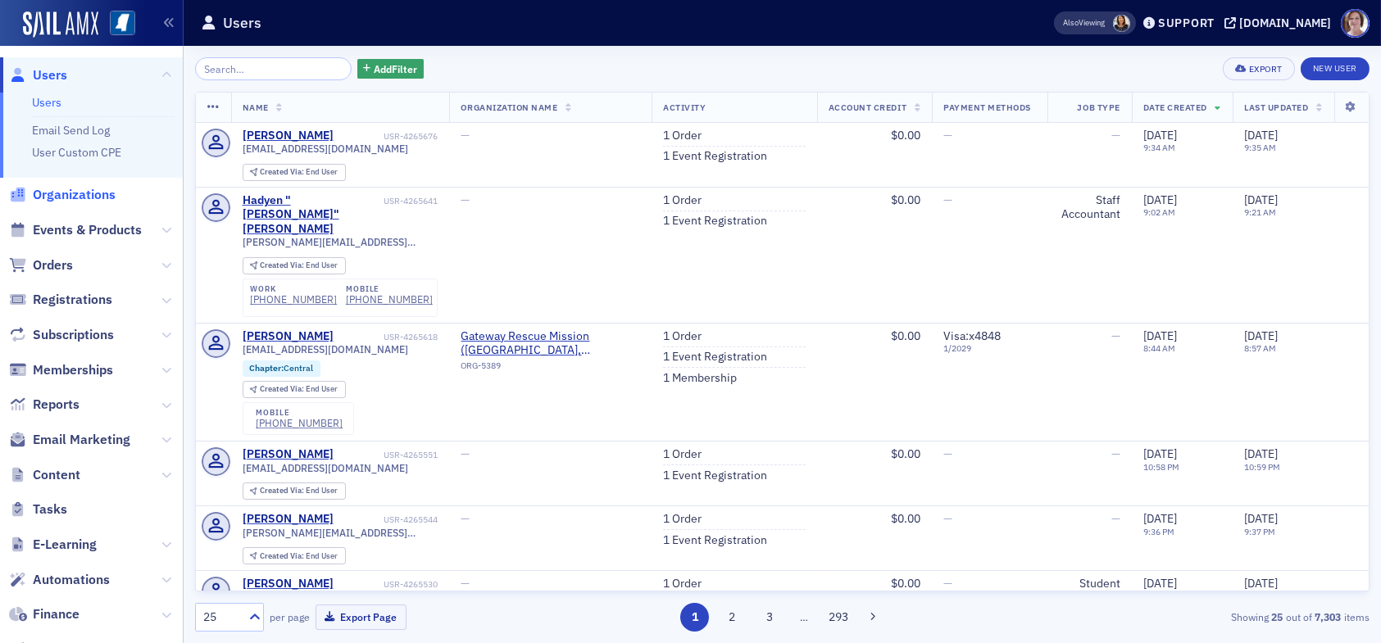
click at [77, 191] on span "Organizations" at bounding box center [74, 195] width 83 height 18
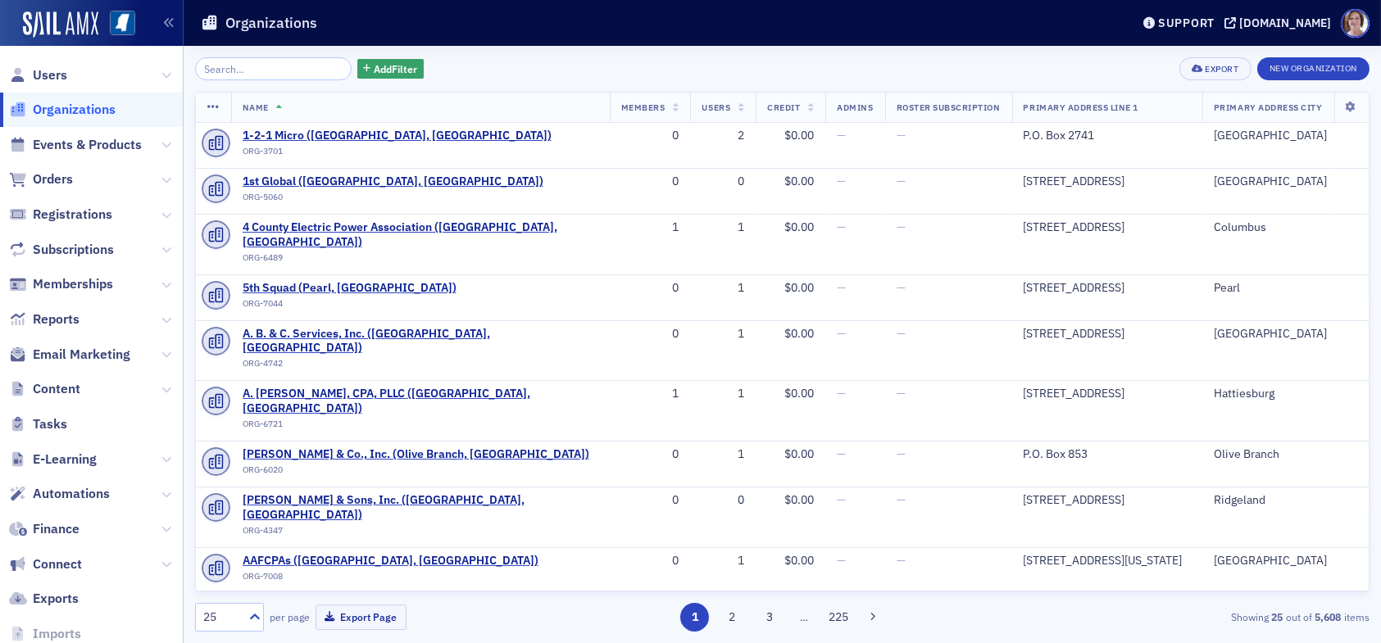
click at [247, 74] on input "search" at bounding box center [273, 68] width 157 height 23
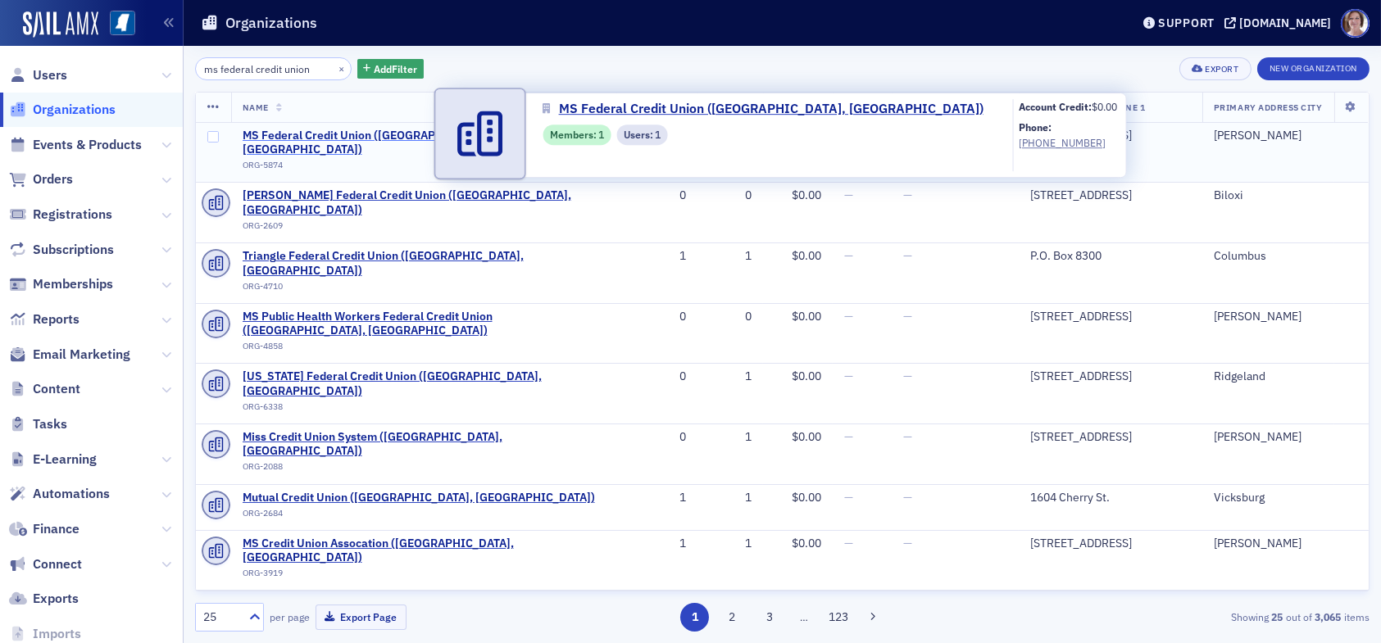
type input "ms federal credit union"
click at [325, 137] on span "MS Federal Credit Union ([GEOGRAPHIC_DATA], [GEOGRAPHIC_DATA])" at bounding box center [424, 143] width 363 height 29
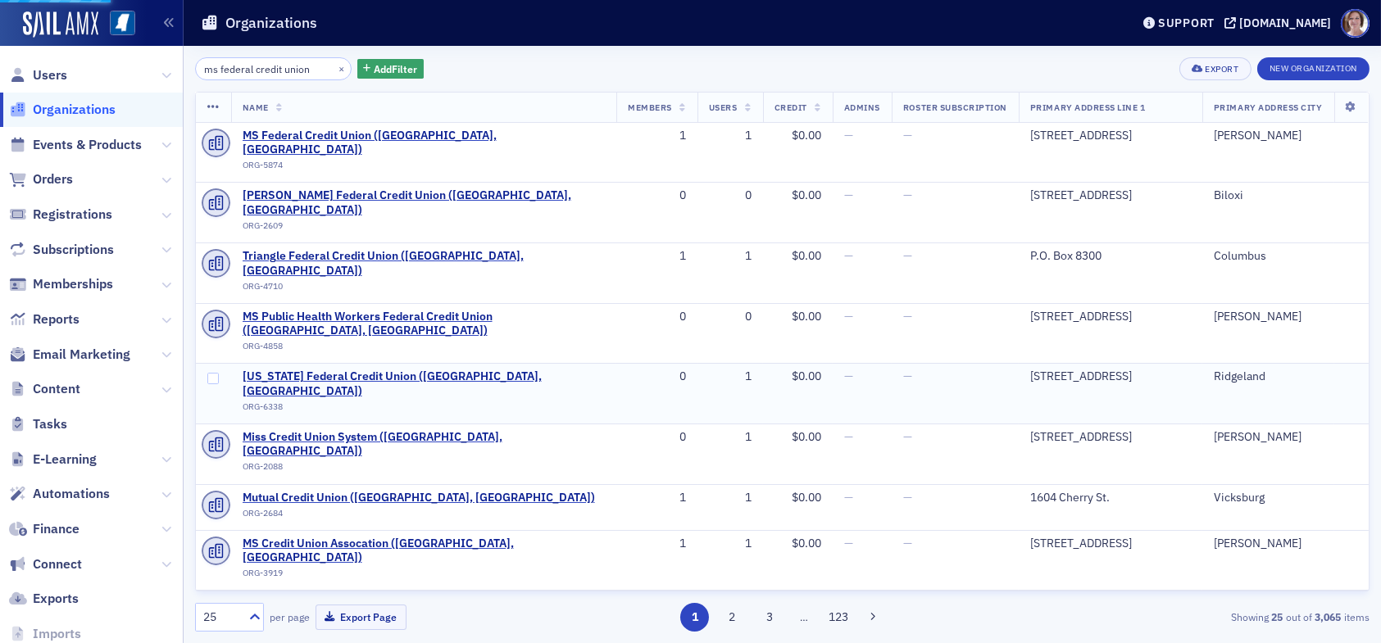
select select "US"
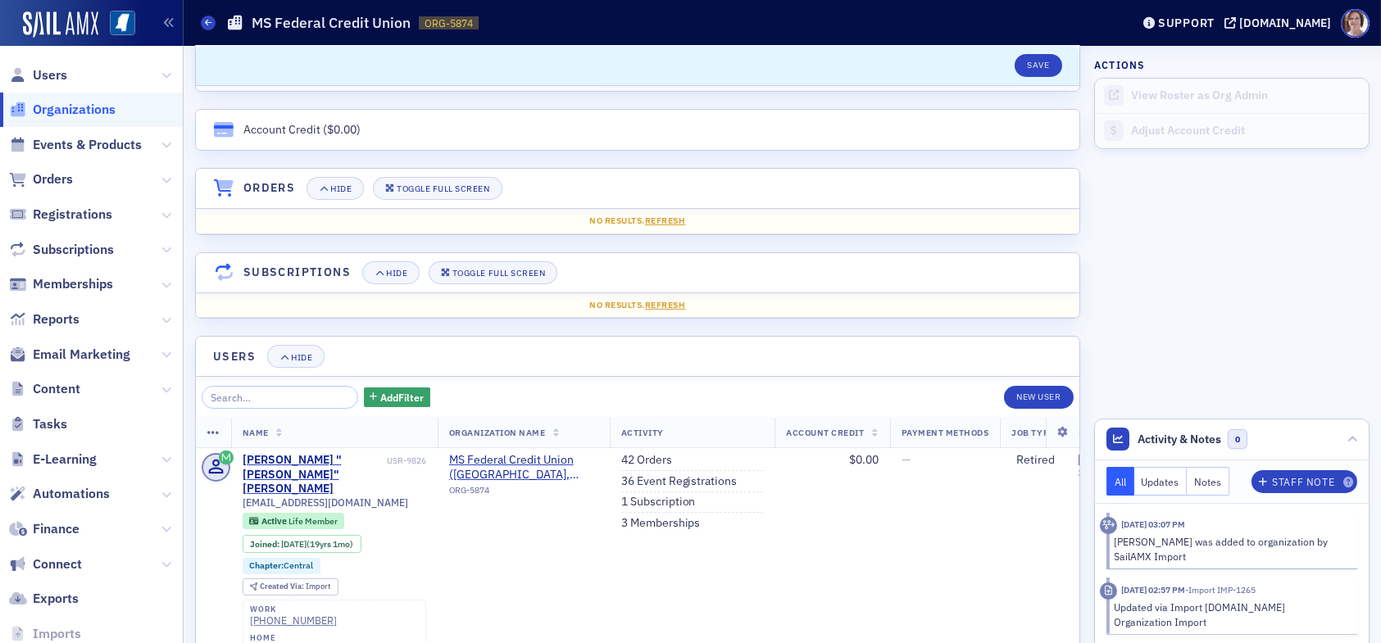
scroll to position [1077, 0]
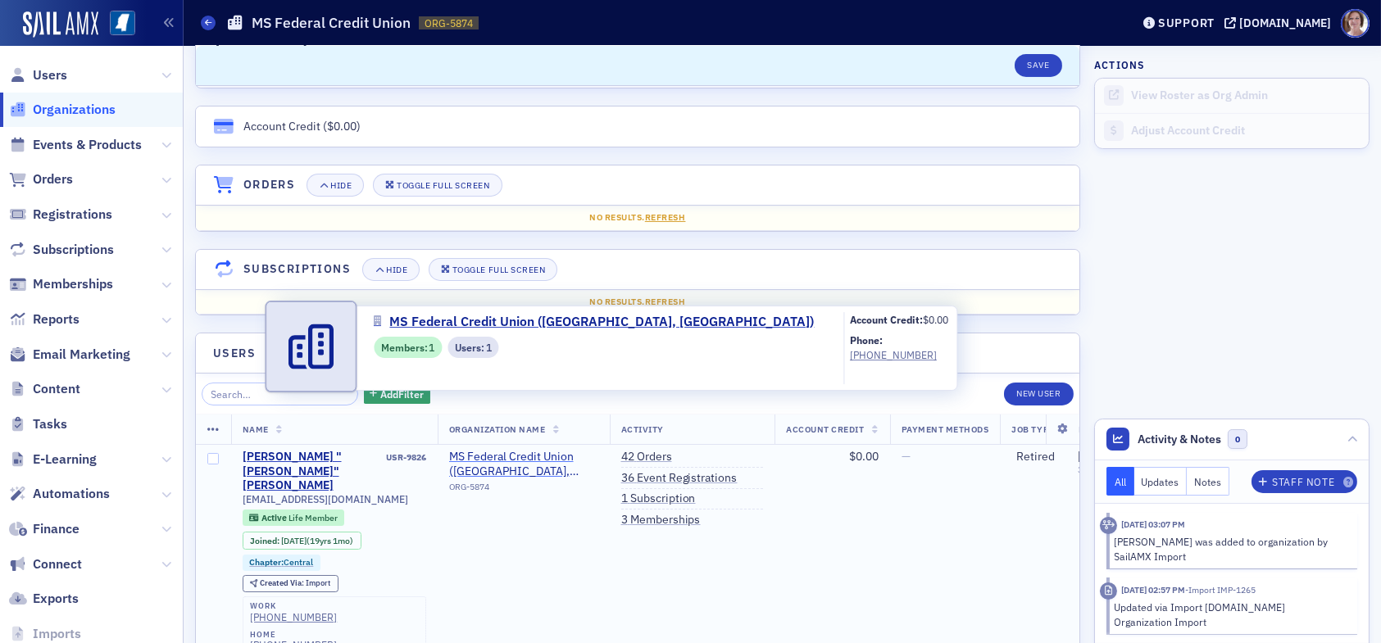
click at [531, 450] on span "MS Federal Credit Union ([GEOGRAPHIC_DATA], [GEOGRAPHIC_DATA])" at bounding box center [523, 464] width 149 height 29
select select "US"
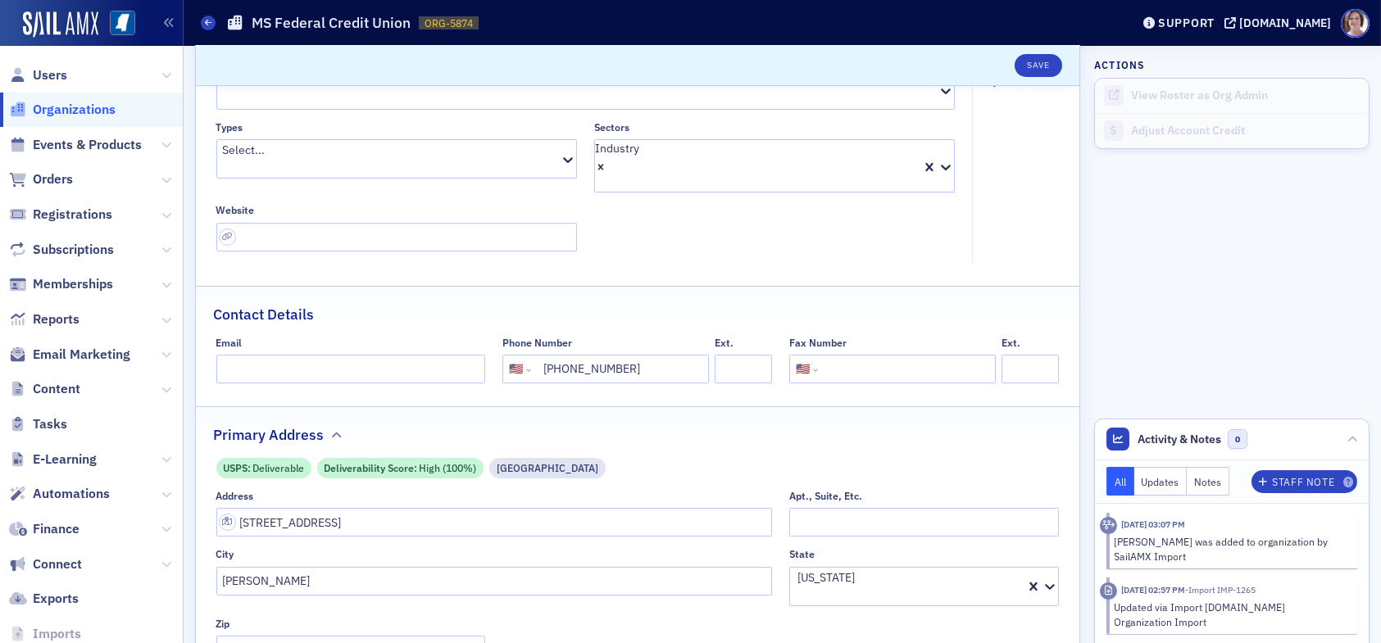
scroll to position [175, 0]
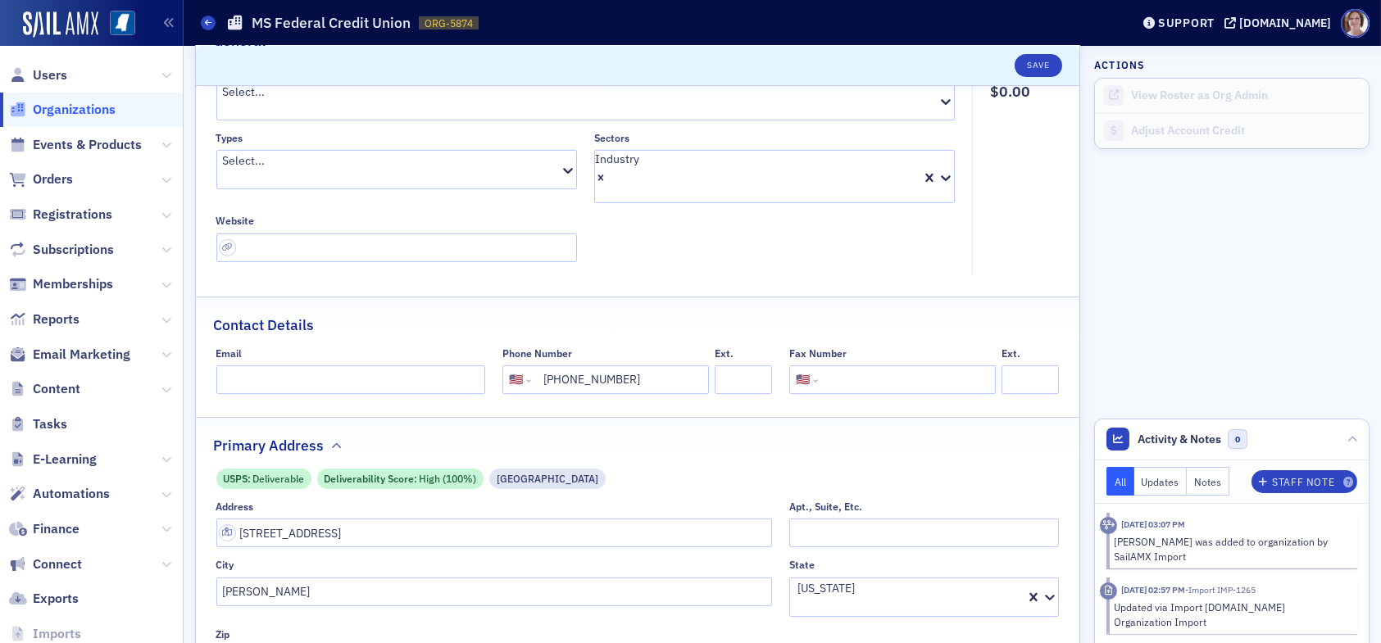
click at [99, 108] on span "Organizations" at bounding box center [74, 110] width 83 height 18
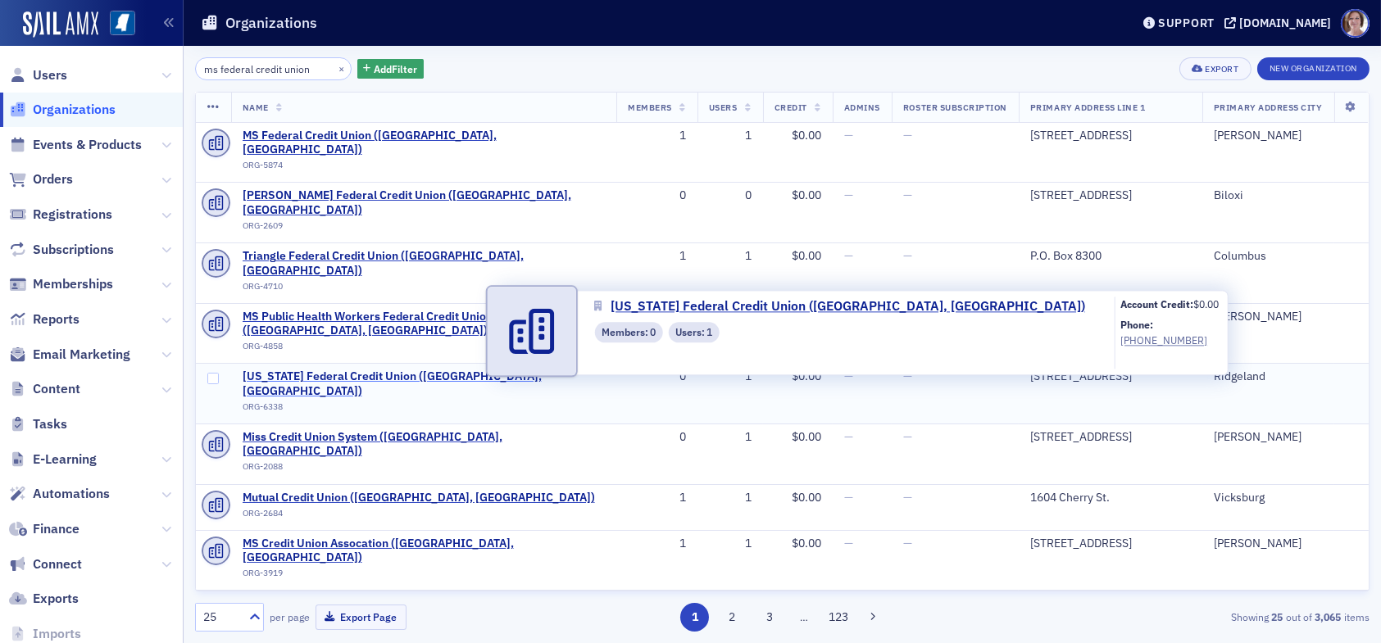
click at [452, 370] on span "[US_STATE] Federal Credit Union ([GEOGRAPHIC_DATA], [GEOGRAPHIC_DATA])" at bounding box center [424, 384] width 363 height 29
select select "US"
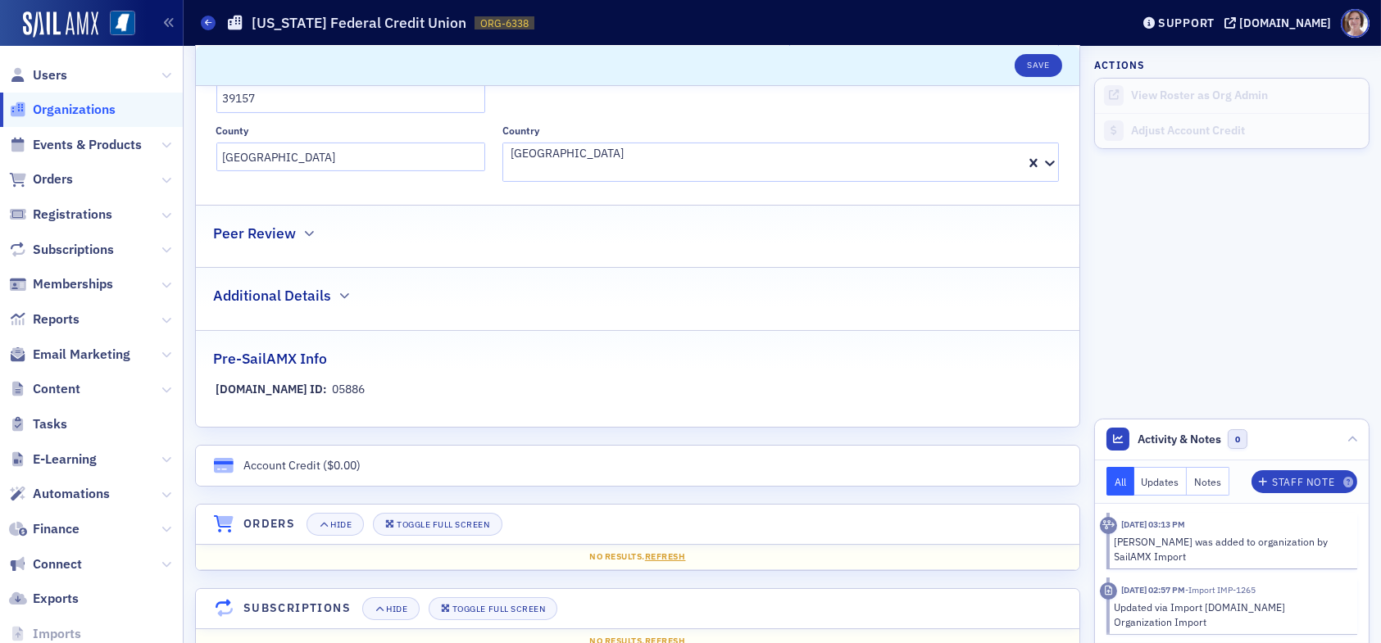
scroll to position [1000, 0]
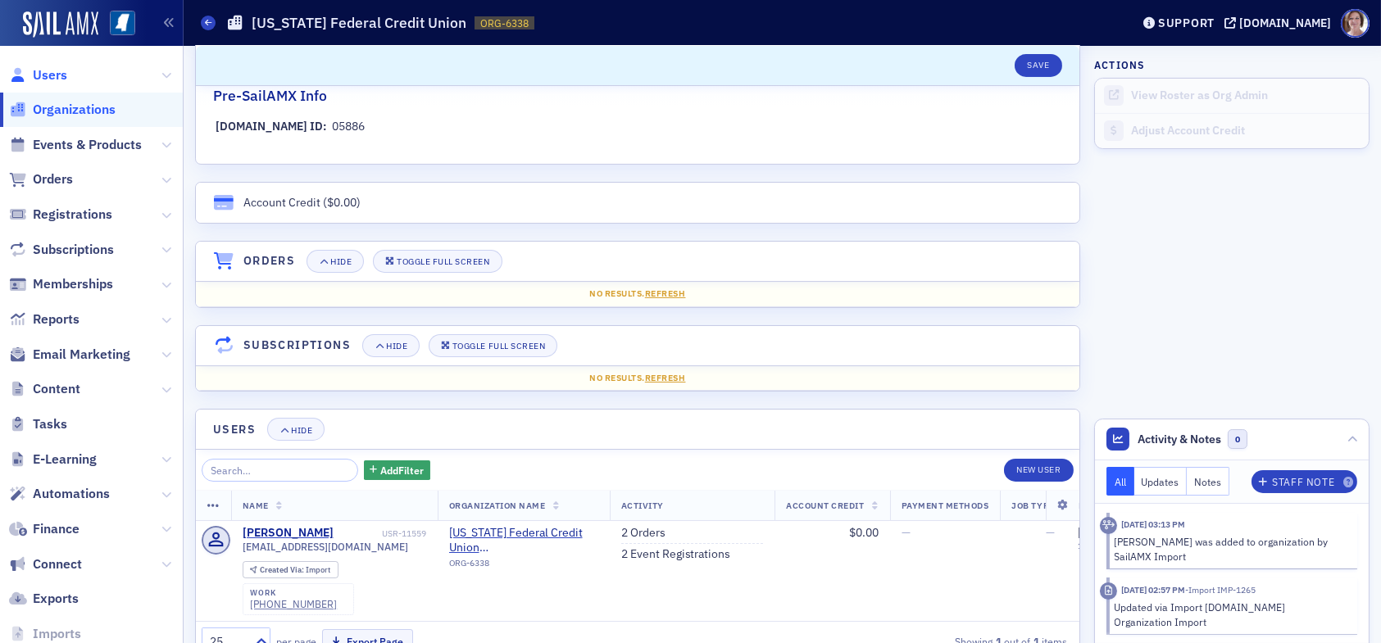
click at [52, 73] on span "Users" at bounding box center [50, 75] width 34 height 18
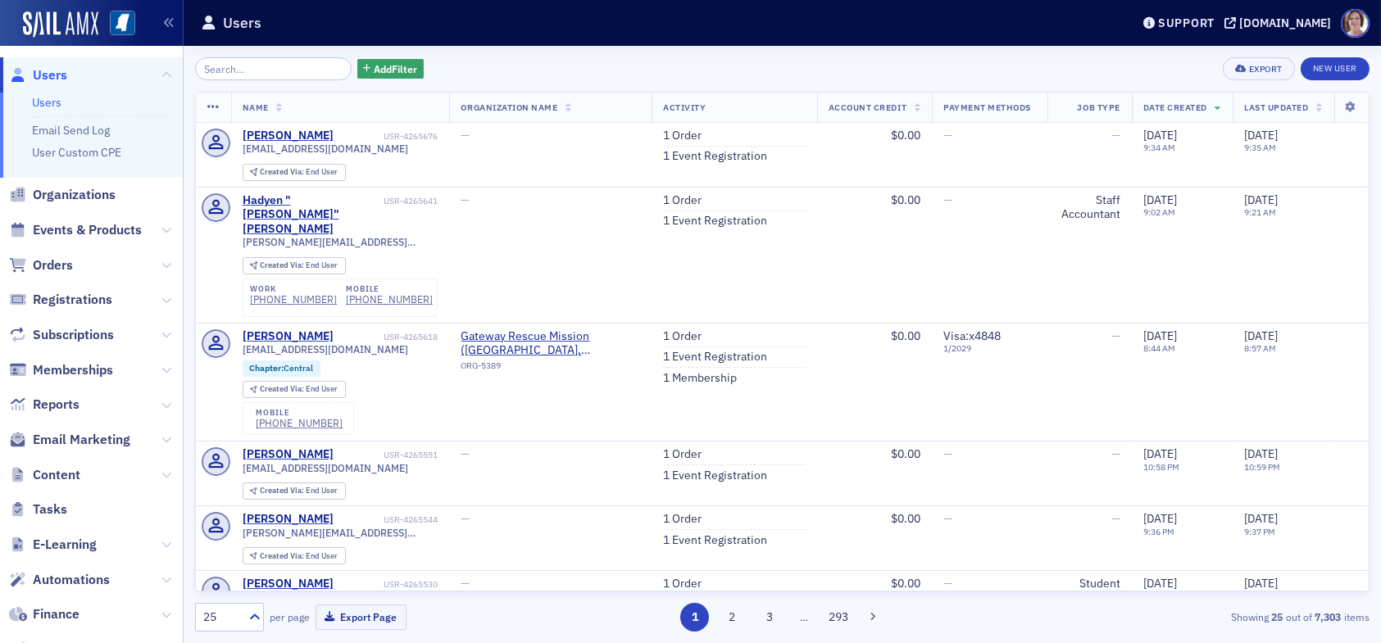
click at [294, 66] on input "search" at bounding box center [273, 68] width 157 height 23
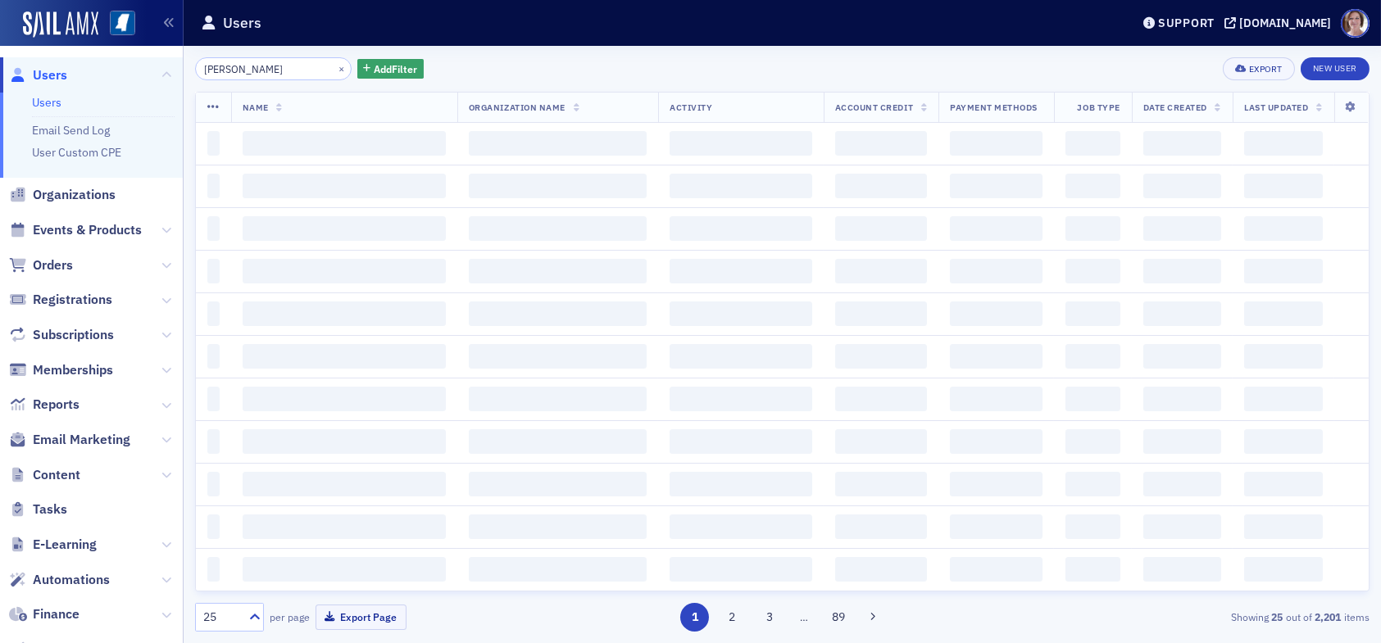
type input "[PERSON_NAME]"
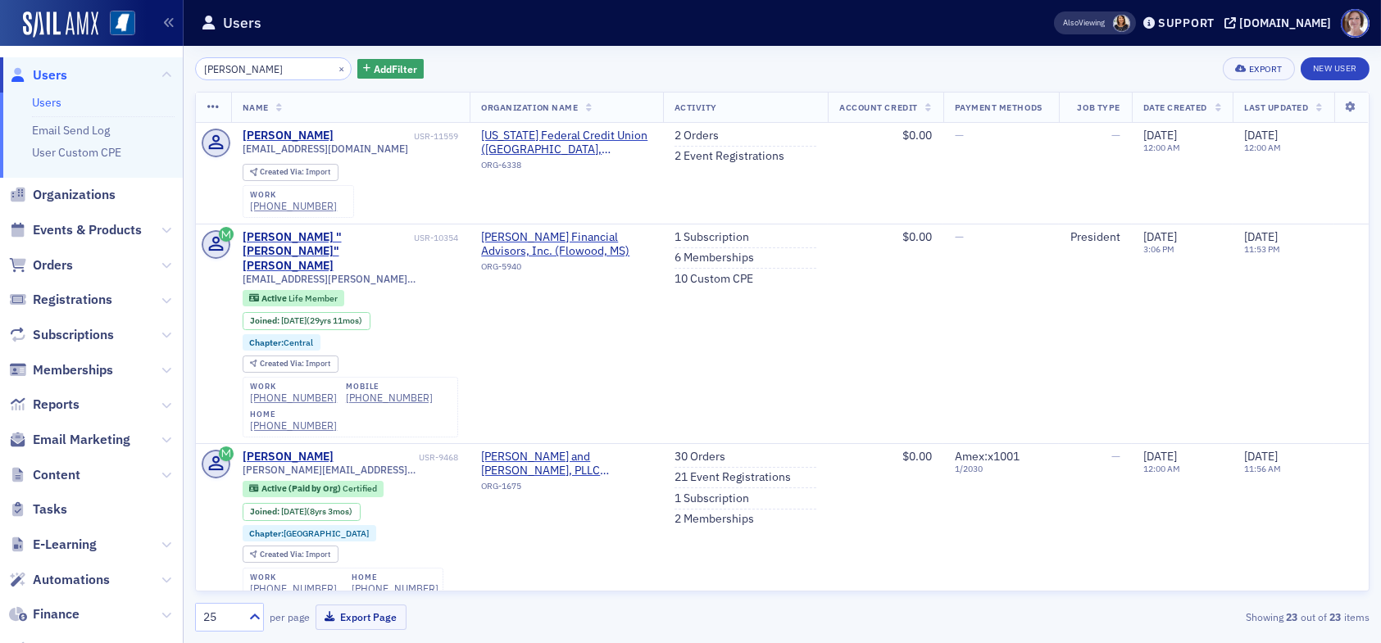
drag, startPoint x: 280, startPoint y: 65, endPoint x: 111, endPoint y: 67, distance: 169.6
click at [111, 67] on div "Users Users Email Send Log User Custom CPE Organizations Events & Products Orde…" at bounding box center [690, 321] width 1381 height 643
